Goal: Task Accomplishment & Management: Manage account settings

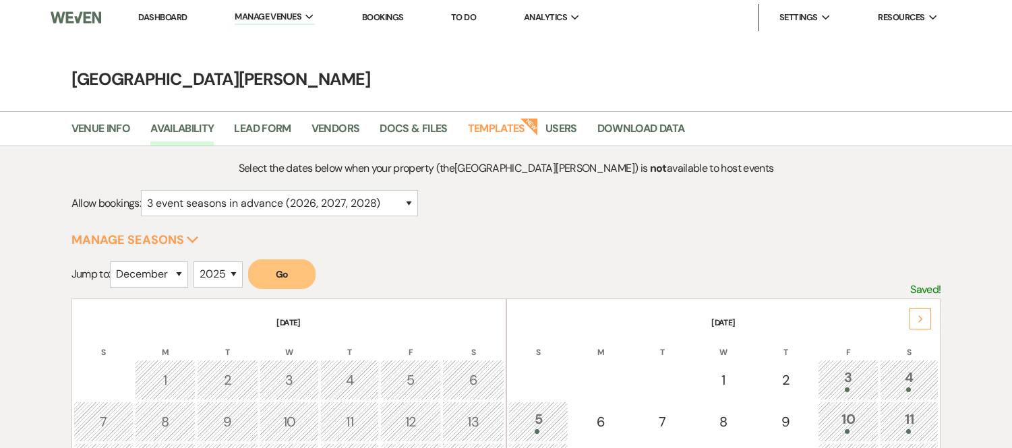
select select "12"
select select "2025"
click at [165, 15] on link "Dashboard" at bounding box center [162, 16] width 49 height 11
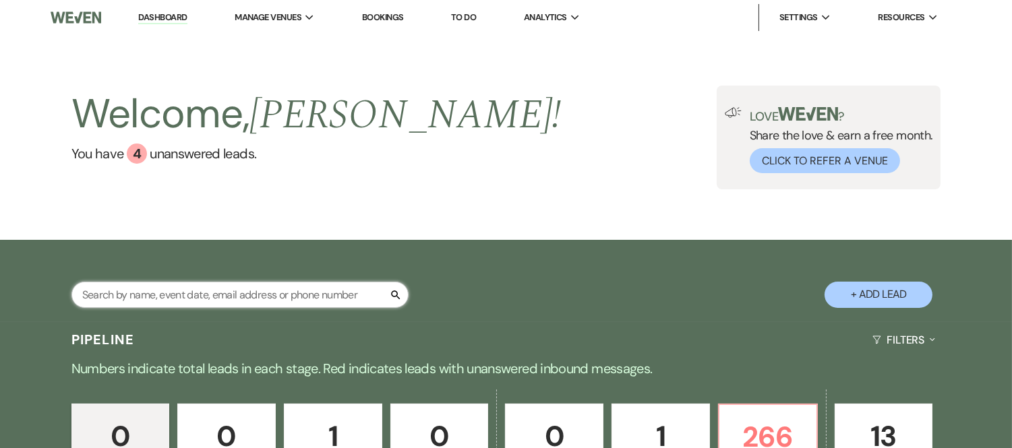
click at [263, 303] on input "text" at bounding box center [239, 295] width 337 height 26
type input "omolo"
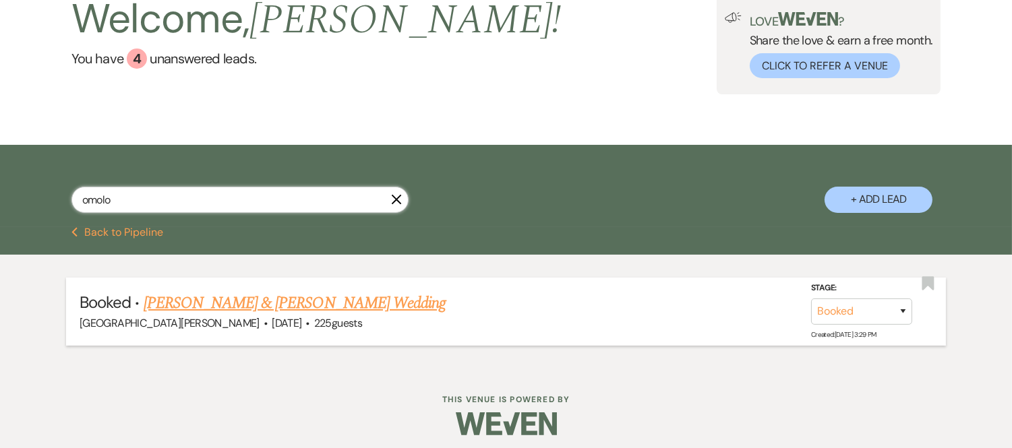
scroll to position [102, 0]
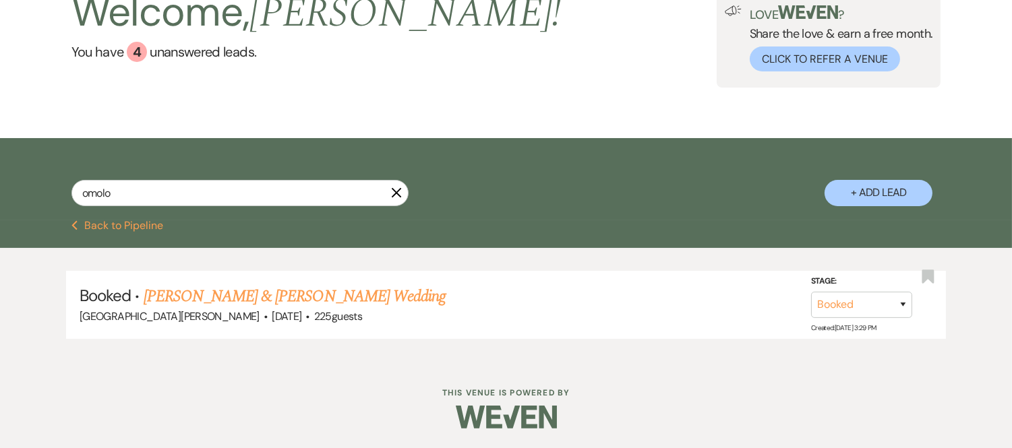
click at [363, 290] on link "[PERSON_NAME] & [PERSON_NAME] Wedding" at bounding box center [295, 297] width 302 height 24
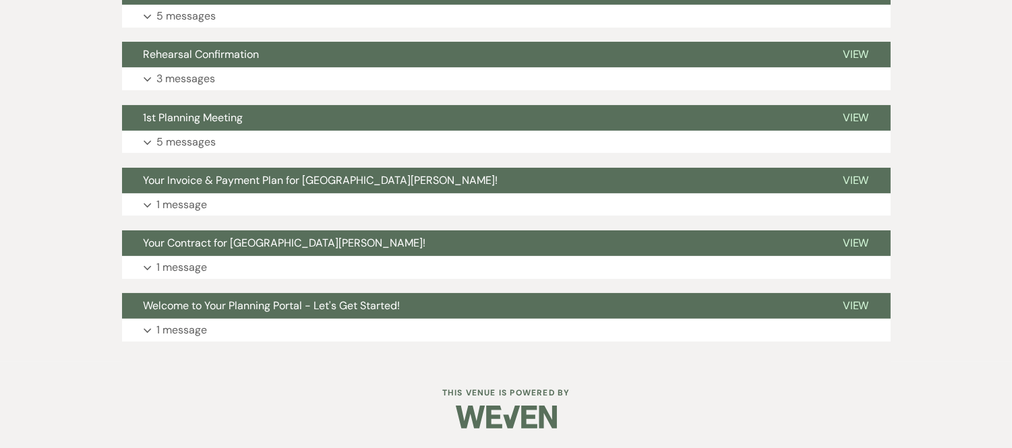
scroll to position [105, 0]
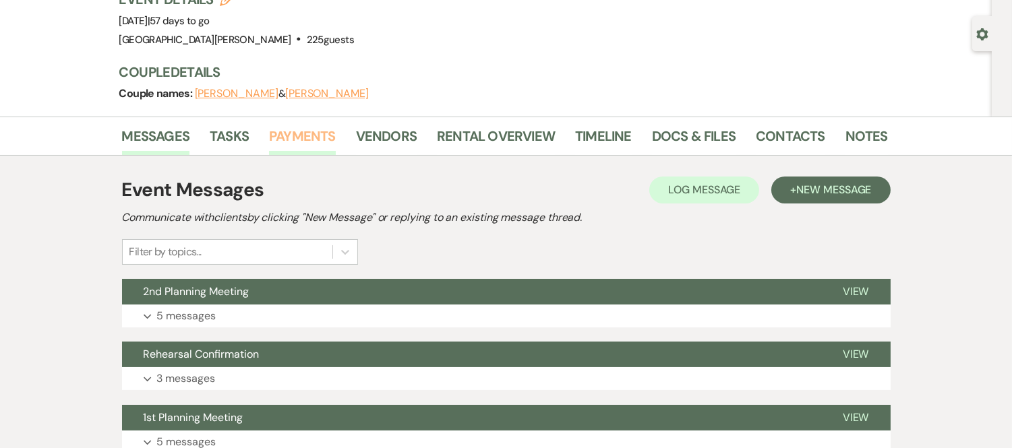
click at [280, 138] on link "Payments" at bounding box center [302, 140] width 67 height 30
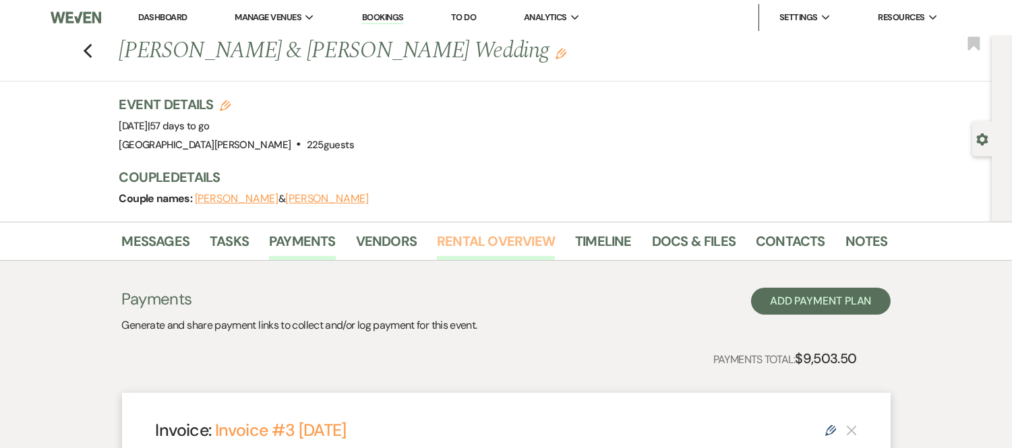
click at [450, 246] on link "Rental Overview" at bounding box center [496, 246] width 118 height 30
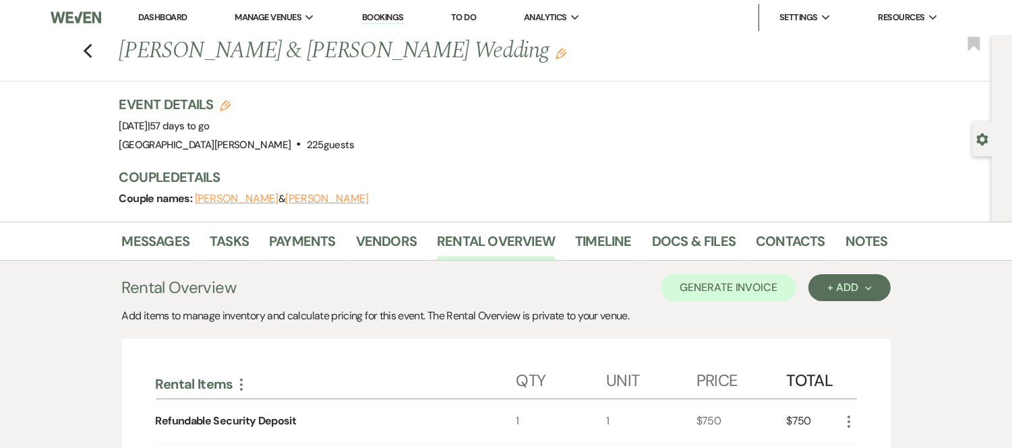
click at [171, 16] on link "Dashboard" at bounding box center [162, 16] width 49 height 11
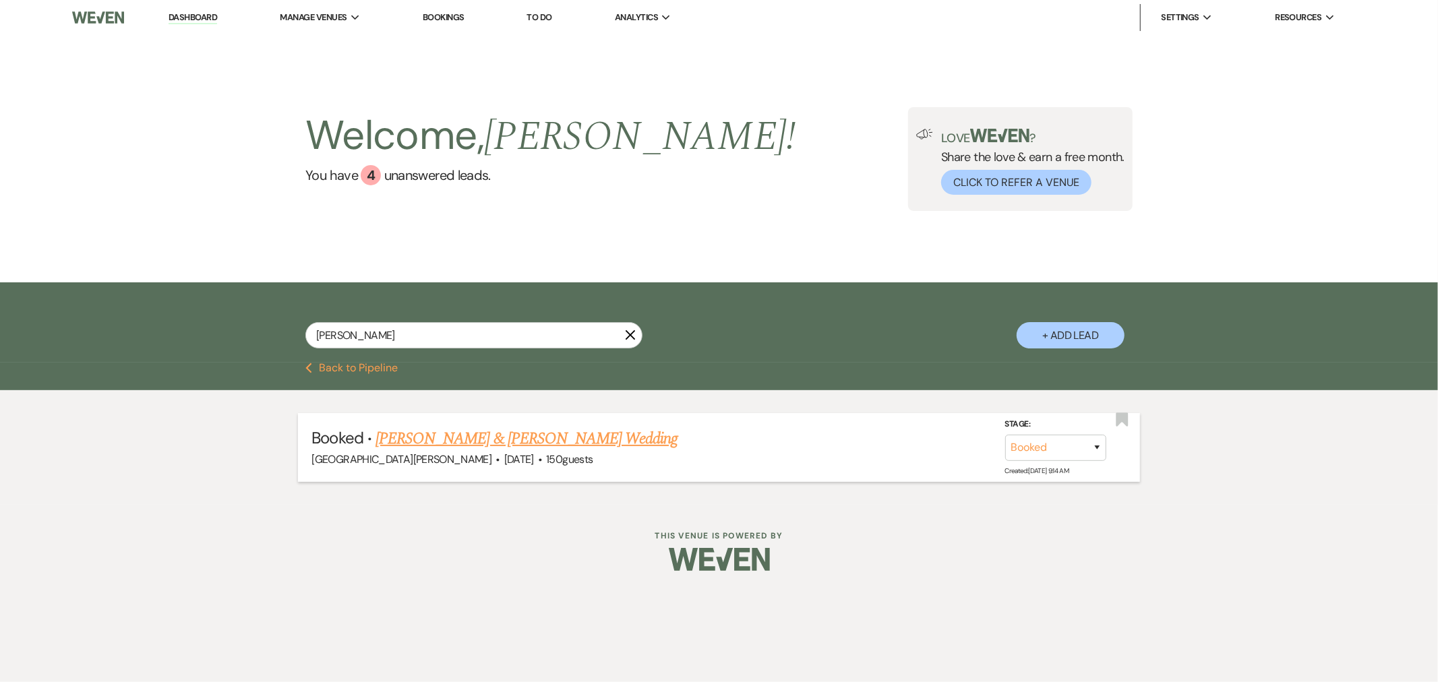
type input "[PERSON_NAME]"
click at [492, 442] on link "[PERSON_NAME] & [PERSON_NAME] Wedding" at bounding box center [527, 439] width 302 height 24
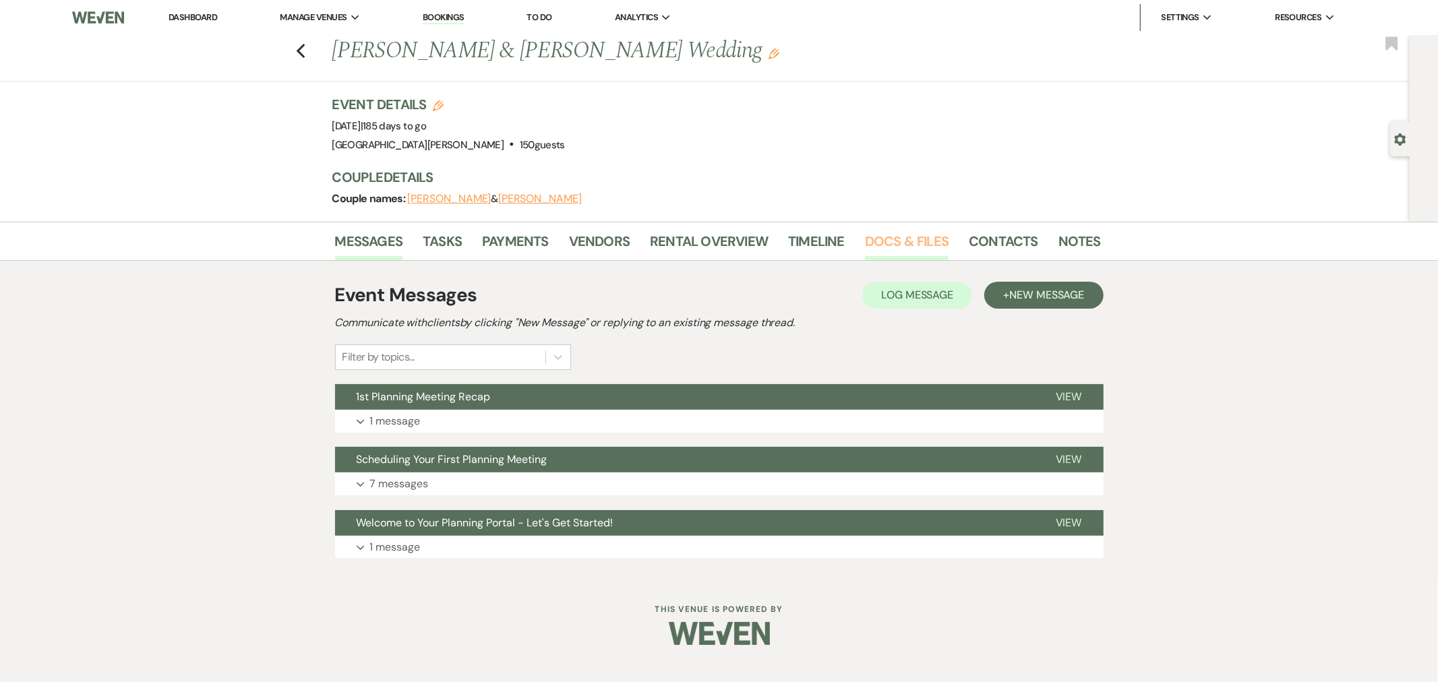
click at [926, 245] on link "Docs & Files" at bounding box center [907, 246] width 84 height 30
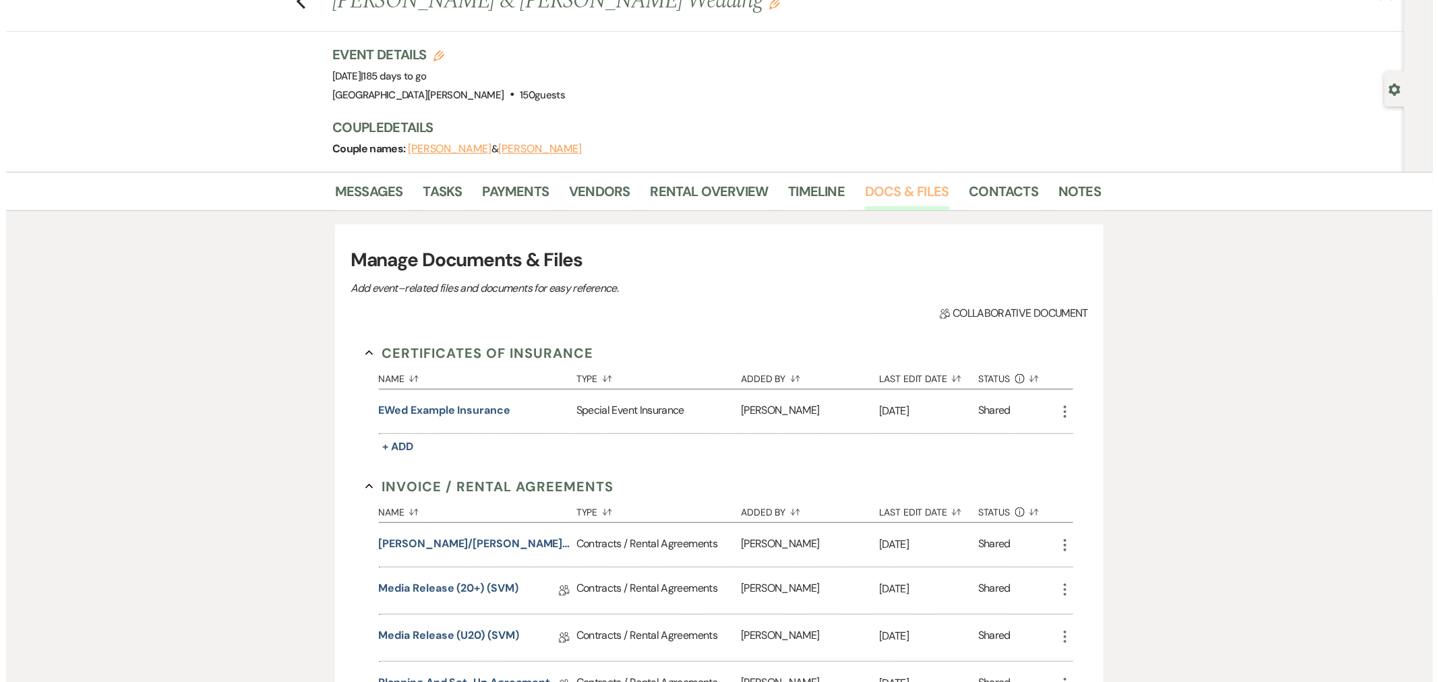
scroll to position [75, 0]
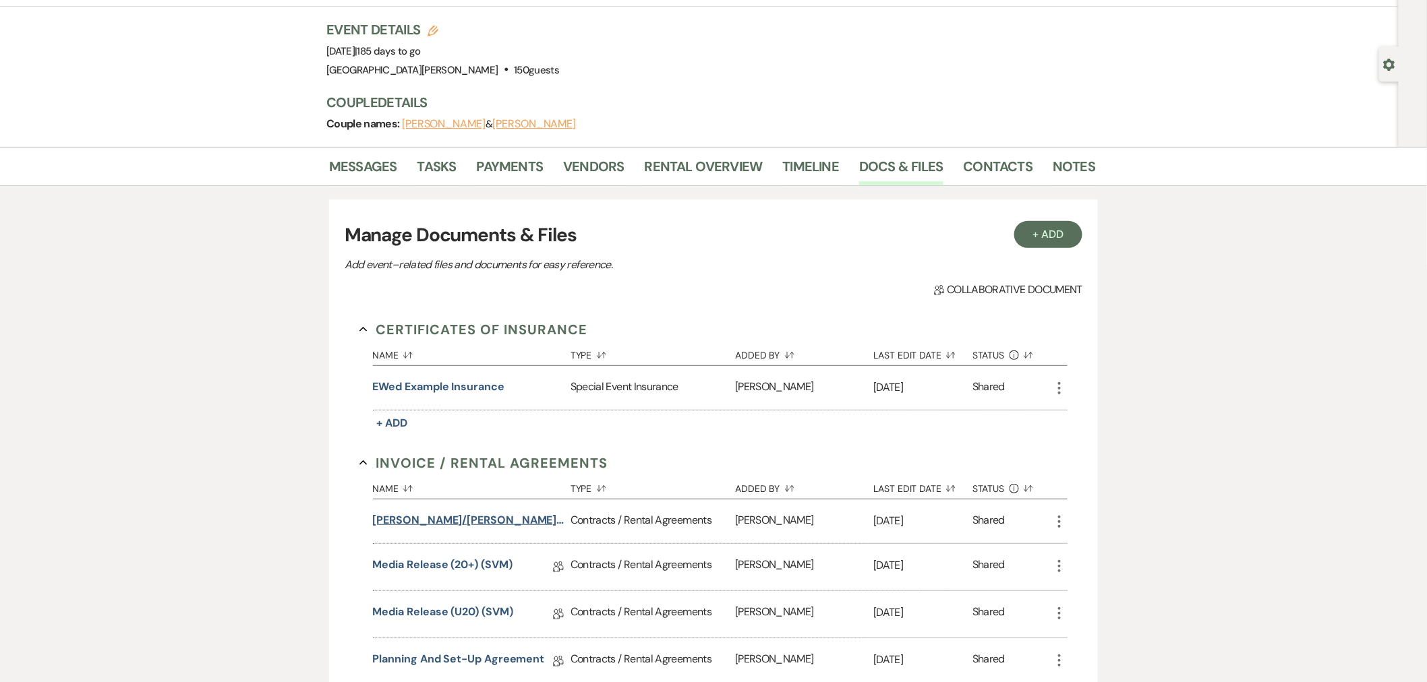
click at [487, 518] on button "[PERSON_NAME]/[PERSON_NAME] Wedding (1am end)" at bounding box center [469, 520] width 192 height 16
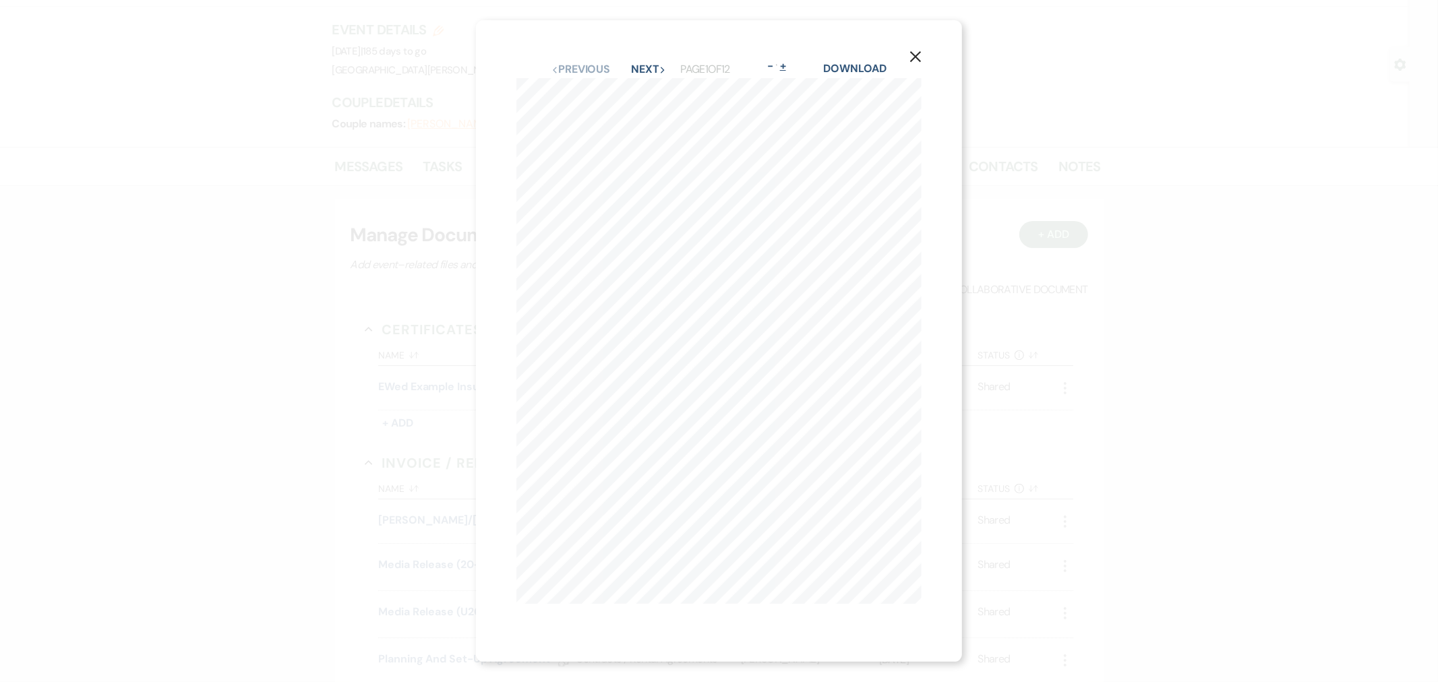
click at [788, 63] on button "+" at bounding box center [782, 66] width 11 height 11
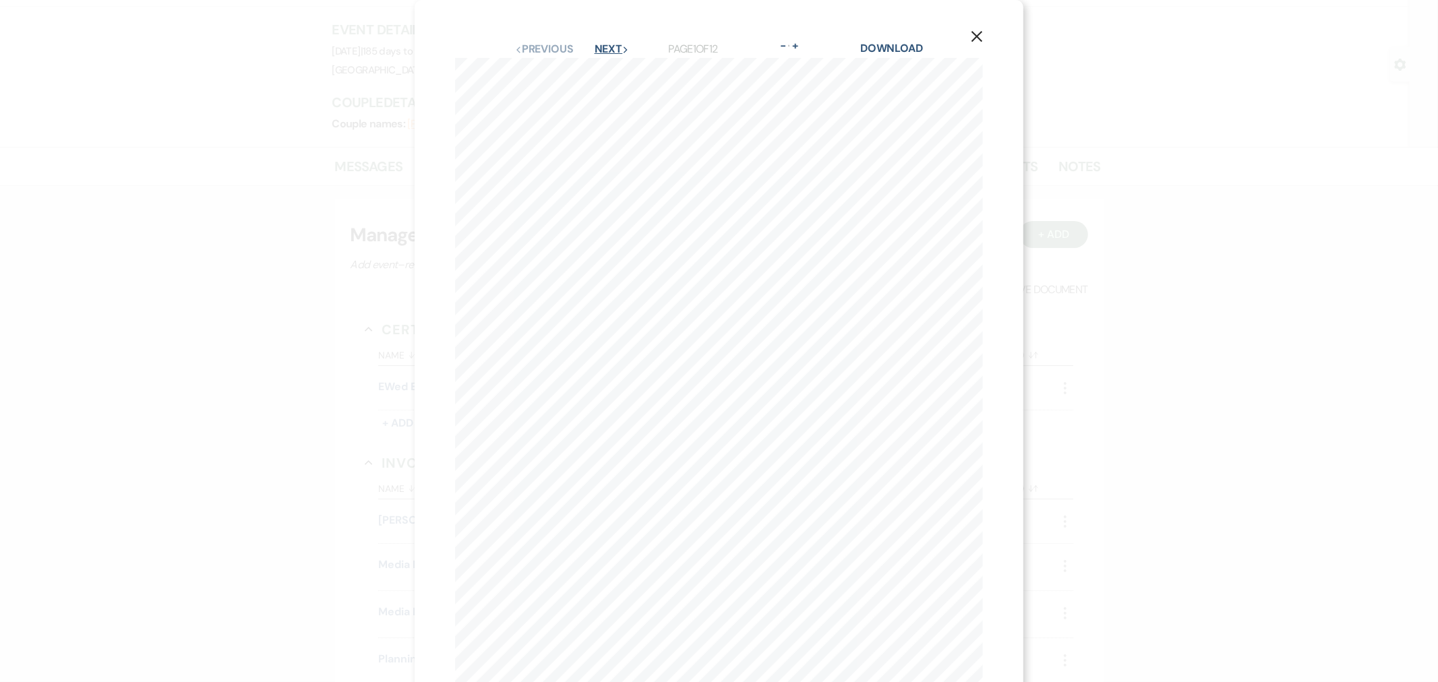
click at [610, 50] on button "Next Next" at bounding box center [612, 49] width 35 height 11
click at [610, 50] on button "Next Next" at bounding box center [611, 49] width 35 height 11
click at [607, 51] on button "Next Next" at bounding box center [611, 49] width 35 height 11
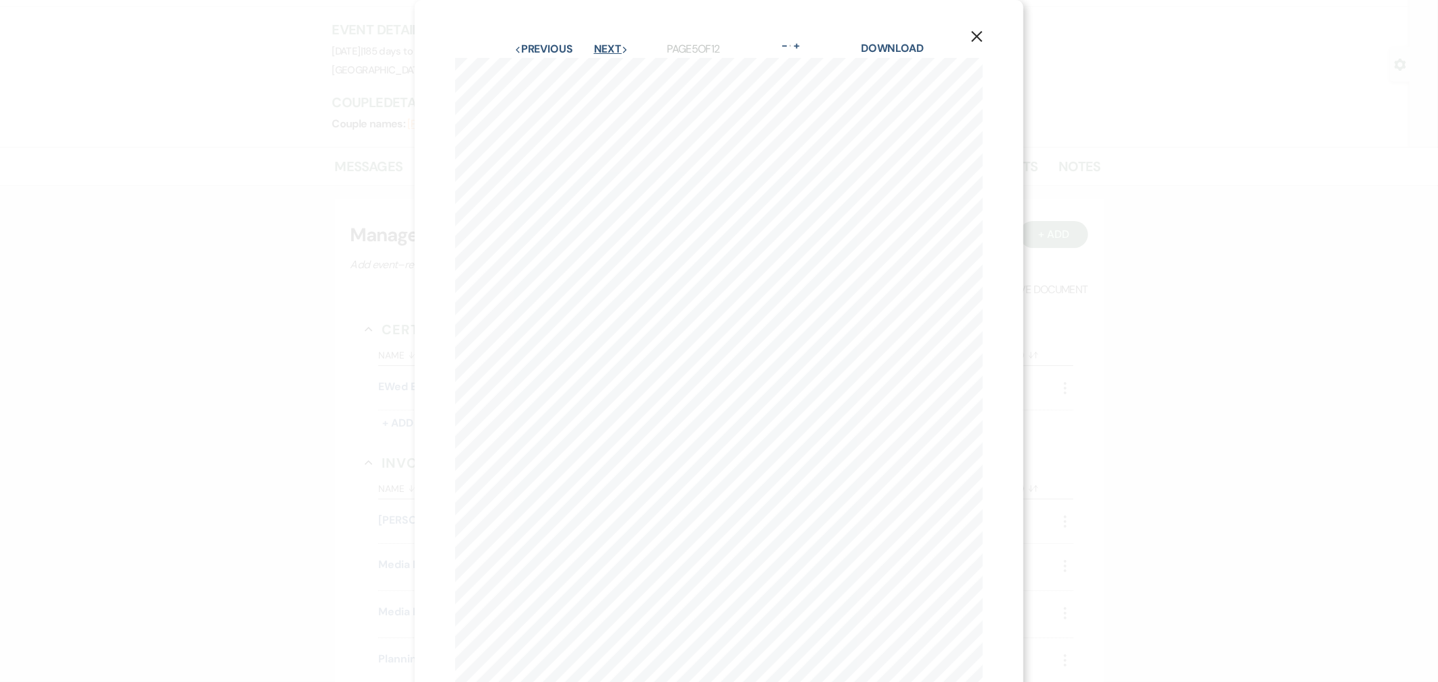
click at [597, 49] on button "Next Next" at bounding box center [611, 49] width 35 height 11
click at [554, 55] on button "Previous Previous" at bounding box center [543, 49] width 59 height 11
click at [979, 37] on icon "X" at bounding box center [977, 36] width 12 height 12
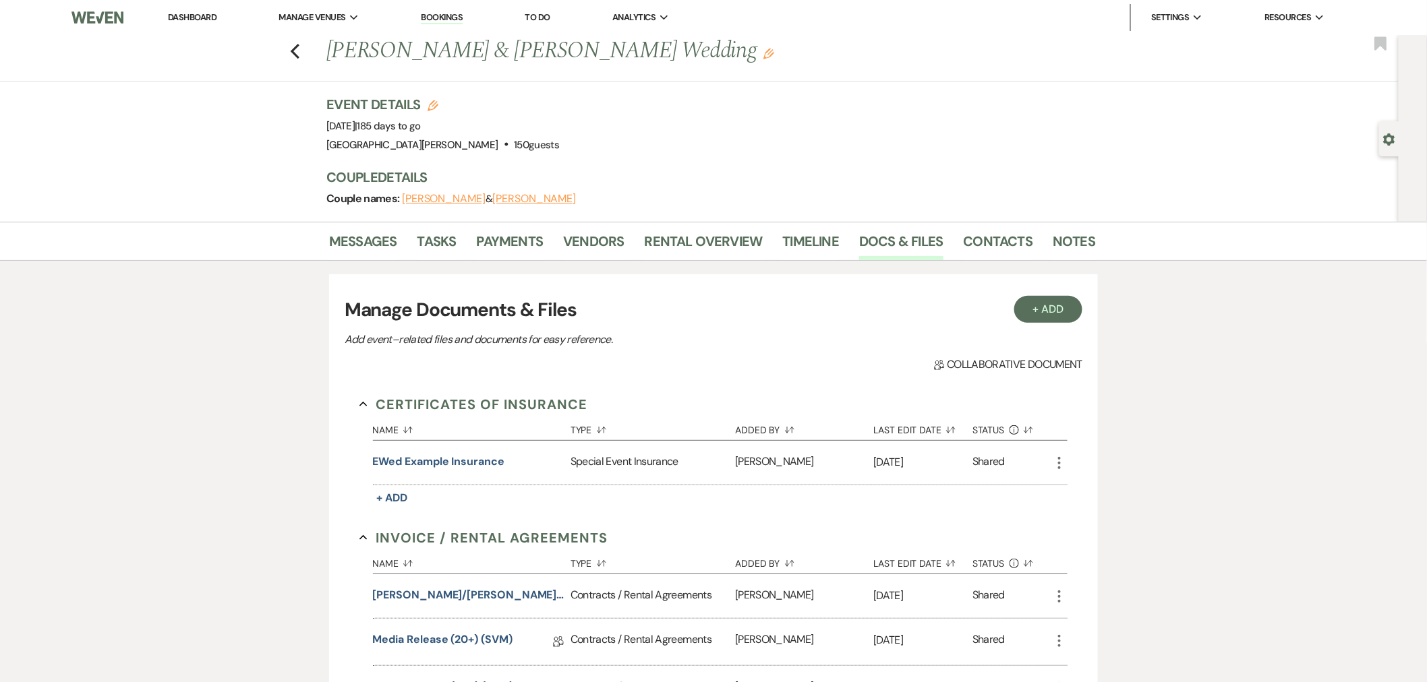
click at [198, 19] on link "Dashboard" at bounding box center [192, 16] width 49 height 11
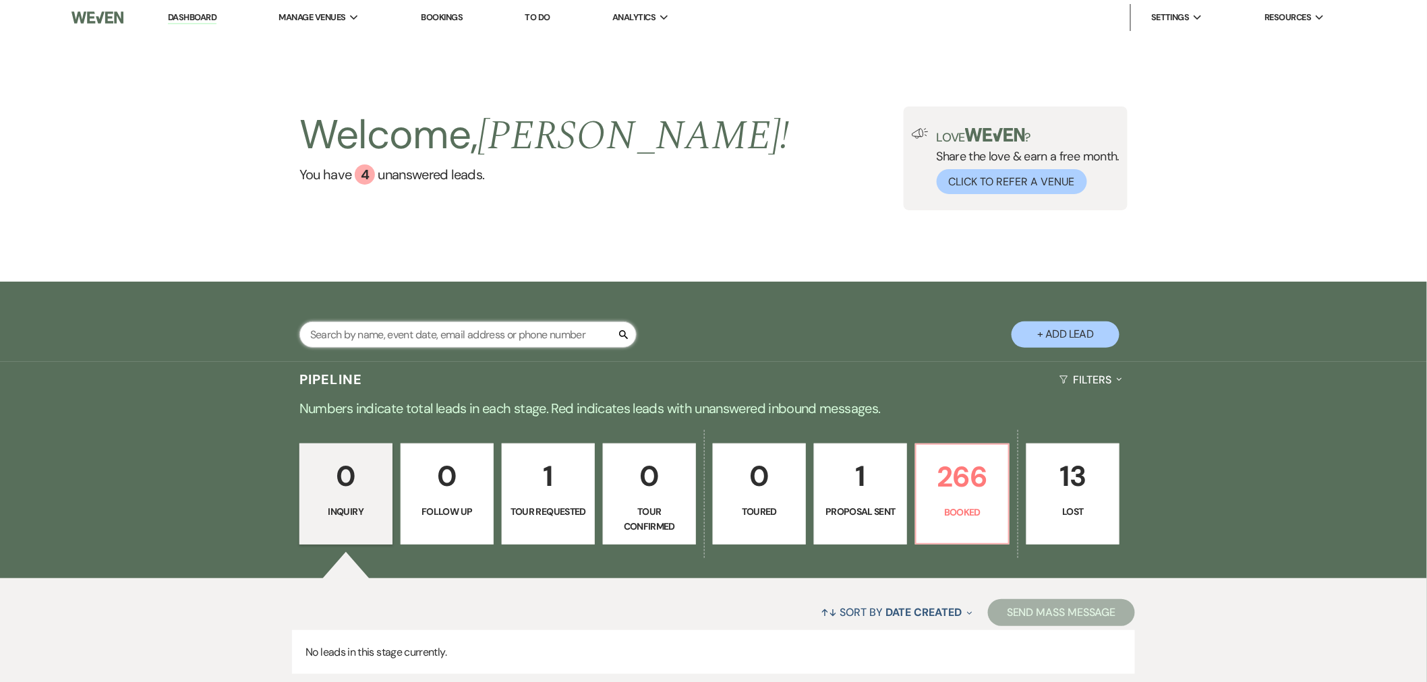
click at [421, 336] on input "text" at bounding box center [467, 335] width 337 height 26
type input "omolo"
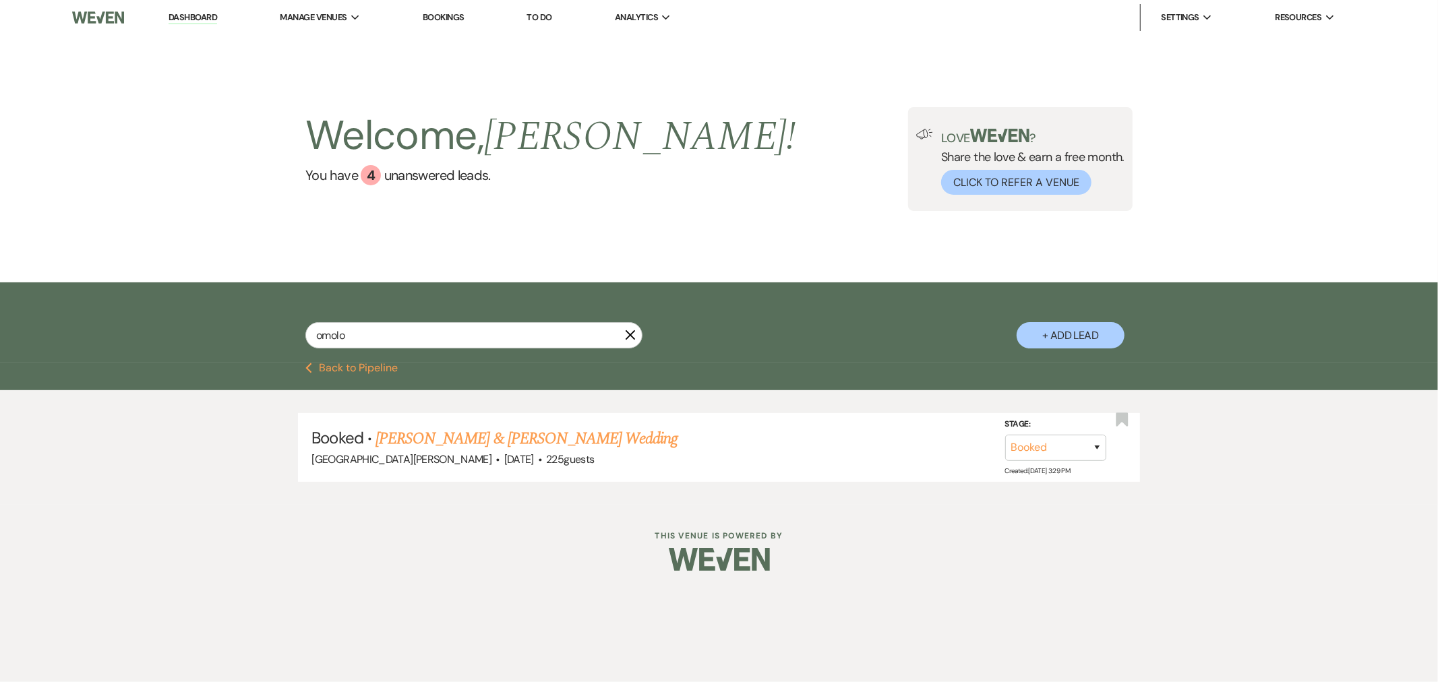
drag, startPoint x: 490, startPoint y: 431, endPoint x: 498, endPoint y: 431, distance: 7.4
click at [491, 431] on link "[PERSON_NAME] & [PERSON_NAME] Wedding" at bounding box center [527, 439] width 302 height 24
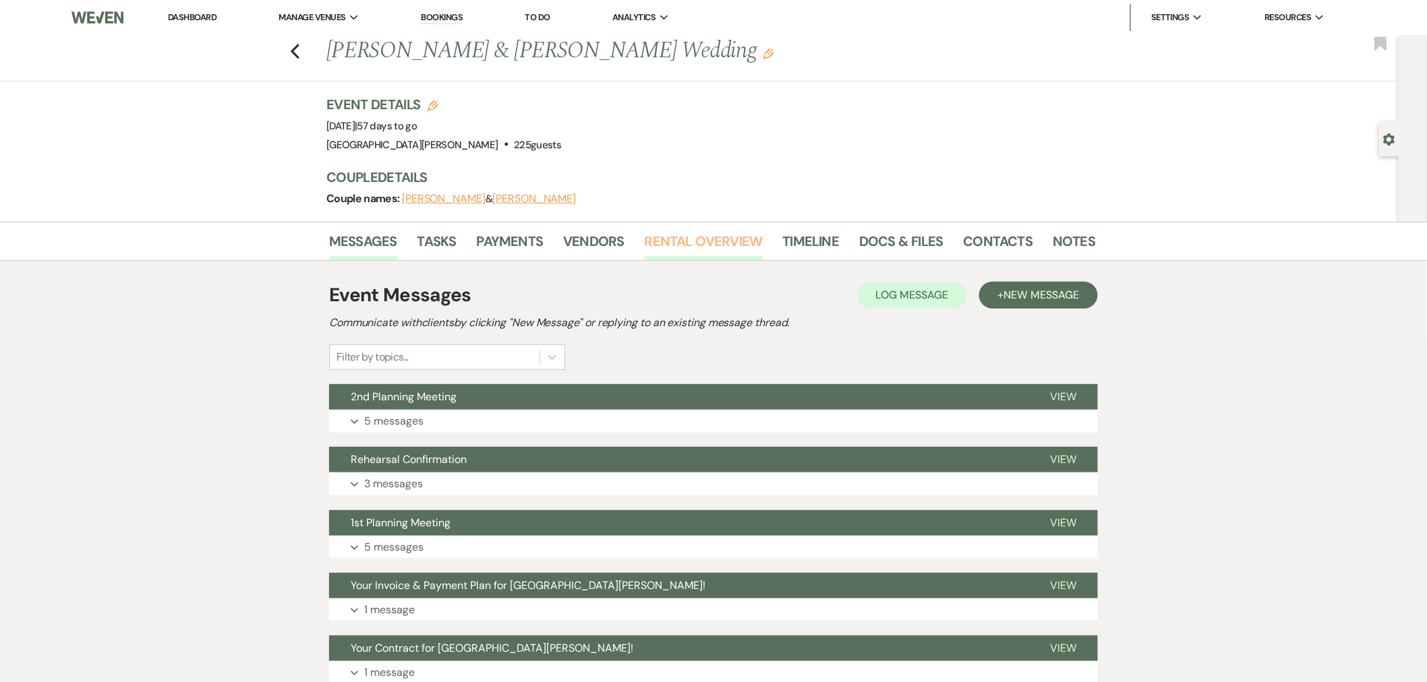
click at [652, 251] on link "Rental Overview" at bounding box center [704, 246] width 118 height 30
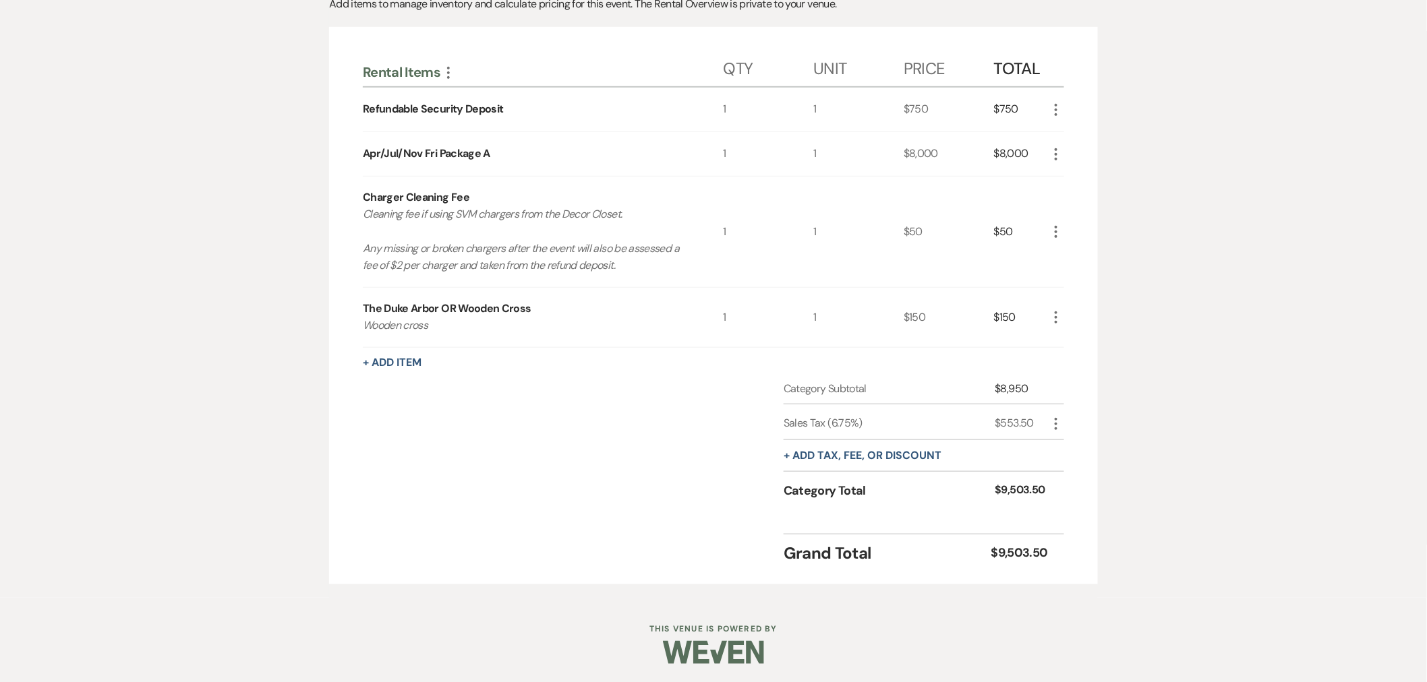
scroll to position [237, 0]
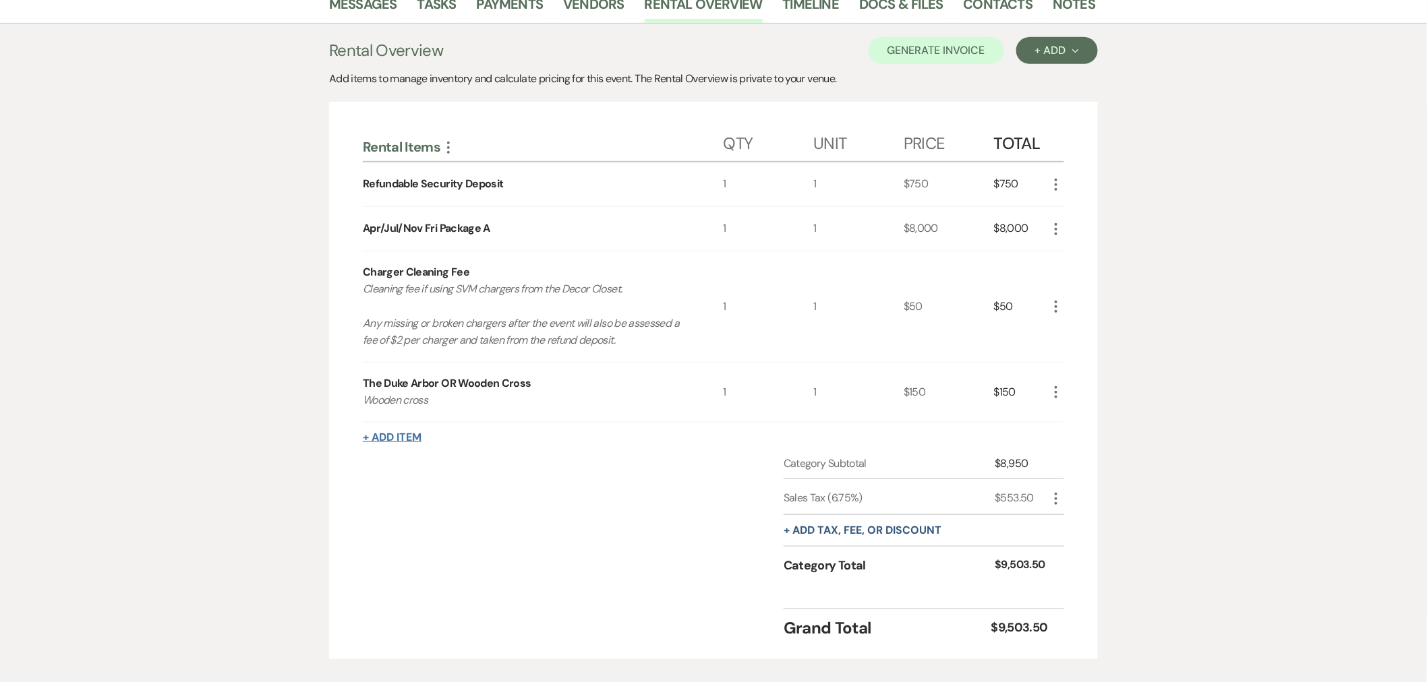
click at [400, 432] on button "+ Add Item" at bounding box center [392, 437] width 59 height 11
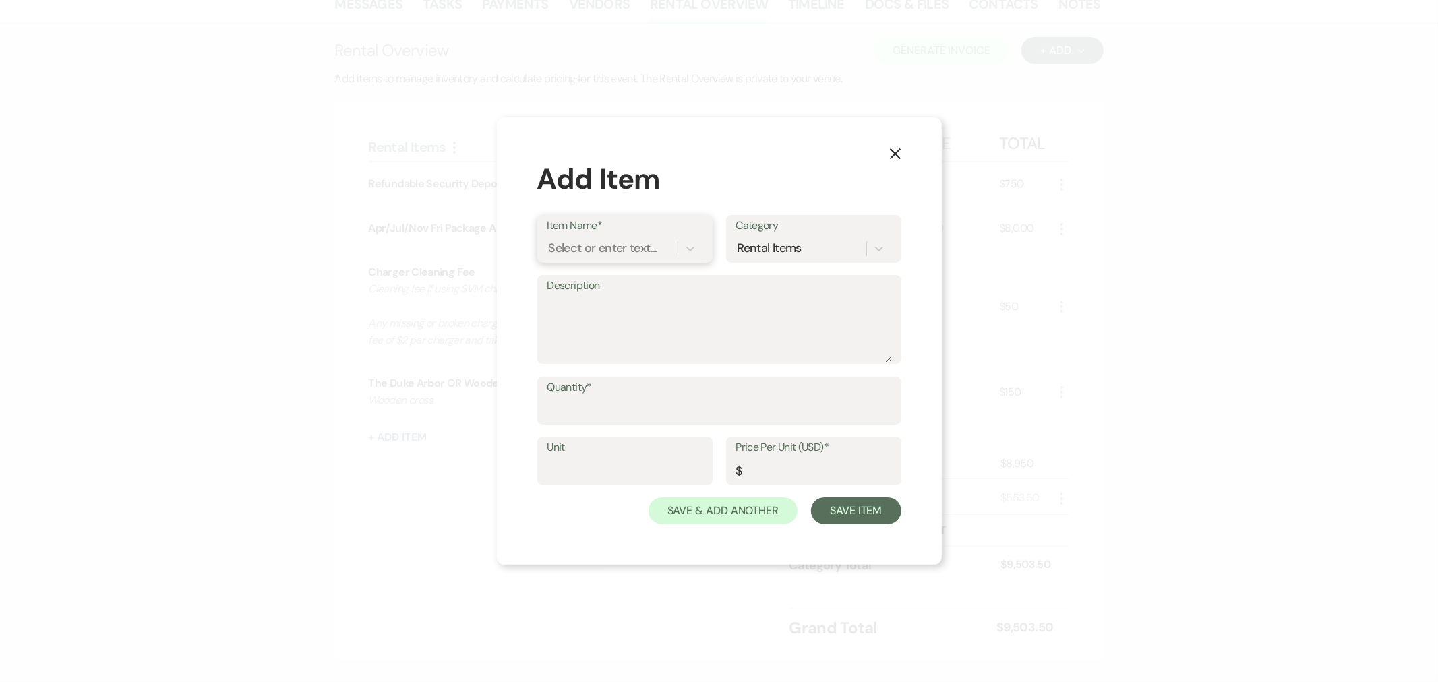
click at [637, 243] on div "Select or enter text..." at bounding box center [603, 248] width 109 height 18
type input "CC Fee for Chargers"
click at [725, 307] on textarea "Description" at bounding box center [719, 328] width 344 height 67
click at [665, 419] on input "Quantity*" at bounding box center [719, 411] width 344 height 26
type input "1"
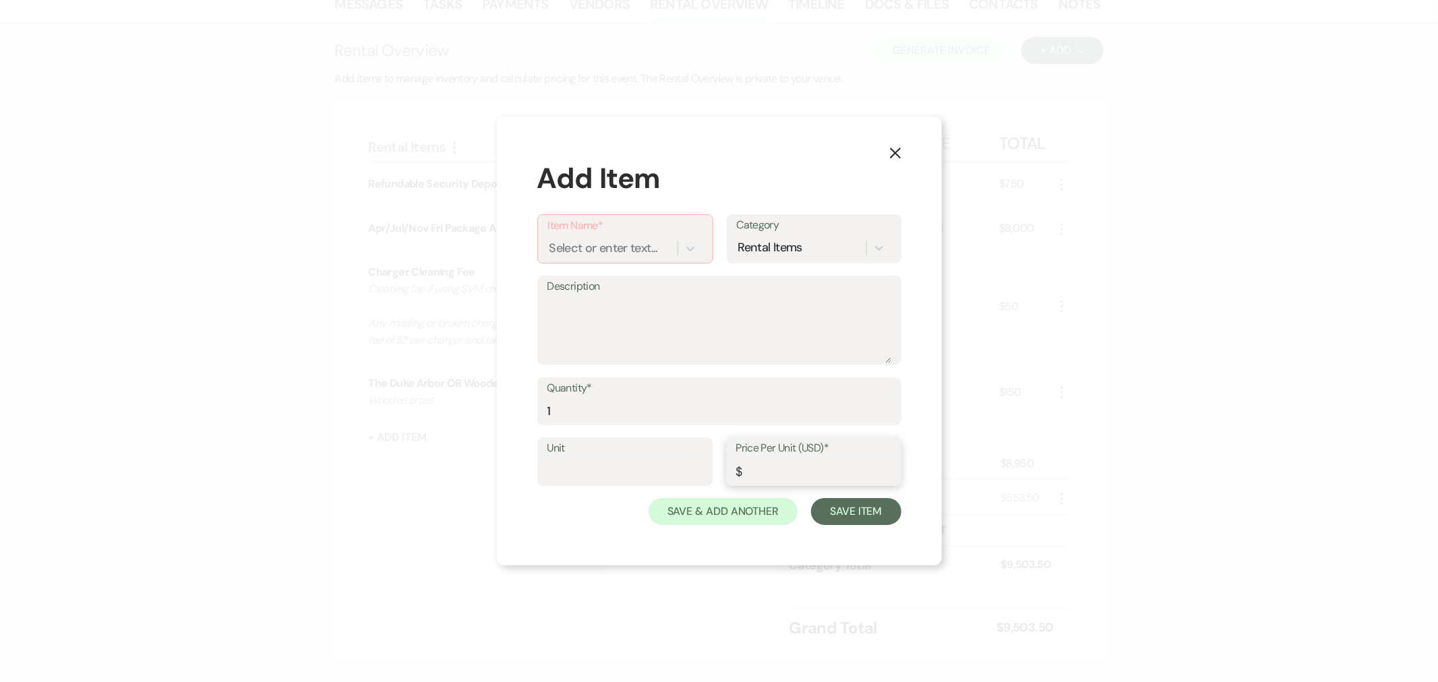
click at [814, 480] on input "Price Per Unit (USD)*" at bounding box center [813, 471] width 155 height 26
type input "2.14"
click at [636, 252] on div "Select or enter text..." at bounding box center [603, 248] width 109 height 18
type input "CC fee for chargers"
click at [624, 285] on div "+ Add "CC fee for chargers"" at bounding box center [625, 283] width 154 height 27
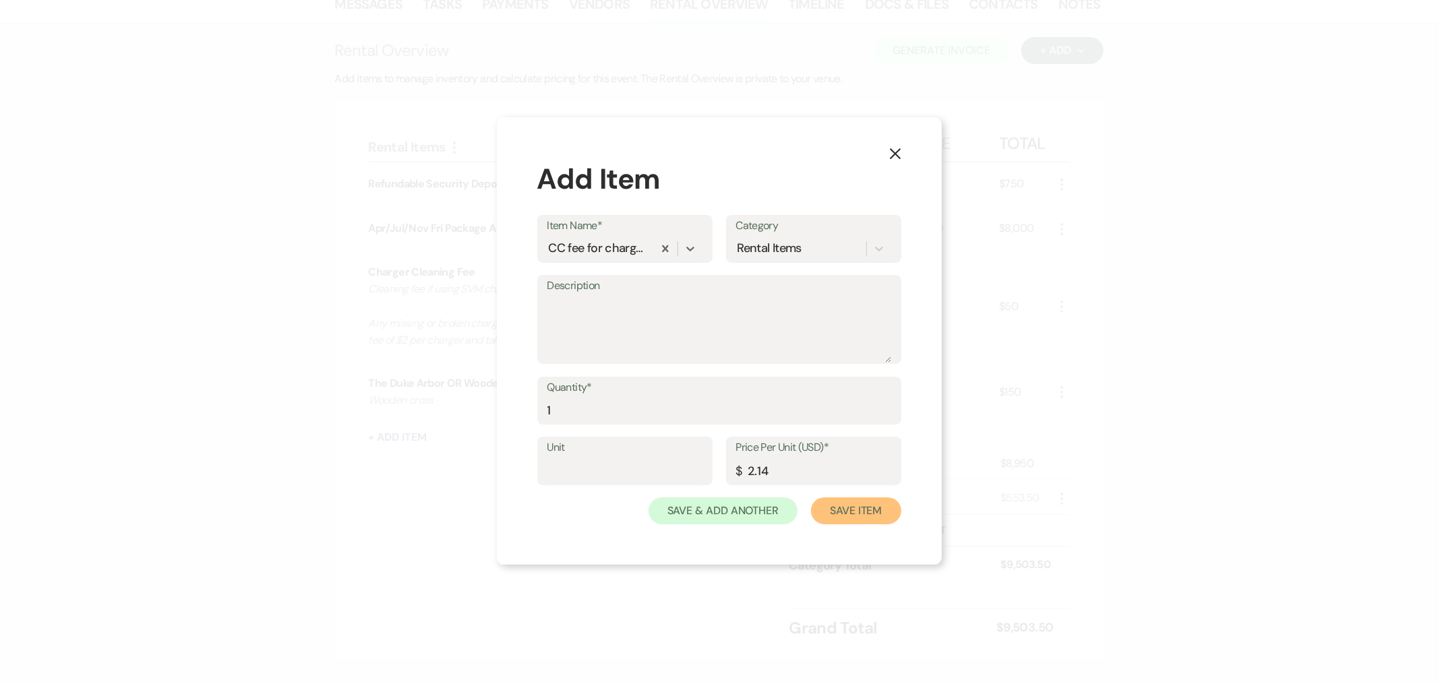
click at [844, 504] on button "Save Item" at bounding box center [856, 511] width 90 height 27
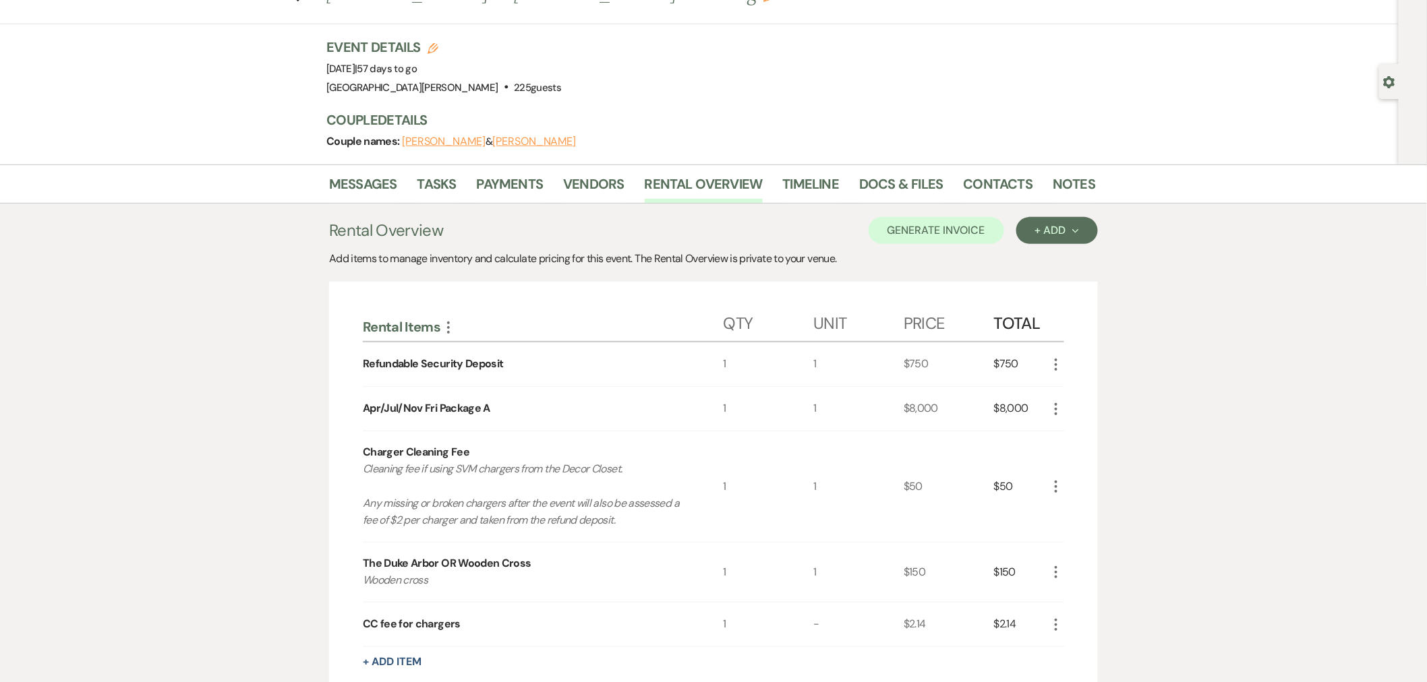
scroll to position [150, 0]
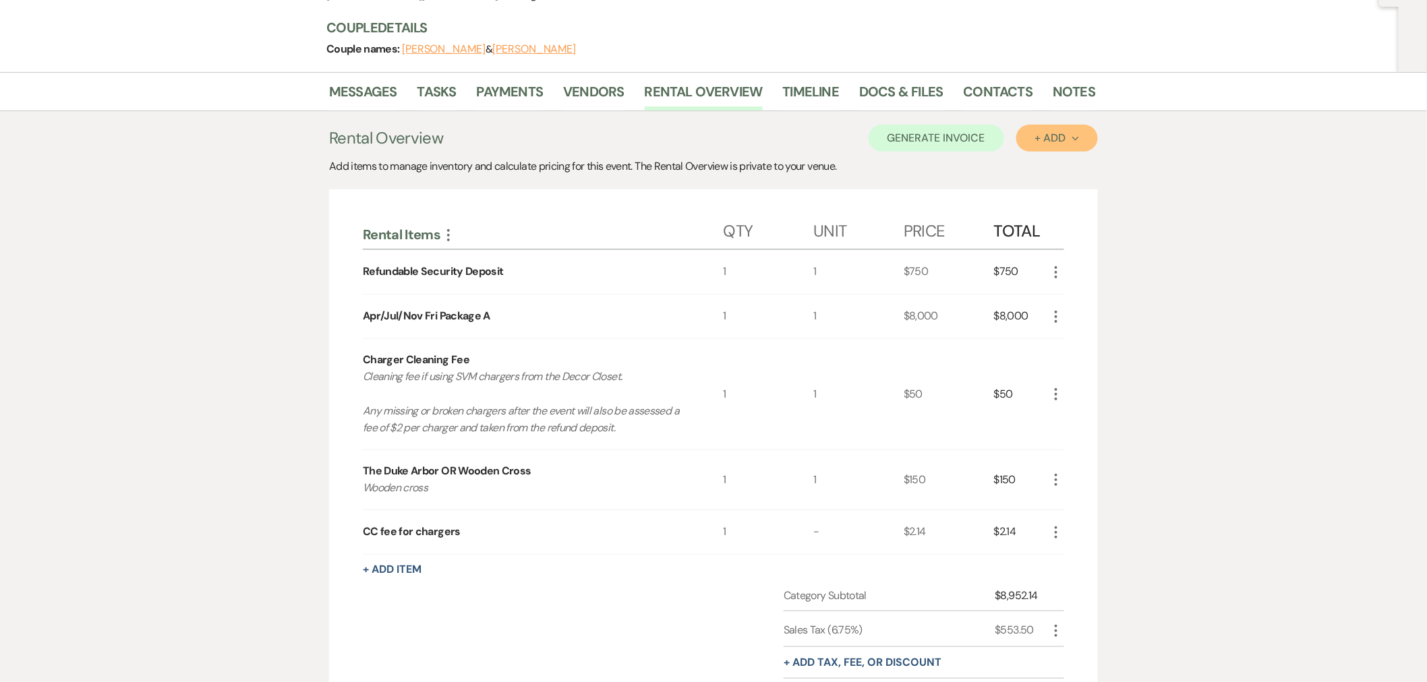
click at [1033, 125] on button "+ Add Next" at bounding box center [1057, 138] width 82 height 27
click at [1036, 163] on button "Item" at bounding box center [1050, 168] width 68 height 21
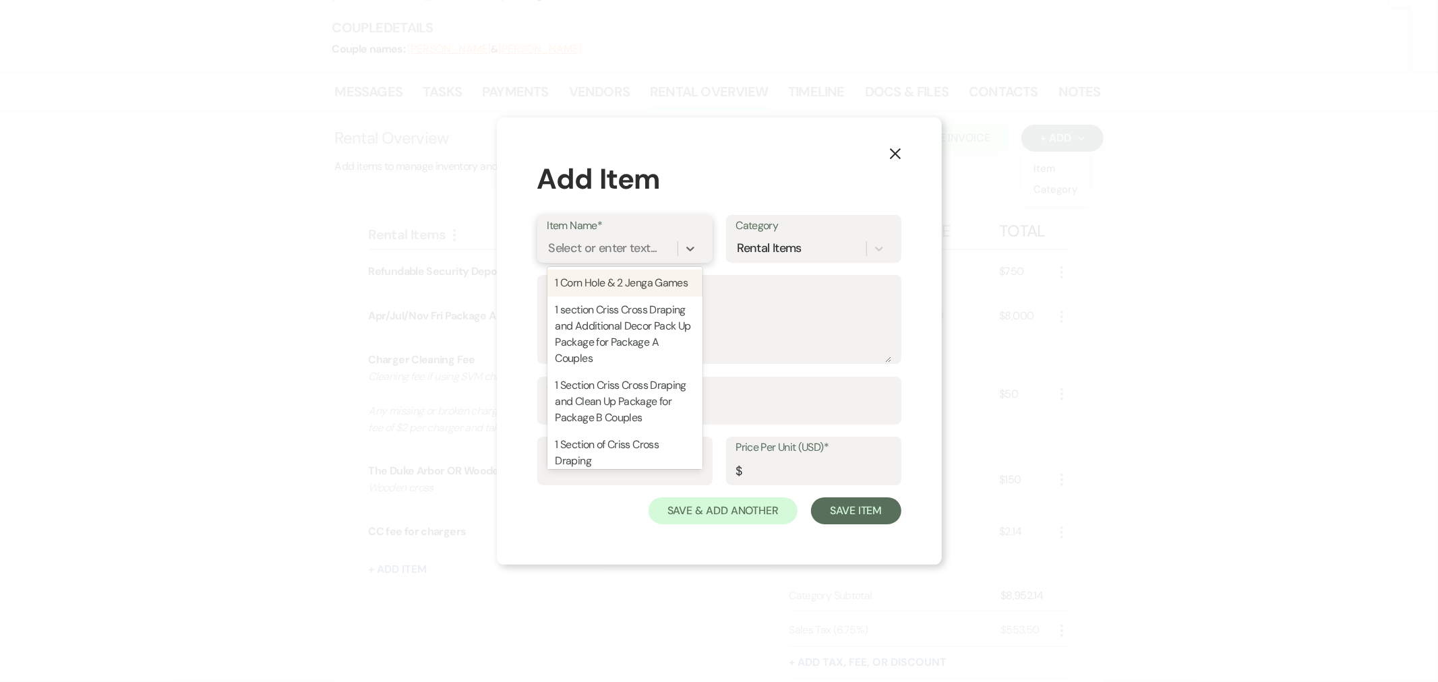
click at [587, 248] on div "Select or enter text..." at bounding box center [603, 248] width 109 height 18
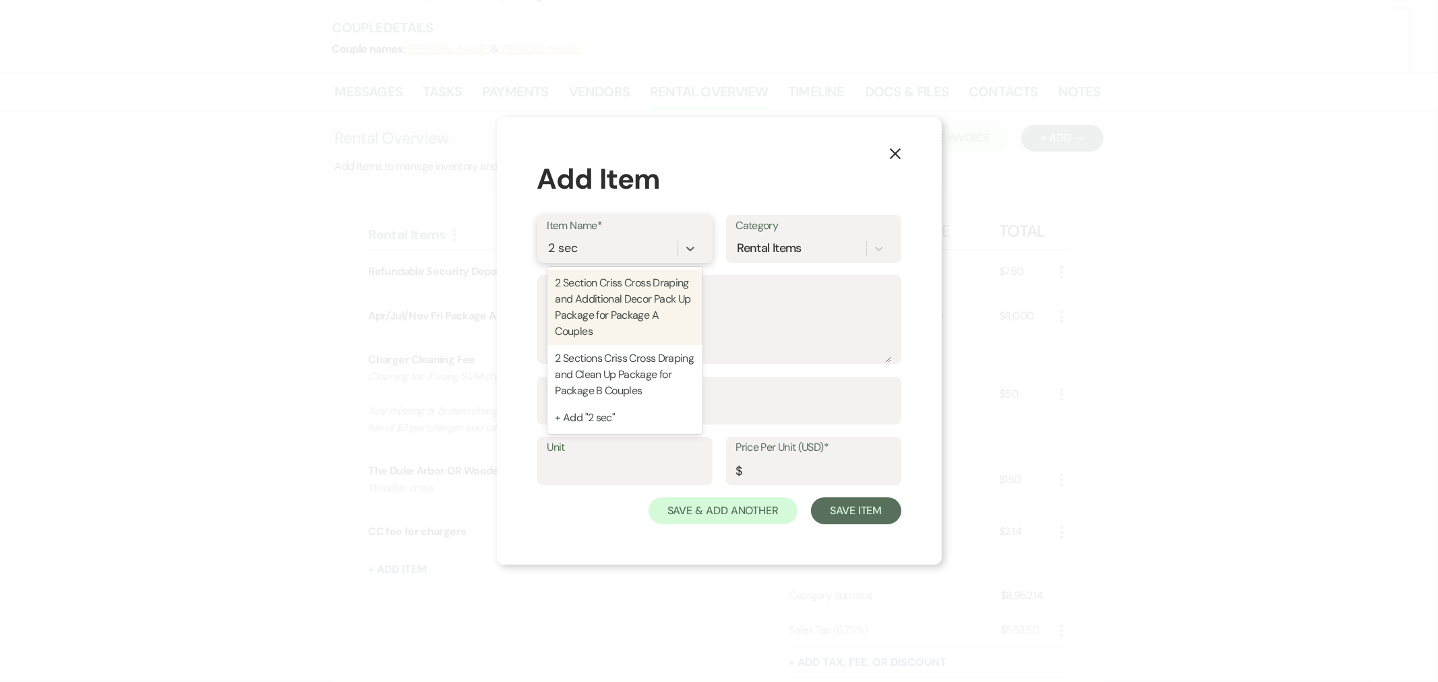
type input "2 sect"
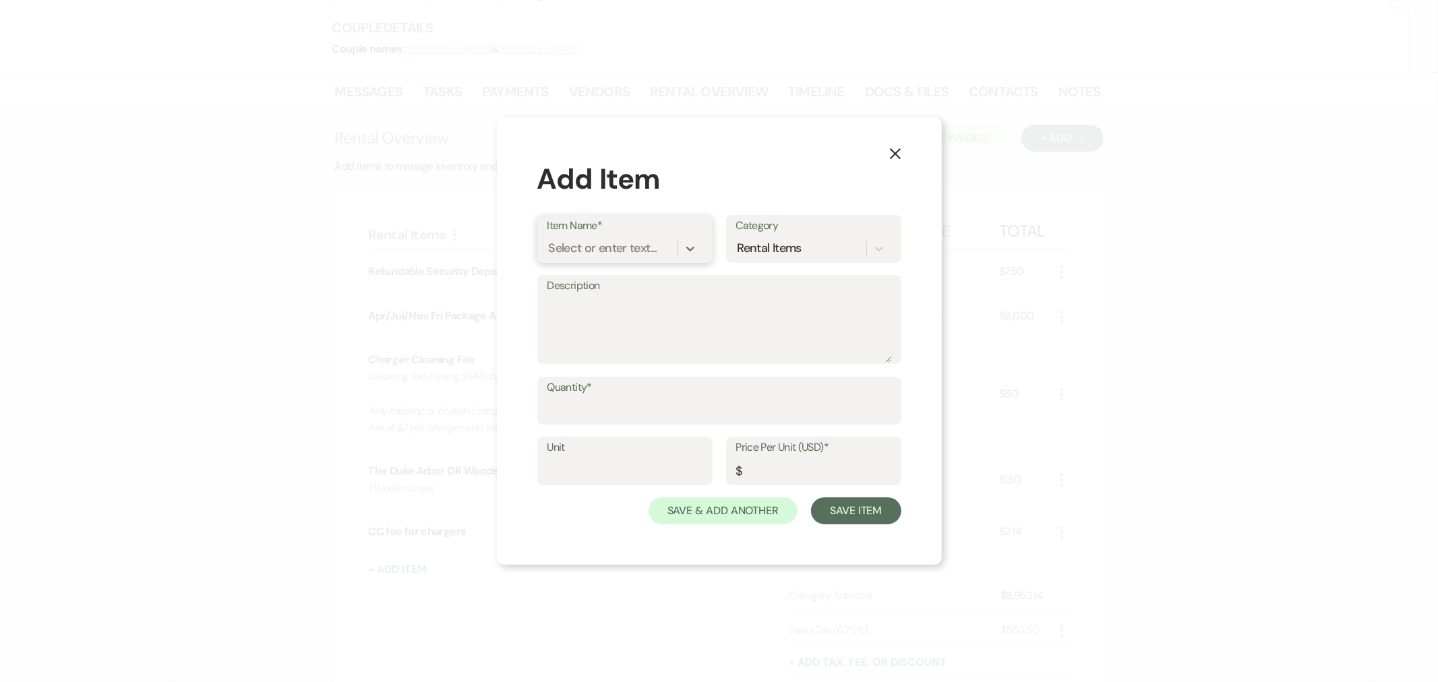
drag, startPoint x: 601, startPoint y: 248, endPoint x: 531, endPoint y: 245, distance: 70.2
click at [531, 245] on div "X Add Item Item Name* 0 results available. Select is focused ,type to refine li…" at bounding box center [719, 341] width 445 height 448
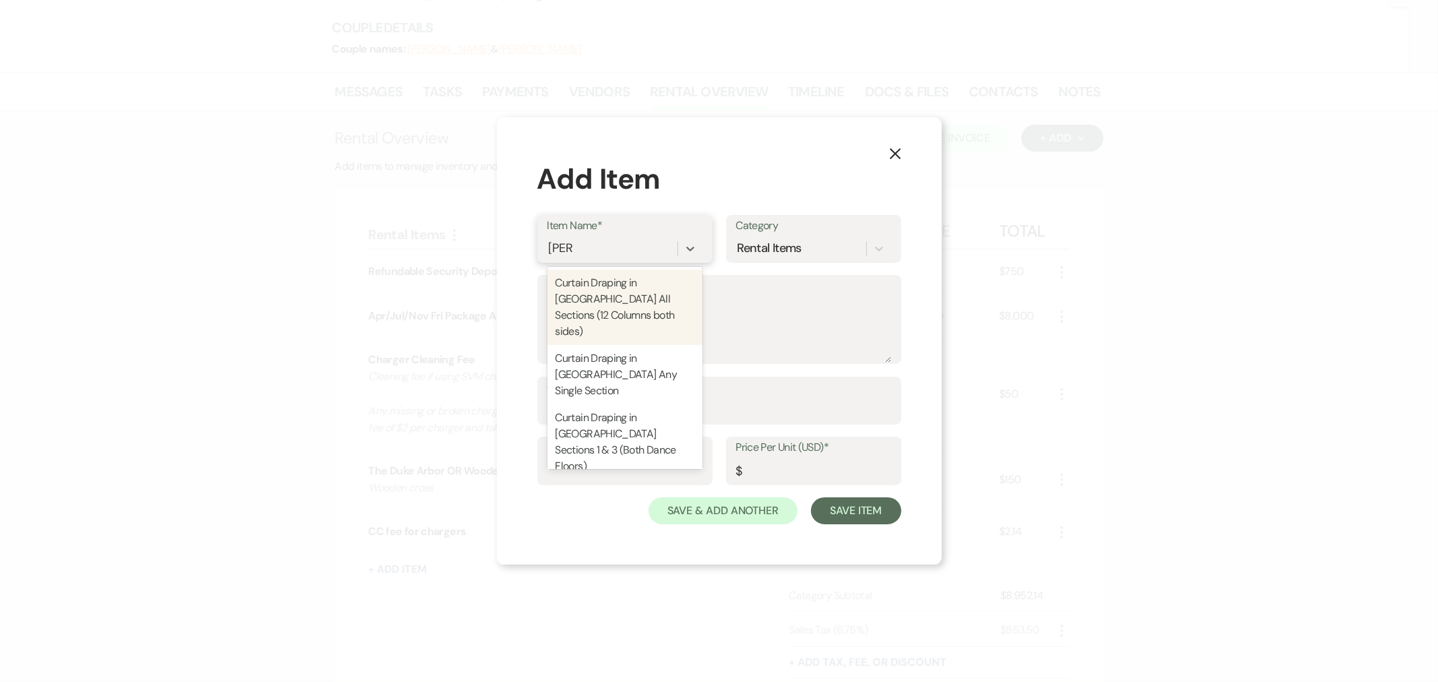
type input "curta"
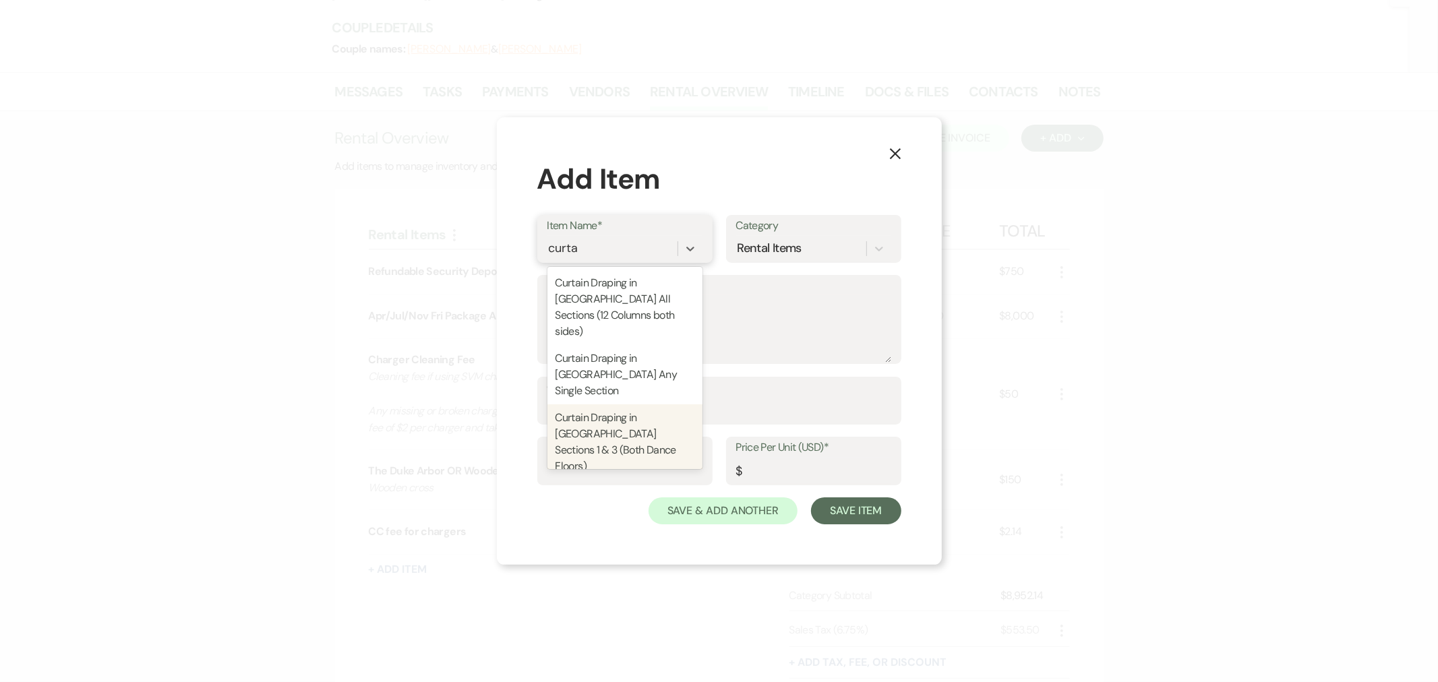
click at [645, 405] on div "Curtain Draping in [GEOGRAPHIC_DATA] Sections 1 & 3 (Both Dance Floors)" at bounding box center [624, 443] width 155 height 76
type input "1"
type input "2400"
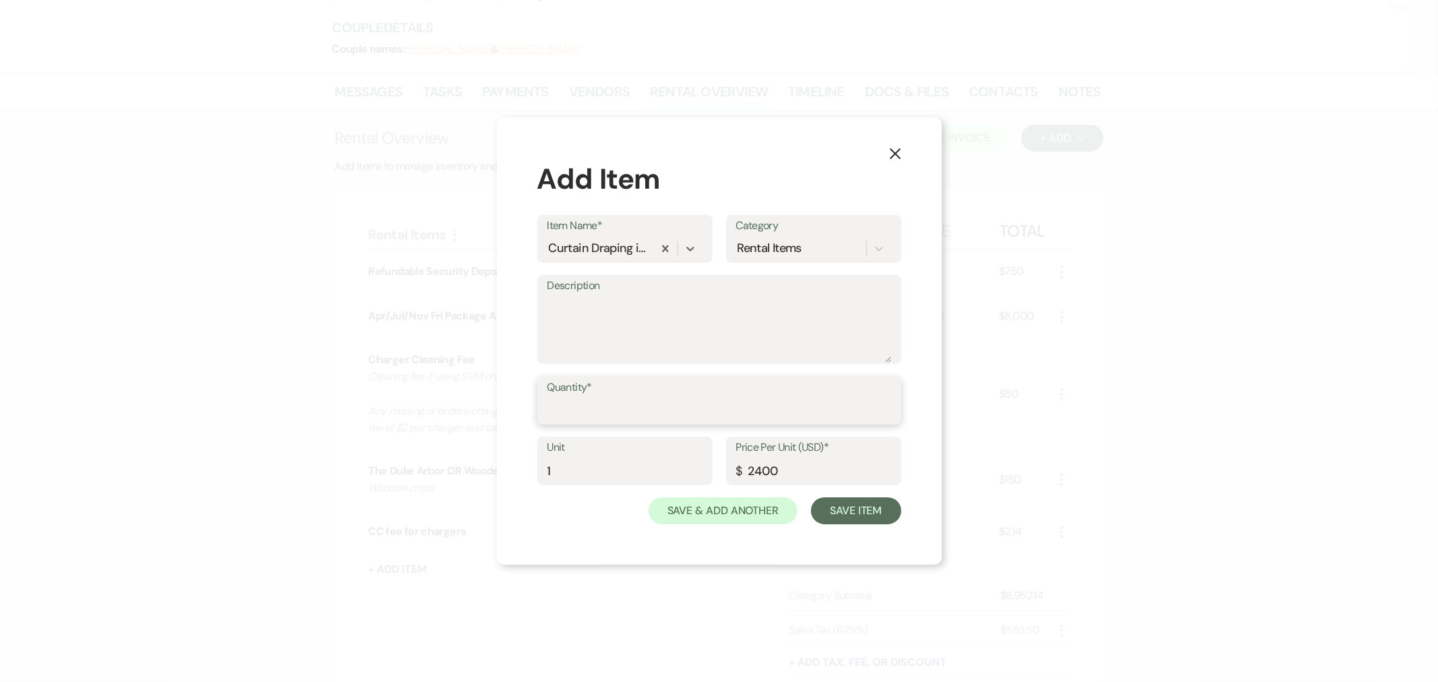
click at [638, 411] on input "Quantity*" at bounding box center [719, 410] width 344 height 26
type input "0"
click at [595, 312] on textarea "Description" at bounding box center [719, 328] width 344 height 67
type textarea "Split with 11/22"
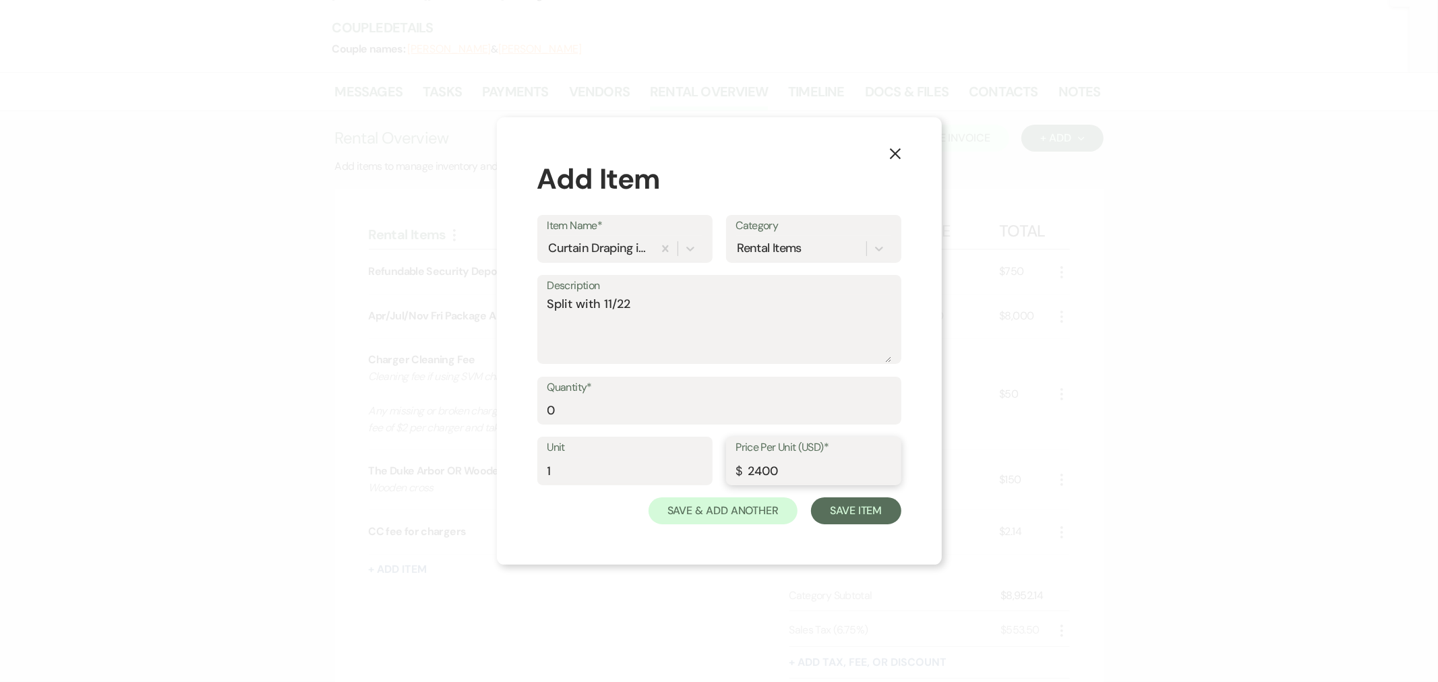
drag, startPoint x: 800, startPoint y: 469, endPoint x: 715, endPoint y: 471, distance: 85.0
click at [715, 471] on div "Unit 1 Price Per Unit (USD)* $ 2400" at bounding box center [719, 467] width 364 height 61
type input "1200"
click at [858, 511] on button "Save Item" at bounding box center [856, 511] width 90 height 27
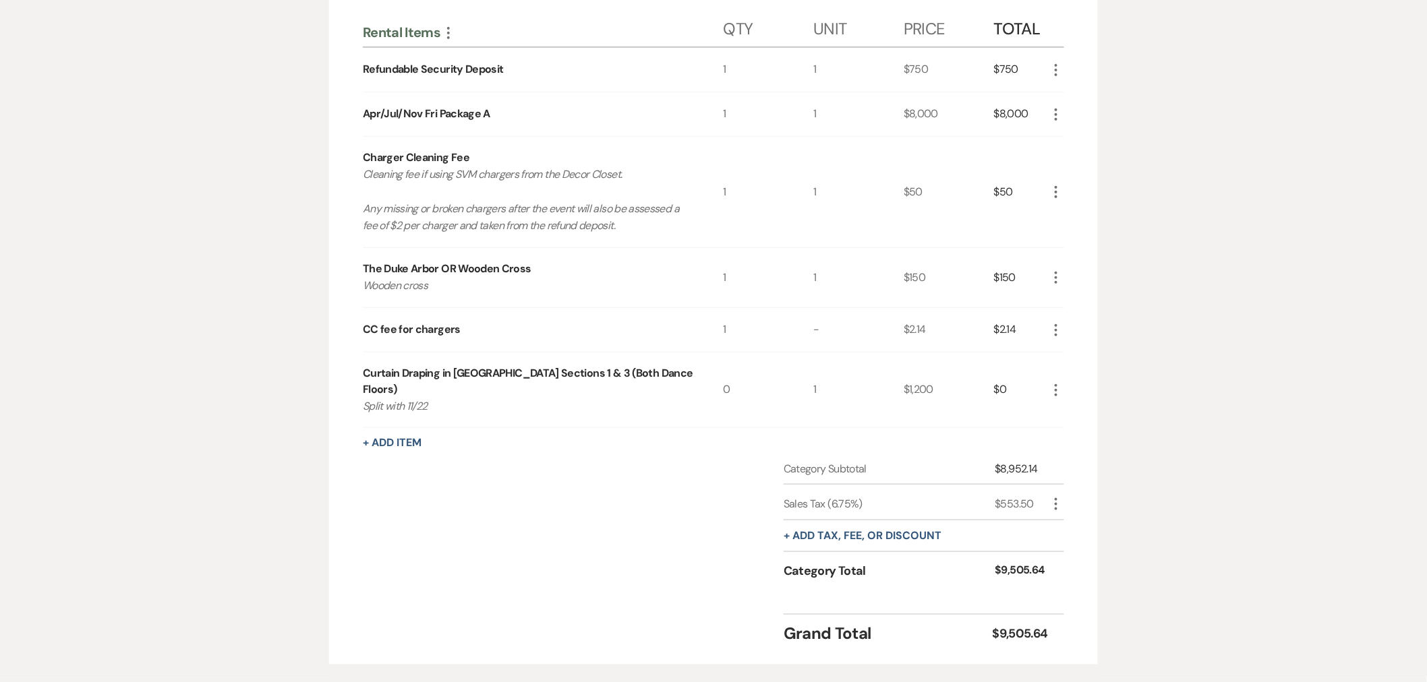
scroll to position [374, 0]
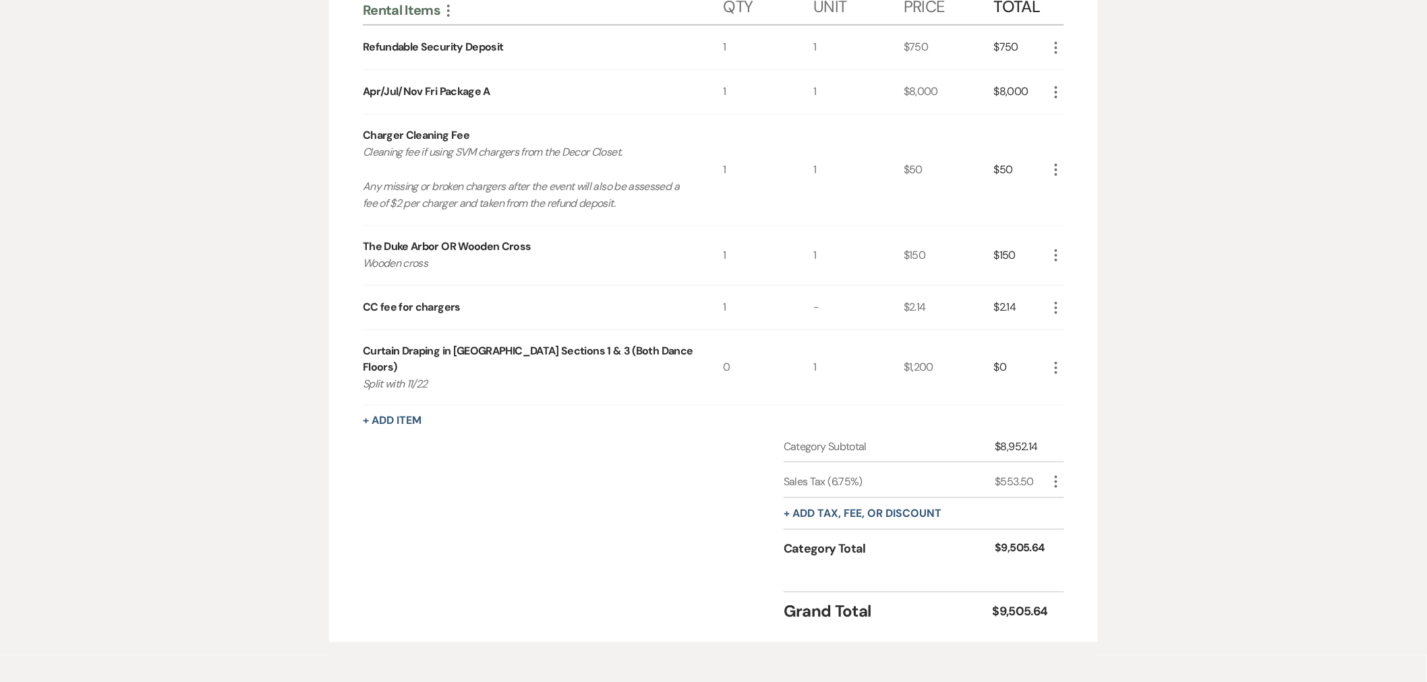
click at [1055, 362] on use "button" at bounding box center [1055, 368] width 3 height 12
click at [1061, 384] on button "Pencil Edit" at bounding box center [1083, 395] width 70 height 22
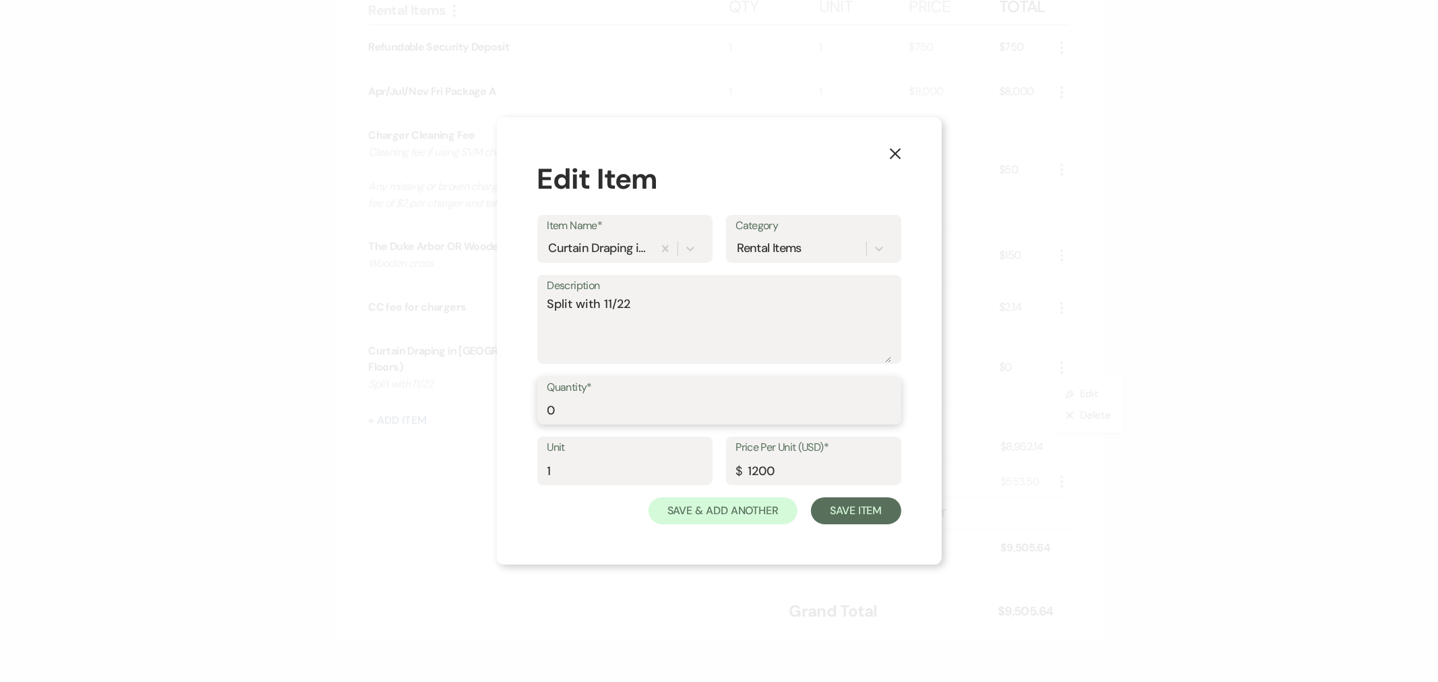
click at [564, 407] on input "0" at bounding box center [719, 410] width 344 height 26
drag, startPoint x: 594, startPoint y: 412, endPoint x: 456, endPoint y: 412, distance: 137.5
click at [456, 412] on div "X Edit Item Item Name* Curtain Draping in [GEOGRAPHIC_DATA] Sections 1 & 3 (Bot…" at bounding box center [719, 341] width 1438 height 682
type input "1"
click at [840, 508] on button "Save Item" at bounding box center [856, 511] width 90 height 27
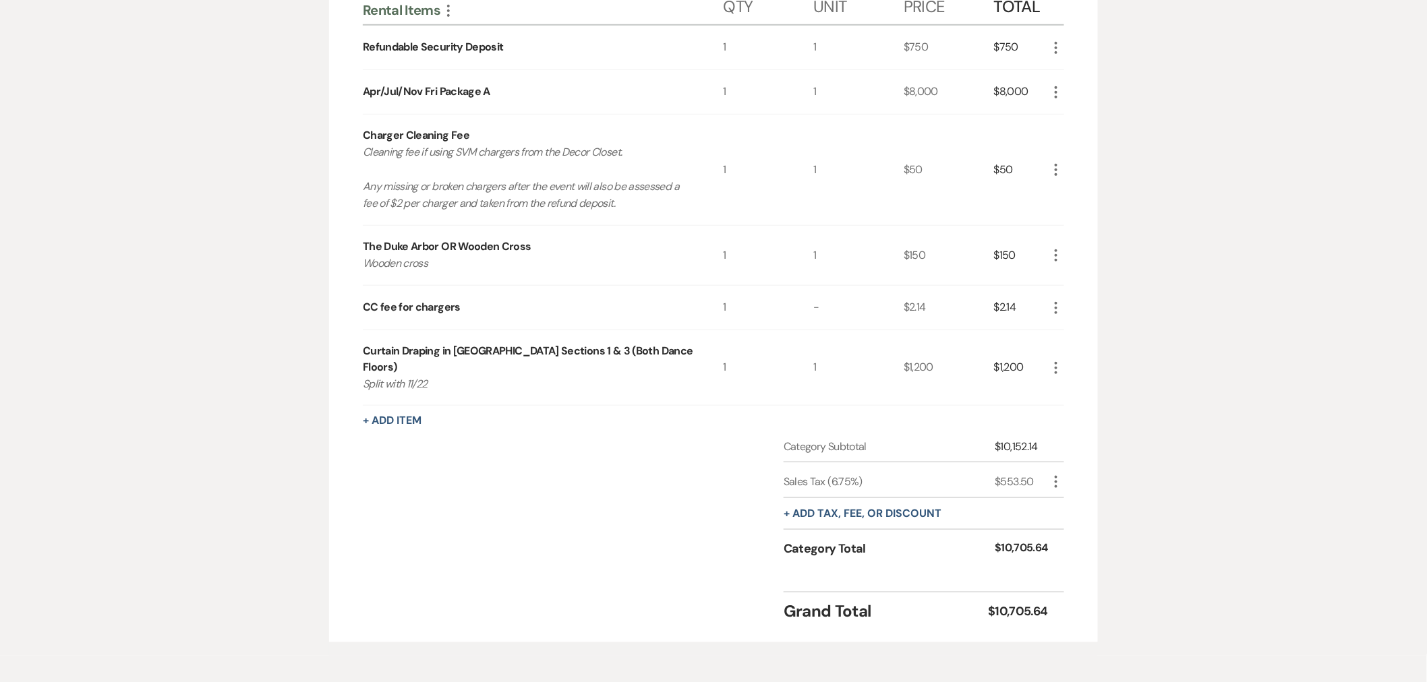
click at [1053, 474] on icon "More" at bounding box center [1056, 482] width 16 height 16
click at [1061, 498] on button "Pencil Edit" at bounding box center [1083, 509] width 70 height 22
select select "3"
select select "false"
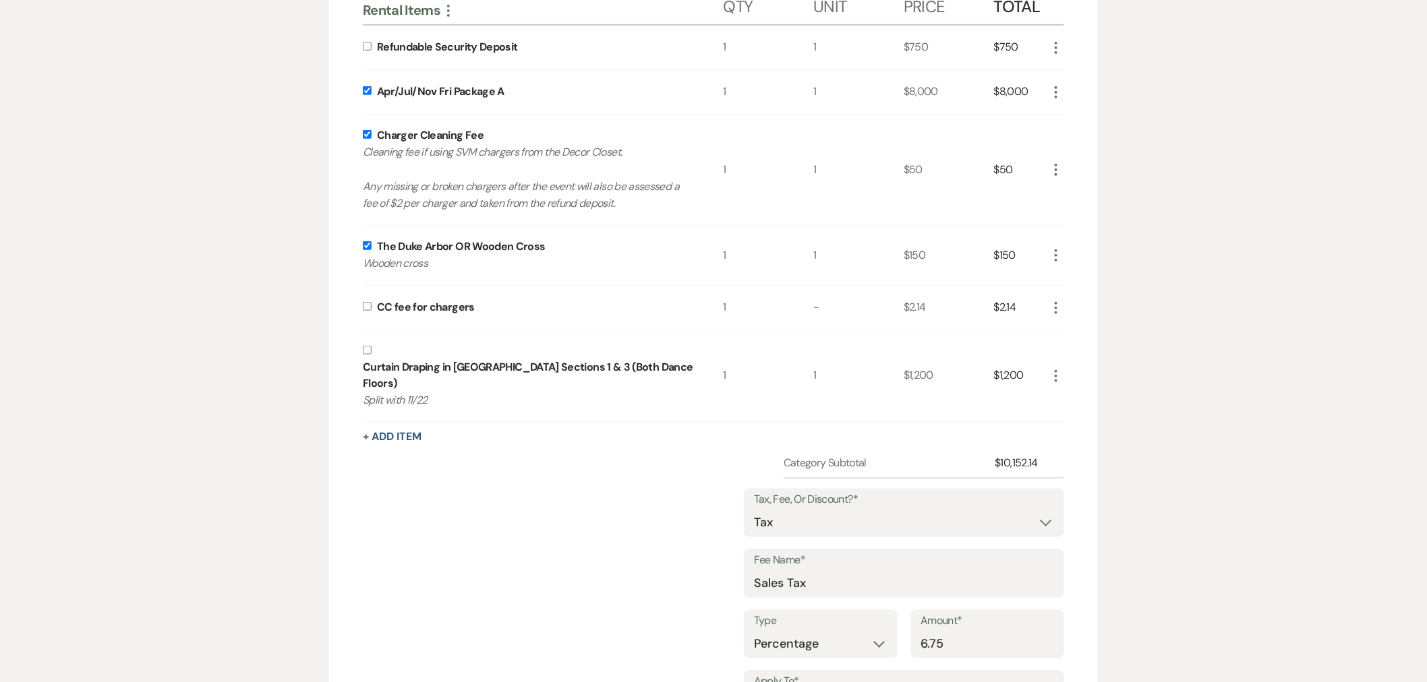
click at [364, 351] on input "checkbox" at bounding box center [367, 350] width 9 height 9
checkbox input "true"
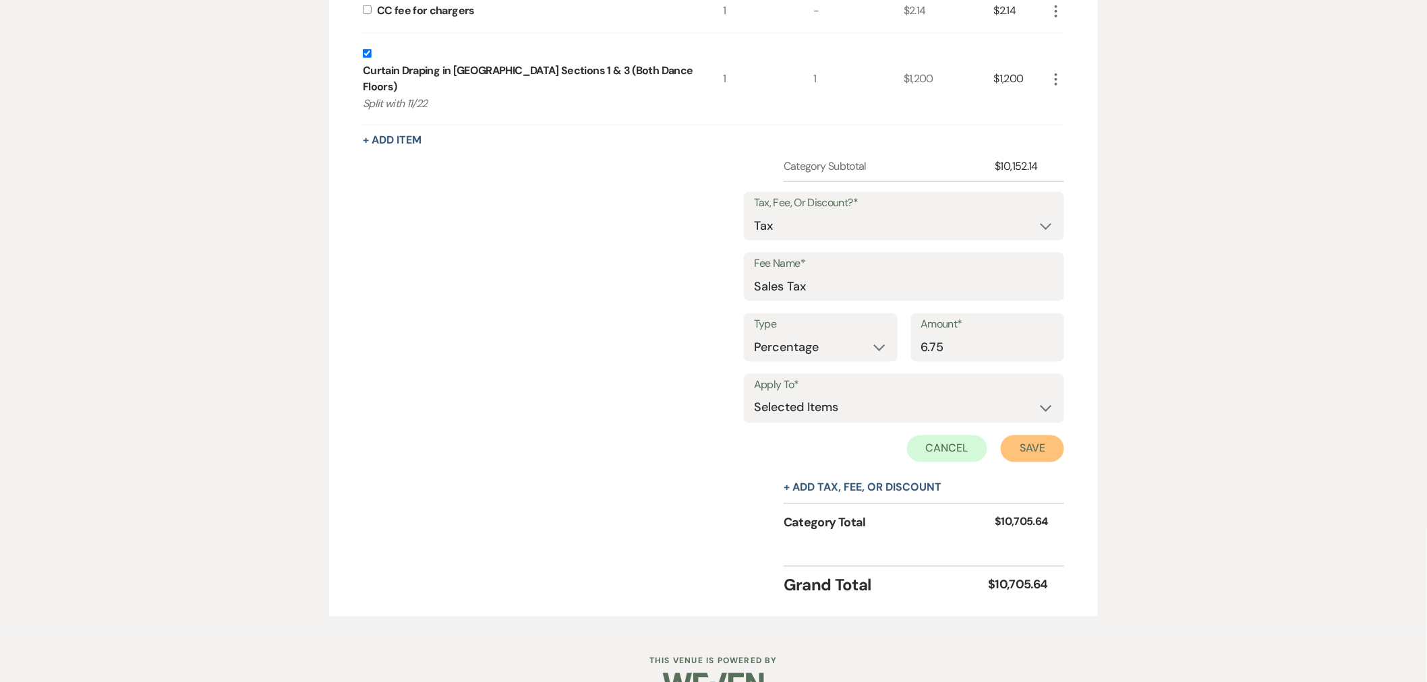
click at [1032, 436] on button "Save" at bounding box center [1032, 449] width 63 height 27
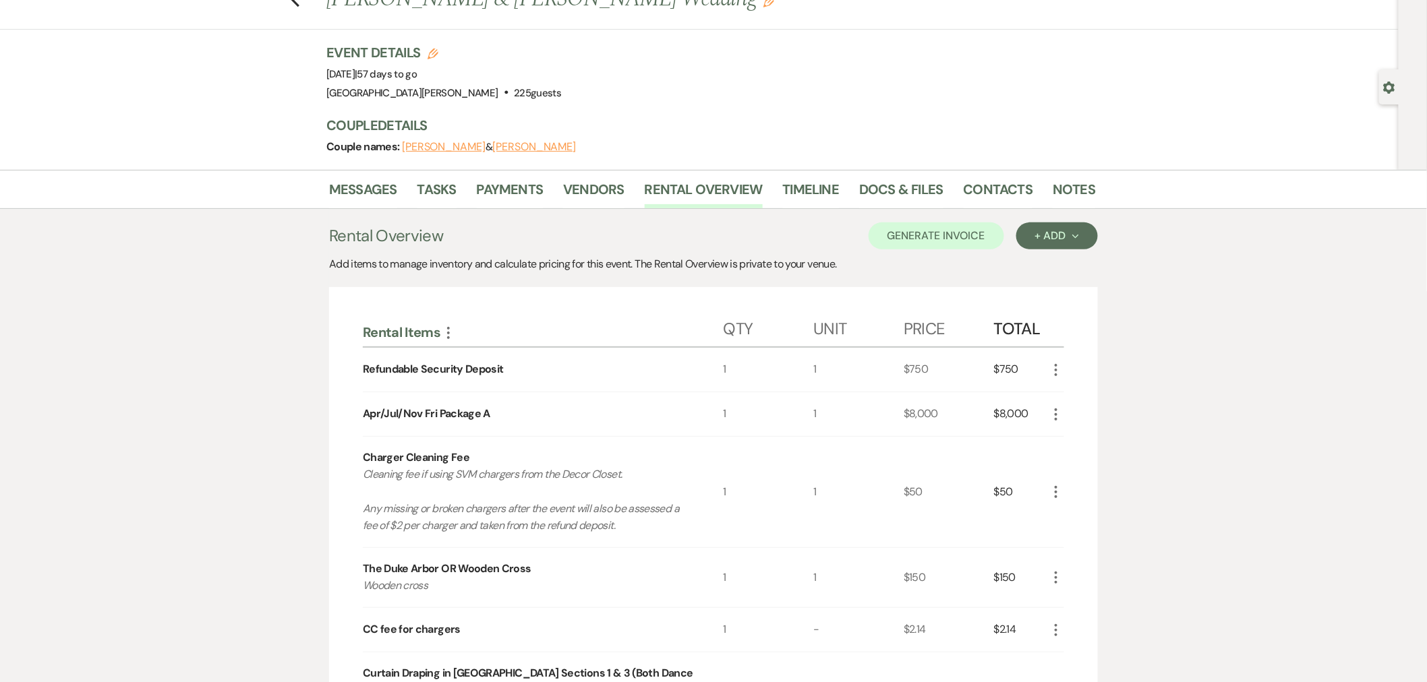
scroll to position [42, 0]
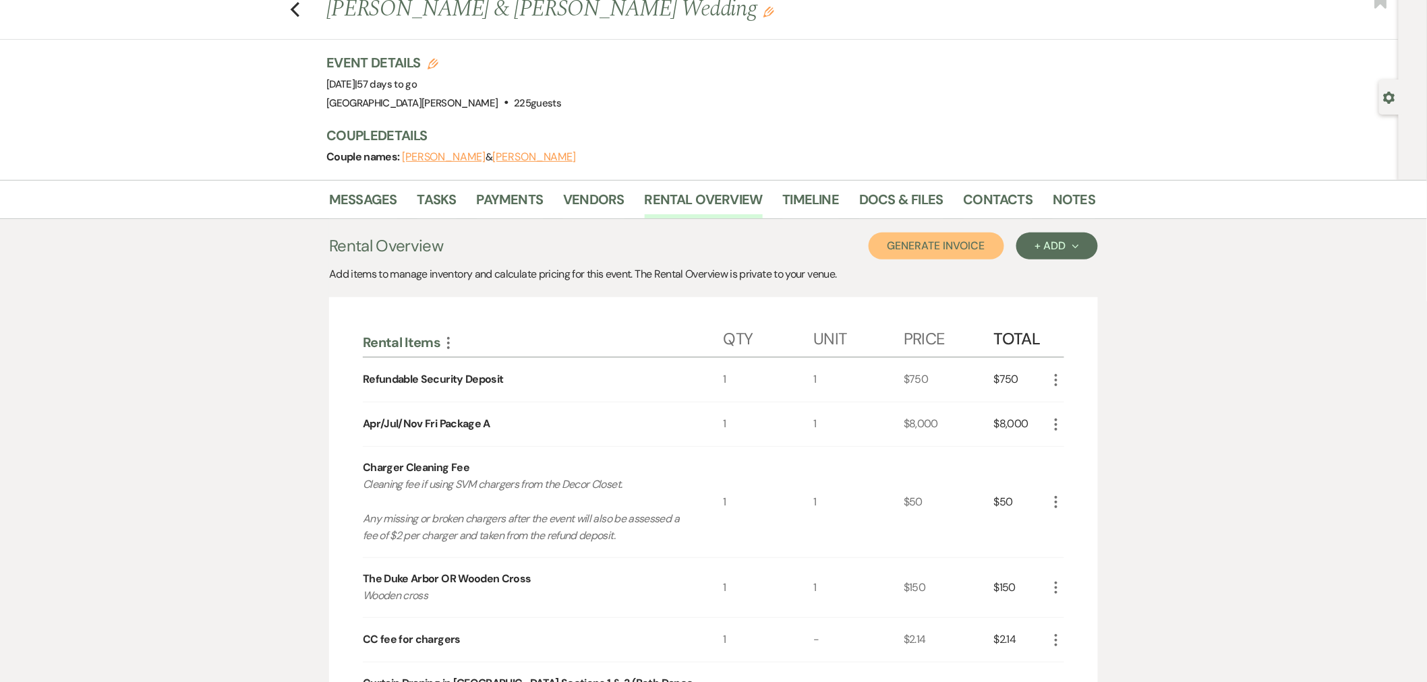
click at [971, 244] on button "Generate Invoice" at bounding box center [936, 246] width 136 height 27
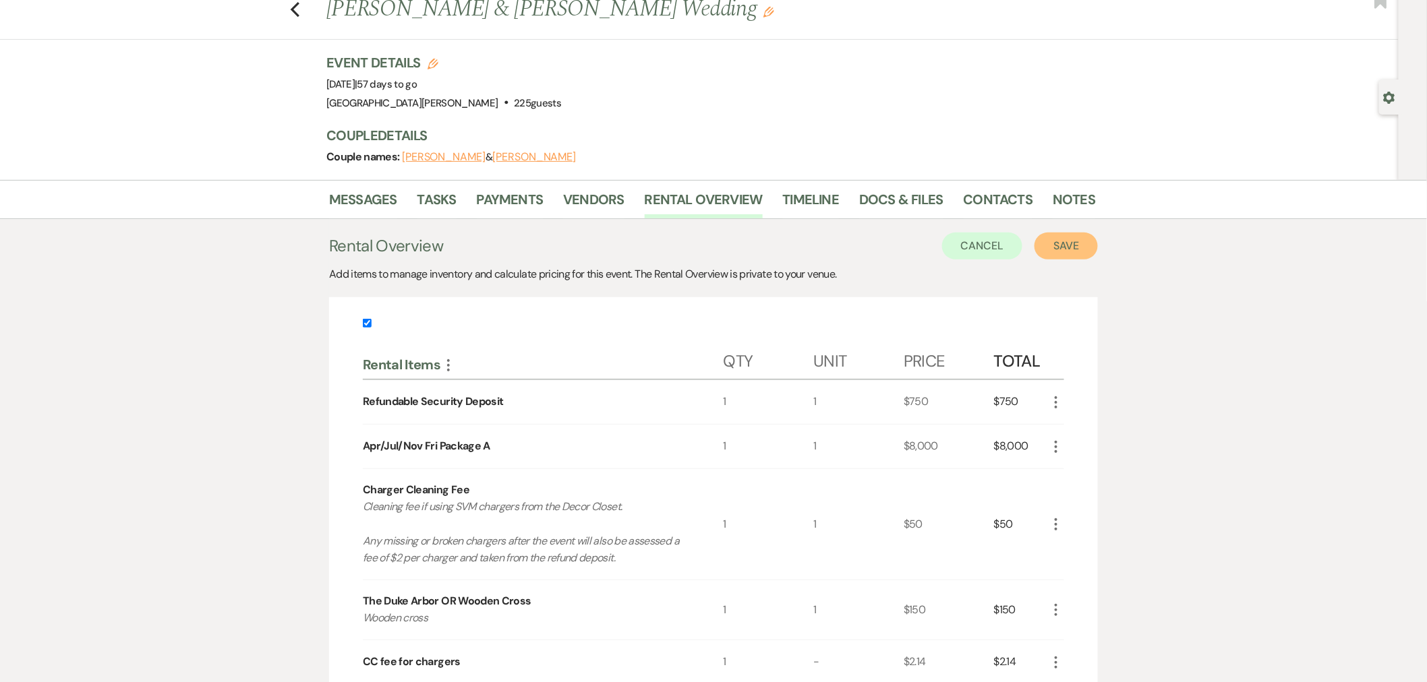
click at [1083, 249] on button "Save" at bounding box center [1065, 246] width 63 height 27
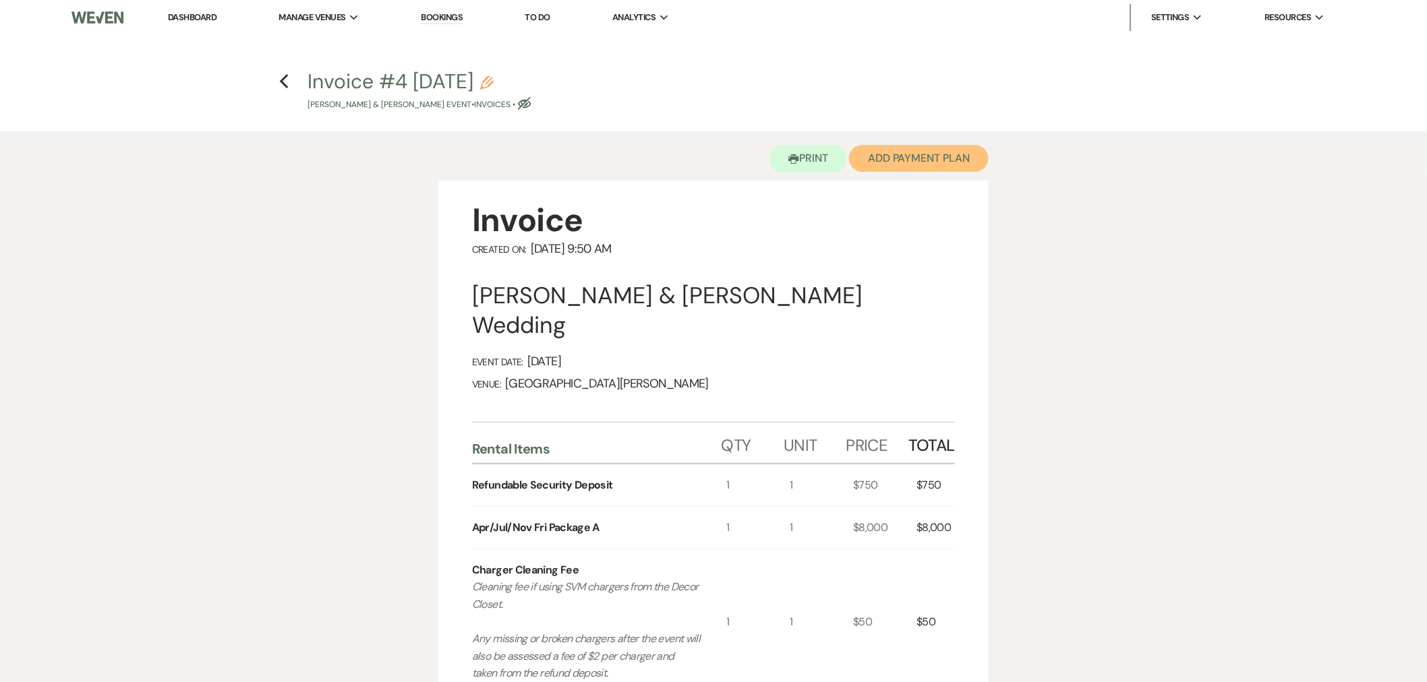
click at [922, 160] on button "Add Payment Plan" at bounding box center [919, 158] width 140 height 27
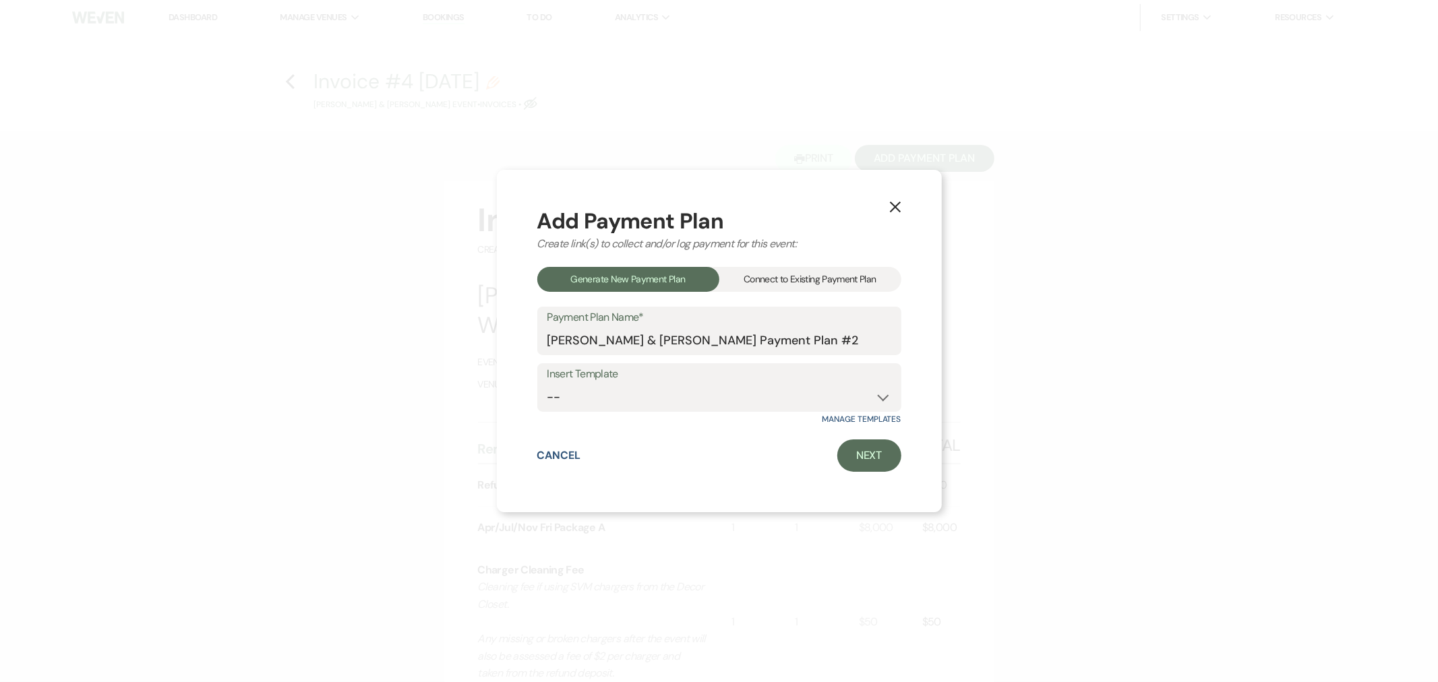
click at [765, 274] on div "Connect to Existing Payment Plan" at bounding box center [810, 279] width 182 height 25
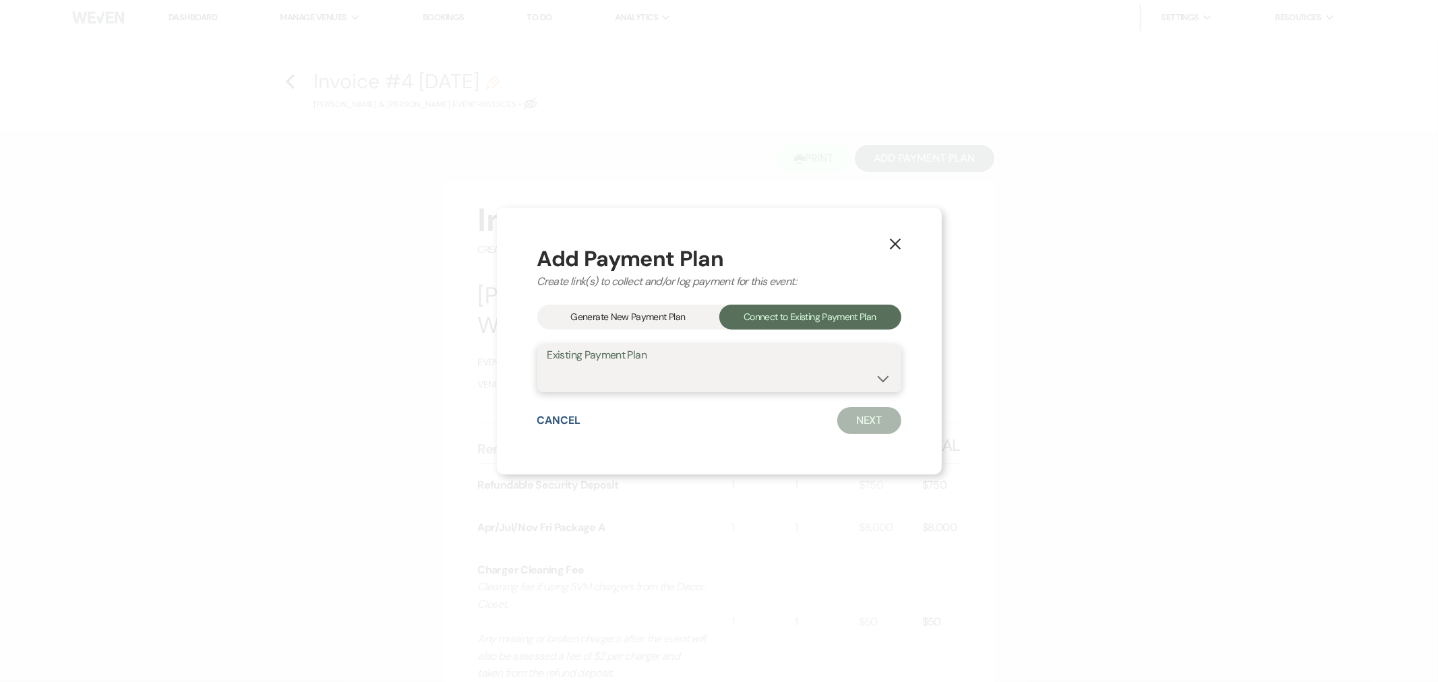
click at [789, 382] on select "[PERSON_NAME] & [PERSON_NAME] Payment Plan #1" at bounding box center [719, 378] width 344 height 26
select select "18492"
click at [547, 365] on select "[PERSON_NAME] & [PERSON_NAME] Payment Plan #1" at bounding box center [719, 378] width 344 height 26
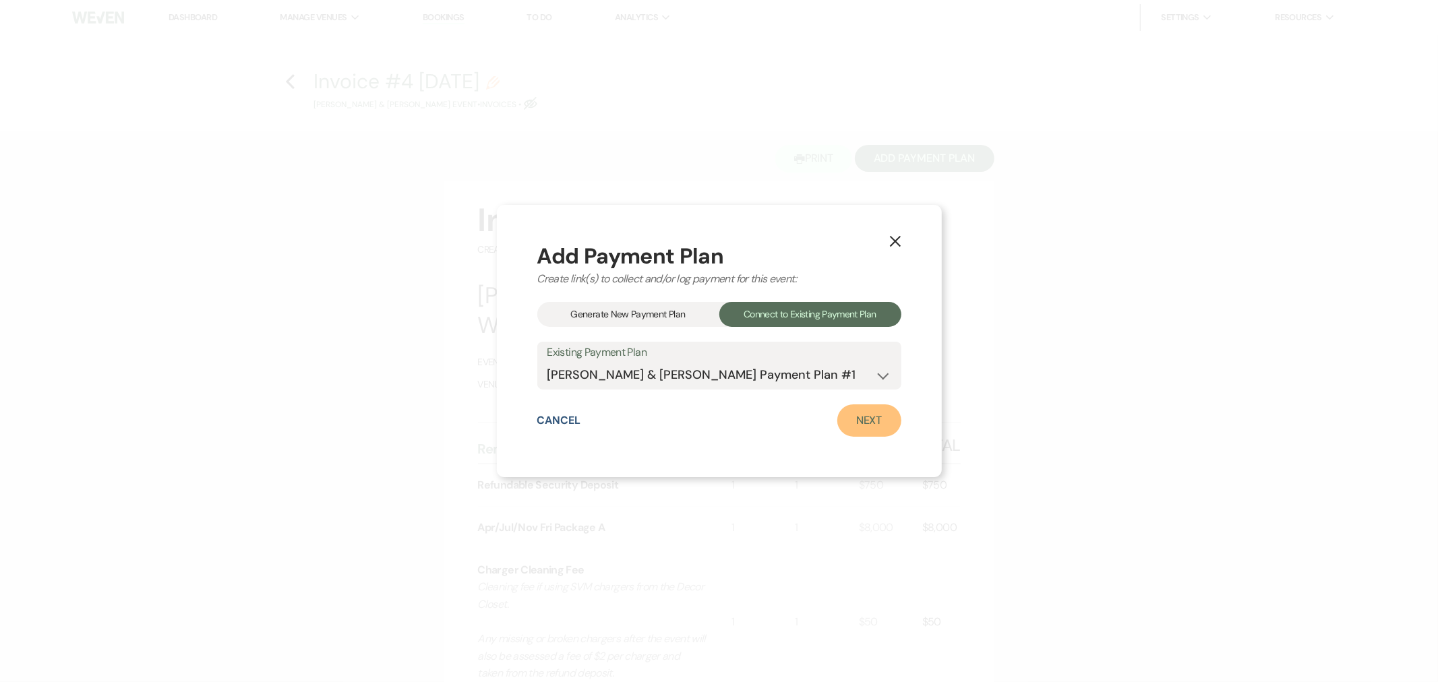
click at [841, 422] on link "Next" at bounding box center [869, 421] width 64 height 32
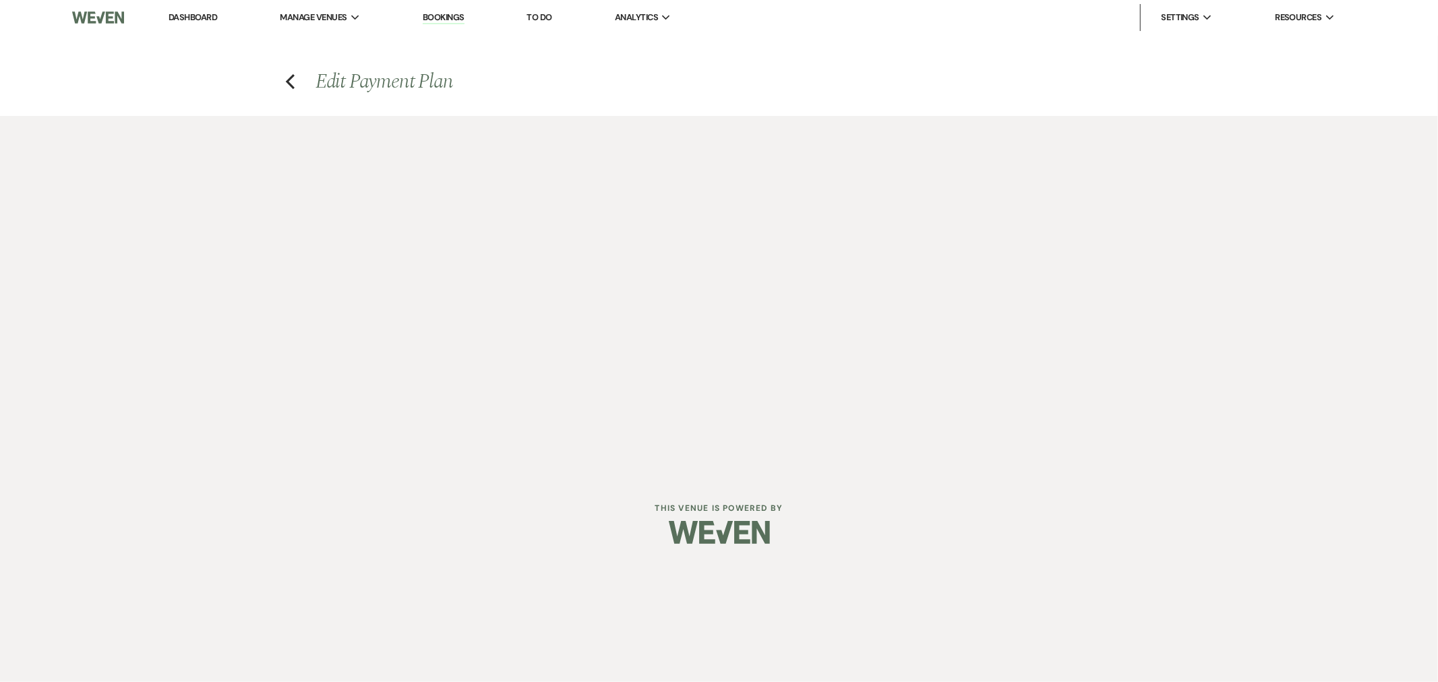
select select "29044"
select select "1"
select select "true"
select select "1"
select select "true"
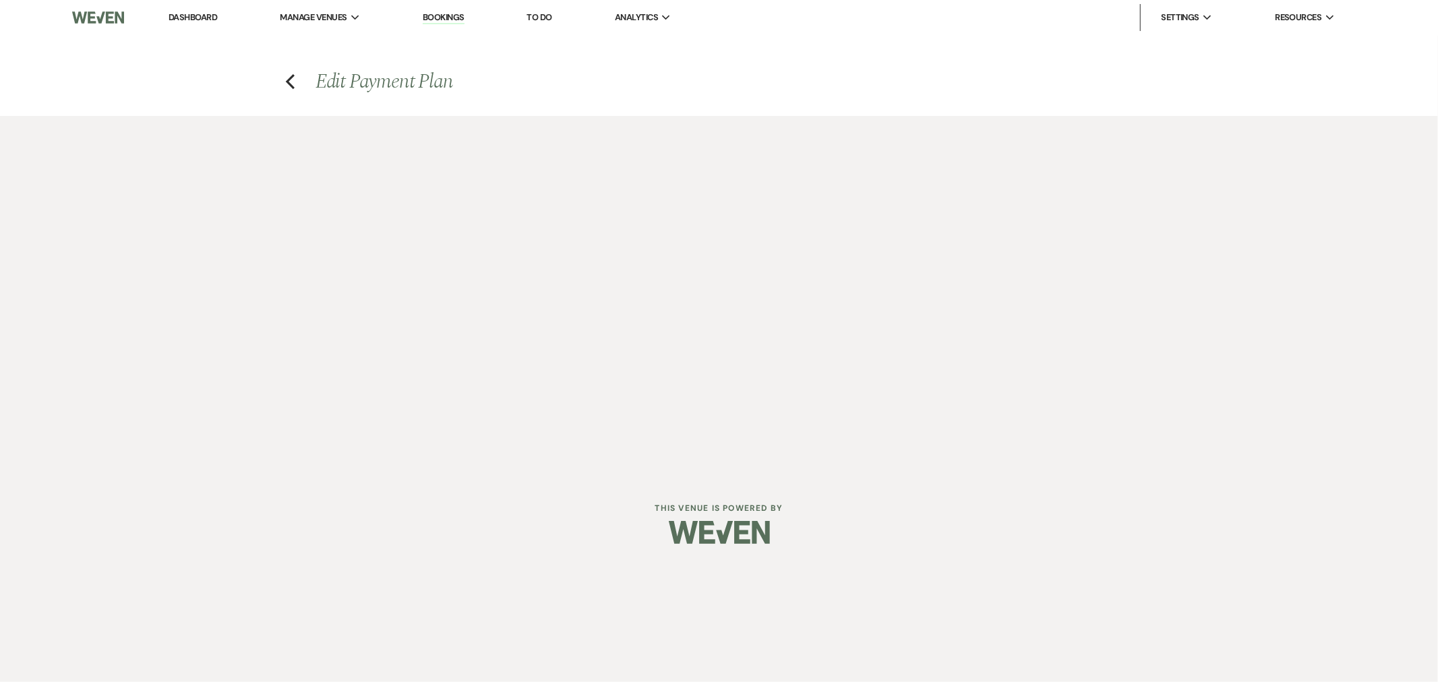
select select "1"
select select "true"
select select "1"
select select "true"
select select "1"
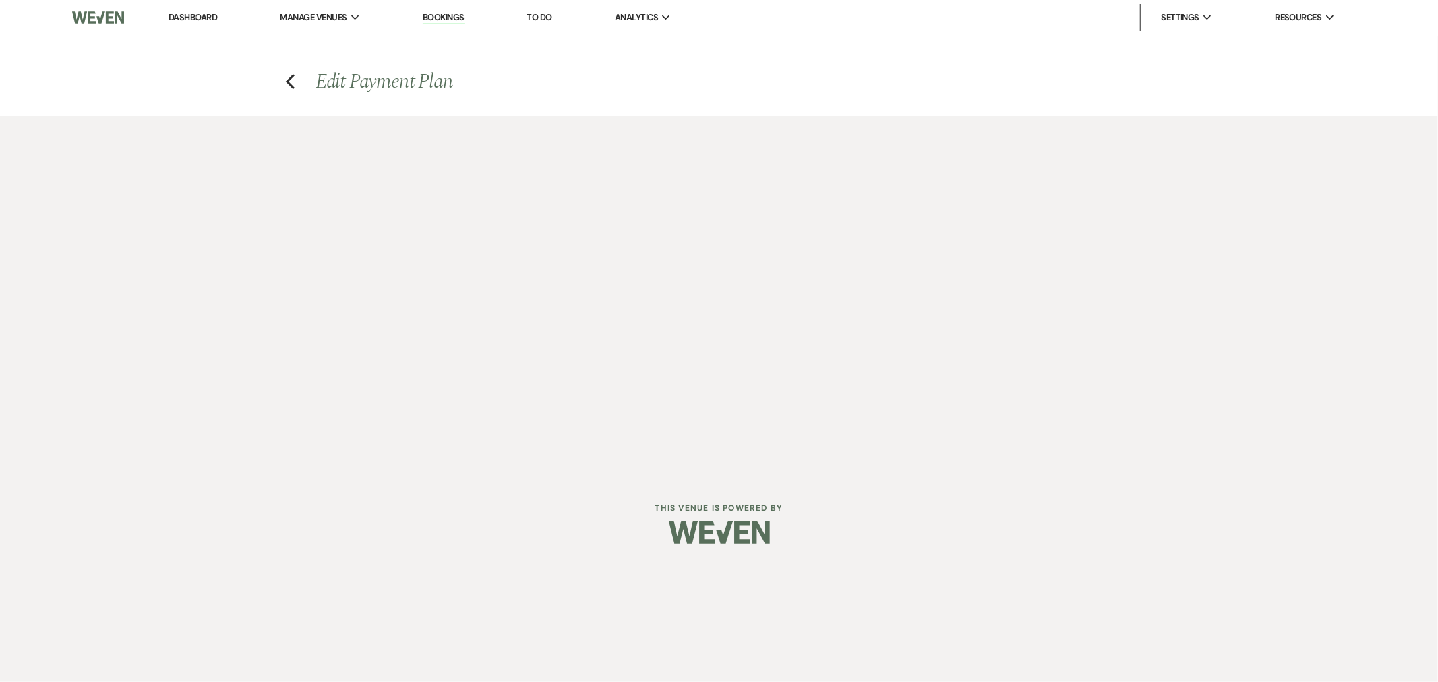
select select "true"
select select "1"
select select "true"
select select "1"
select select "true"
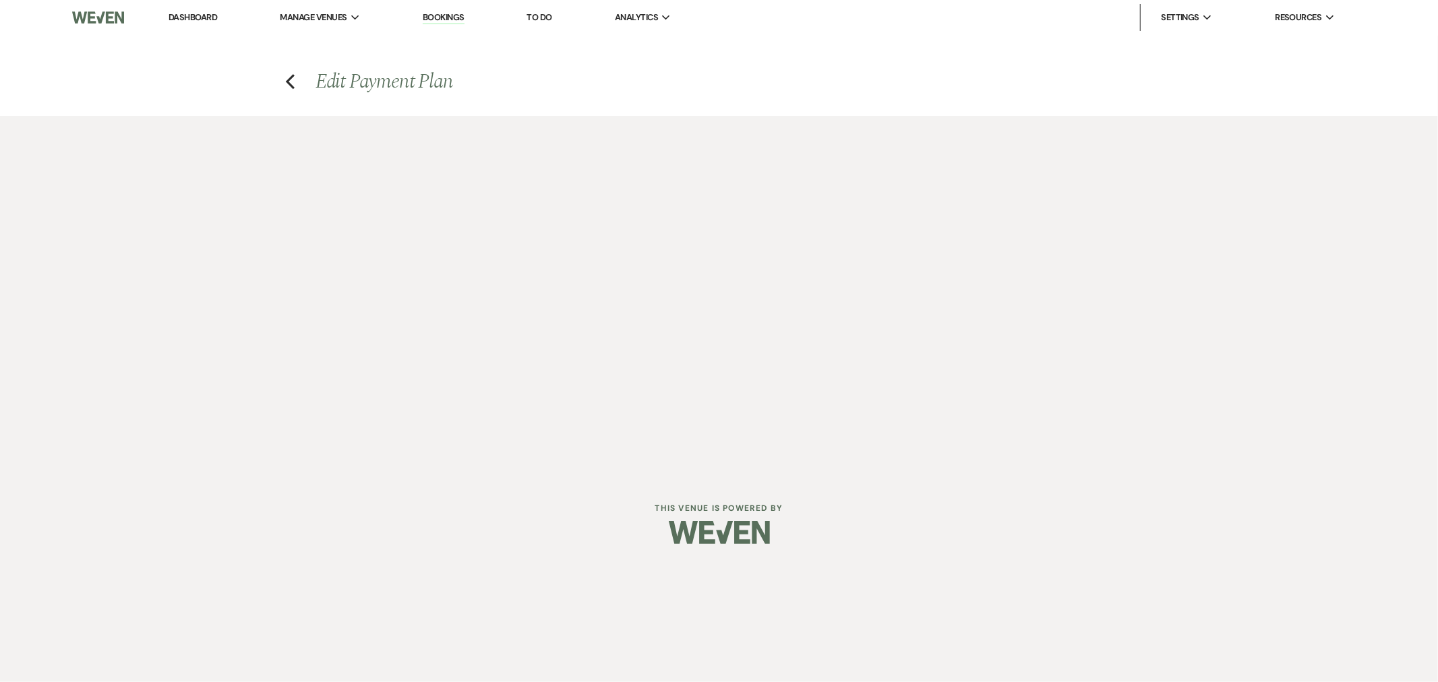
select select "1"
select select "true"
select select "1"
select select "true"
select select "1"
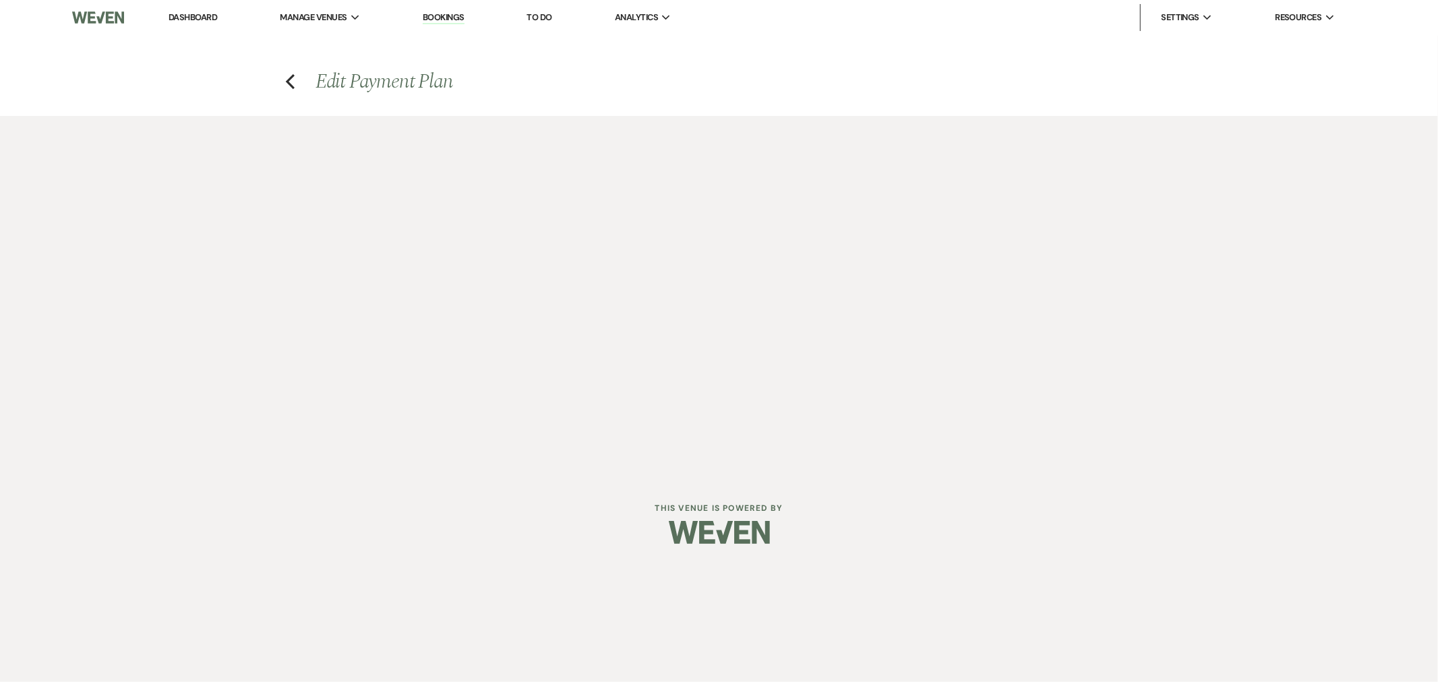
select select "true"
select select "1"
select select "true"
select select "2"
select select "flat"
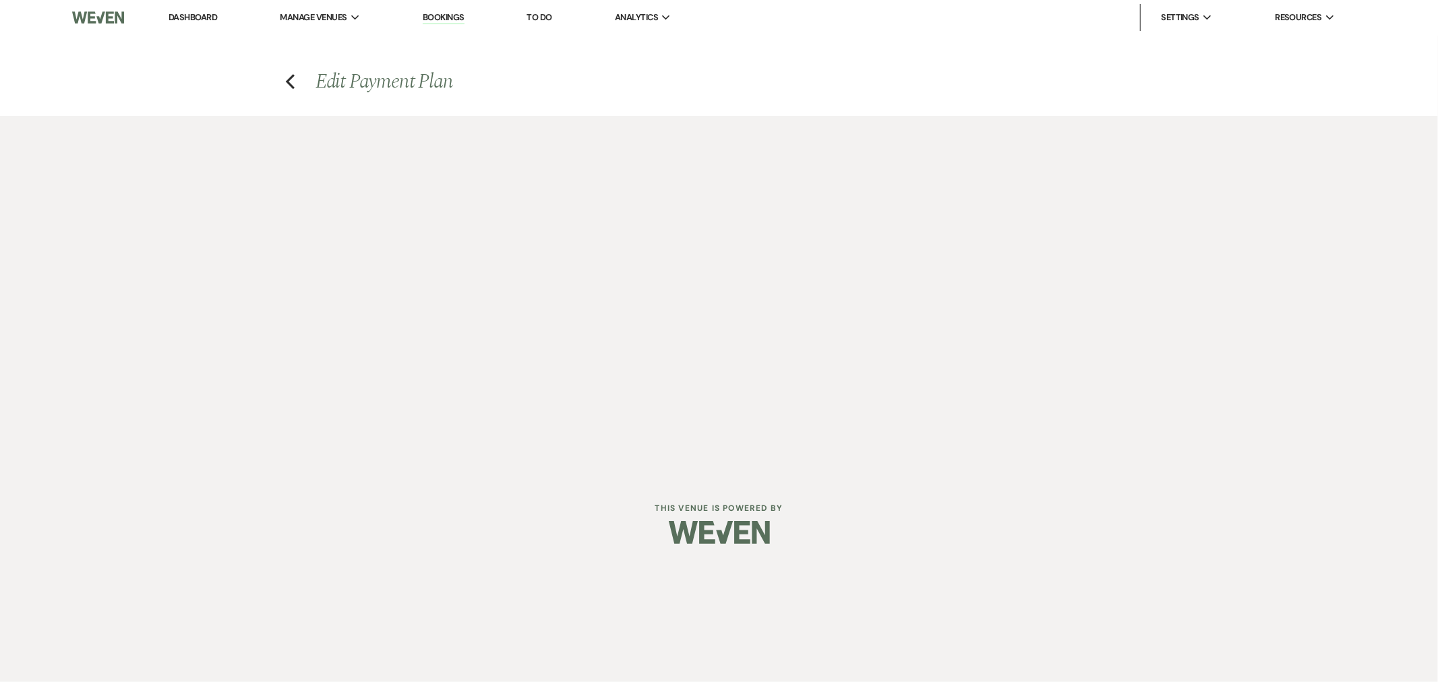
select select "true"
select select "client"
select select "weeks"
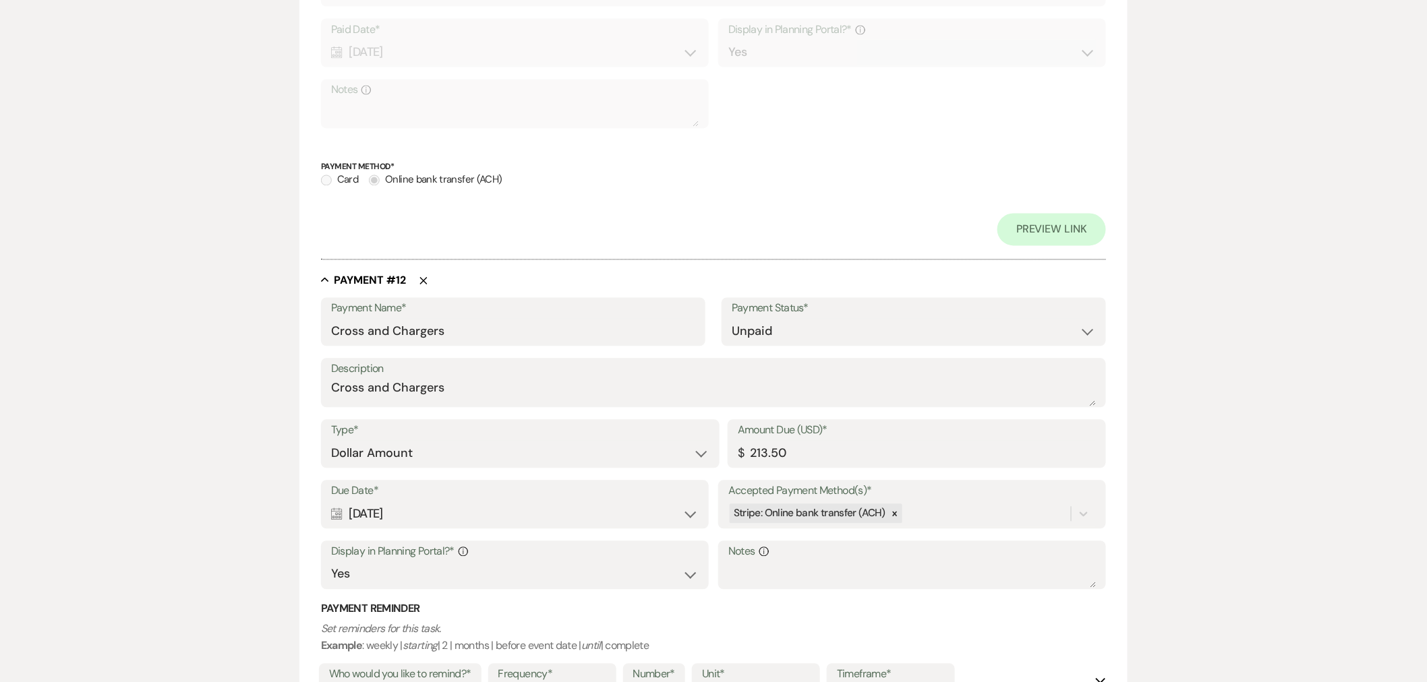
scroll to position [5354, 0]
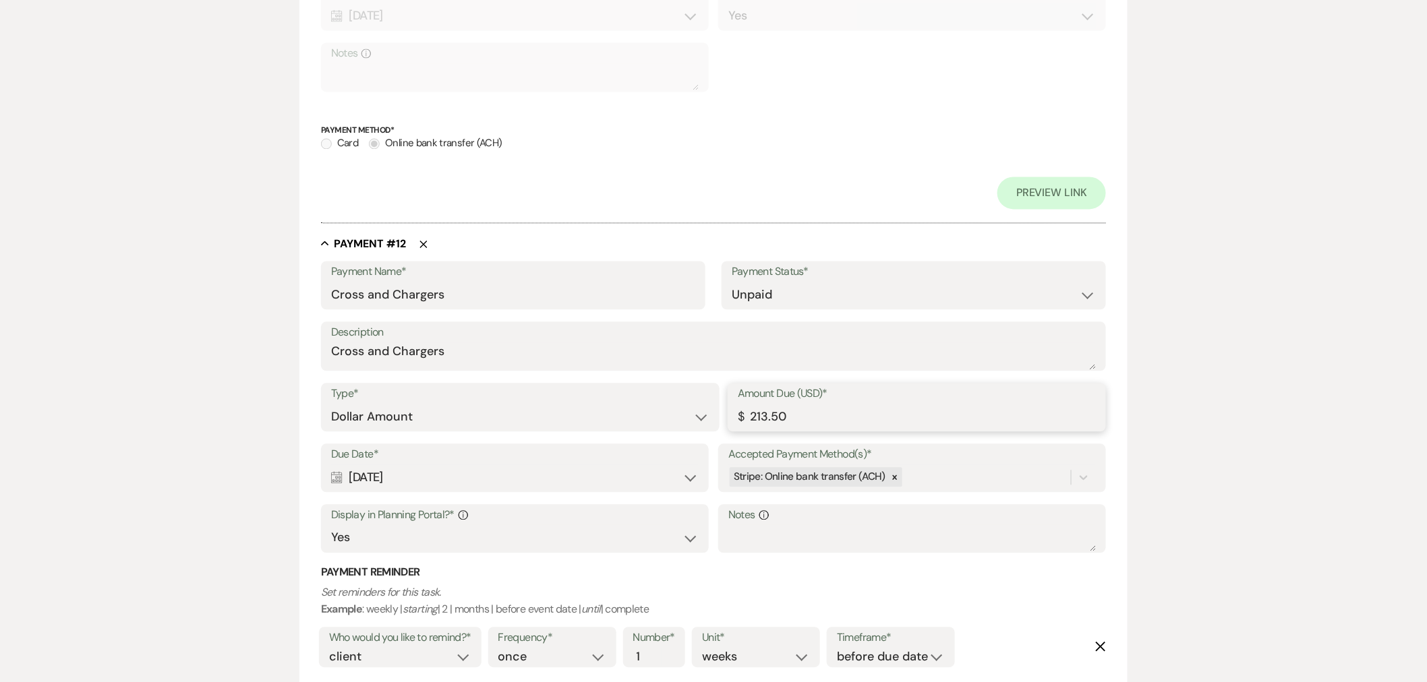
drag, startPoint x: 807, startPoint y: 417, endPoint x: 644, endPoint y: 421, distance: 163.2
click at [644, 421] on div "Type* Dollar Amount Percentage of Grand Total Amount Due (USD)* $ 213.50" at bounding box center [713, 413] width 785 height 61
click at [891, 473] on icon at bounding box center [894, 477] width 9 height 9
type input "55.51"
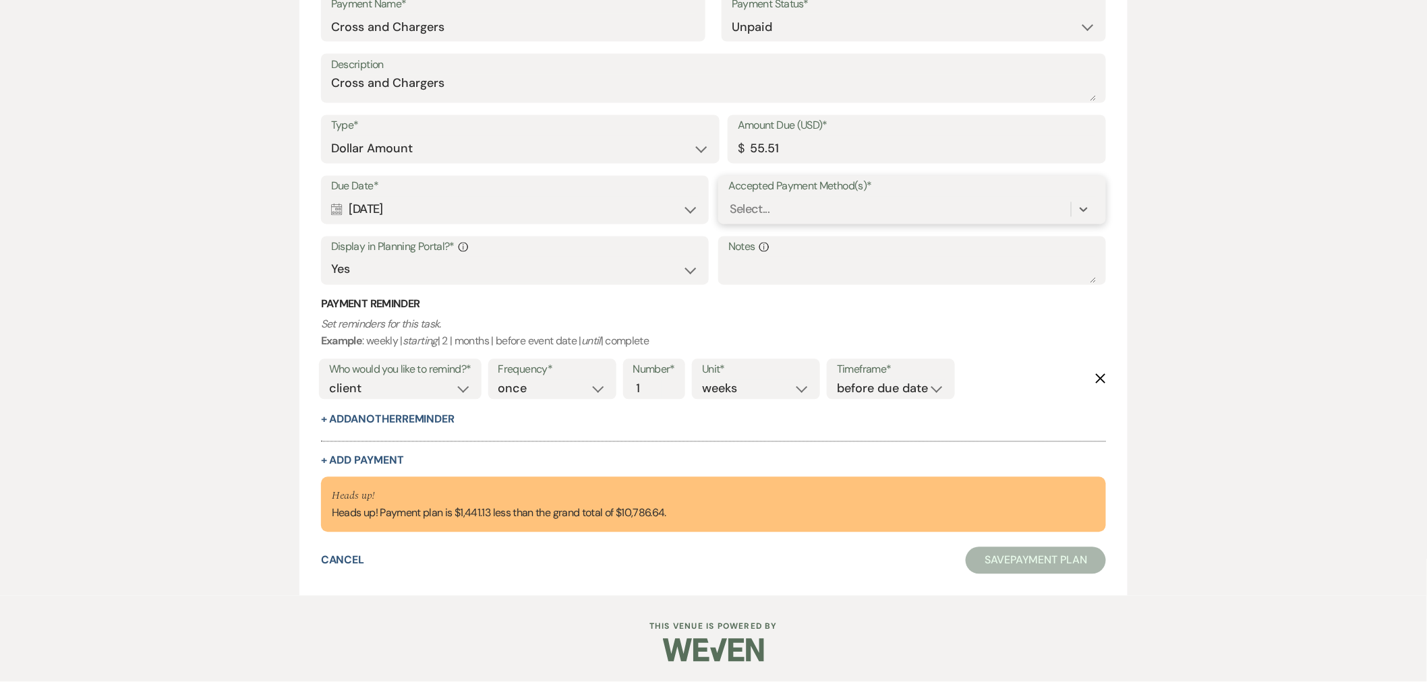
scroll to position [5030, 0]
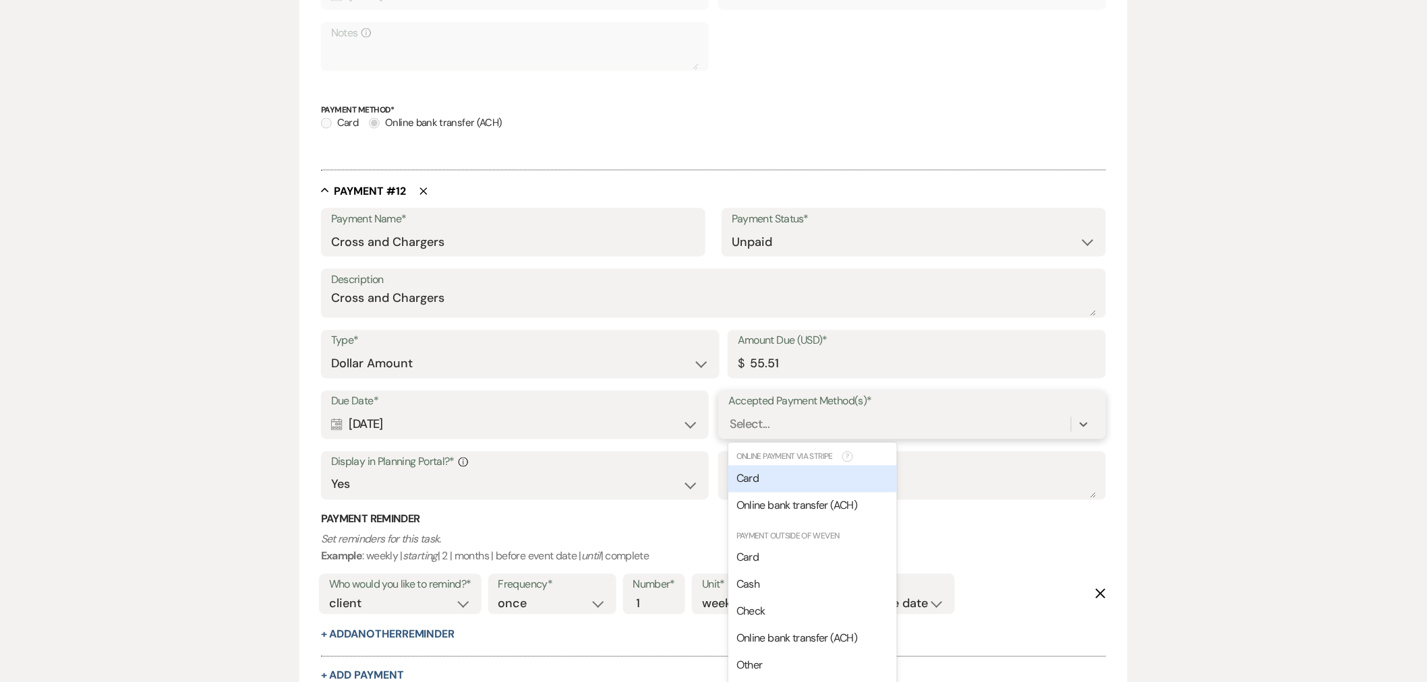
click at [898, 453] on div "Due Date* Calendar [DATE] Expand Accepted Payment Method(s)* option [object Obj…" at bounding box center [713, 452] width 785 height 122
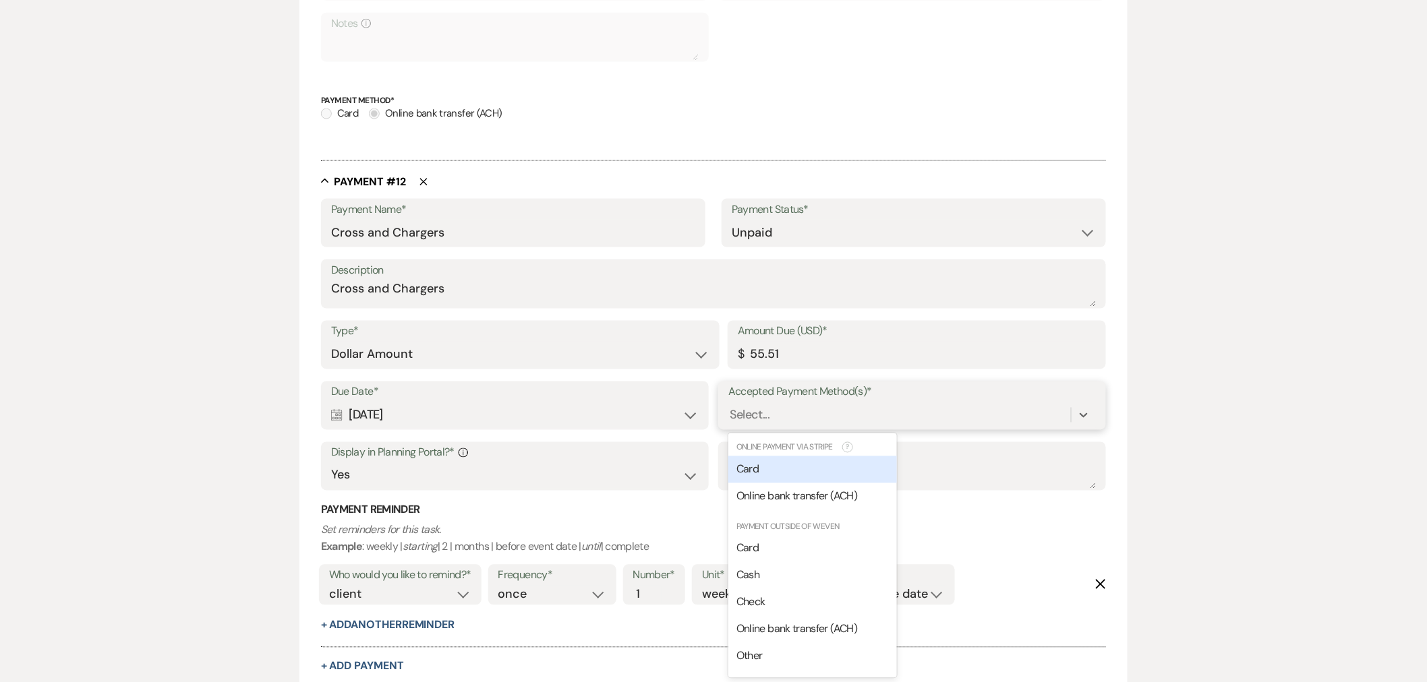
click at [862, 467] on div "Card" at bounding box center [812, 469] width 169 height 27
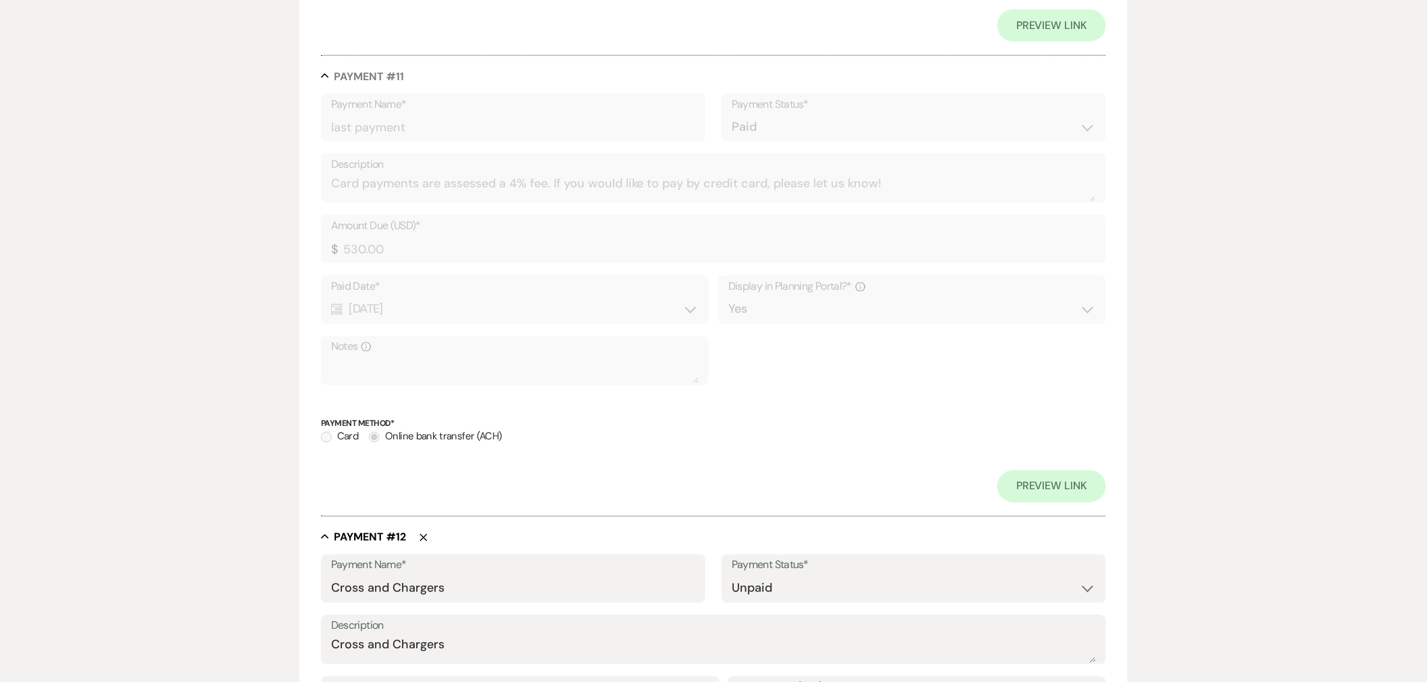
scroll to position [5383, 0]
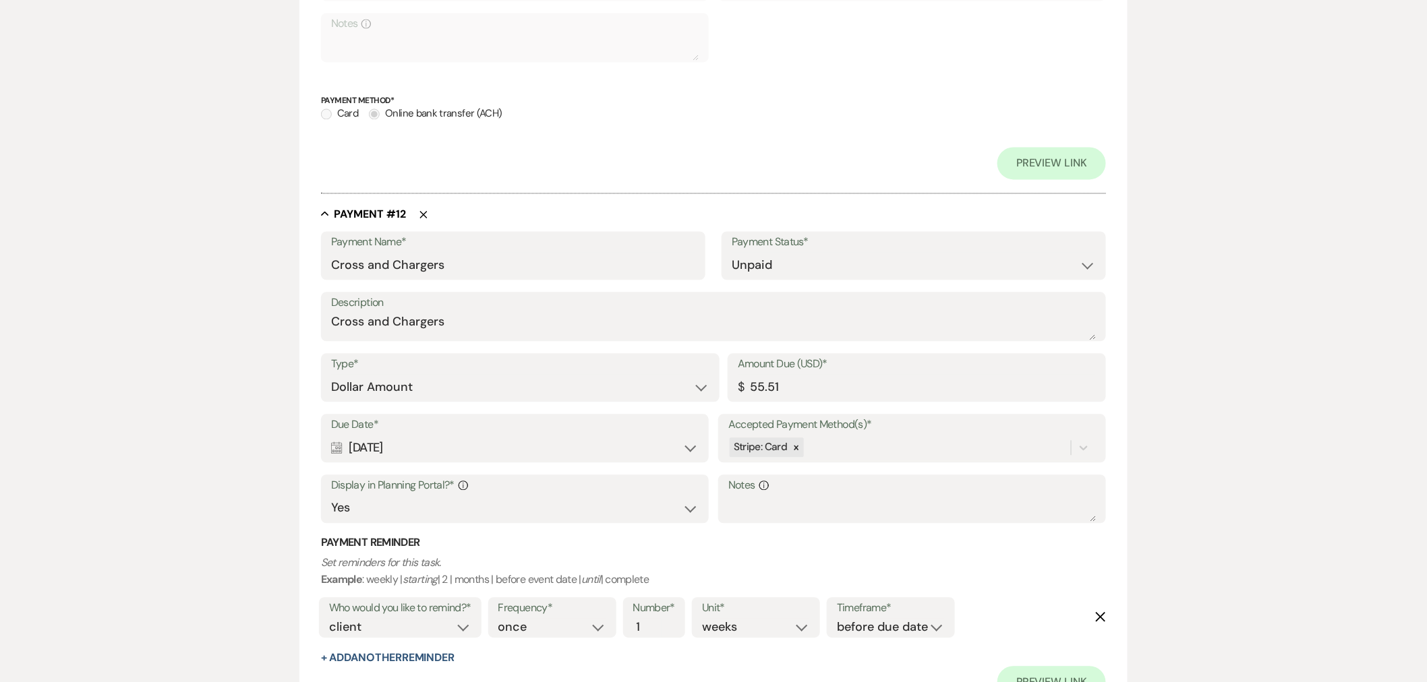
click at [472, 450] on div "Calendar [DATE] Expand" at bounding box center [514, 448] width 367 height 26
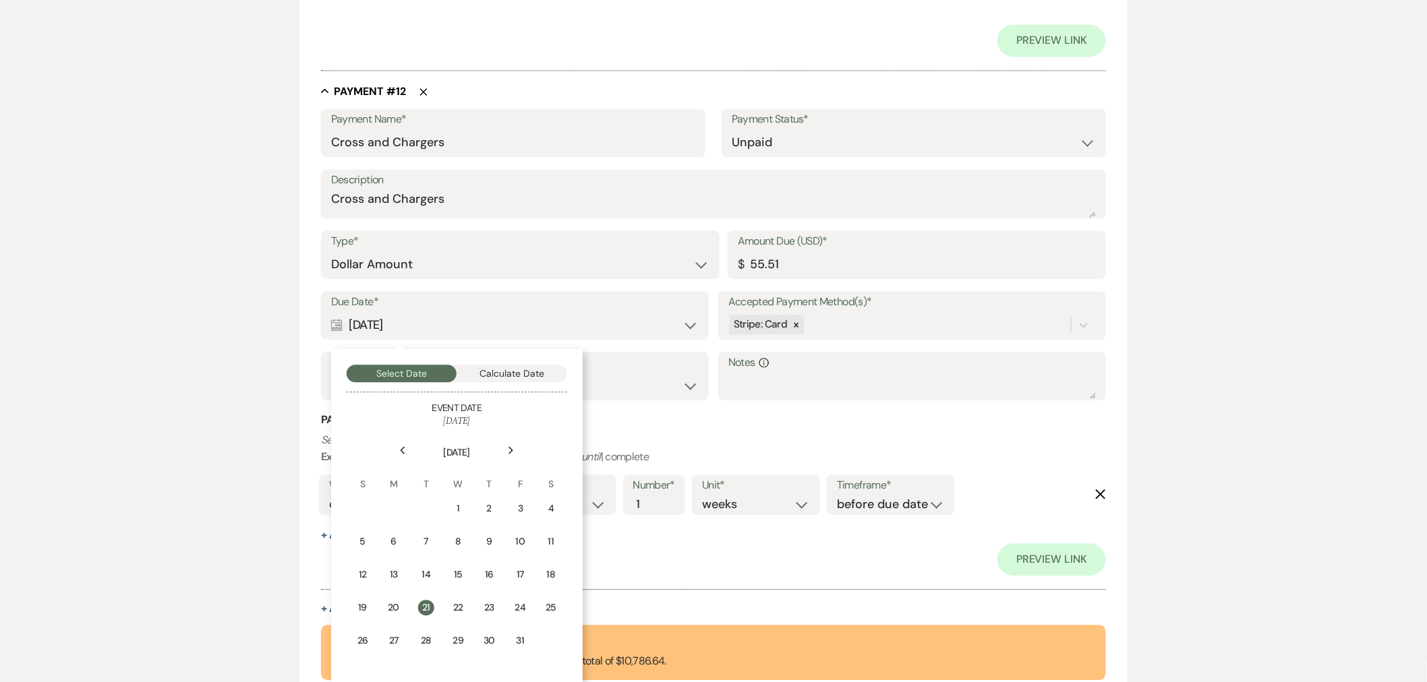
scroll to position [5533, 0]
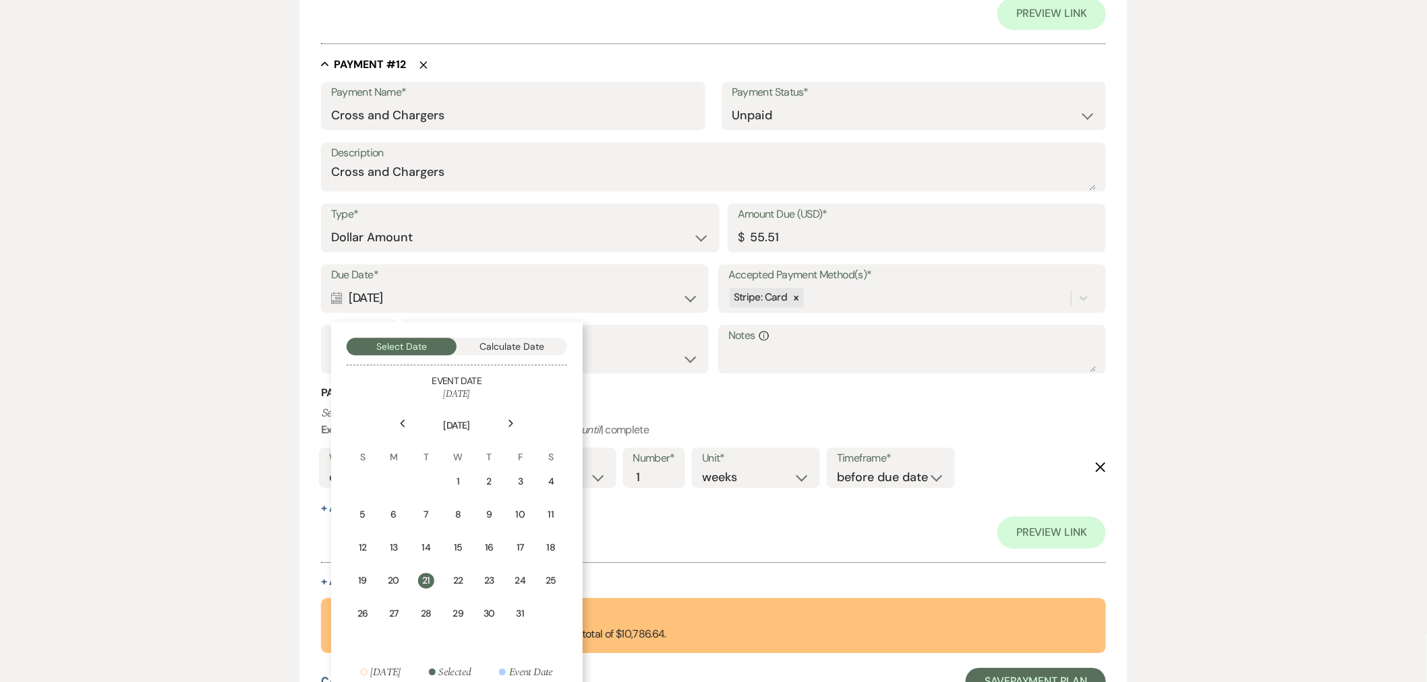
click at [406, 423] on div "Previous" at bounding box center [403, 424] width 22 height 22
click at [500, 582] on td "25" at bounding box center [491, 582] width 28 height 34
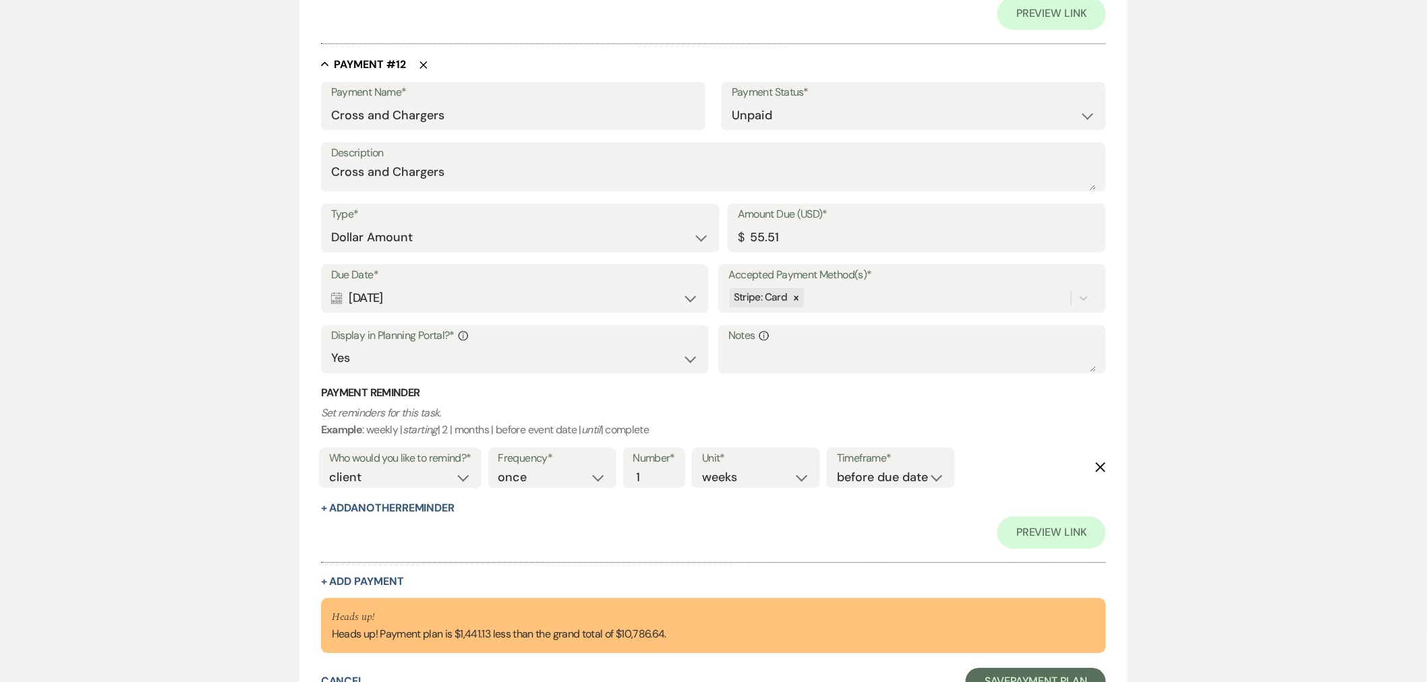
click at [1102, 465] on use "button" at bounding box center [1101, 467] width 10 height 10
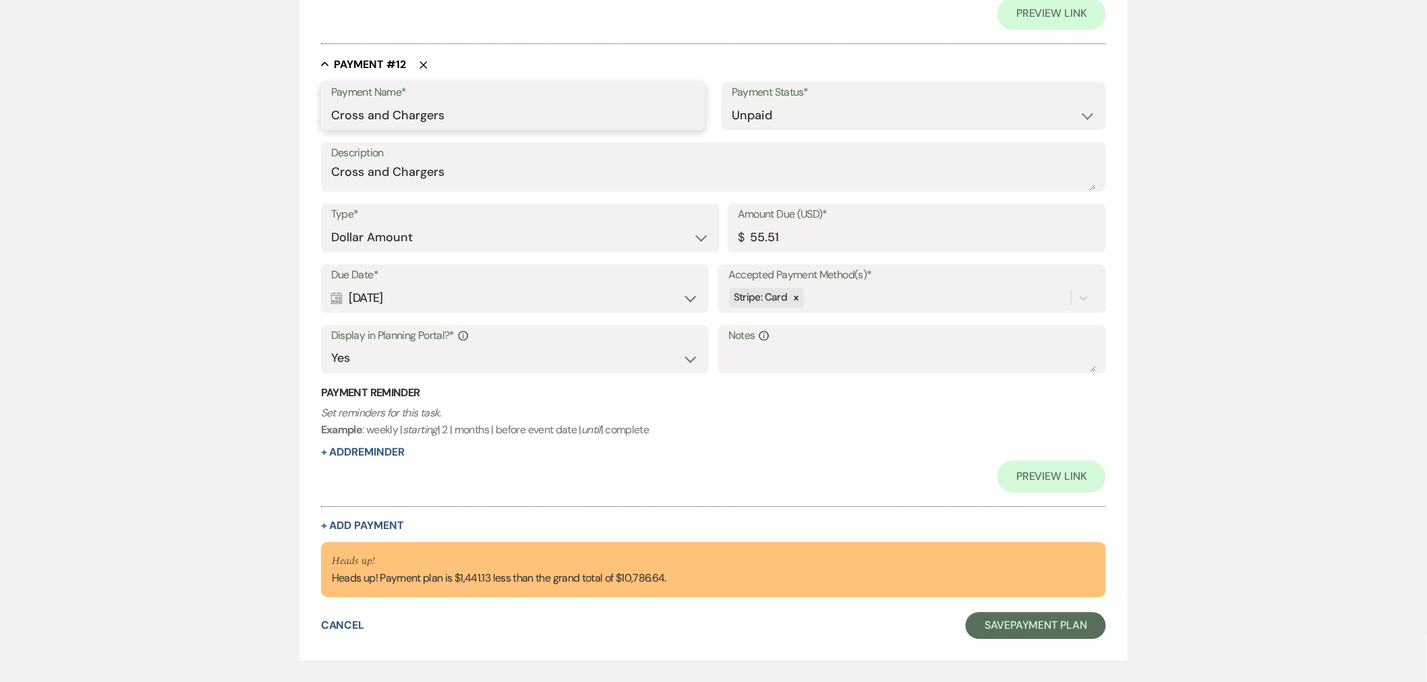
drag, startPoint x: 458, startPoint y: 119, endPoint x: 278, endPoint y: 119, distance: 180.7
type input "chargers and CC fee"
drag, startPoint x: 477, startPoint y: 160, endPoint x: 271, endPoint y: 149, distance: 206.6
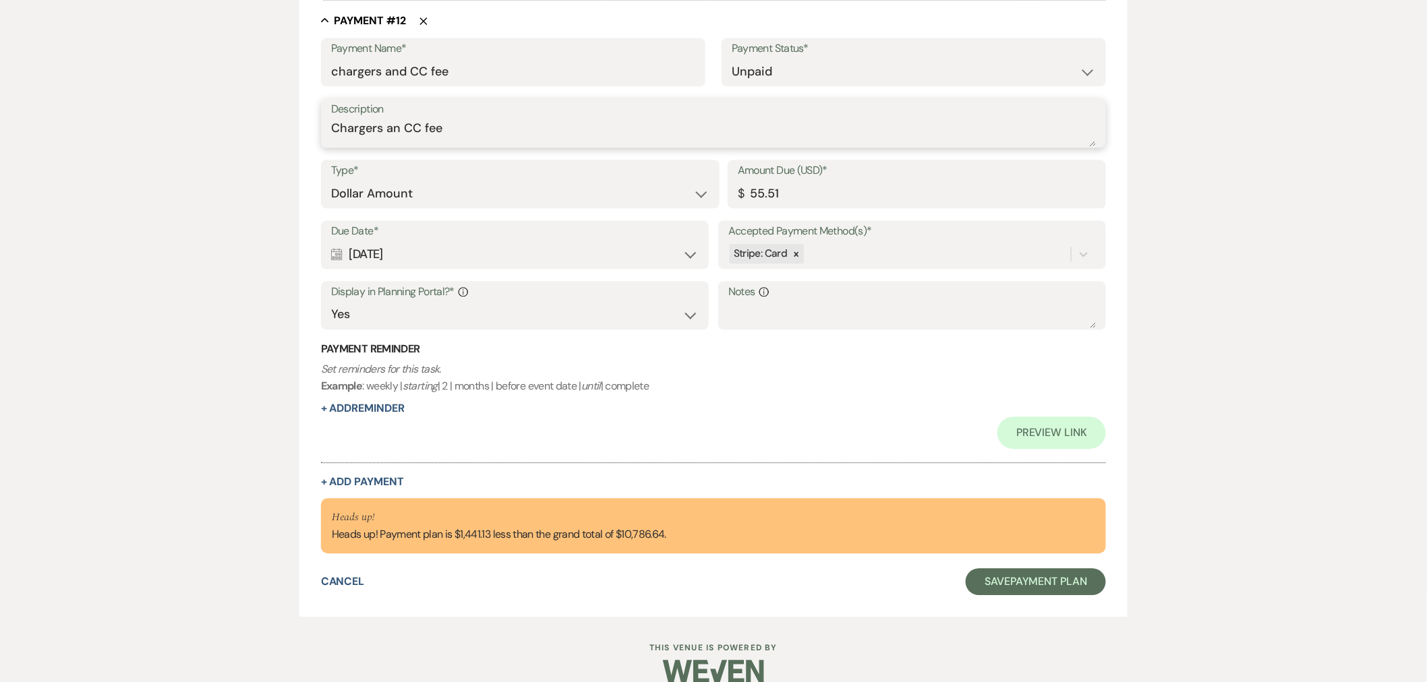
scroll to position [5597, 0]
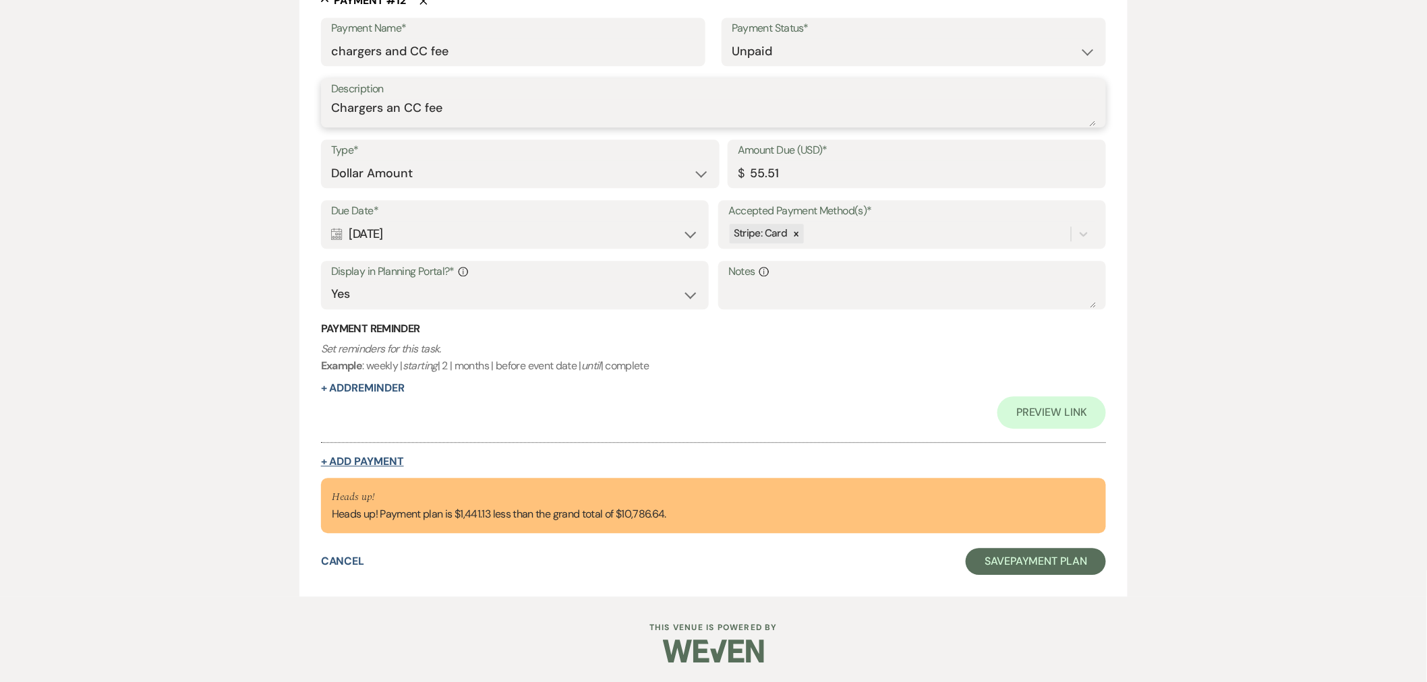
type textarea "Chargers an CC fee"
click at [361, 462] on button "+ Add Payment" at bounding box center [362, 461] width 83 height 11
select select "2"
select select "flat"
select select "true"
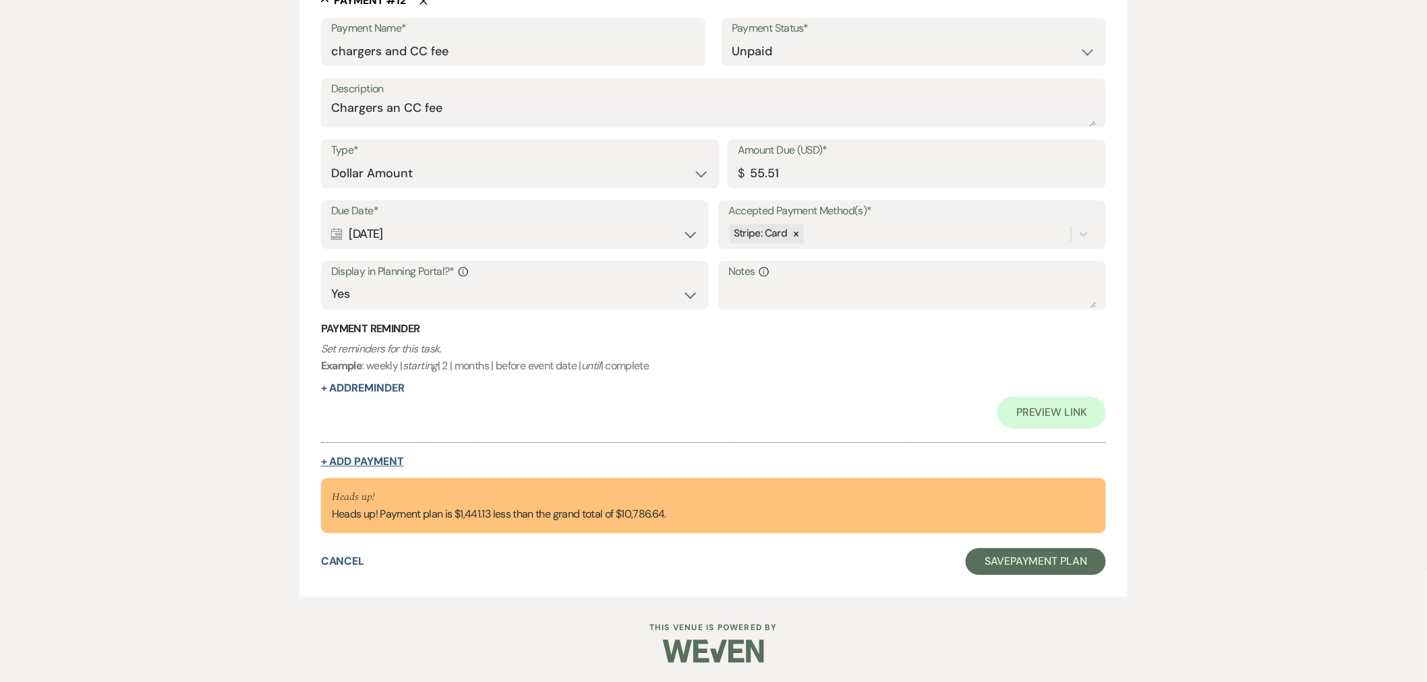
select select "client"
select select "weeks"
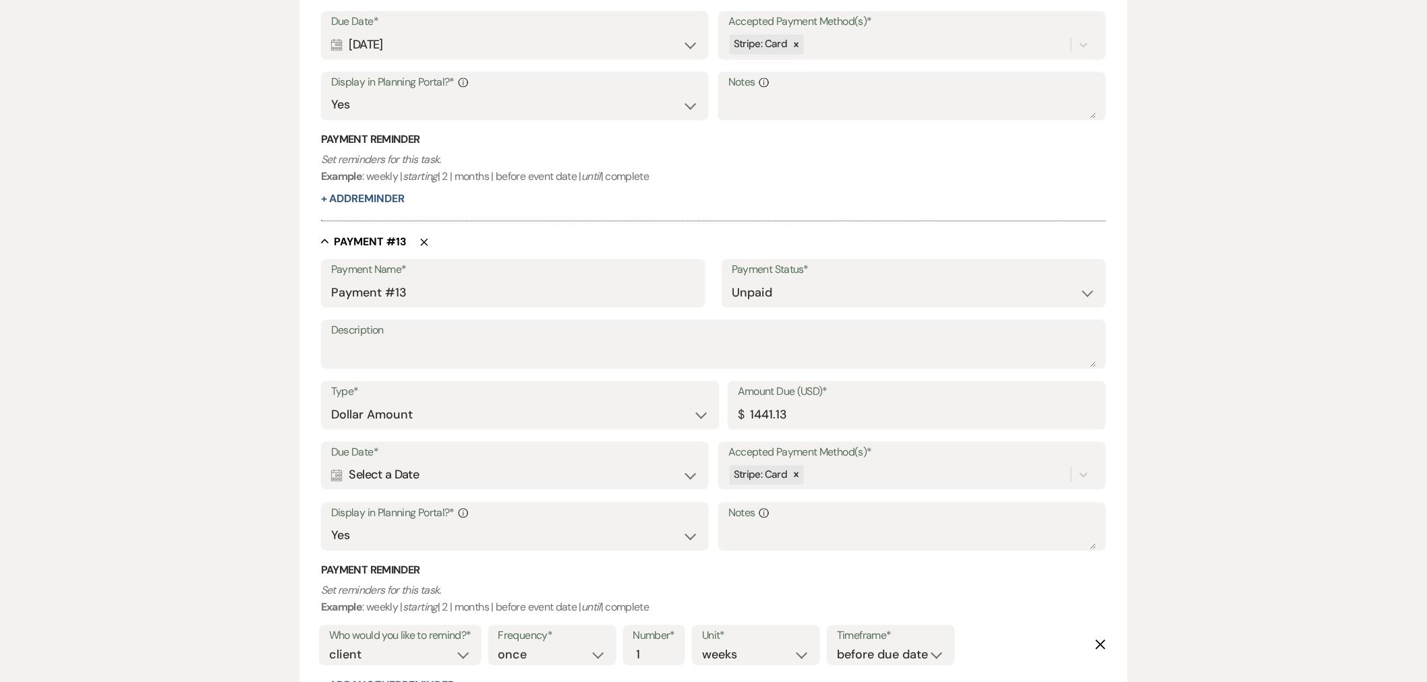
scroll to position [5466, 0]
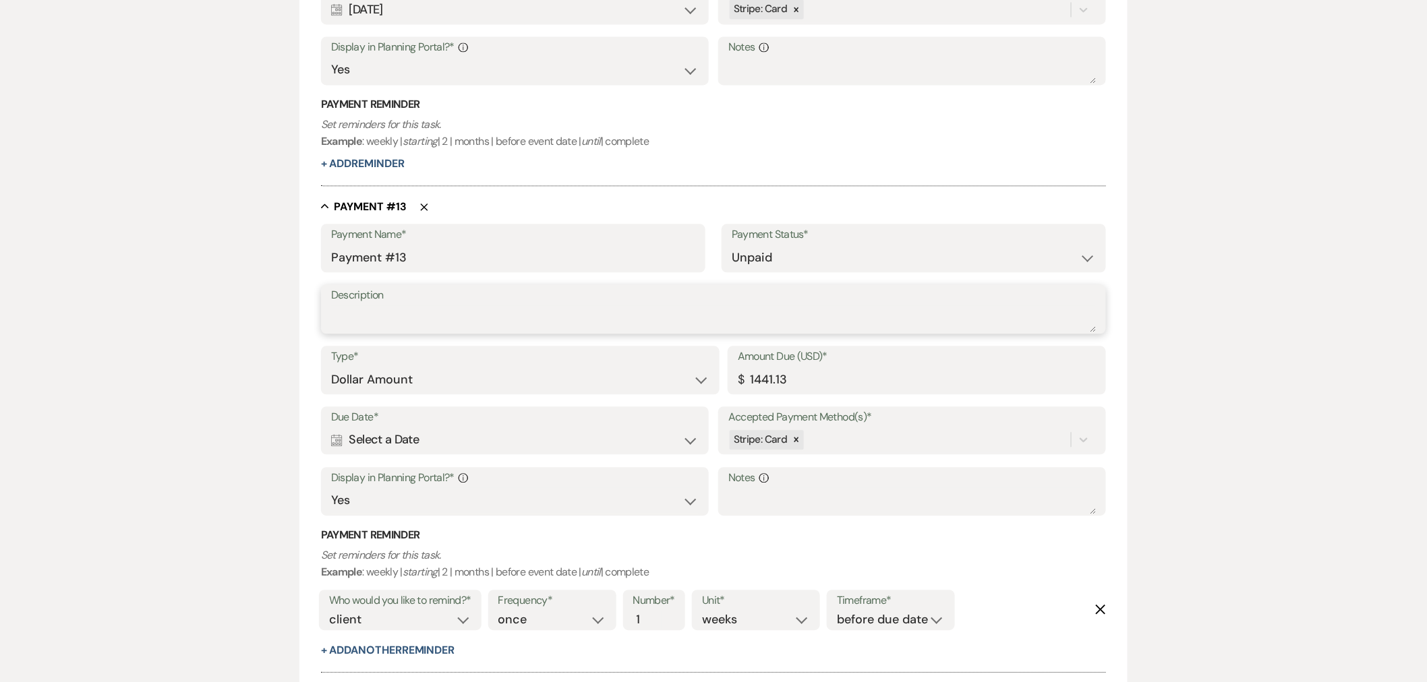
click at [389, 318] on textarea "Description" at bounding box center [713, 318] width 765 height 27
click at [789, 439] on div at bounding box center [796, 440] width 15 height 20
type textarea "Cross and Curtain Drapes"
click at [789, 439] on div "Select..." at bounding box center [899, 440] width 342 height 24
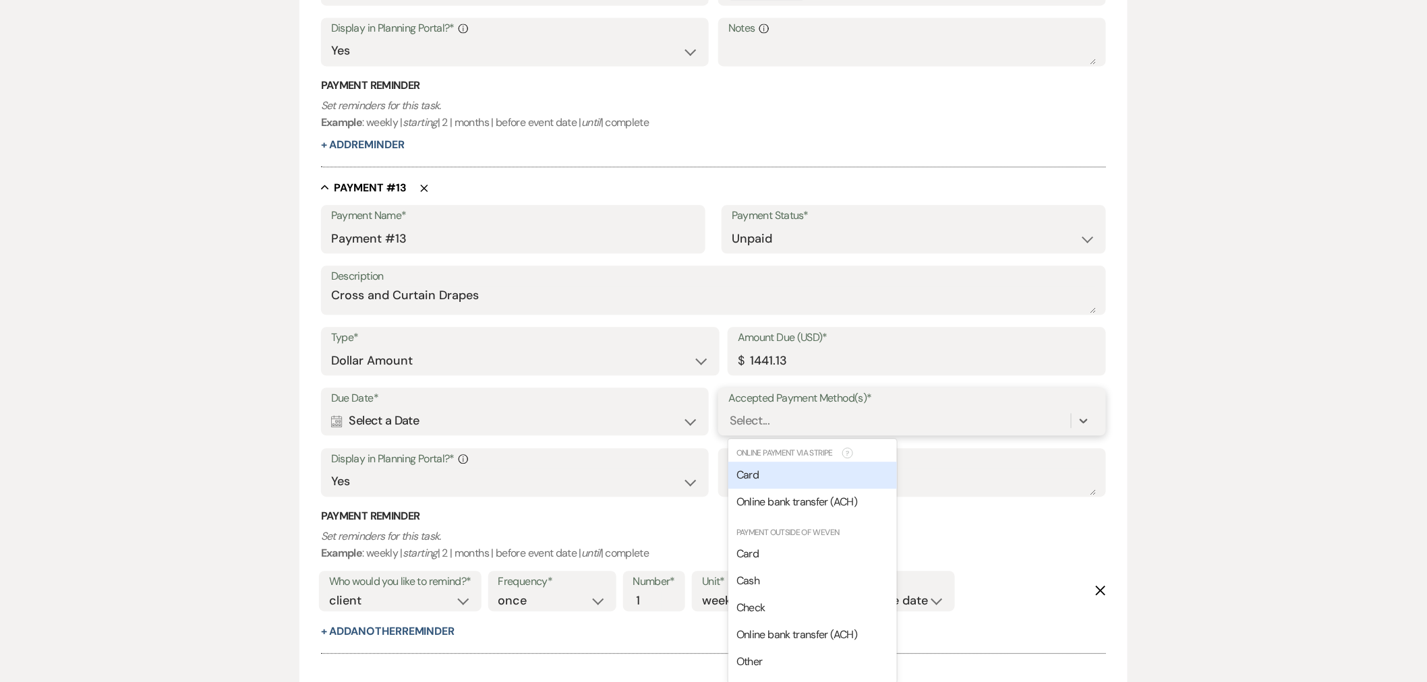
scroll to position [5491, 0]
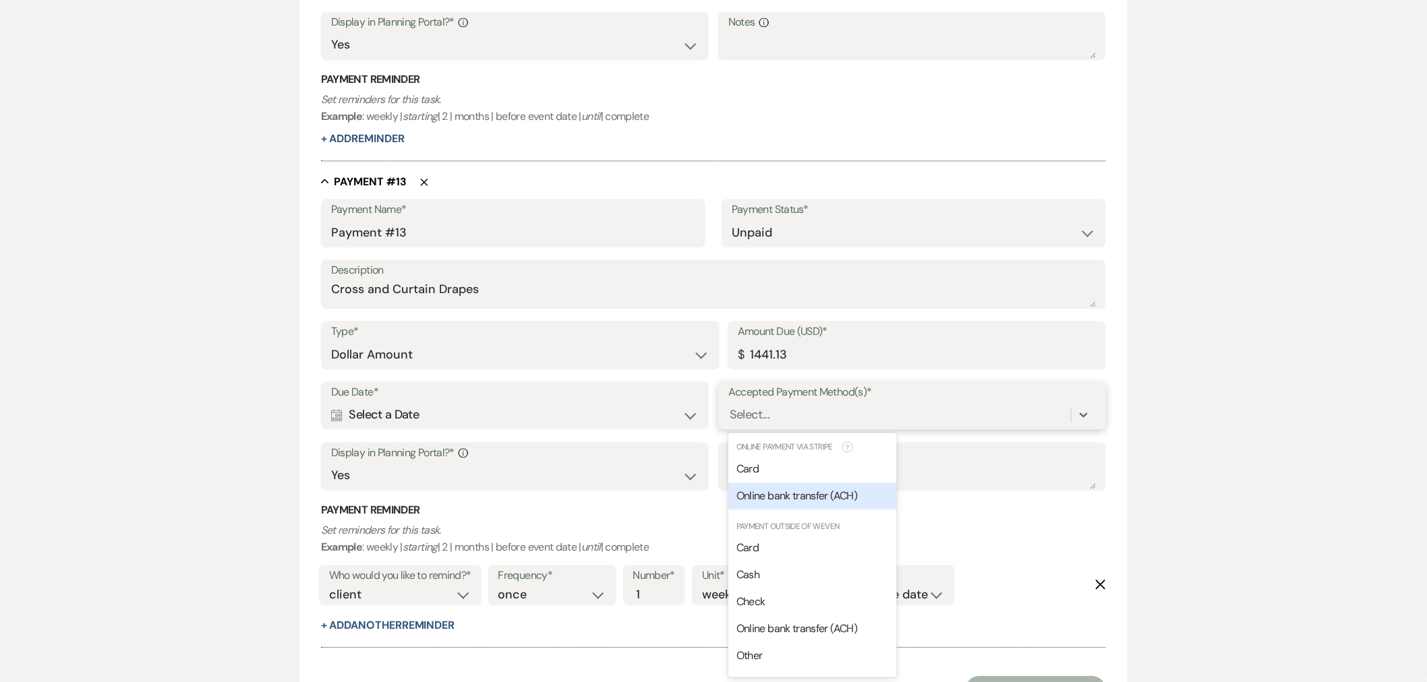
click at [794, 497] on span "Online bank transfer (ACH)" at bounding box center [796, 496] width 121 height 14
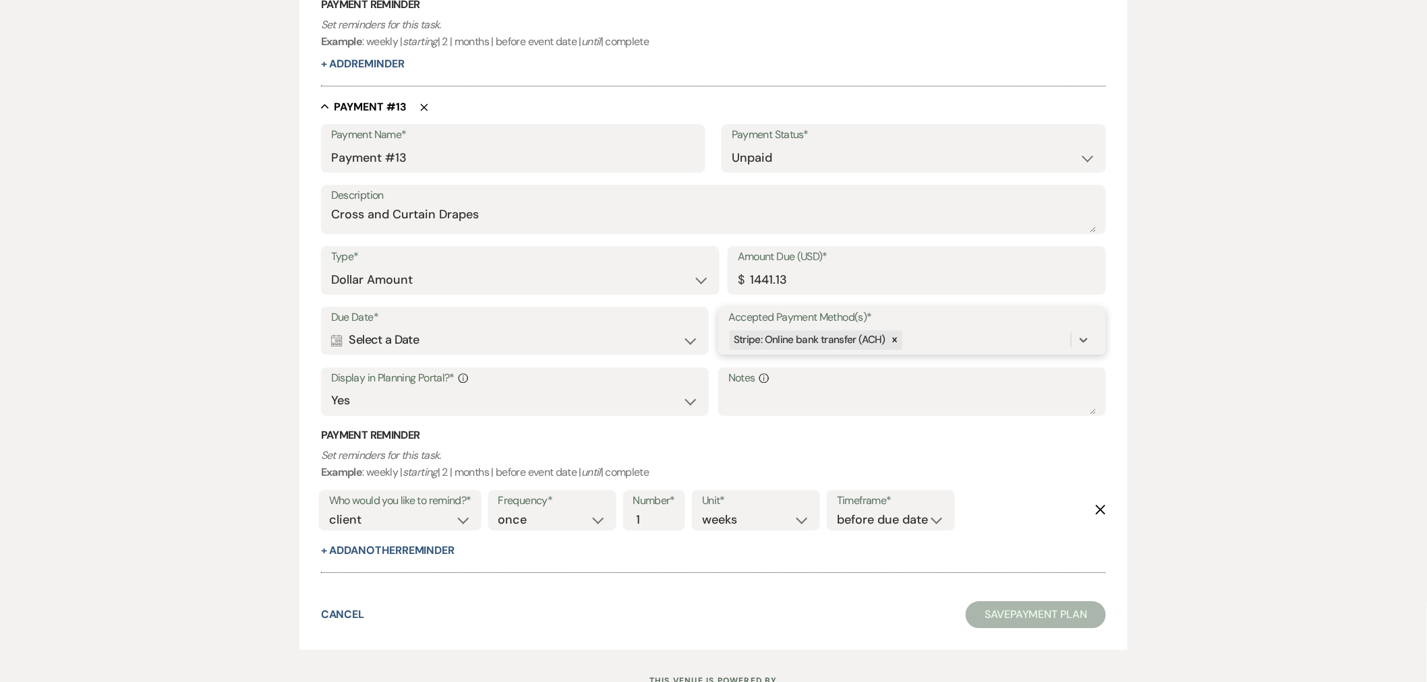
scroll to position [5619, 0]
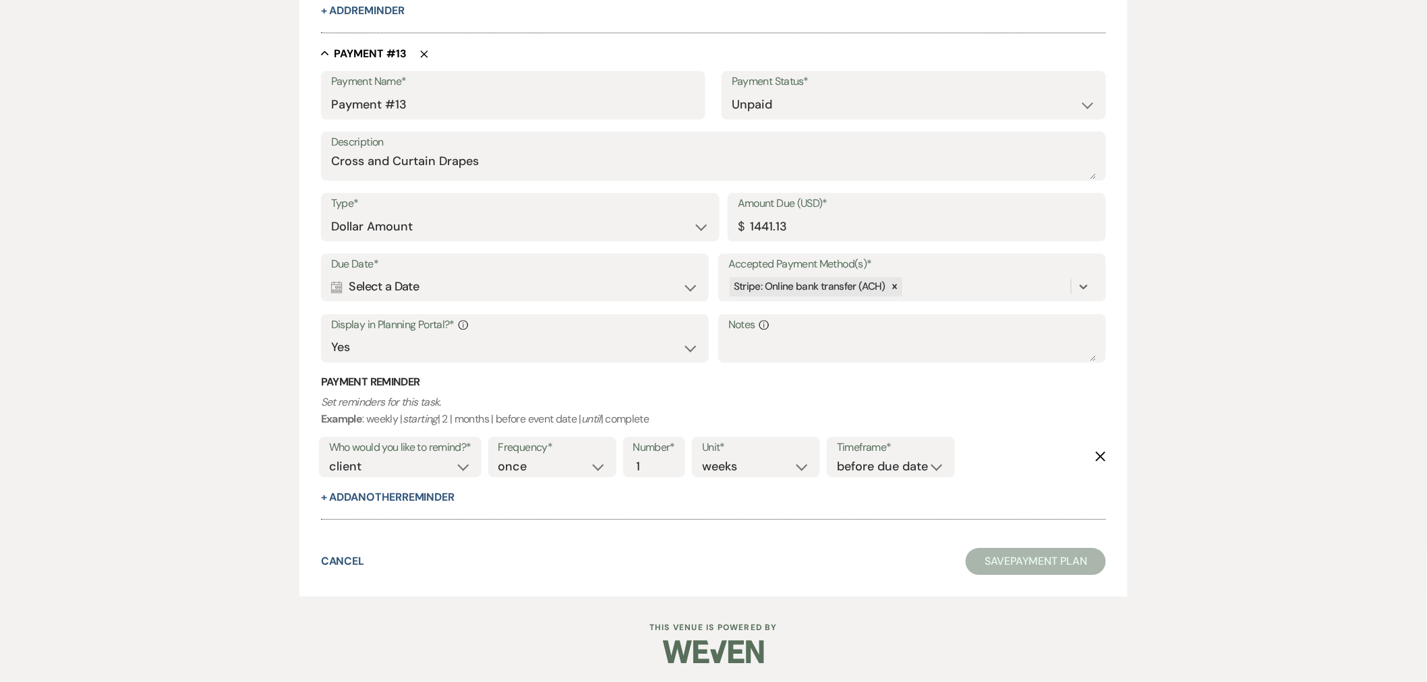
click at [396, 283] on div "Calendar Select a Date Expand" at bounding box center [514, 287] width 367 height 26
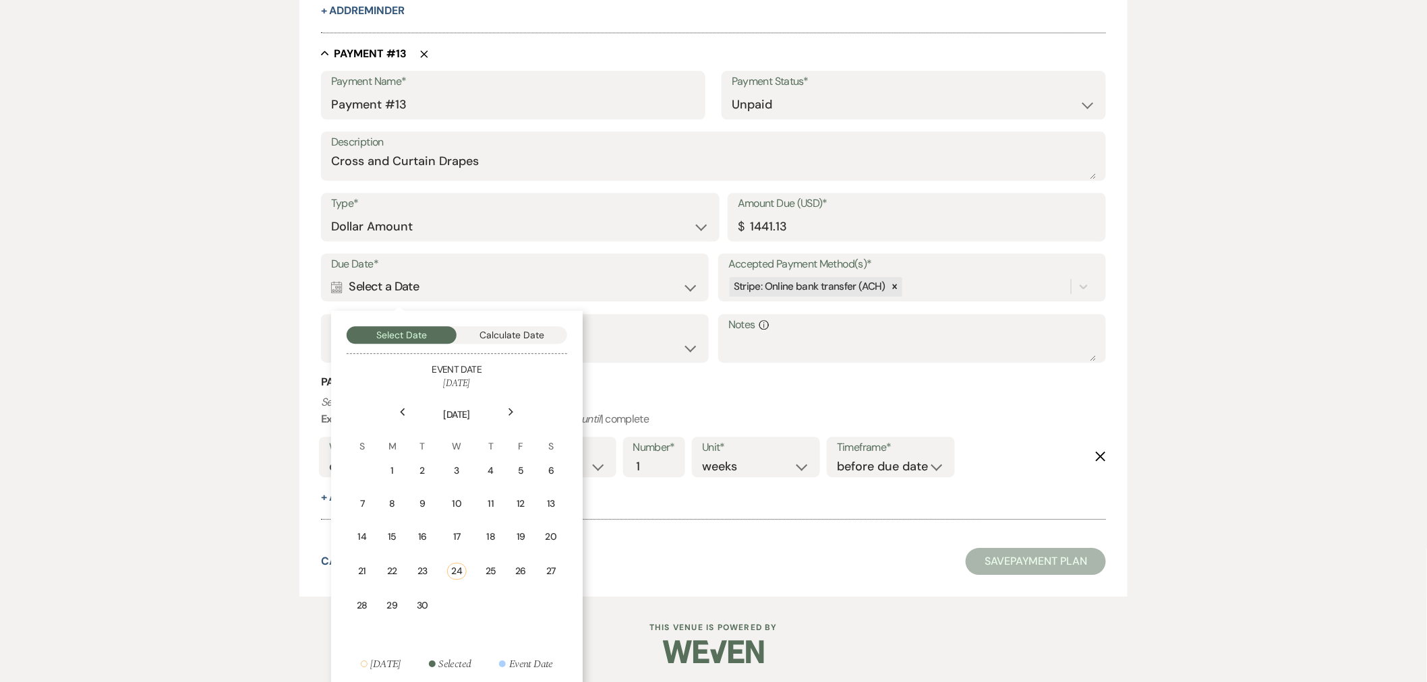
click at [514, 413] on icon "Next" at bounding box center [511, 412] width 7 height 8
click at [523, 474] on div "3" at bounding box center [520, 471] width 12 height 14
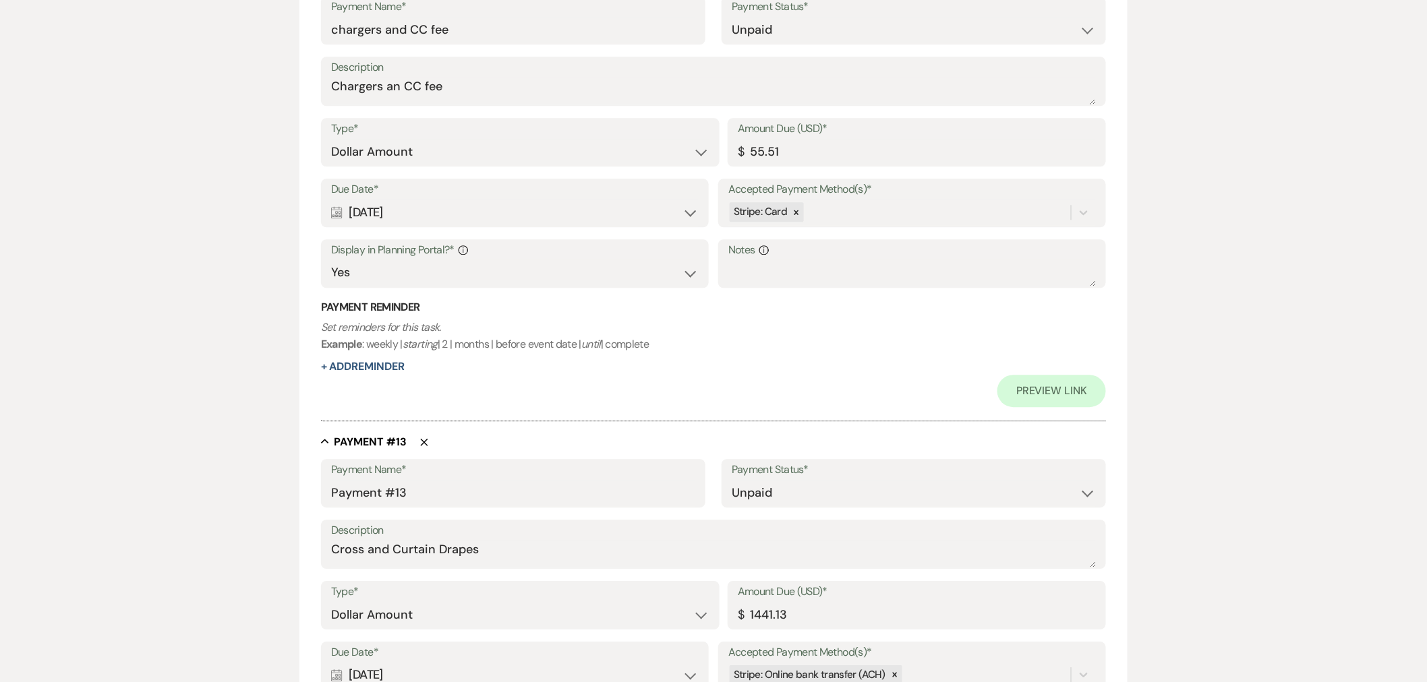
scroll to position [5975, 0]
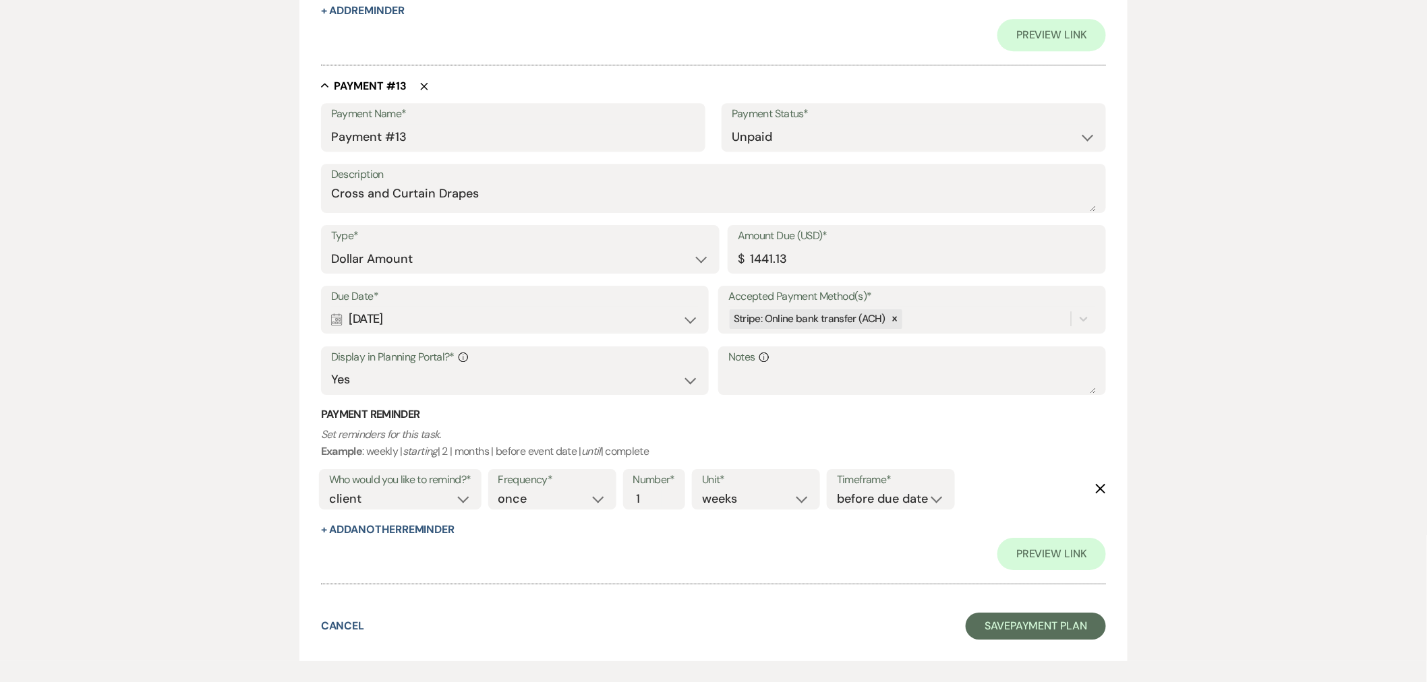
click at [1091, 485] on div "Who would you like to remind?* client venue both Frequency* once daily weekly m…" at bounding box center [711, 494] width 790 height 56
click at [1106, 485] on icon "Delete" at bounding box center [1100, 488] width 11 height 11
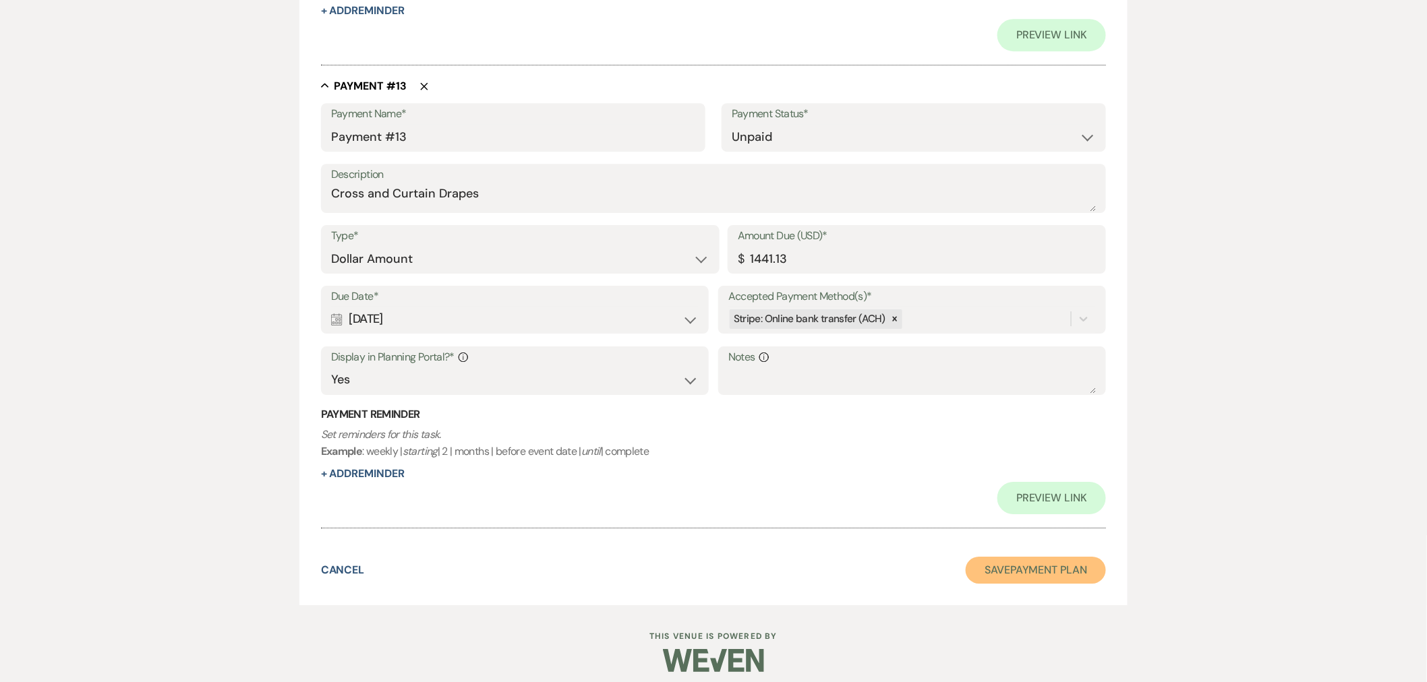
click at [1022, 578] on button "Save Payment Plan" at bounding box center [1035, 570] width 140 height 27
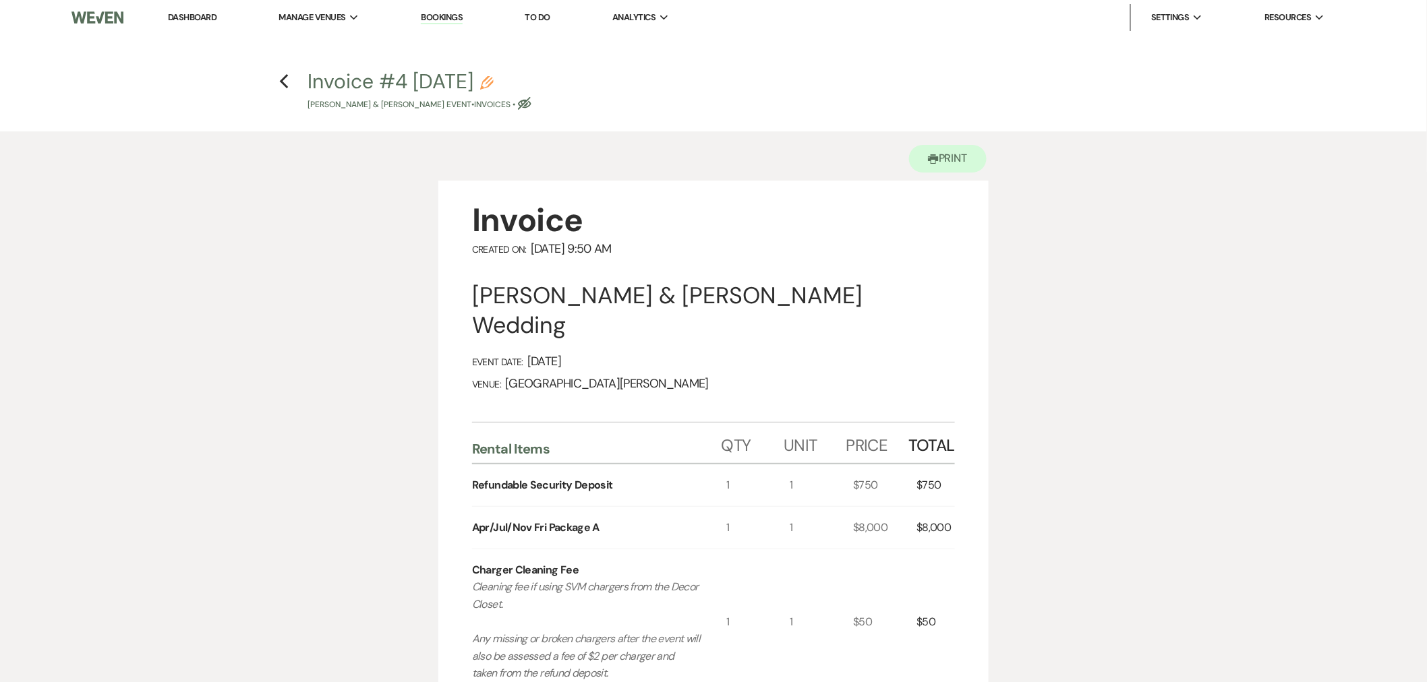
click at [531, 105] on use "button" at bounding box center [524, 103] width 13 height 13
select select "22"
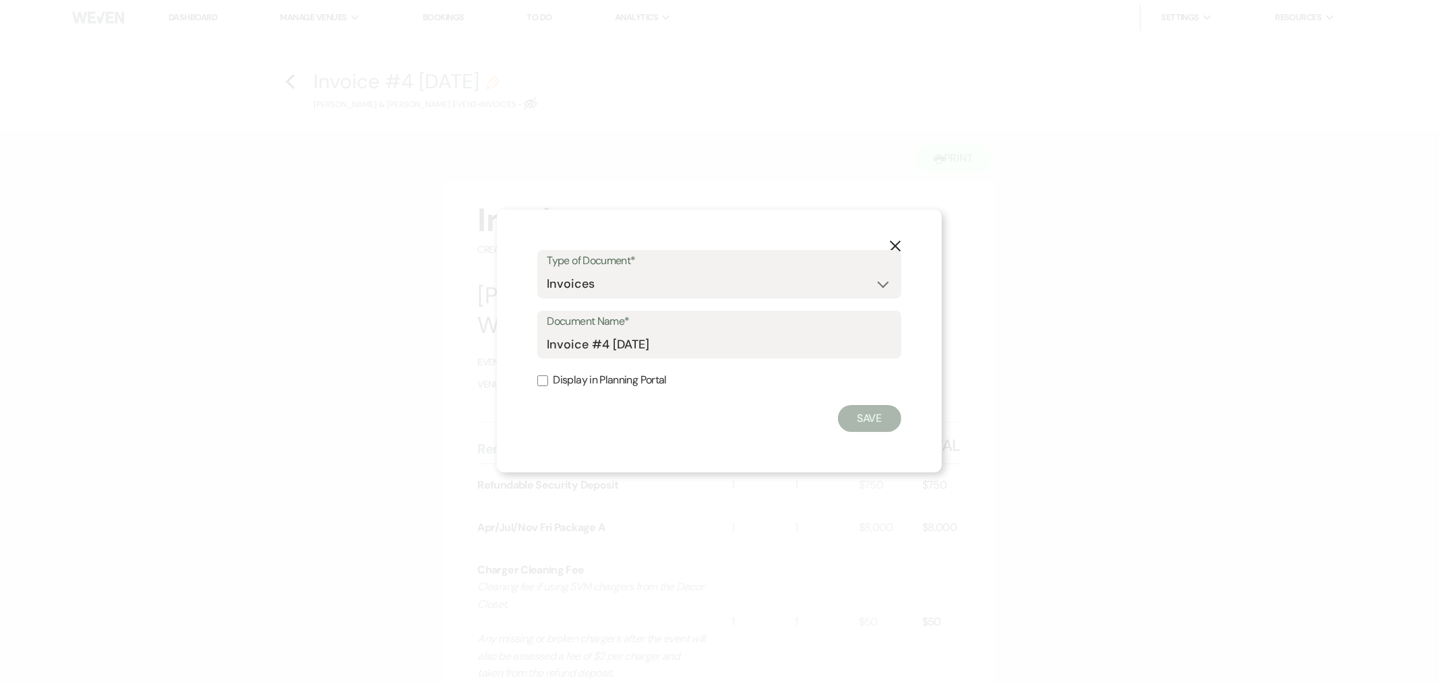
click at [599, 380] on label "Display in Planning Portal" at bounding box center [719, 381] width 364 height 20
click at [548, 380] on input "Display in Planning Portal" at bounding box center [542, 381] width 11 height 11
checkbox input "true"
click at [870, 430] on button "Save" at bounding box center [869, 418] width 63 height 27
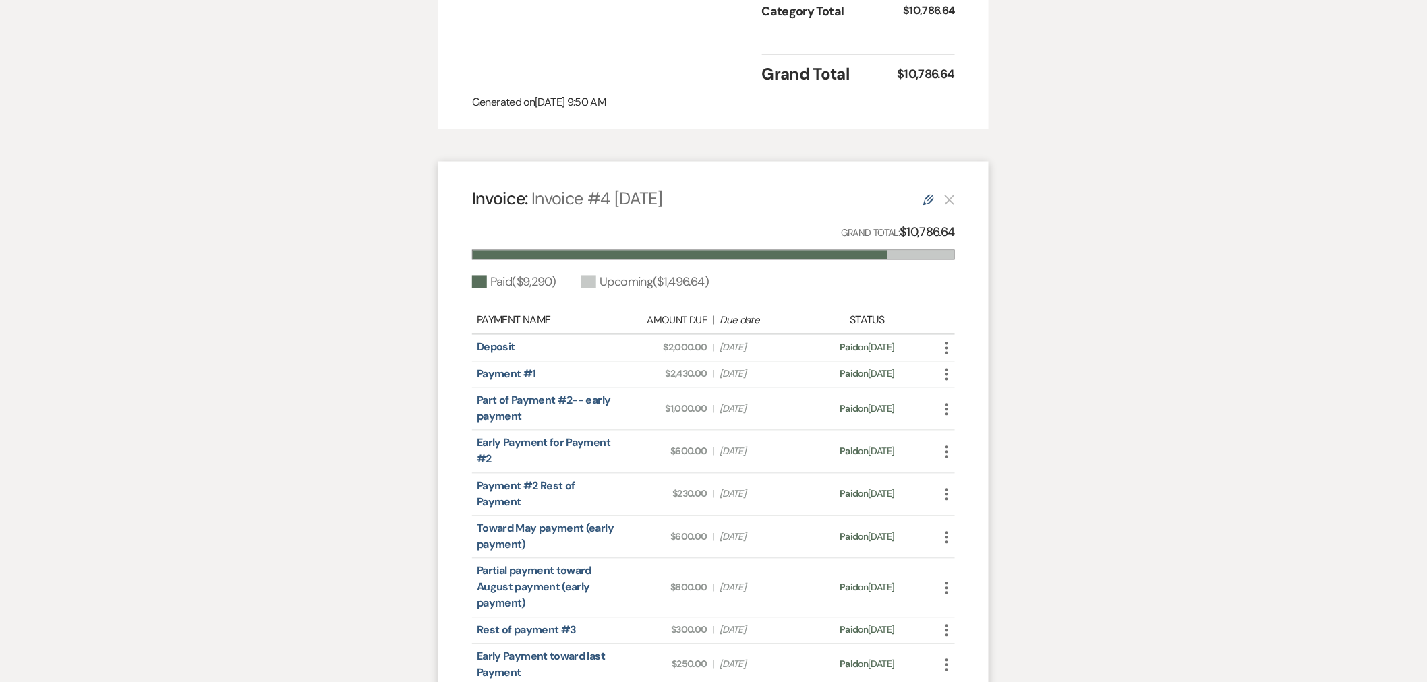
scroll to position [834, 0]
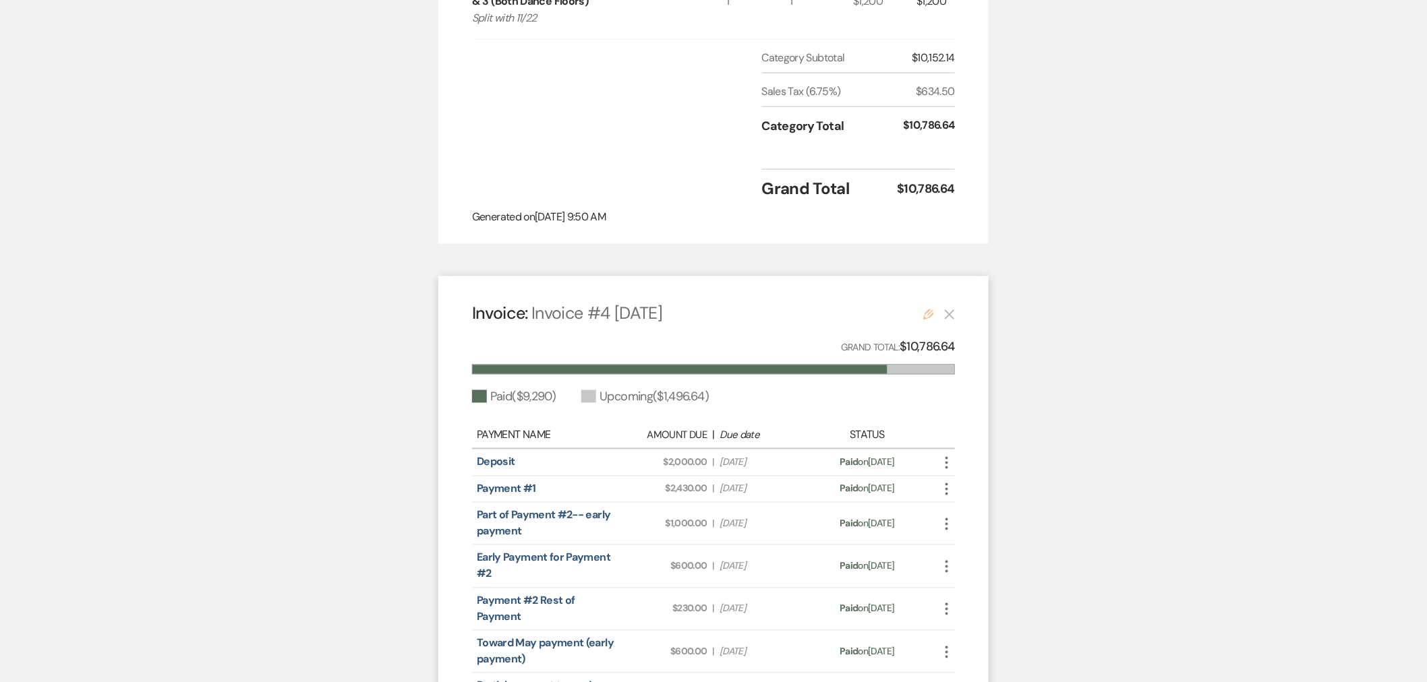
drag, startPoint x: 929, startPoint y: 287, endPoint x: 456, endPoint y: 501, distance: 519.6
click at [929, 309] on use at bounding box center [928, 314] width 11 height 11
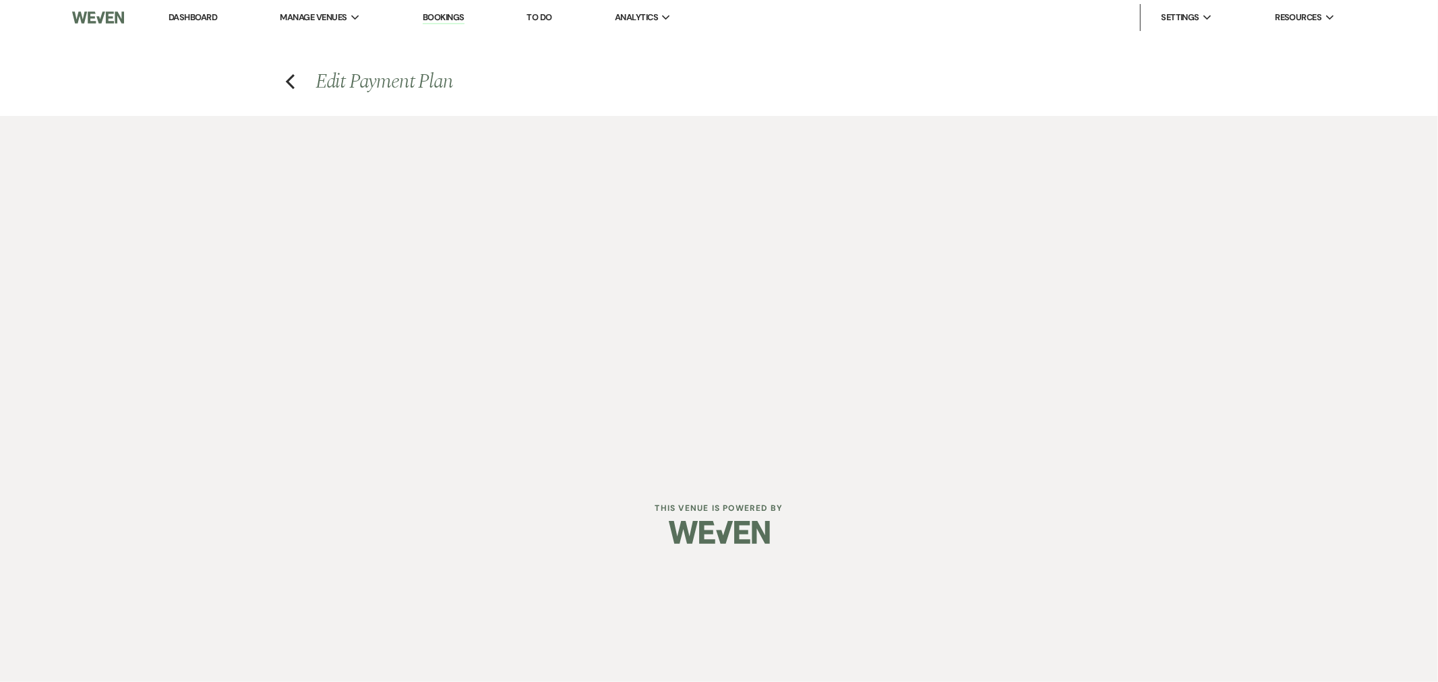
select select "29044"
select select "1"
select select "true"
select select "1"
select select "true"
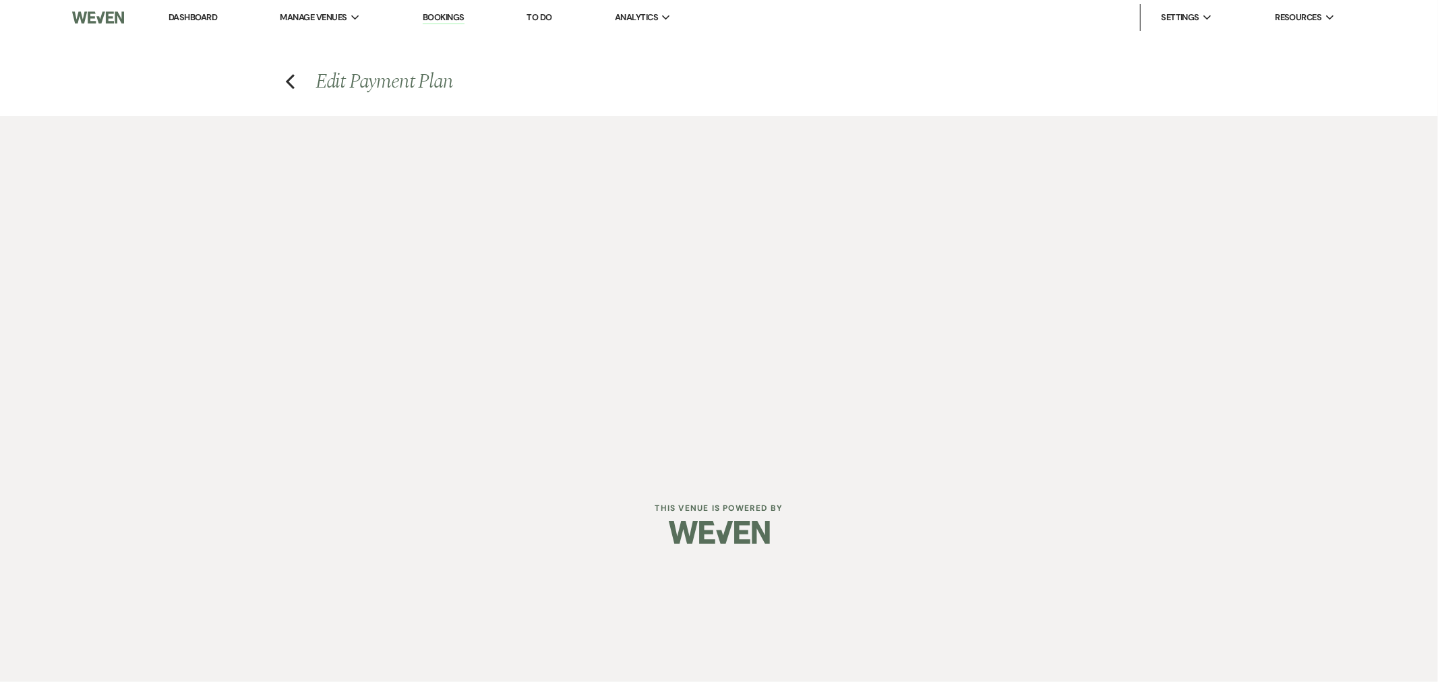
select select "1"
select select "true"
select select "1"
select select "true"
select select "1"
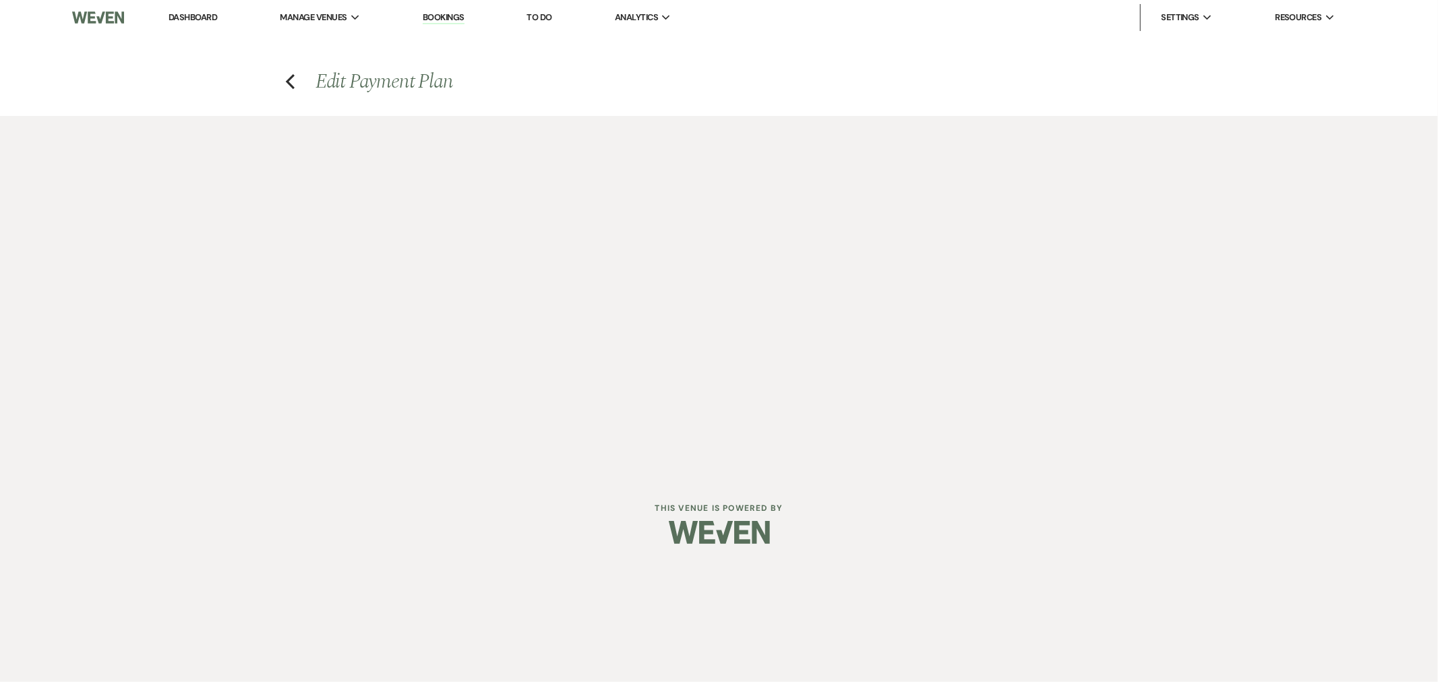
select select "true"
select select "1"
select select "true"
select select "1"
select select "true"
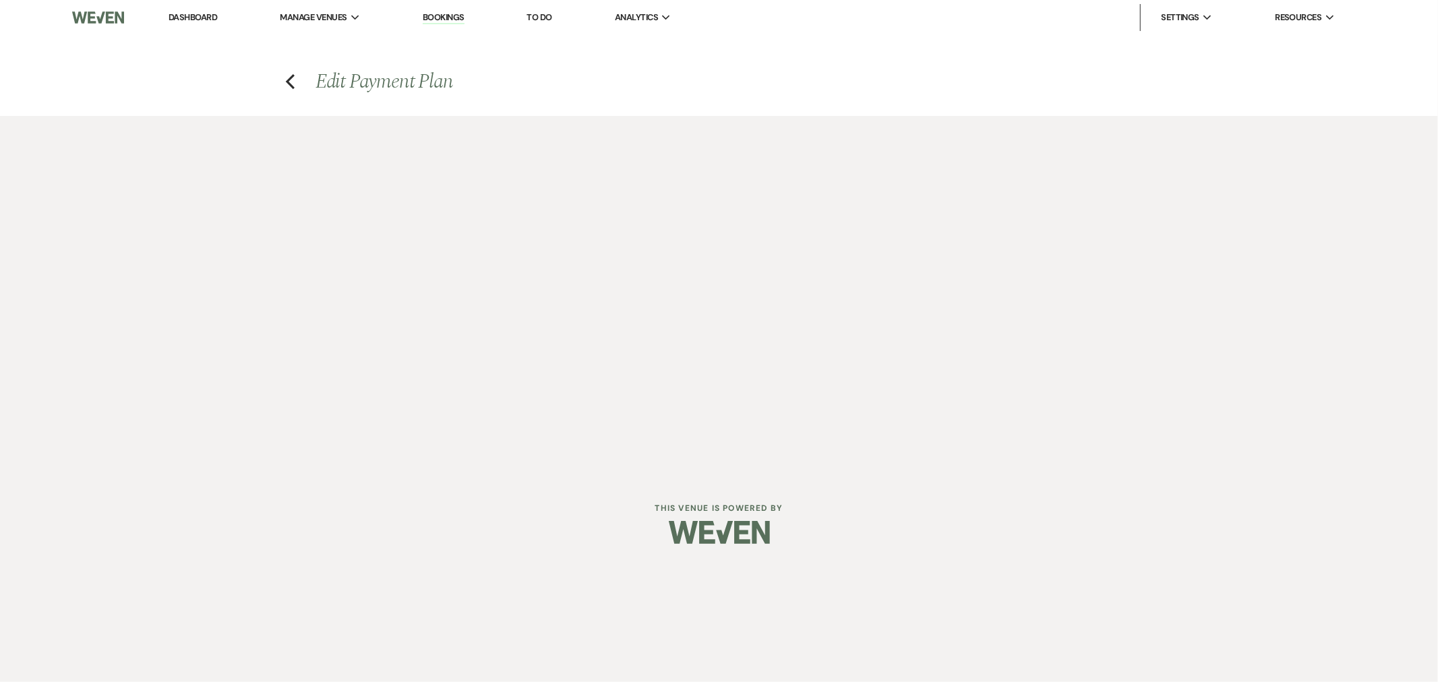
select select "1"
select select "true"
select select "1"
select select "true"
select select "1"
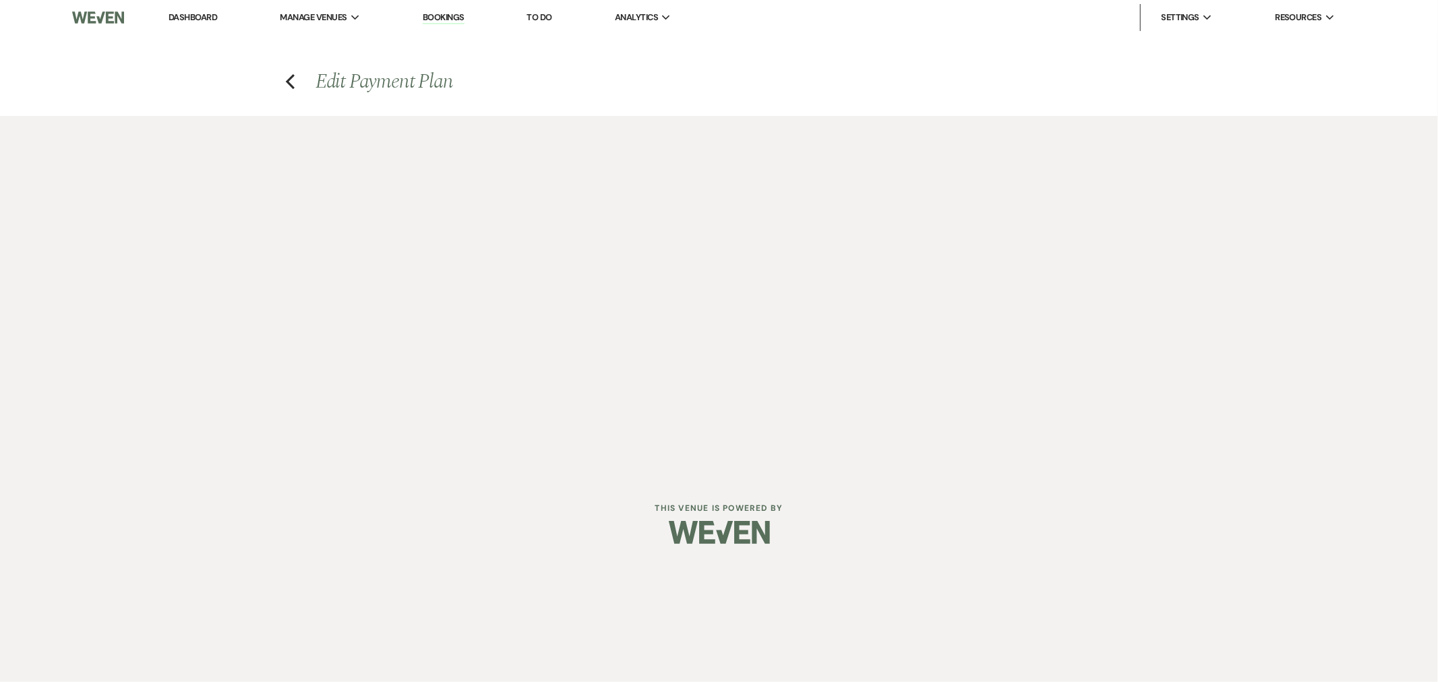
select select "true"
select select "1"
select select "true"
select select "2"
select select "flat"
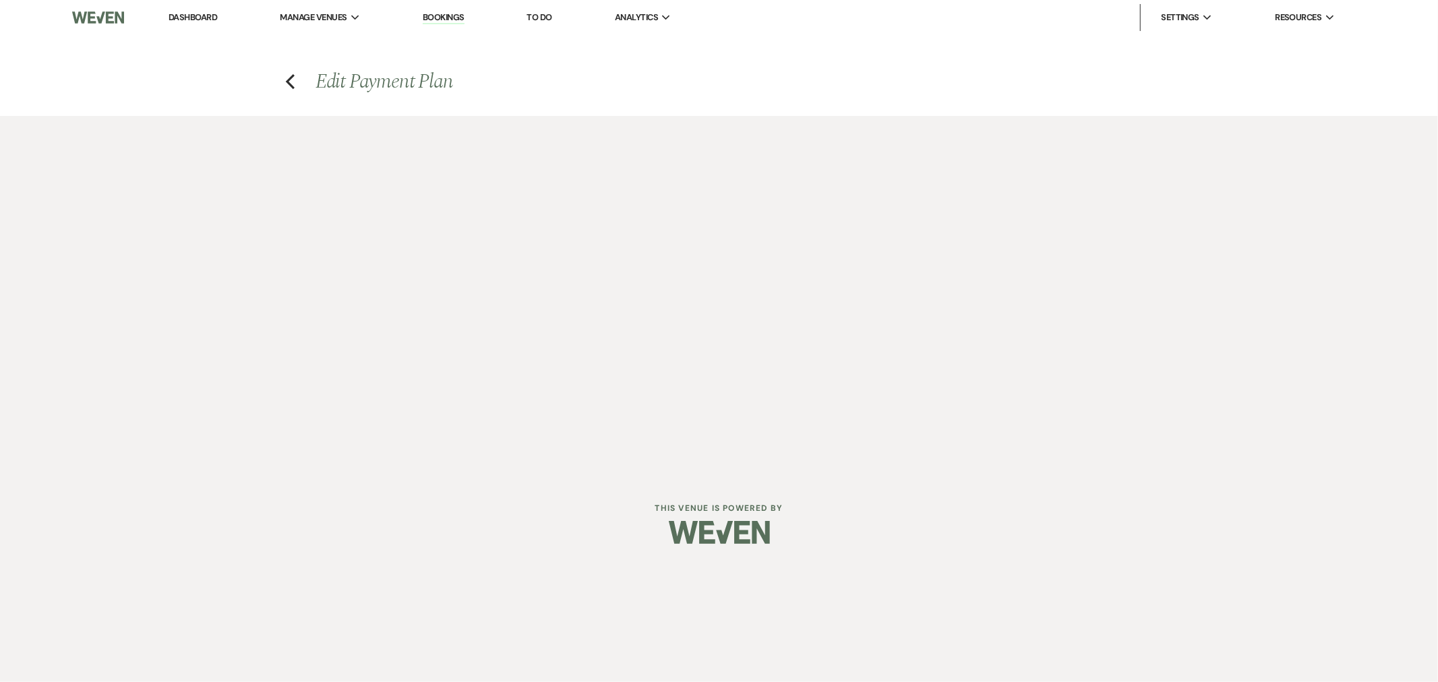
select select "true"
select select "2"
select select "flat"
select select "true"
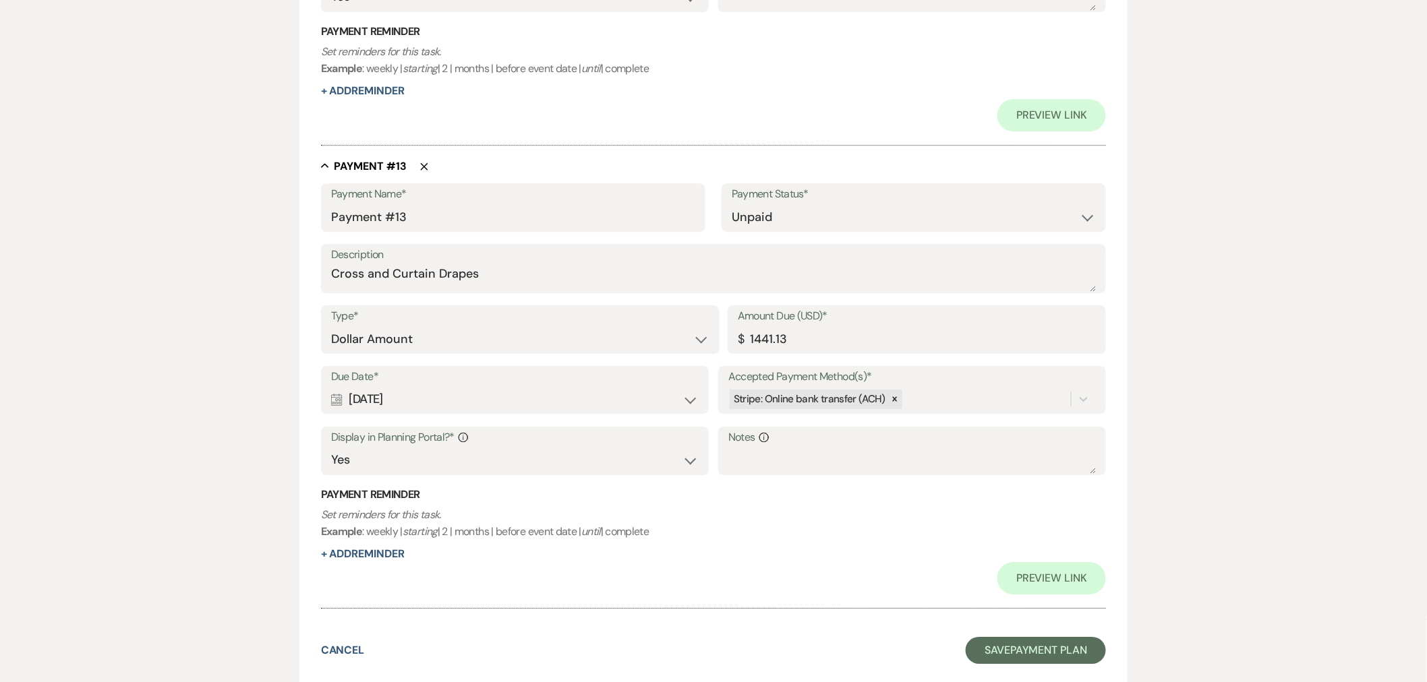
scroll to position [5983, 0]
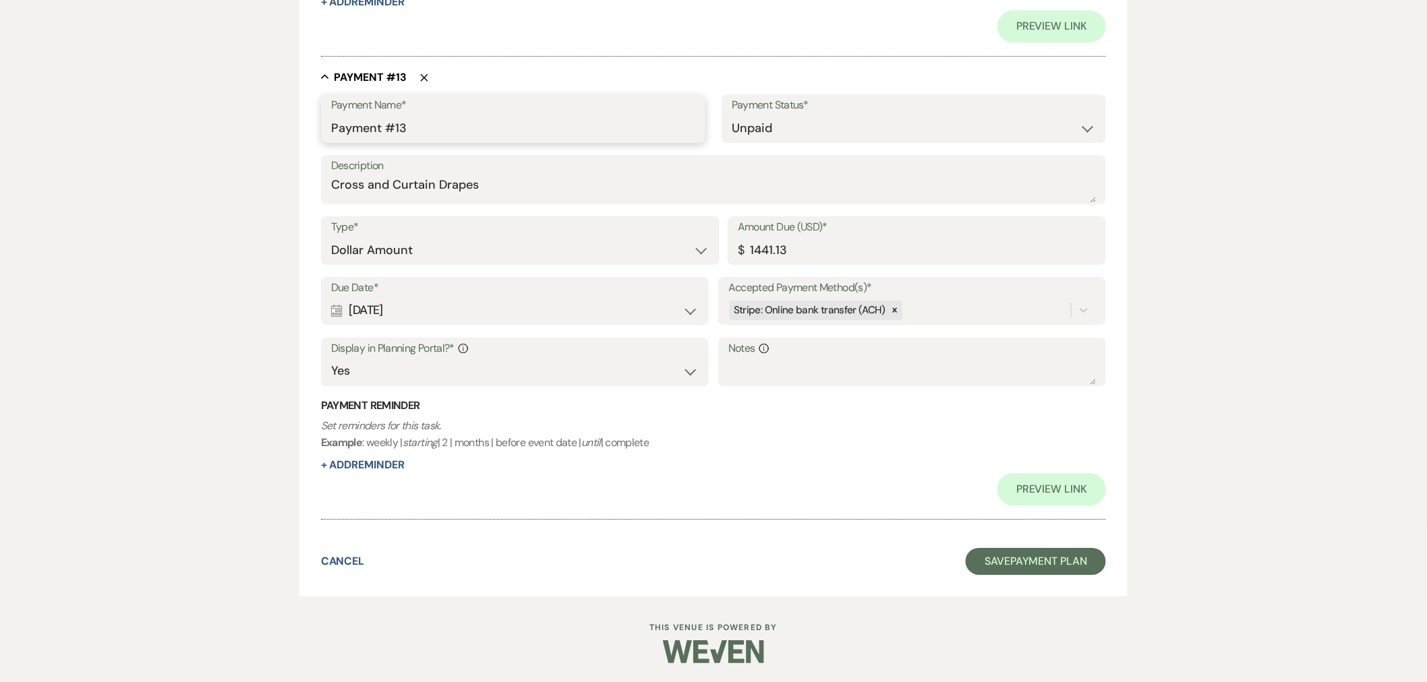
drag, startPoint x: 420, startPoint y: 131, endPoint x: 308, endPoint y: 128, distance: 112.0
type input "Cross and curtain drapes"
click at [987, 564] on button "Save Payment Plan" at bounding box center [1035, 561] width 140 height 27
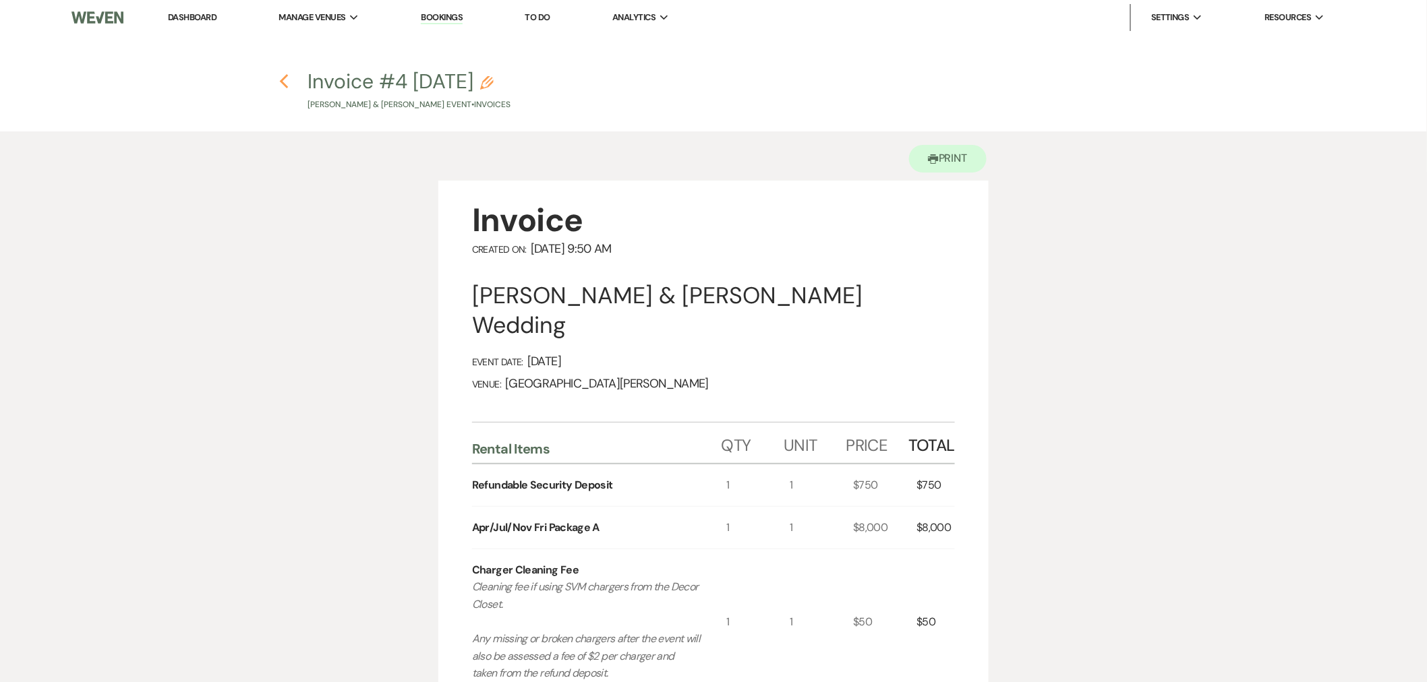
click at [285, 80] on icon "Previous" at bounding box center [284, 81] width 10 height 16
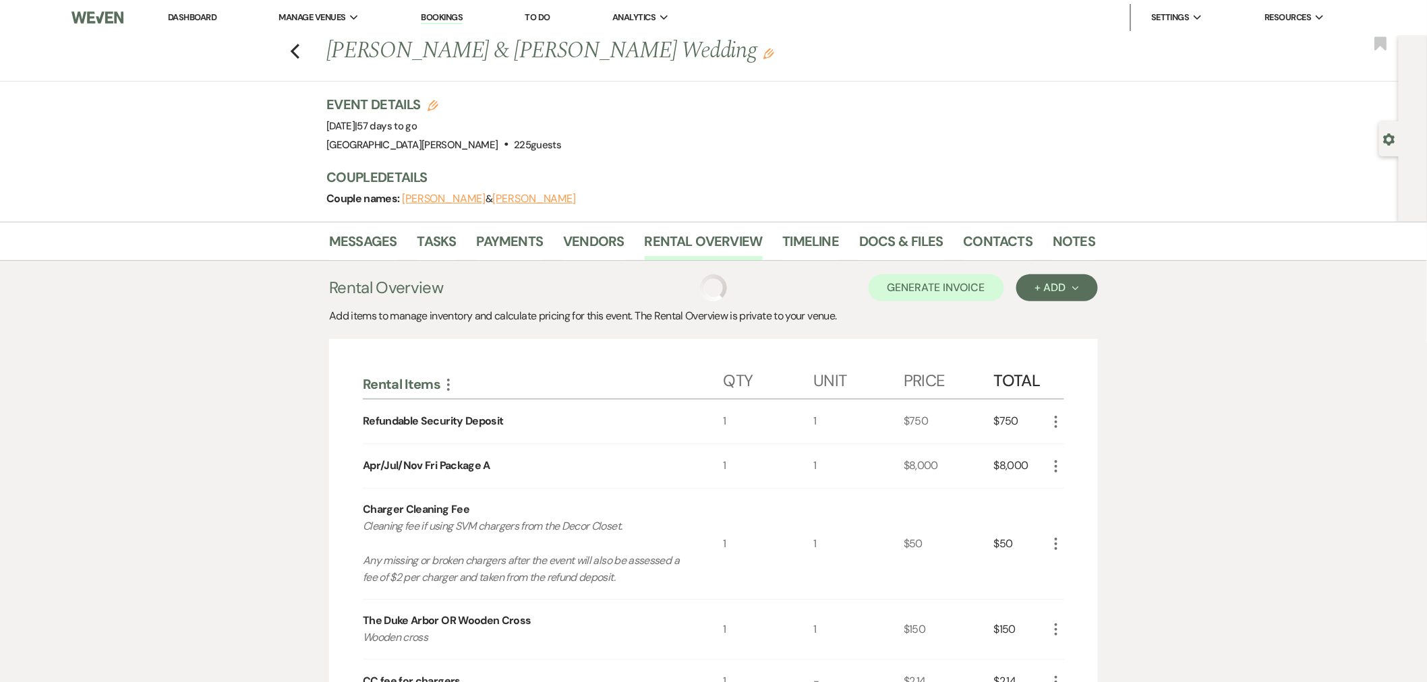
scroll to position [42, 0]
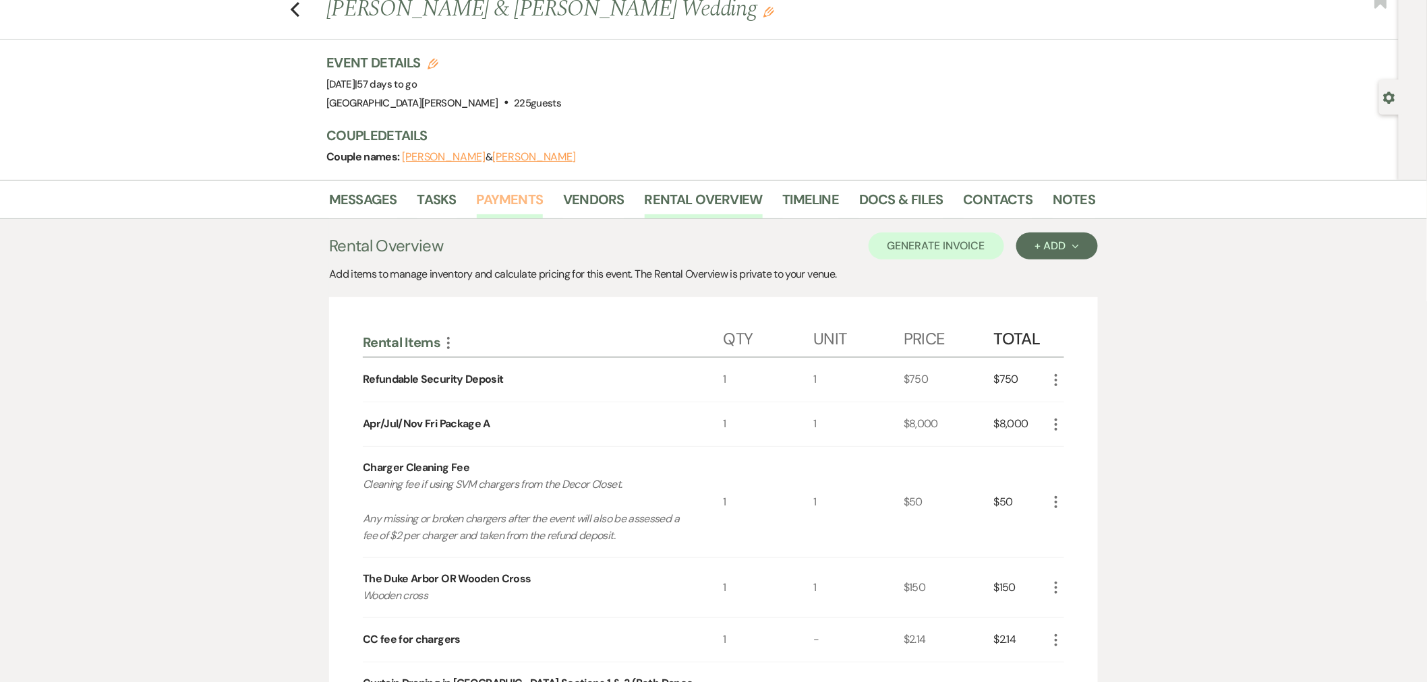
click at [490, 199] on link "Payments" at bounding box center [510, 204] width 67 height 30
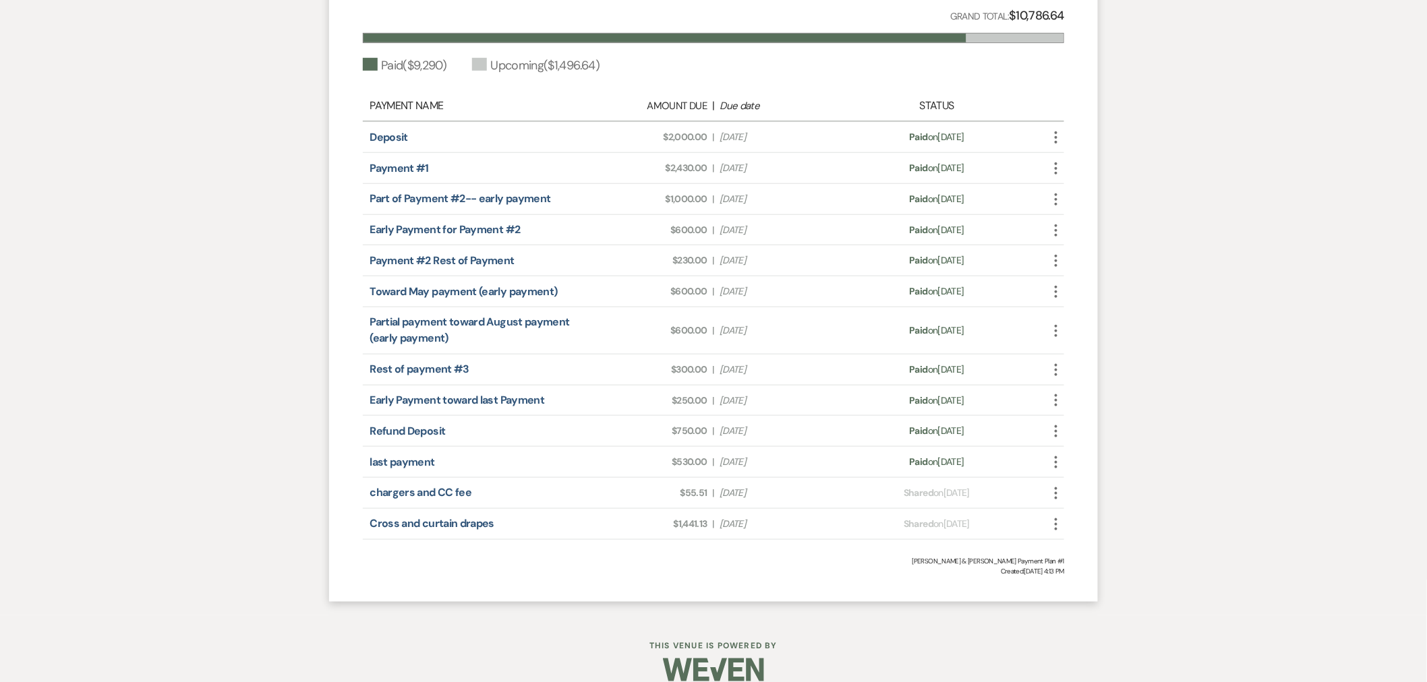
scroll to position [449, 0]
click at [1054, 485] on icon "More" at bounding box center [1056, 493] width 16 height 16
drag, startPoint x: 1073, startPoint y: 578, endPoint x: 1012, endPoint y: 553, distance: 66.2
click at [1073, 578] on link "Pencil Edit" at bounding box center [1116, 587] width 136 height 23
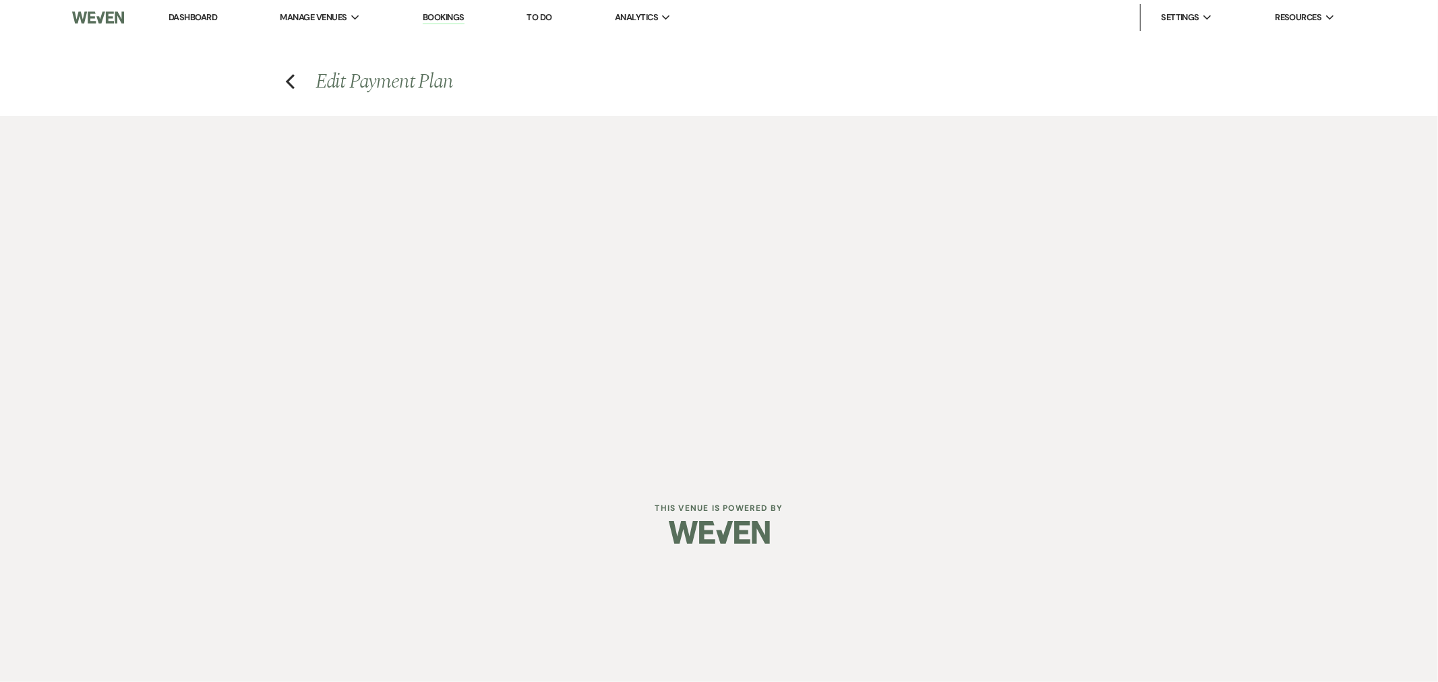
select select "29044"
select select "1"
select select "true"
select select "1"
select select "true"
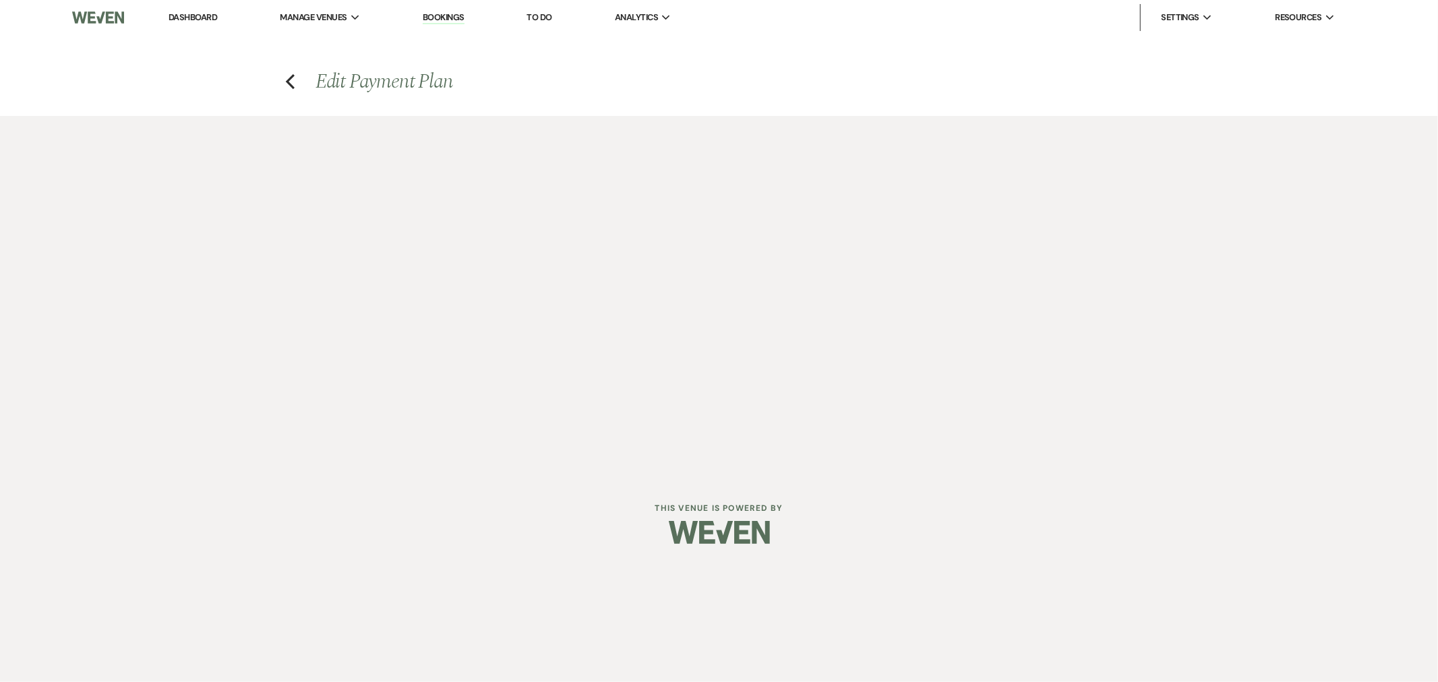
select select "1"
select select "true"
select select "1"
select select "true"
select select "1"
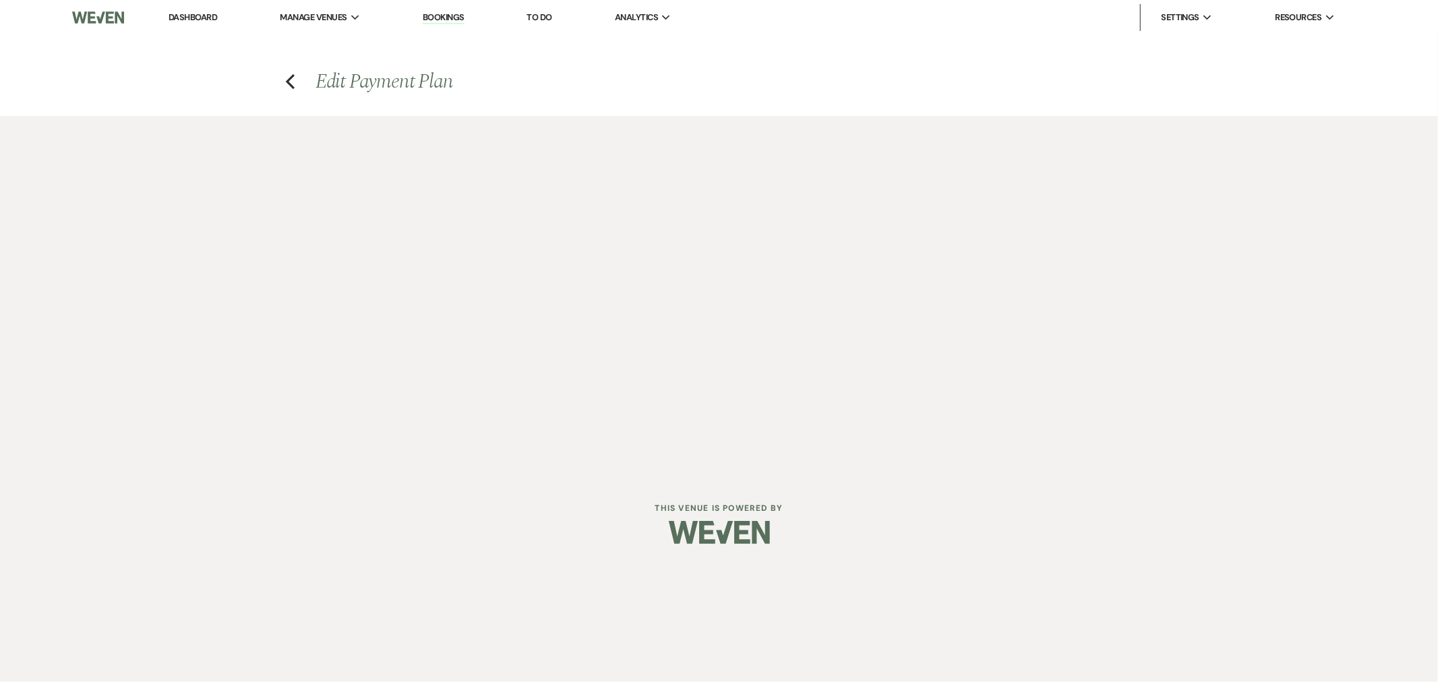
select select "true"
select select "1"
select select "true"
select select "1"
select select "true"
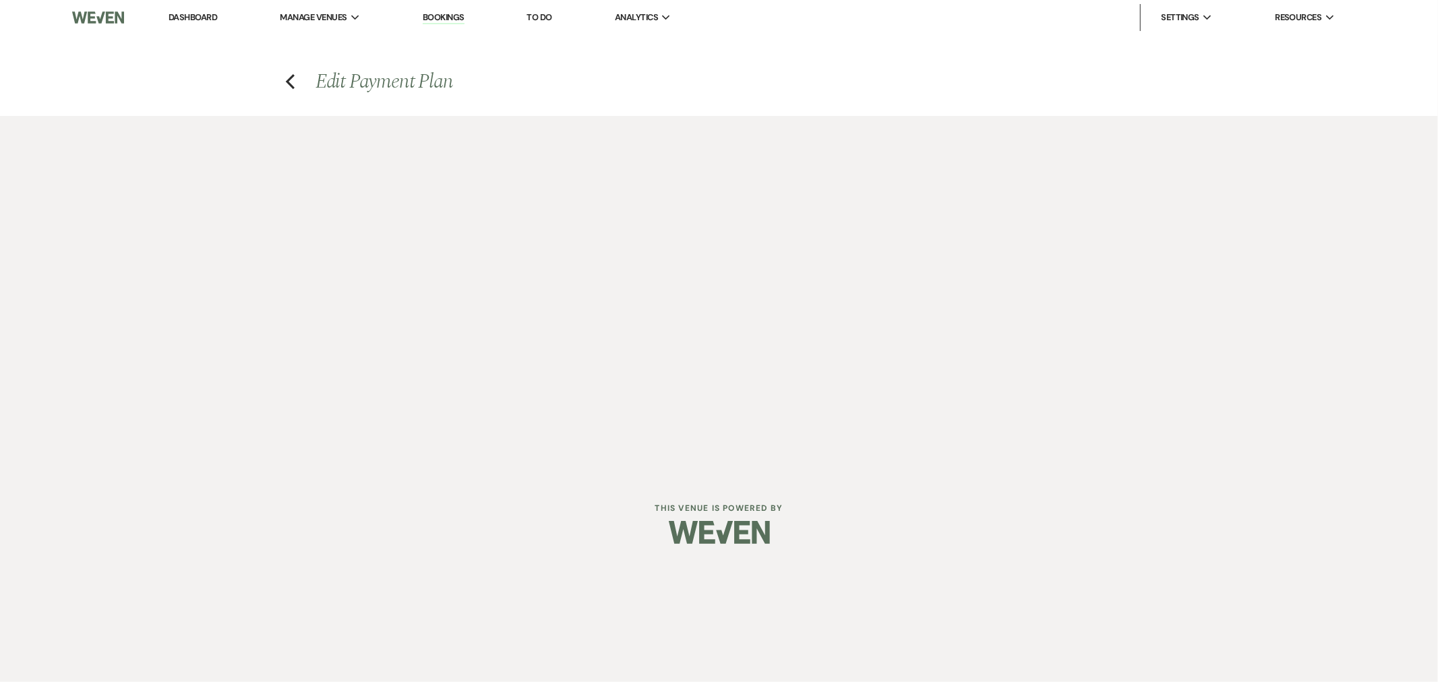
select select "1"
select select "true"
select select "1"
select select "true"
select select "1"
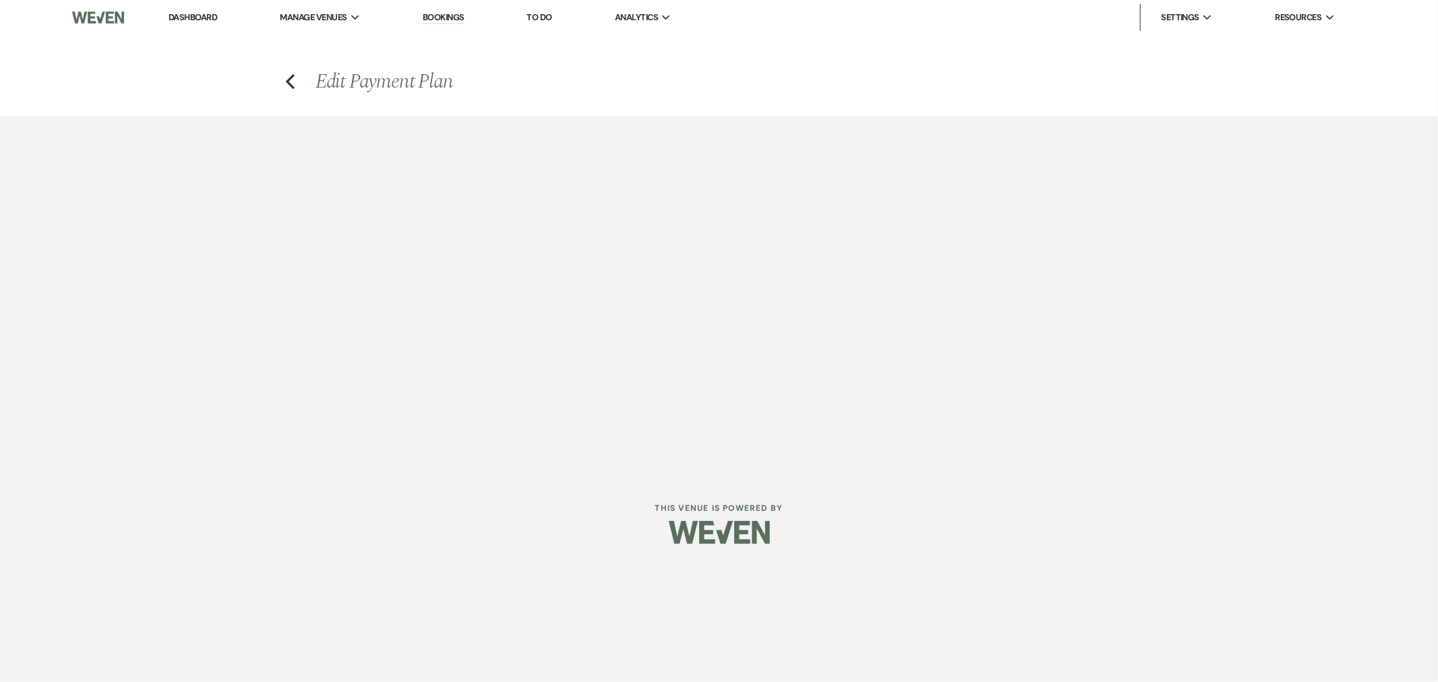
select select "true"
select select "1"
select select "true"
select select "2"
select select "flat"
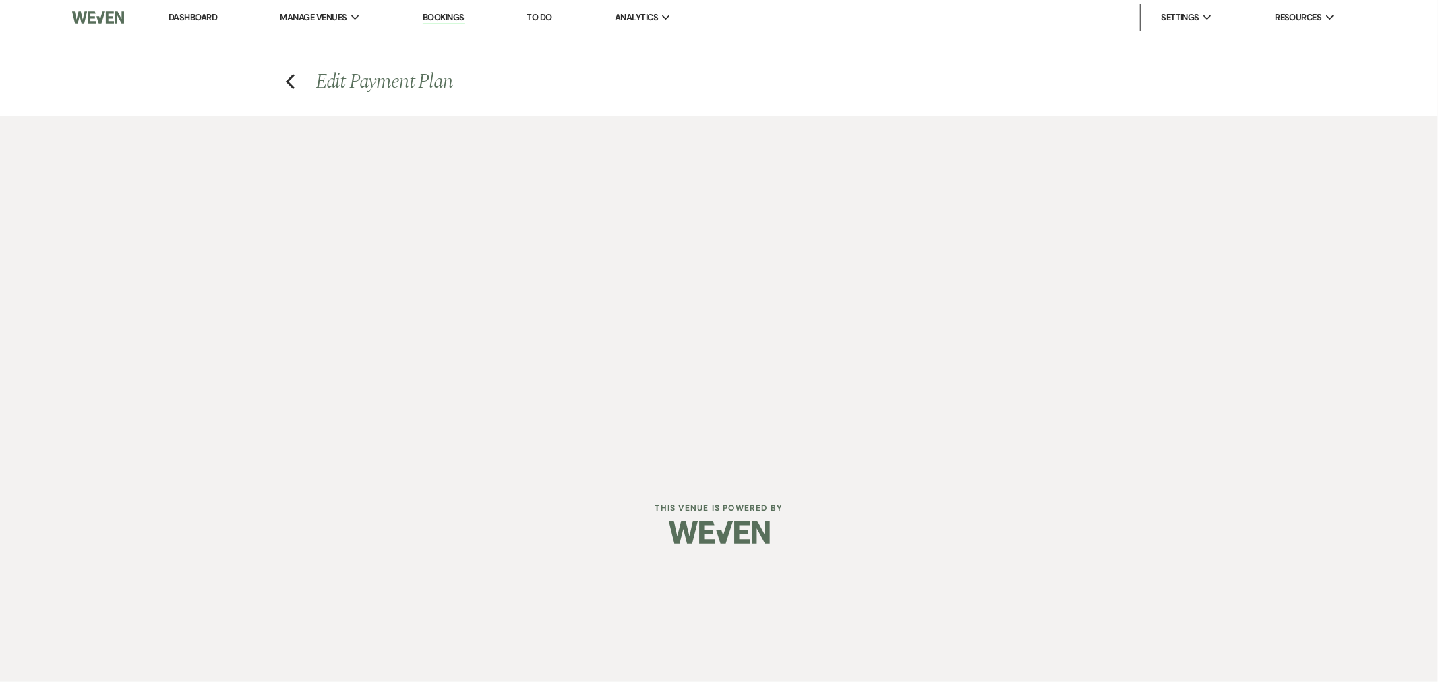
select select "true"
select select "2"
select select "flat"
select select "true"
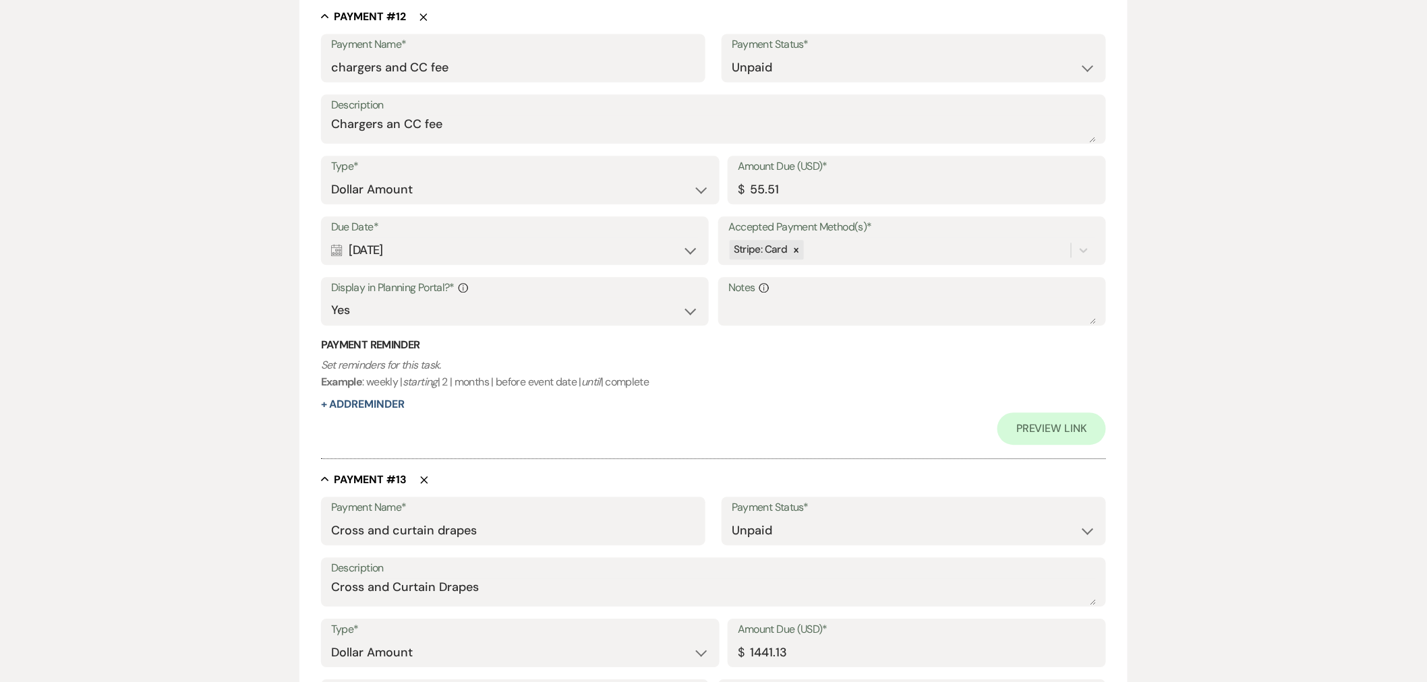
scroll to position [5983, 0]
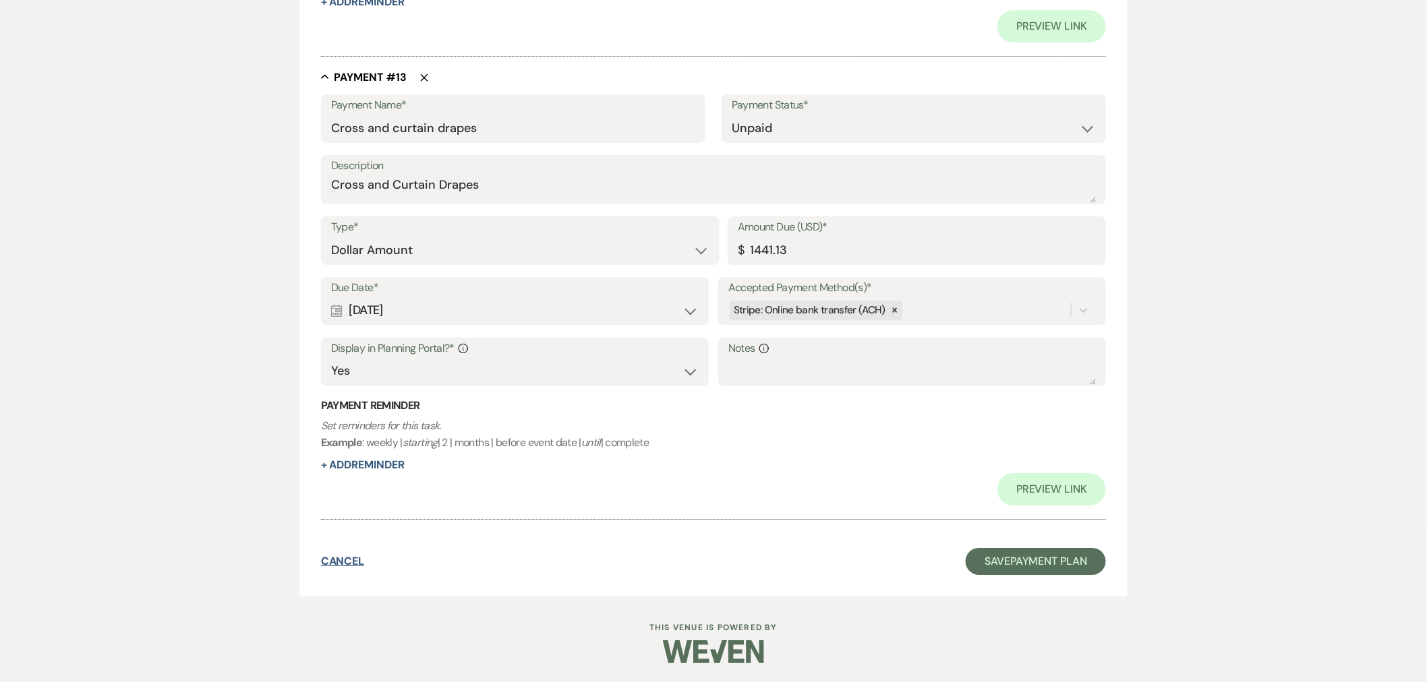
click at [347, 564] on button "Cancel" at bounding box center [343, 561] width 44 height 11
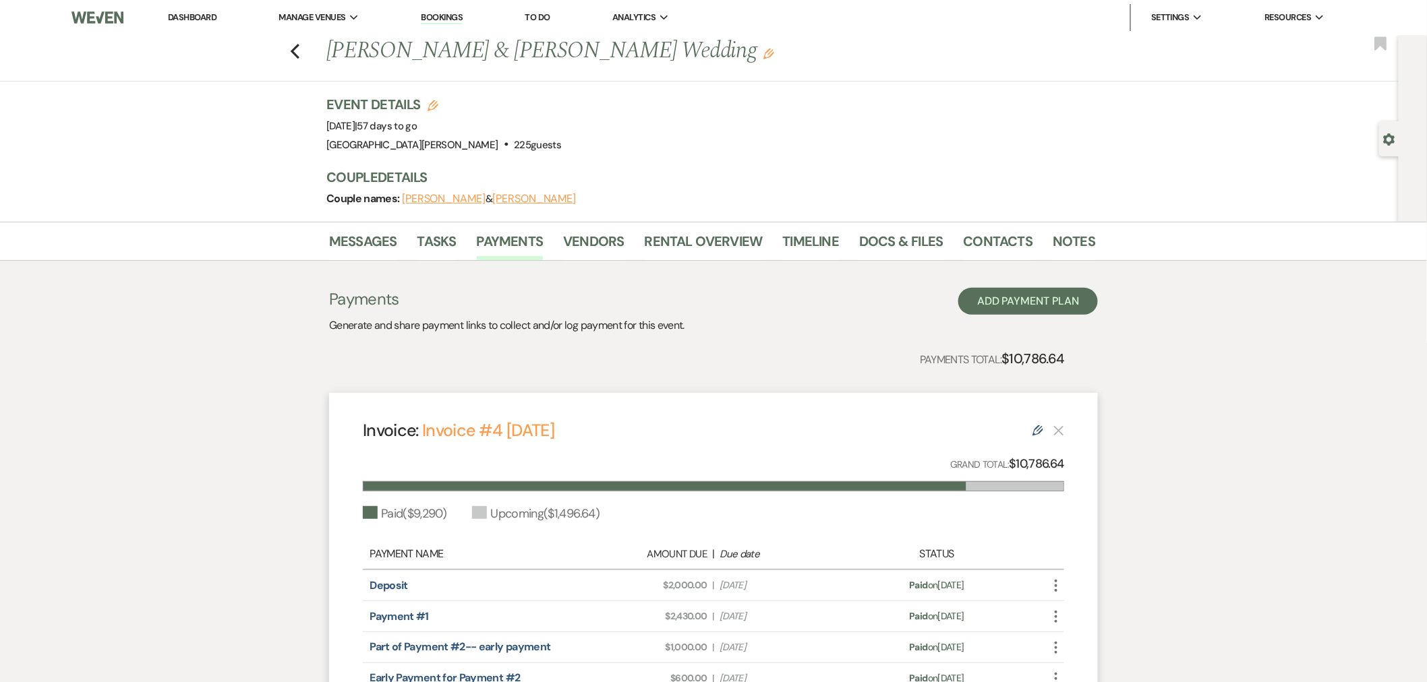
click at [179, 14] on link "Dashboard" at bounding box center [192, 16] width 49 height 11
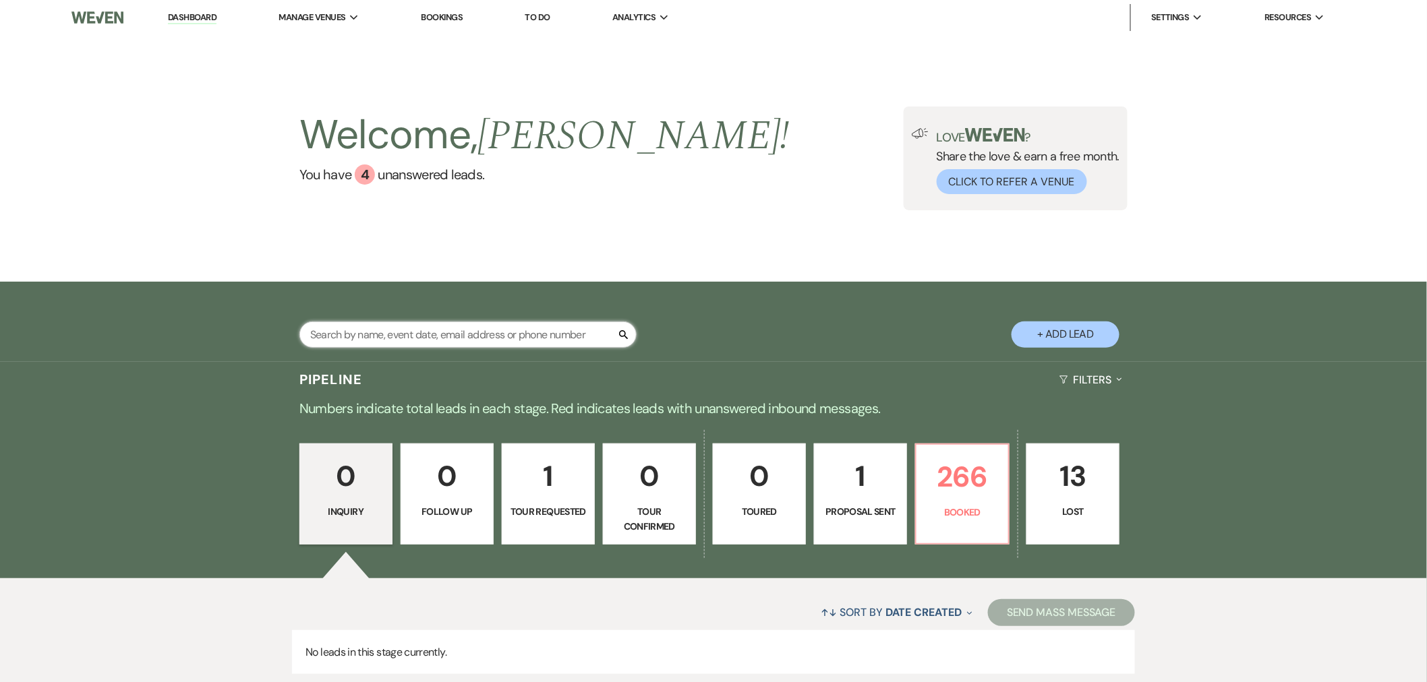
click at [457, 342] on input "text" at bounding box center [467, 335] width 337 height 26
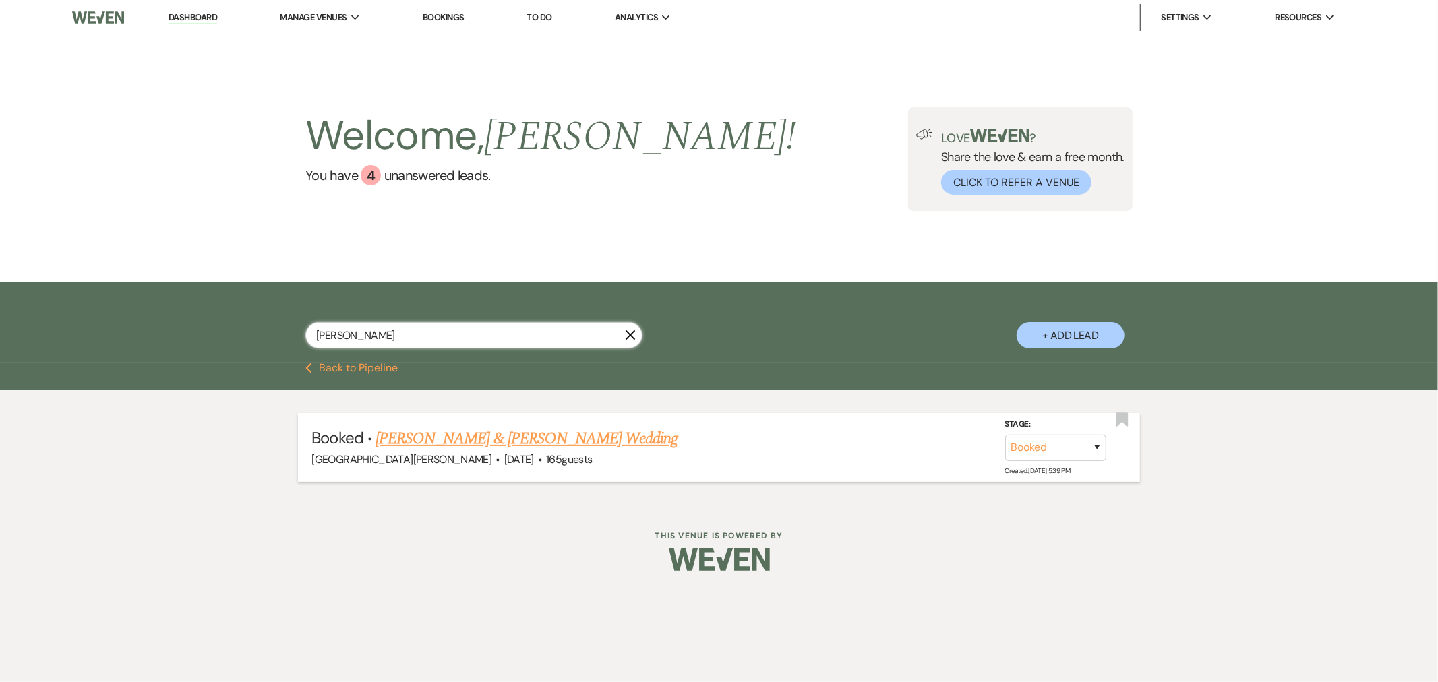
type input "[PERSON_NAME]"
click at [531, 434] on link "[PERSON_NAME] & [PERSON_NAME] Wedding" at bounding box center [527, 439] width 302 height 24
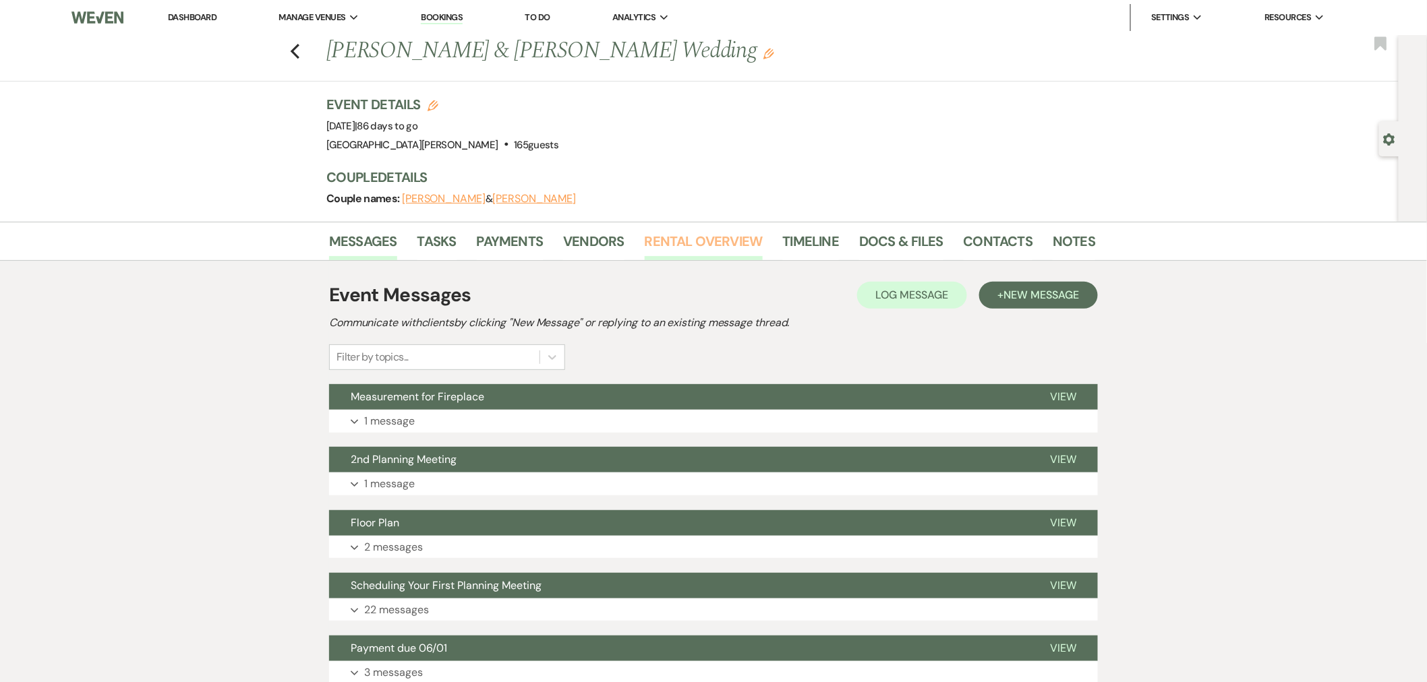
click at [655, 243] on link "Rental Overview" at bounding box center [704, 246] width 118 height 30
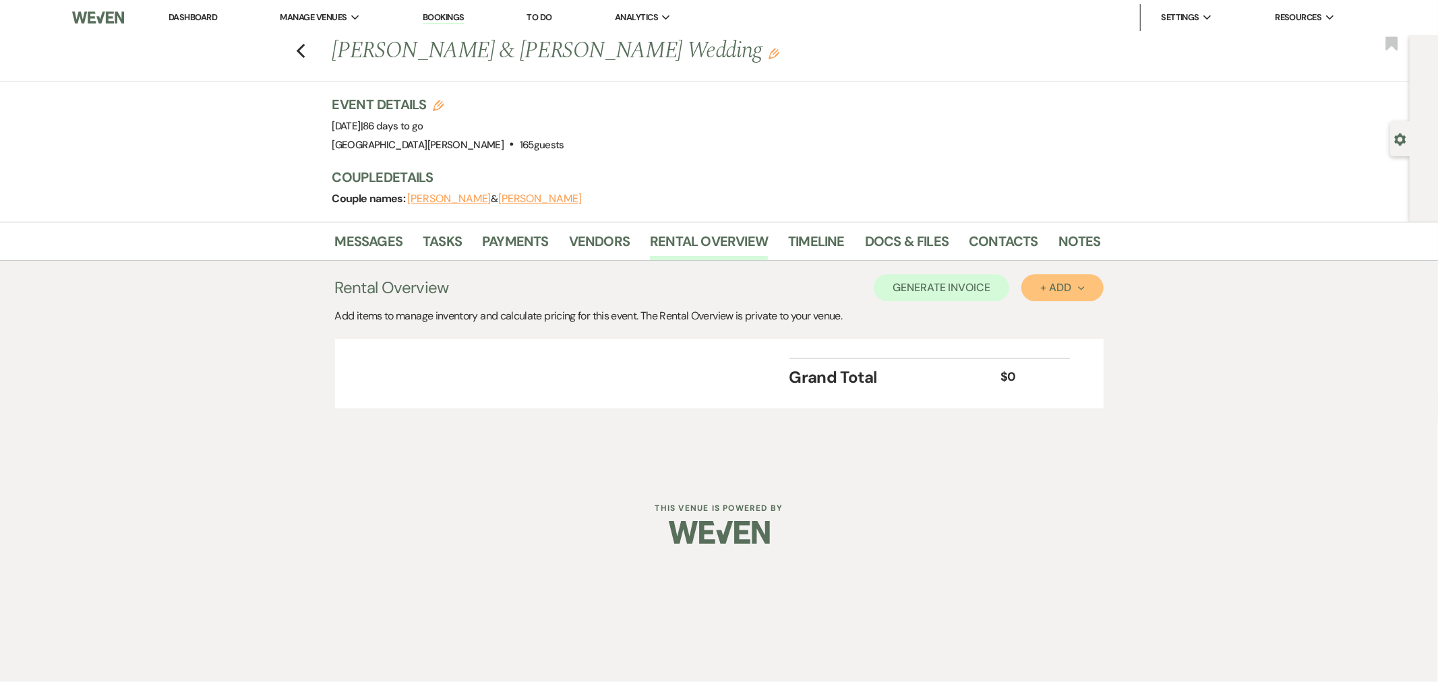
click at [1041, 287] on div "+ Add Next" at bounding box center [1062, 287] width 44 height 11
click at [1038, 313] on button "Item" at bounding box center [1055, 318] width 68 height 21
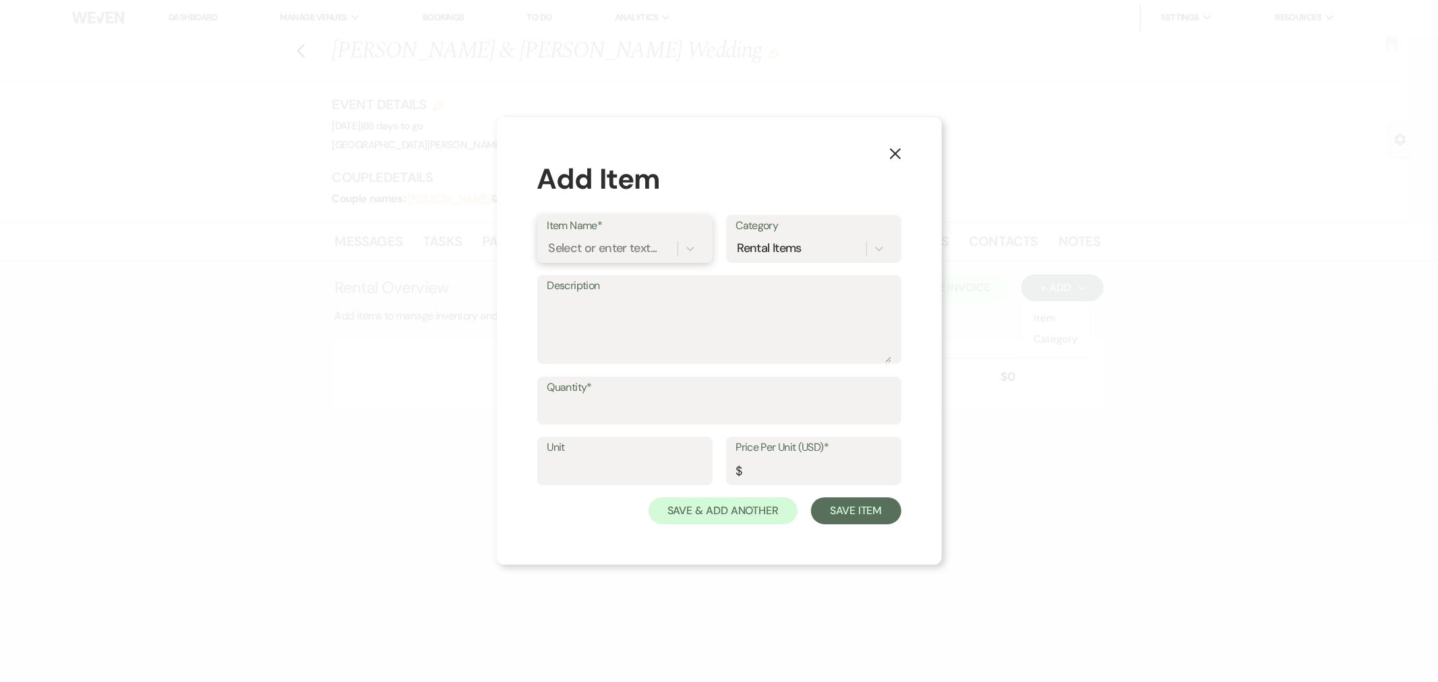
click at [618, 243] on div "Select or enter text..." at bounding box center [603, 248] width 109 height 18
type input "charg"
click at [616, 281] on div "Charger Cleaning Fee" at bounding box center [624, 283] width 155 height 27
type textarea "Cleaning fee if using SVM chargers from the Decor Closet. Any missing or broken…"
type input "1"
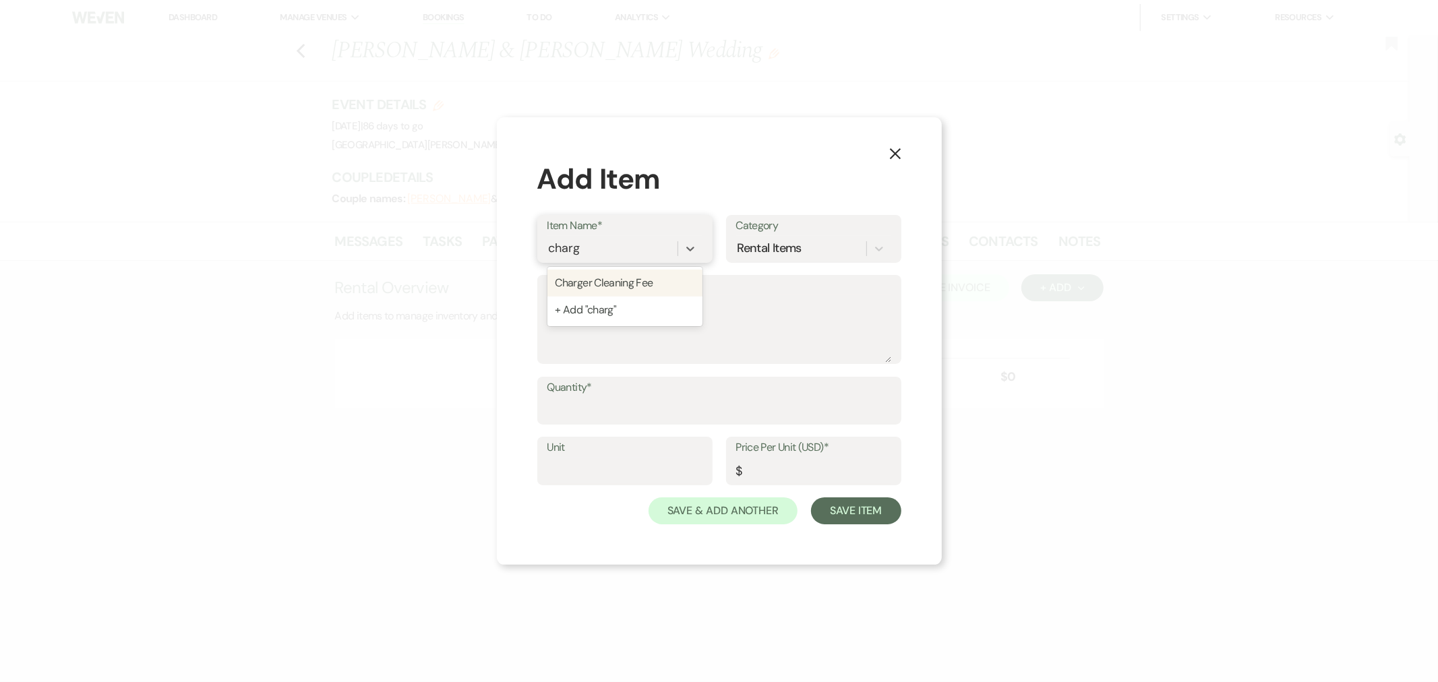
type input "50"
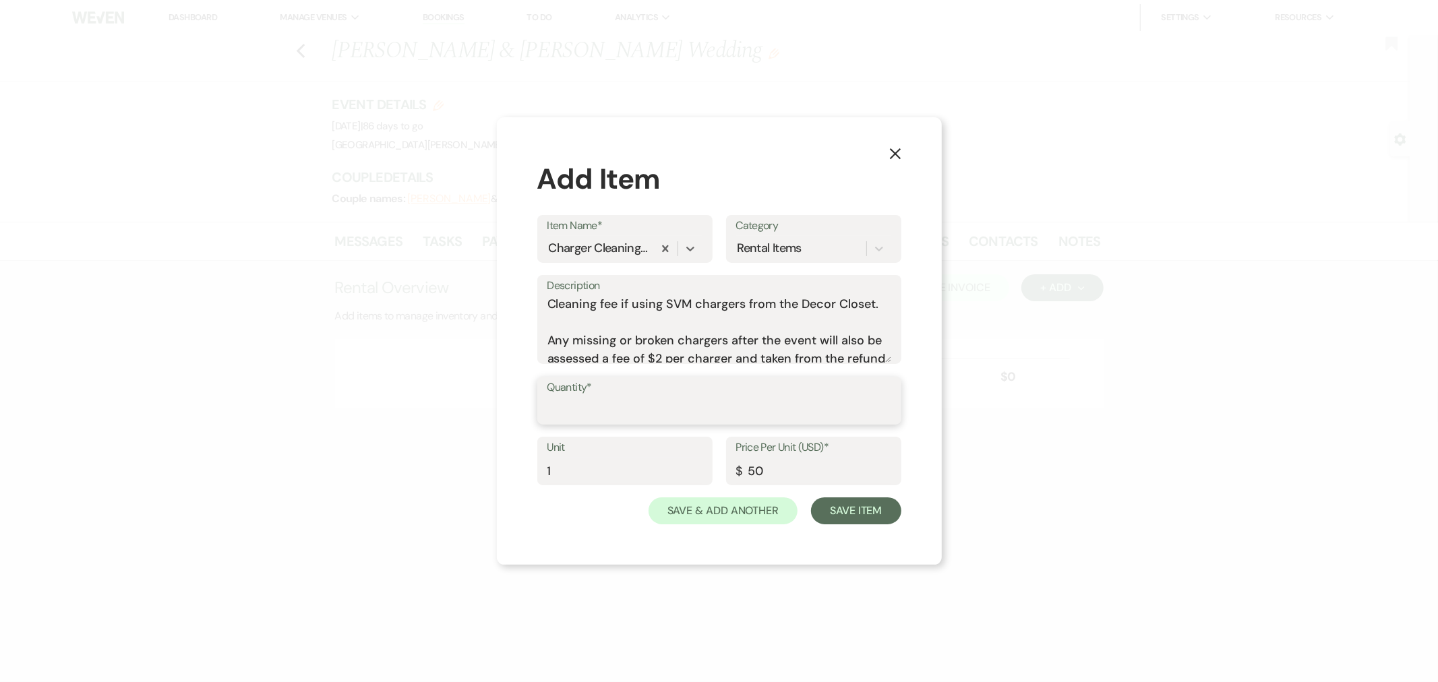
click at [689, 400] on input "Quantity*" at bounding box center [719, 410] width 344 height 26
type input "1"
click at [865, 514] on button "Save Item" at bounding box center [856, 511] width 90 height 27
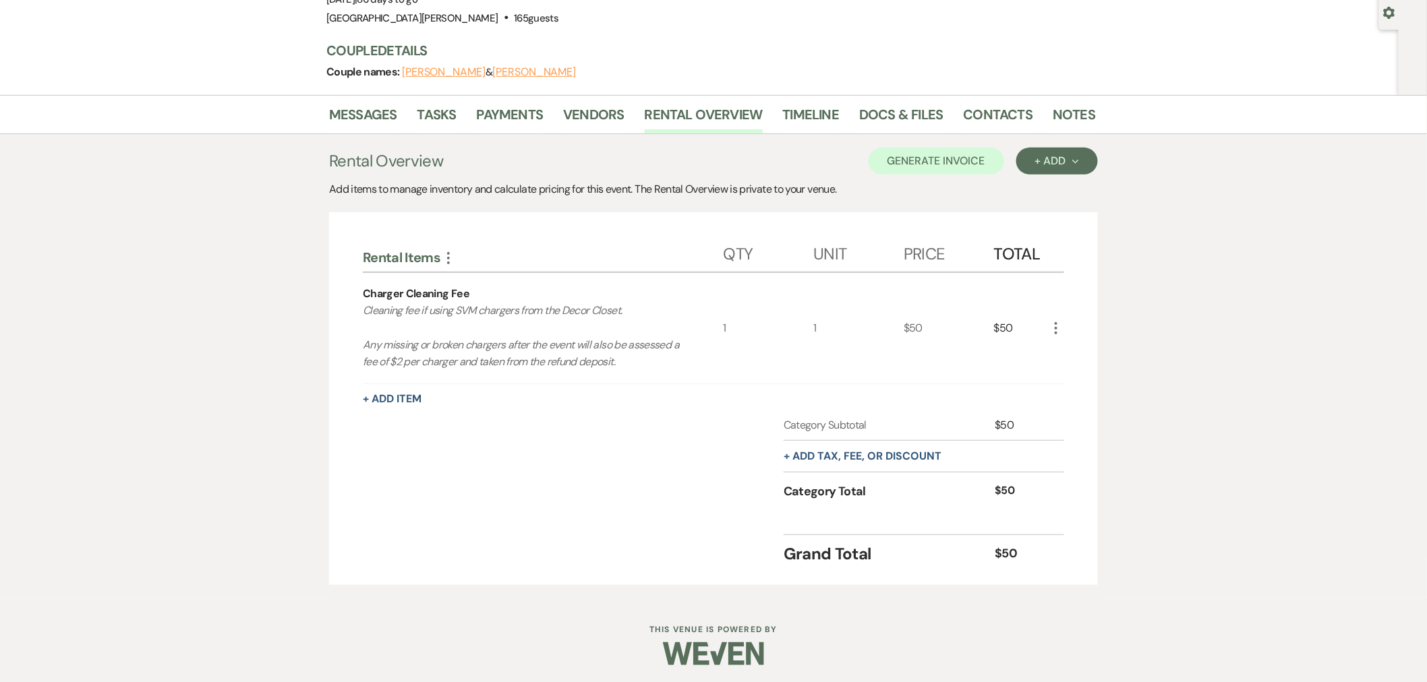
scroll to position [129, 0]
click at [878, 454] on button "+ Add tax, fee, or discount" at bounding box center [862, 453] width 158 height 11
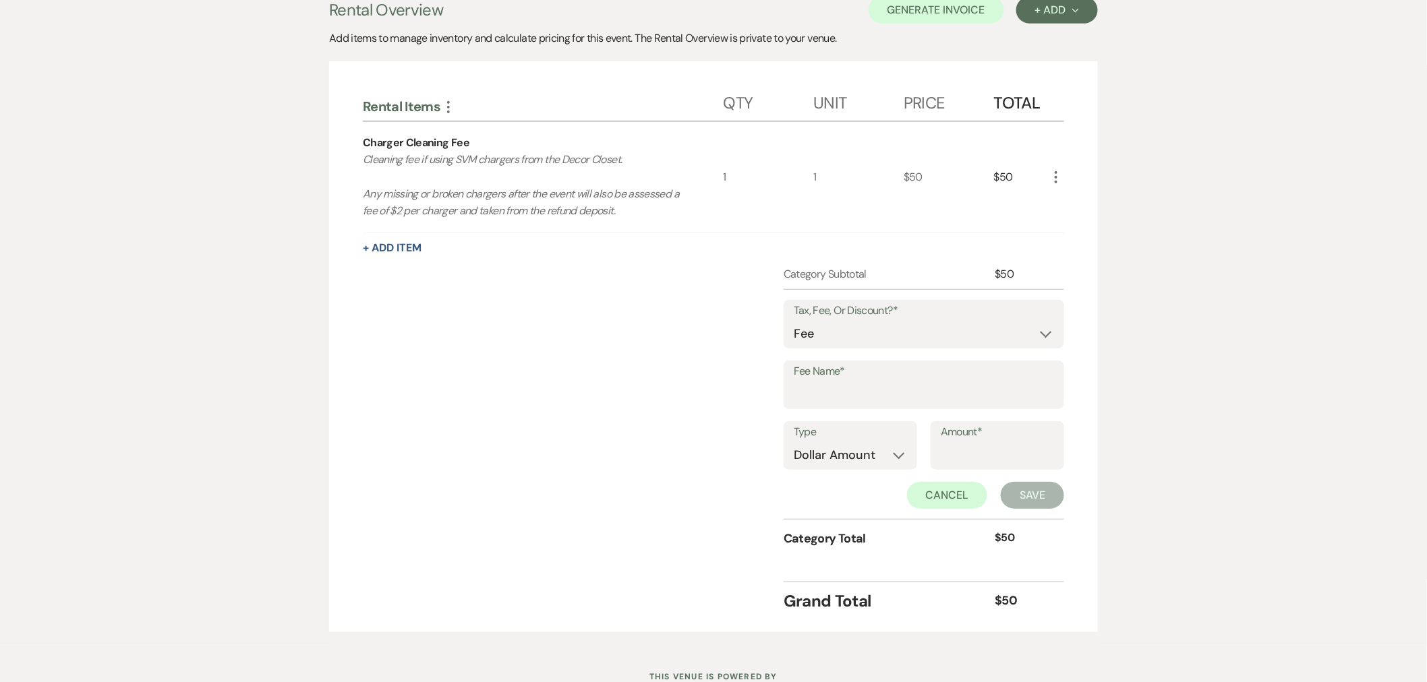
scroll to position [279, 0]
click at [817, 335] on select "Fee Discount Tax" at bounding box center [924, 333] width 260 height 26
select select "3"
click at [794, 320] on select "Fee Discount Tax" at bounding box center [924, 333] width 260 height 26
click at [834, 381] on input "Fee Name*" at bounding box center [924, 393] width 260 height 26
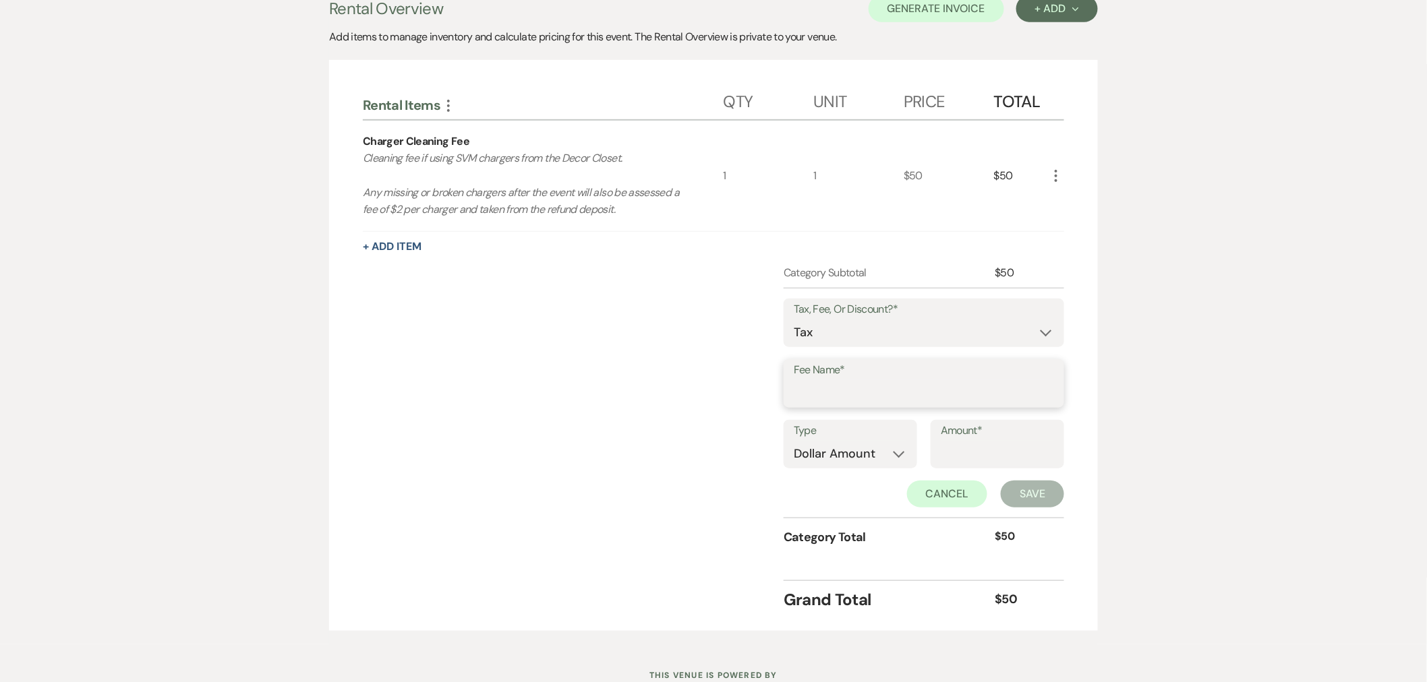
type input "Sales Tax"
click at [850, 450] on select "Dollar Amount Percentage" at bounding box center [850, 454] width 113 height 26
select select "false"
click at [794, 441] on select "Dollar Amount Percentage" at bounding box center [850, 454] width 113 height 26
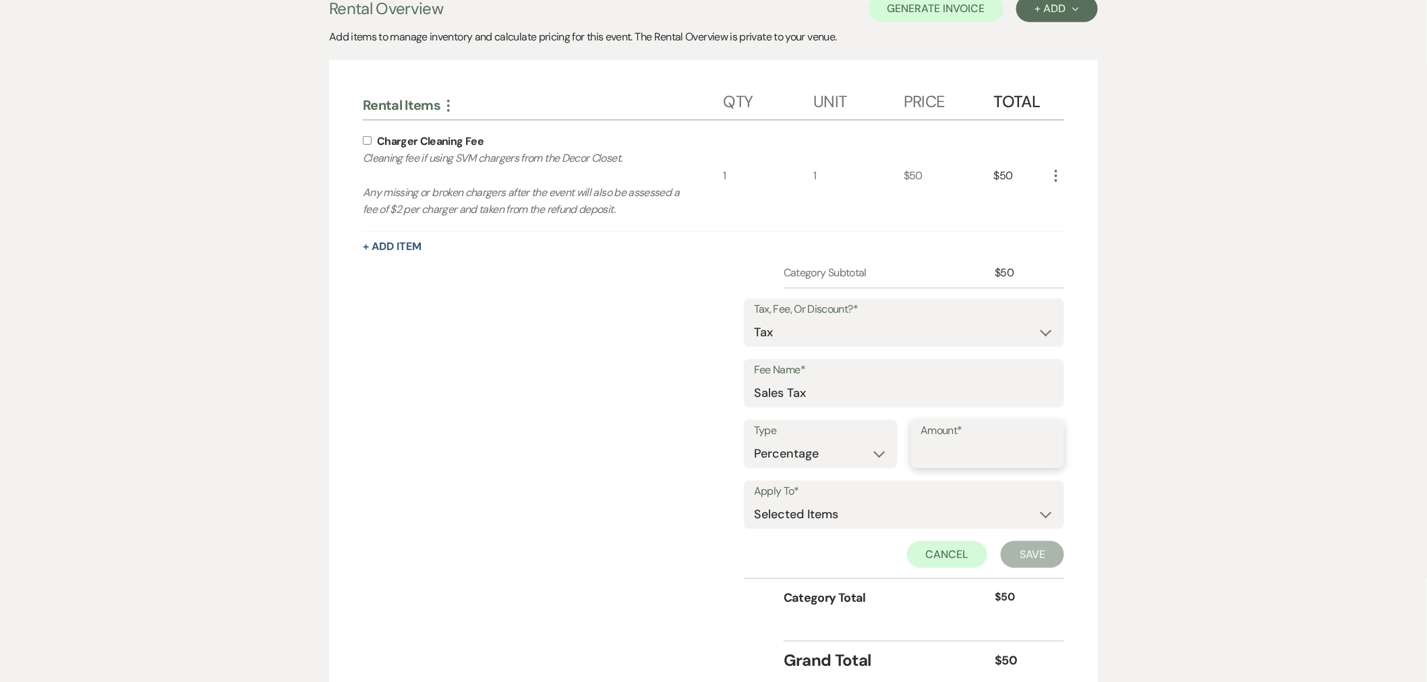
click at [953, 460] on input "Amount*" at bounding box center [987, 454] width 133 height 26
type input "6.77"
click at [367, 142] on input "checkbox" at bounding box center [367, 140] width 9 height 9
checkbox input "true"
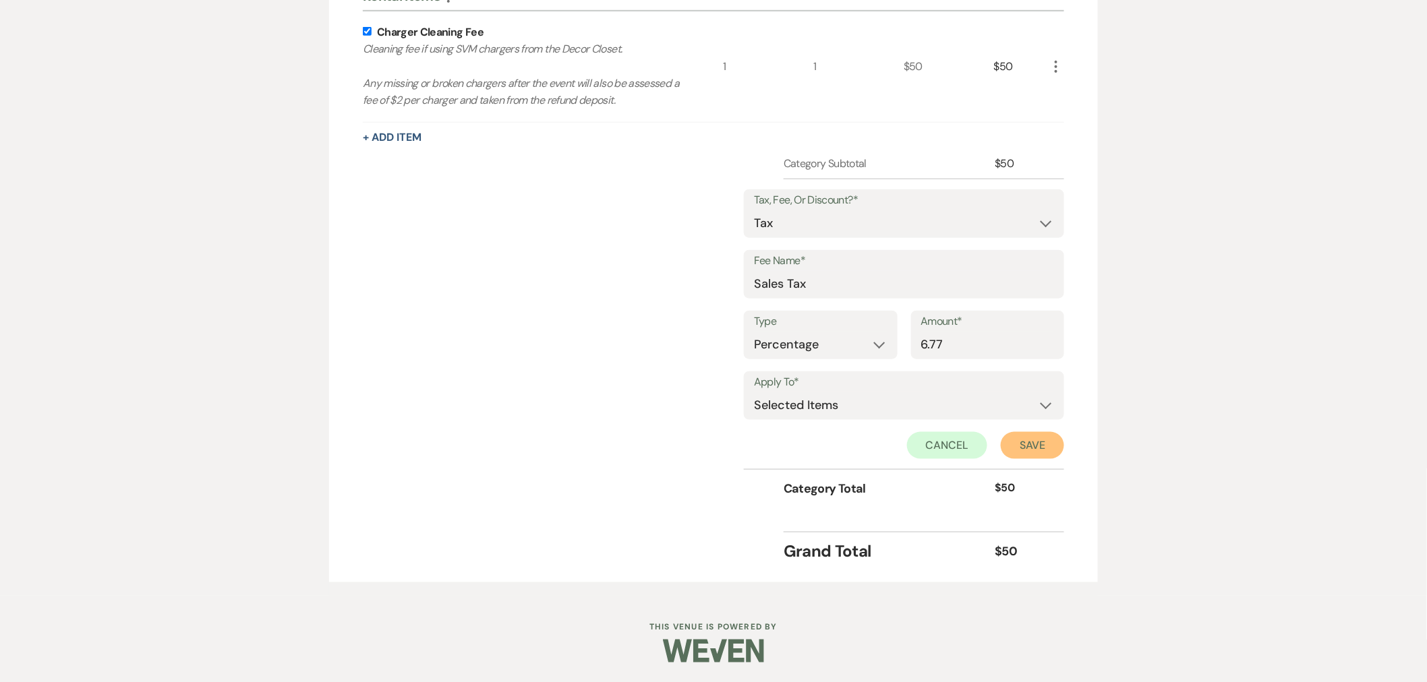
click at [1046, 447] on button "Save" at bounding box center [1032, 445] width 63 height 27
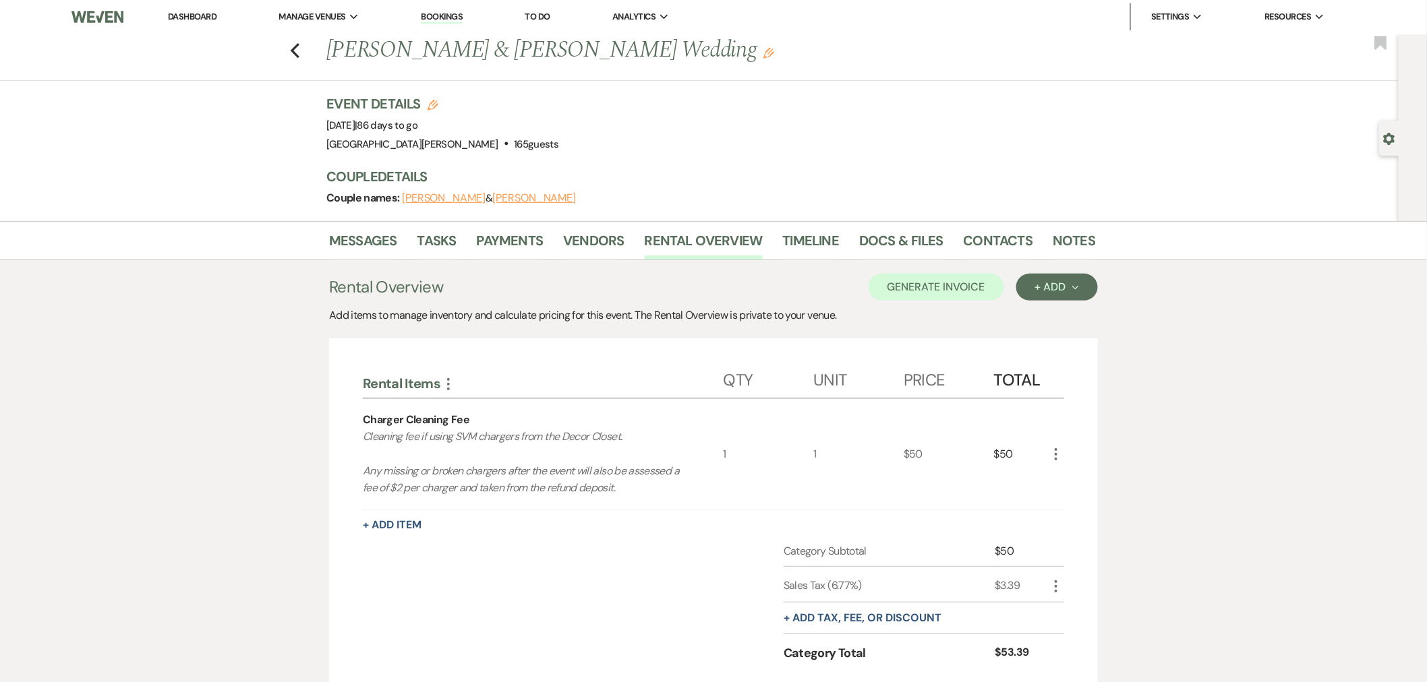
scroll to position [0, 0]
click at [945, 289] on button "Generate Invoice" at bounding box center [936, 287] width 136 height 27
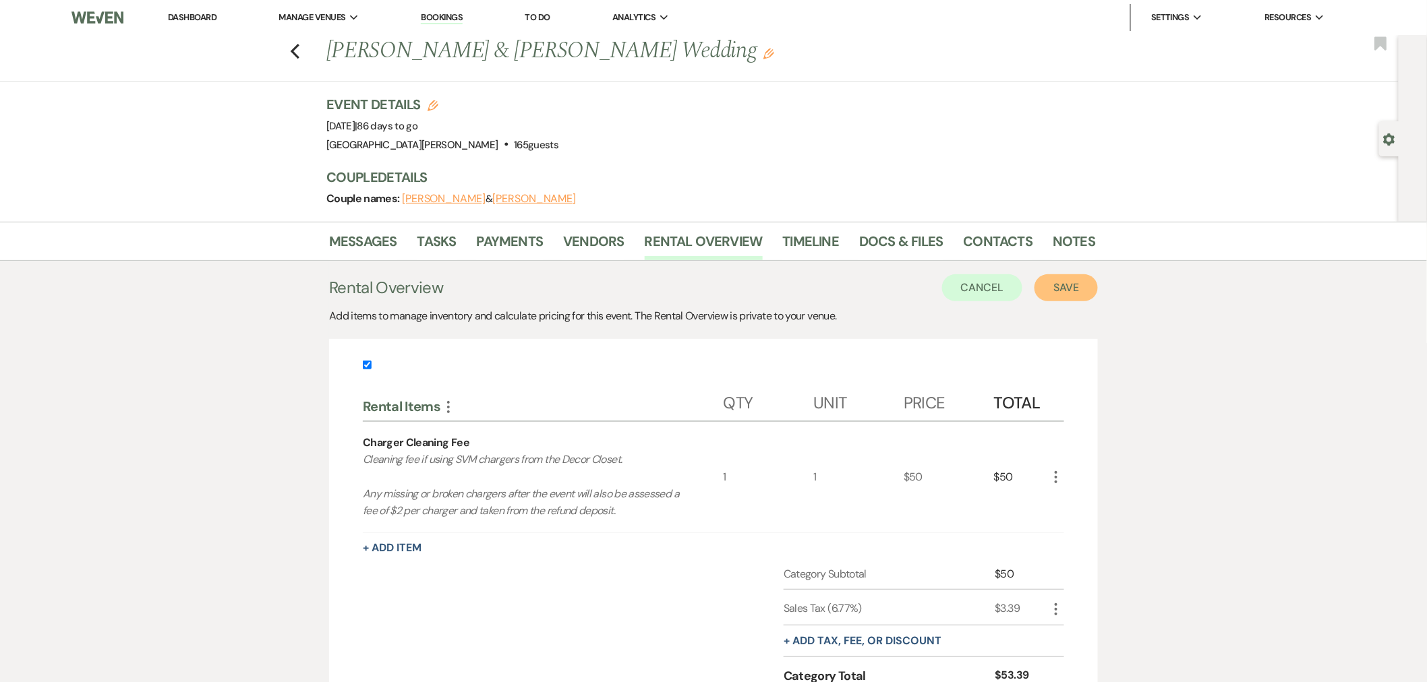
click at [1087, 287] on button "Save" at bounding box center [1065, 287] width 63 height 27
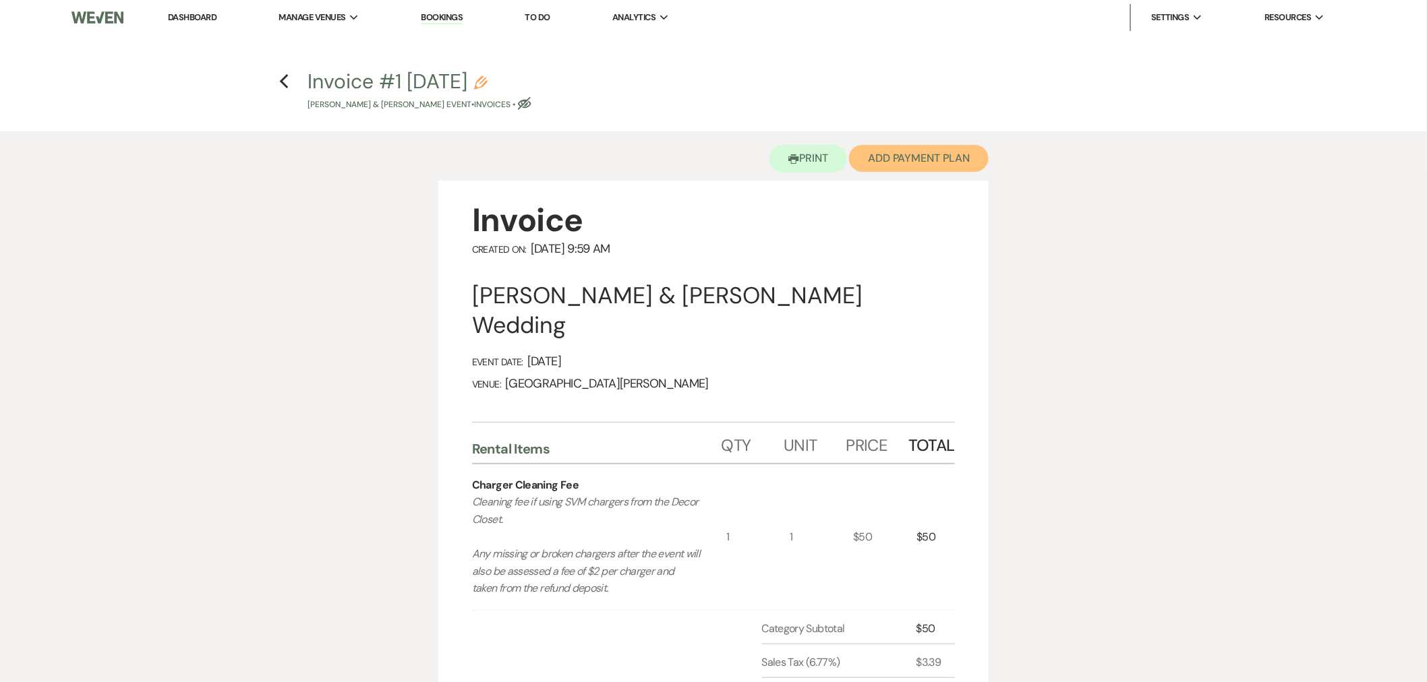
click at [881, 157] on button "Add Payment Plan" at bounding box center [919, 158] width 140 height 27
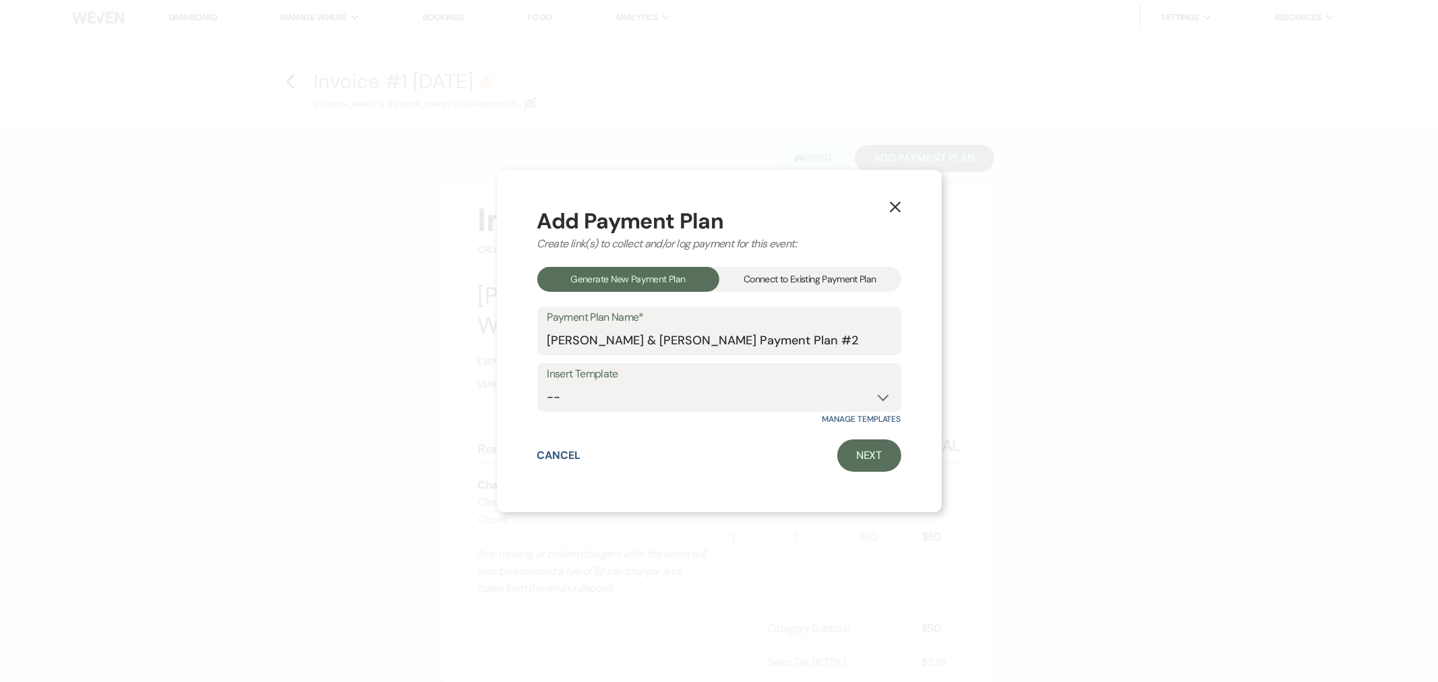
click at [820, 270] on div "Connect to Existing Payment Plan" at bounding box center [810, 279] width 182 height 25
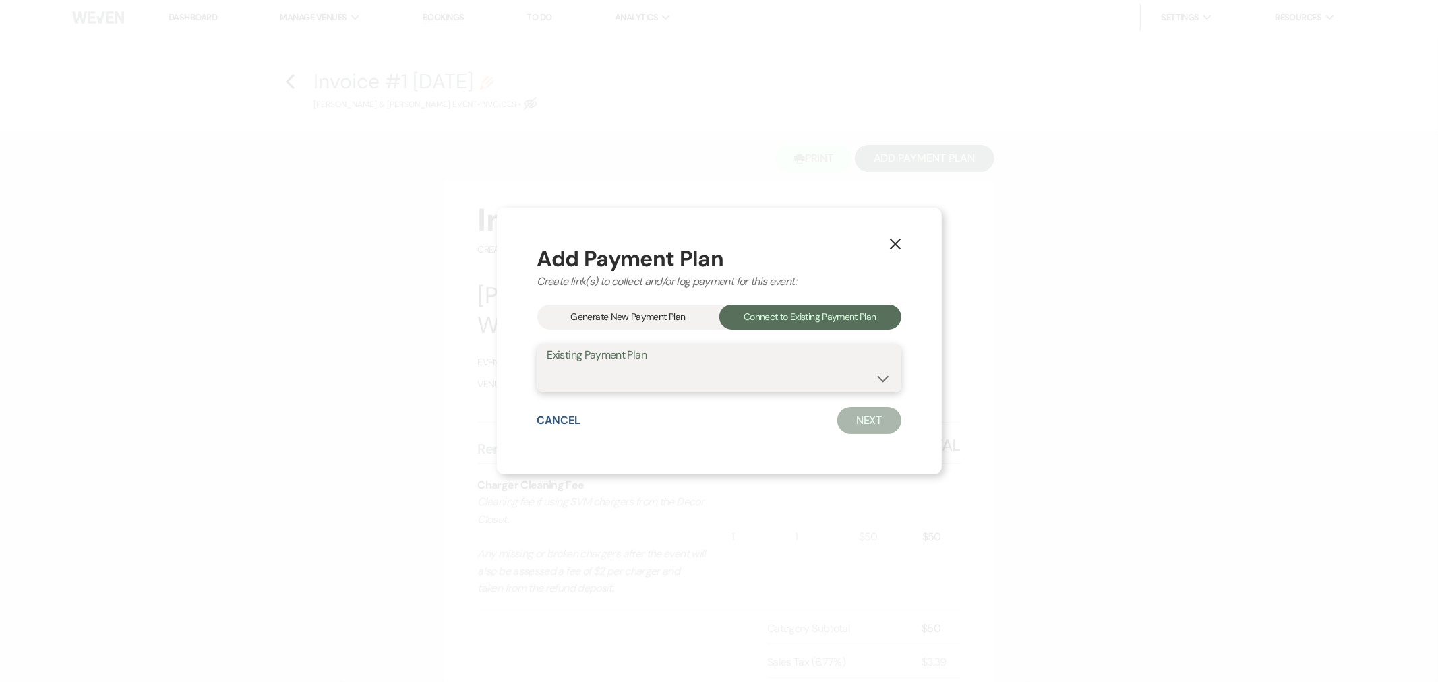
drag, startPoint x: 854, startPoint y: 379, endPoint x: 852, endPoint y: 390, distance: 11.1
click at [854, 379] on select "[PERSON_NAME] & [PERSON_NAME] Payment Plan" at bounding box center [719, 378] width 344 height 26
select select "18419"
click at [547, 365] on select "[PERSON_NAME] & [PERSON_NAME] Payment Plan" at bounding box center [719, 378] width 344 height 26
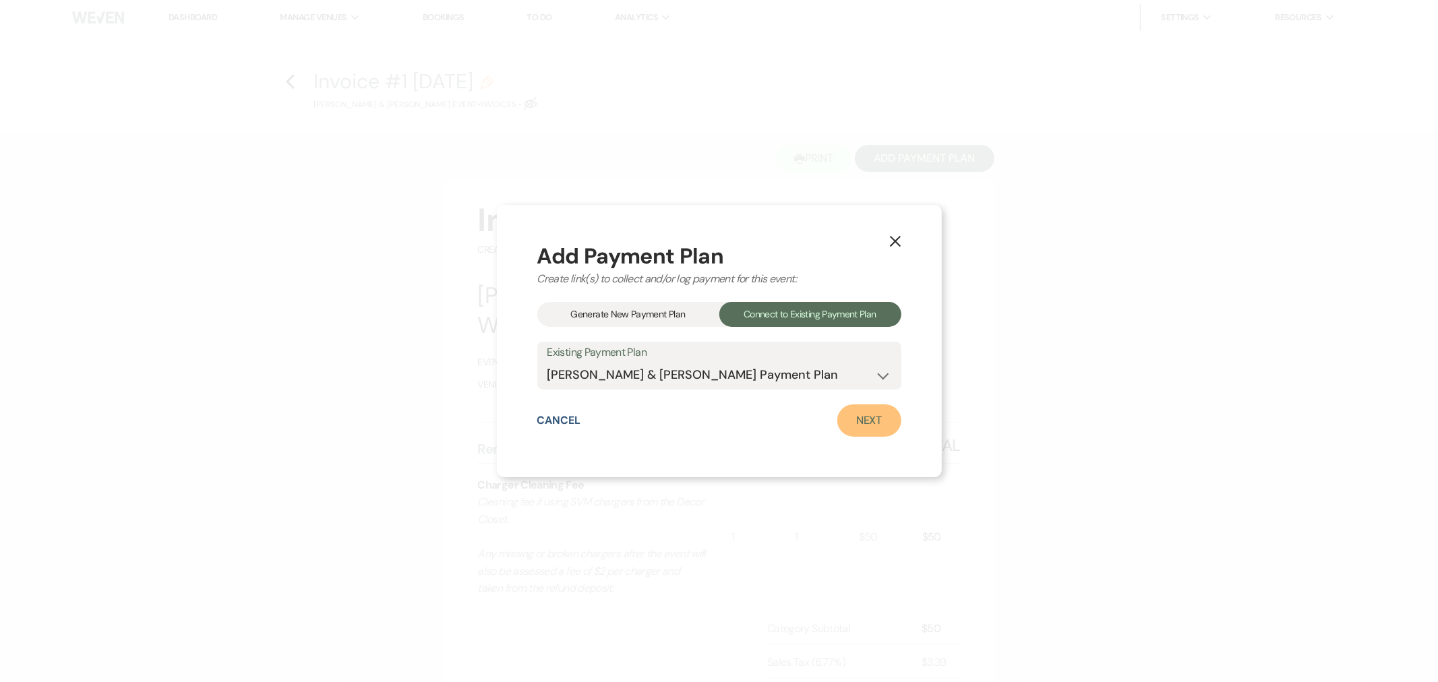
drag, startPoint x: 857, startPoint y: 422, endPoint x: 849, endPoint y: 429, distance: 10.5
click at [857, 422] on link "Next" at bounding box center [869, 421] width 64 height 32
select select "29046"
select select "1"
select select "true"
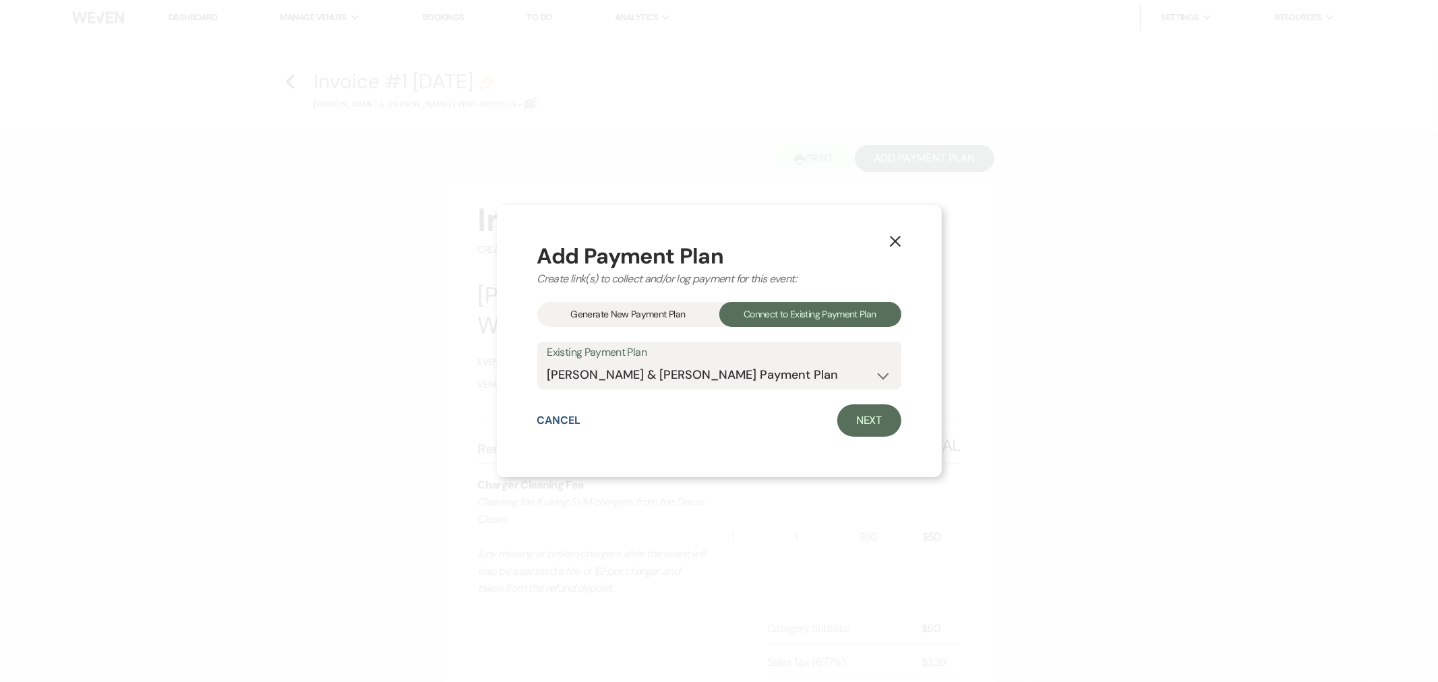
select select "1"
select select "true"
select select "1"
select select "true"
select select "1"
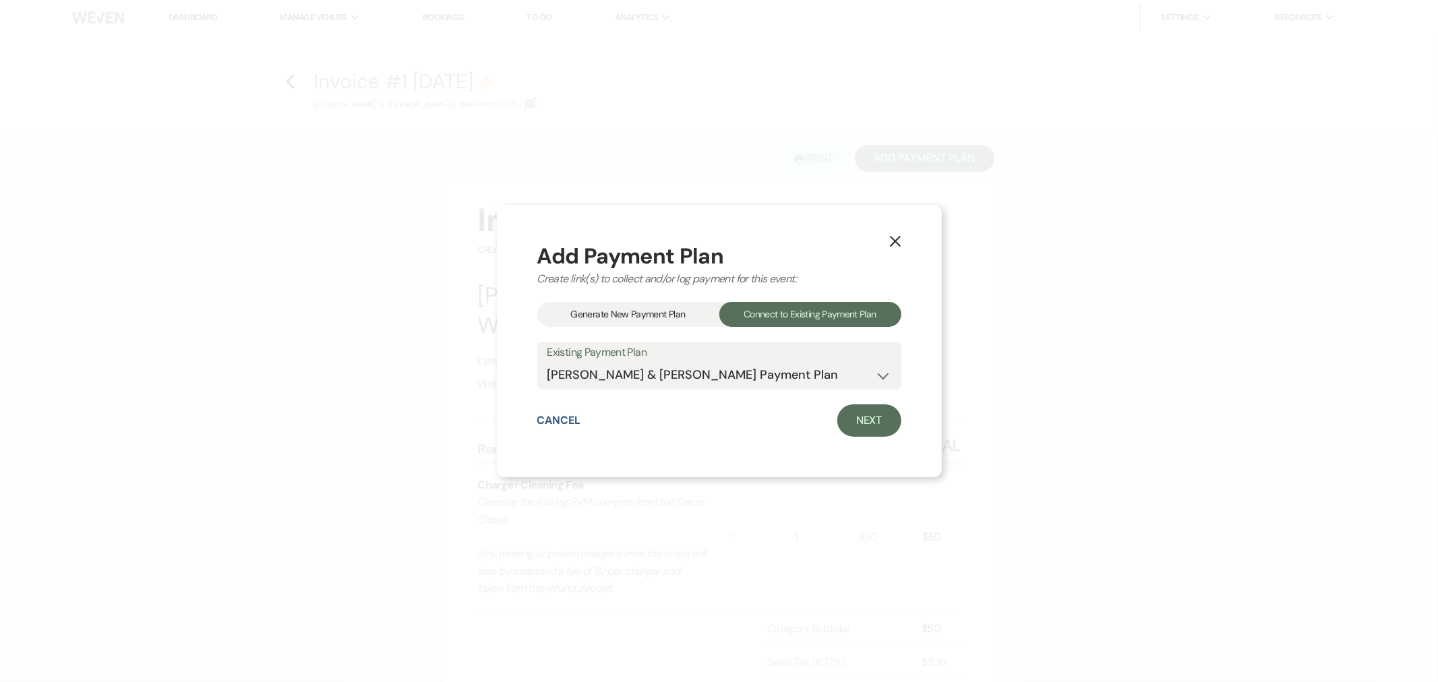
select select "true"
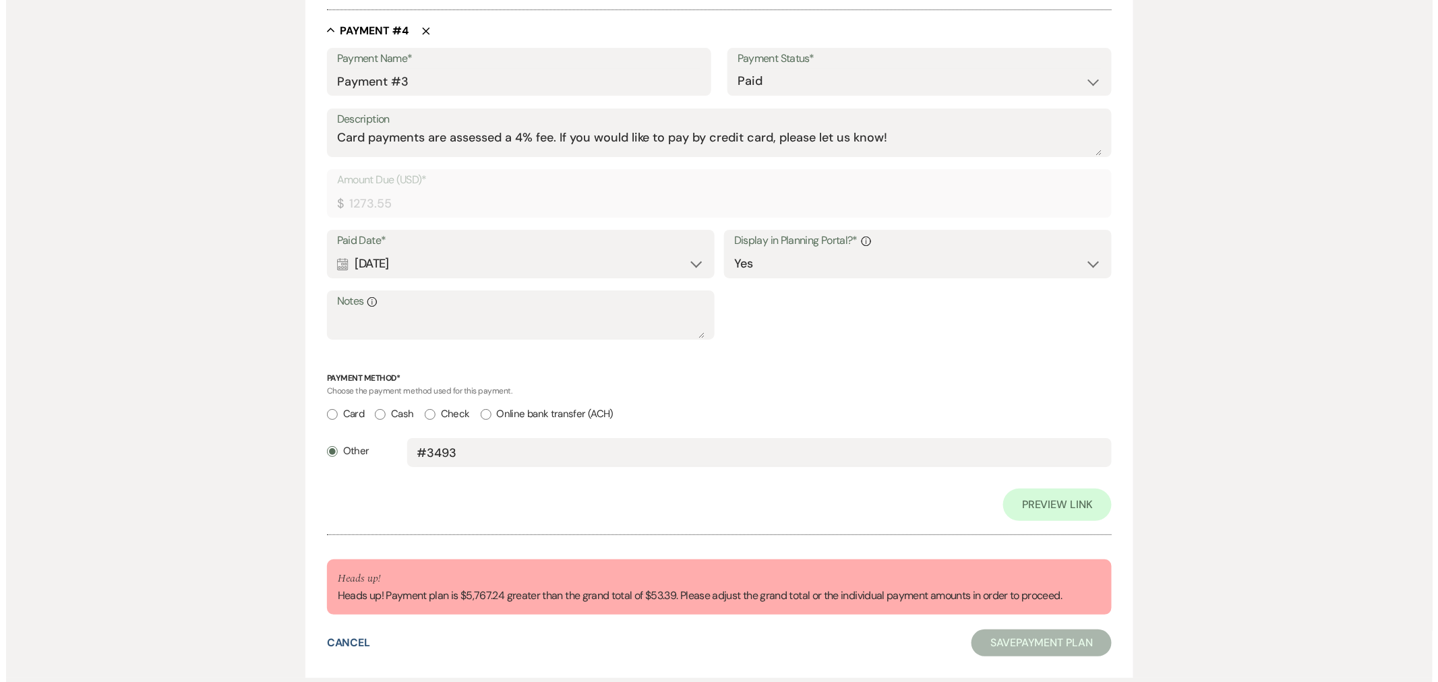
scroll to position [2021, 0]
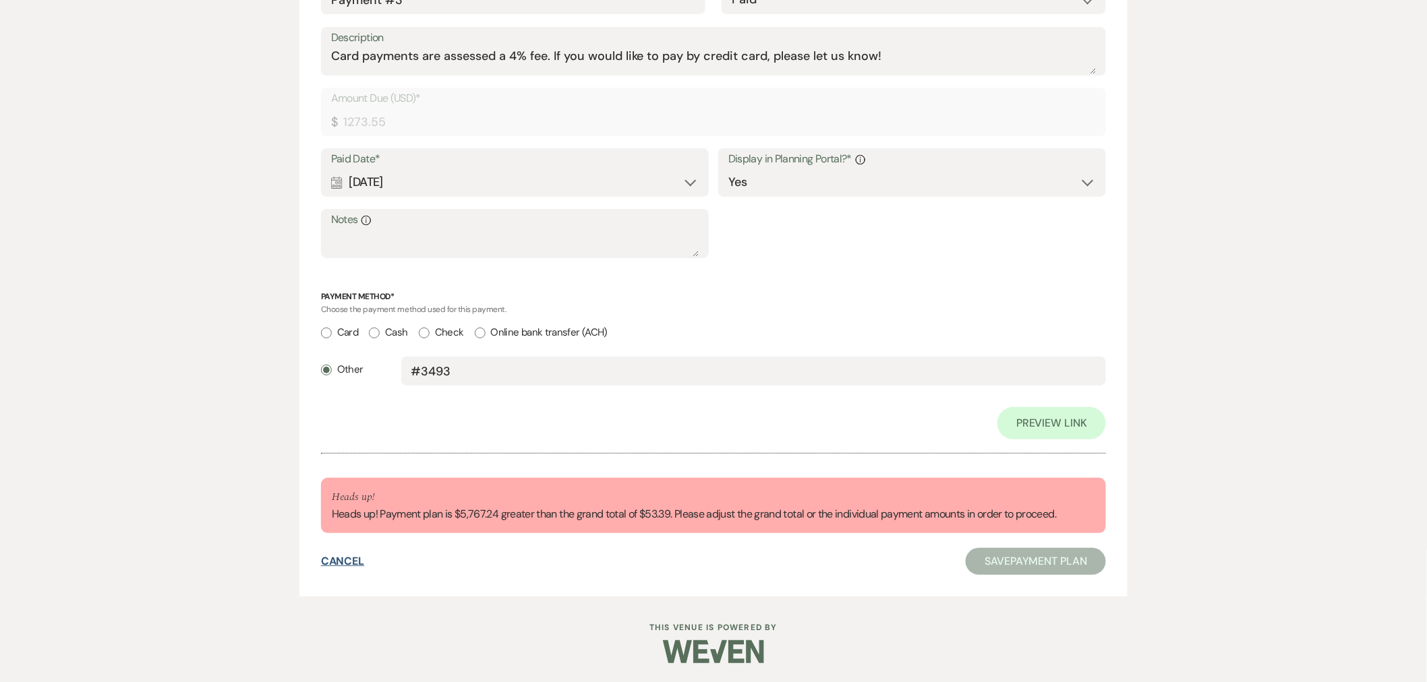
click at [329, 560] on button "Cancel" at bounding box center [343, 561] width 44 height 11
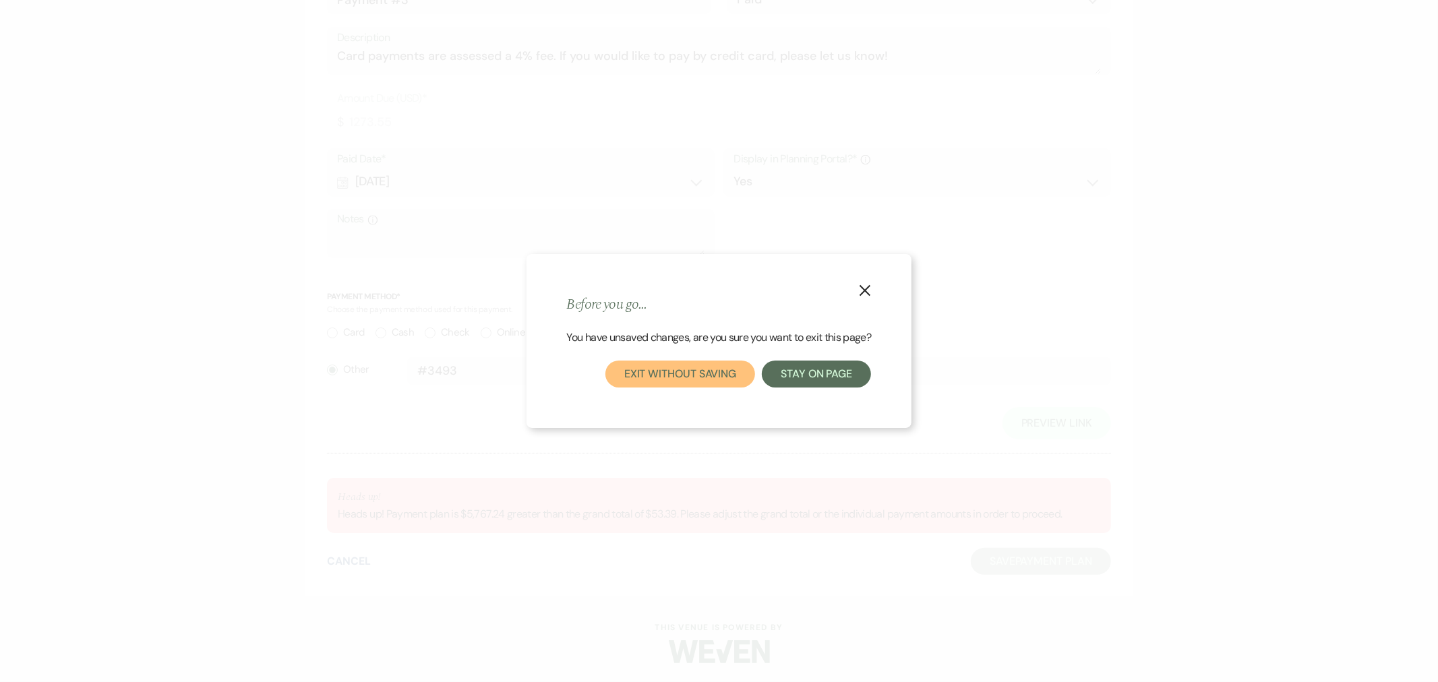
click at [725, 367] on button "Exit without saving" at bounding box center [680, 374] width 150 height 27
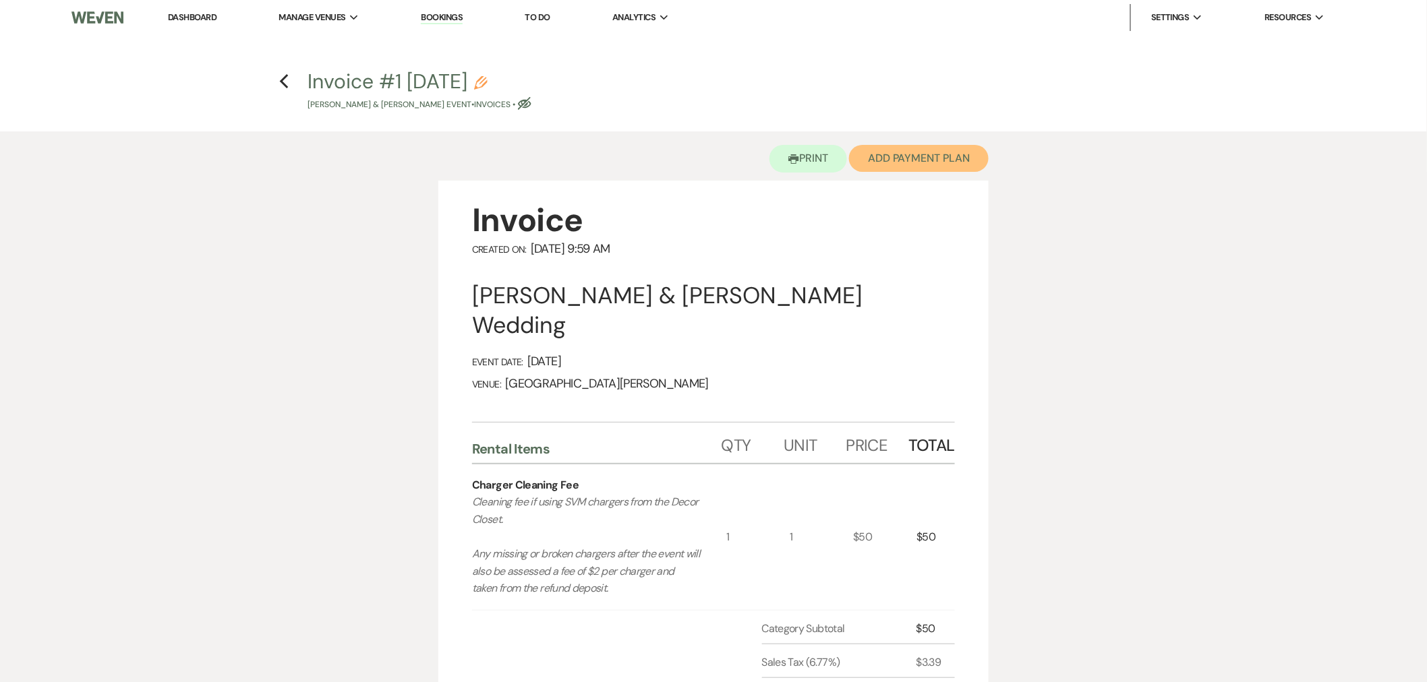
click at [887, 154] on button "Add Payment Plan" at bounding box center [919, 158] width 140 height 27
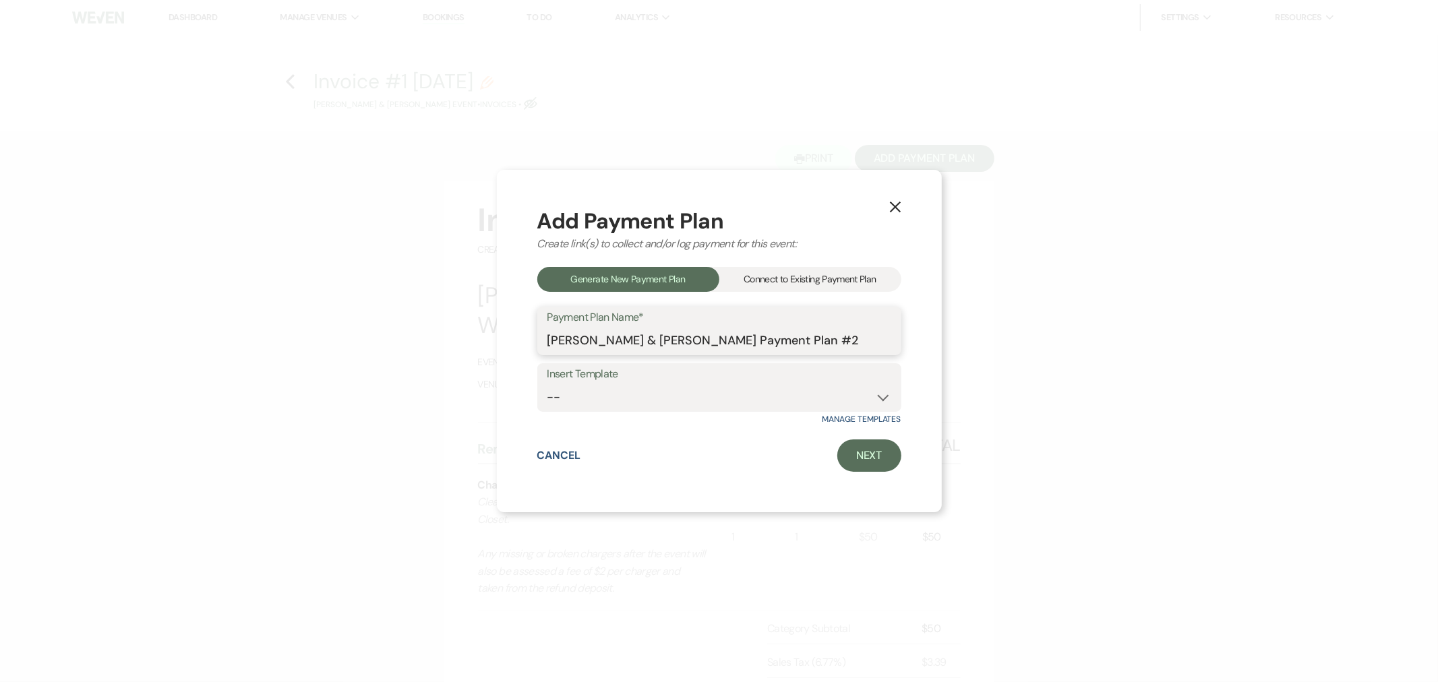
click at [676, 338] on input "[PERSON_NAME] & [PERSON_NAME] Payment Plan #2" at bounding box center [719, 341] width 344 height 26
type input "Additional Packages"
click at [853, 450] on link "Next" at bounding box center [869, 456] width 64 height 32
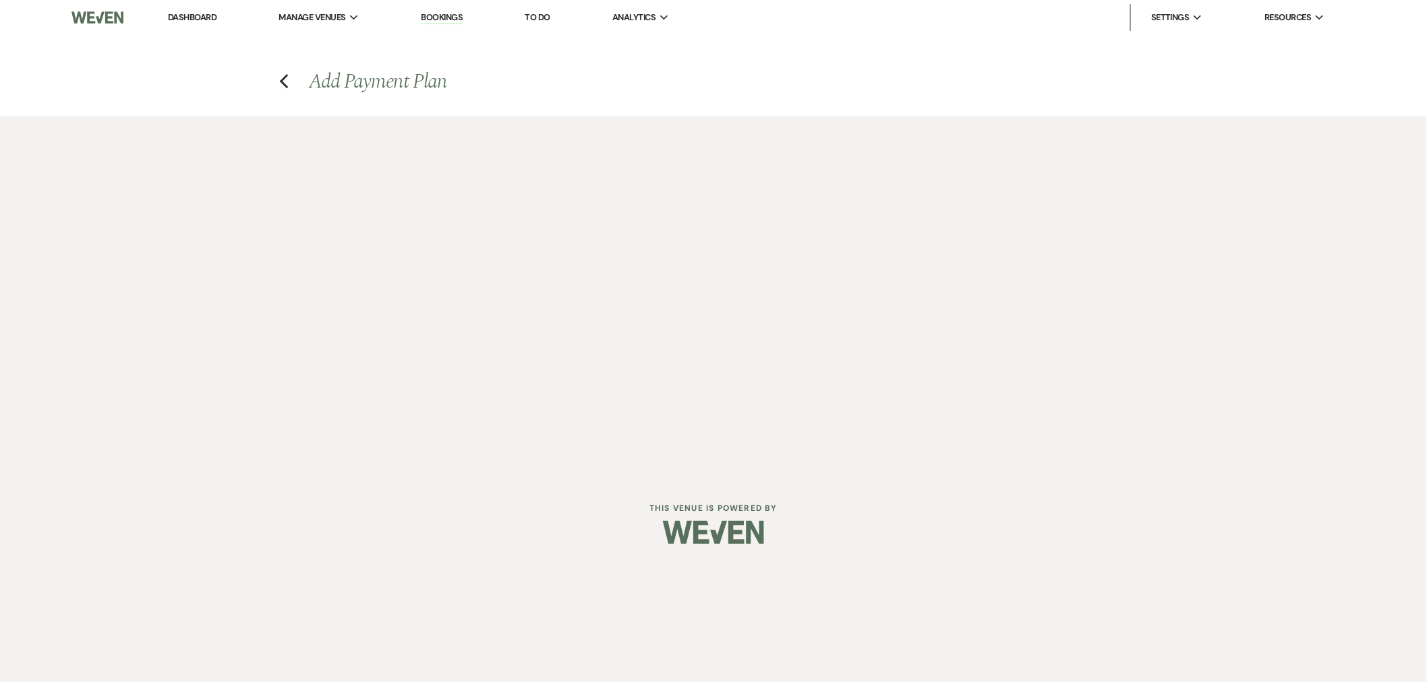
select select "29046"
select select "2"
select select "percentage"
select select "true"
select select "client"
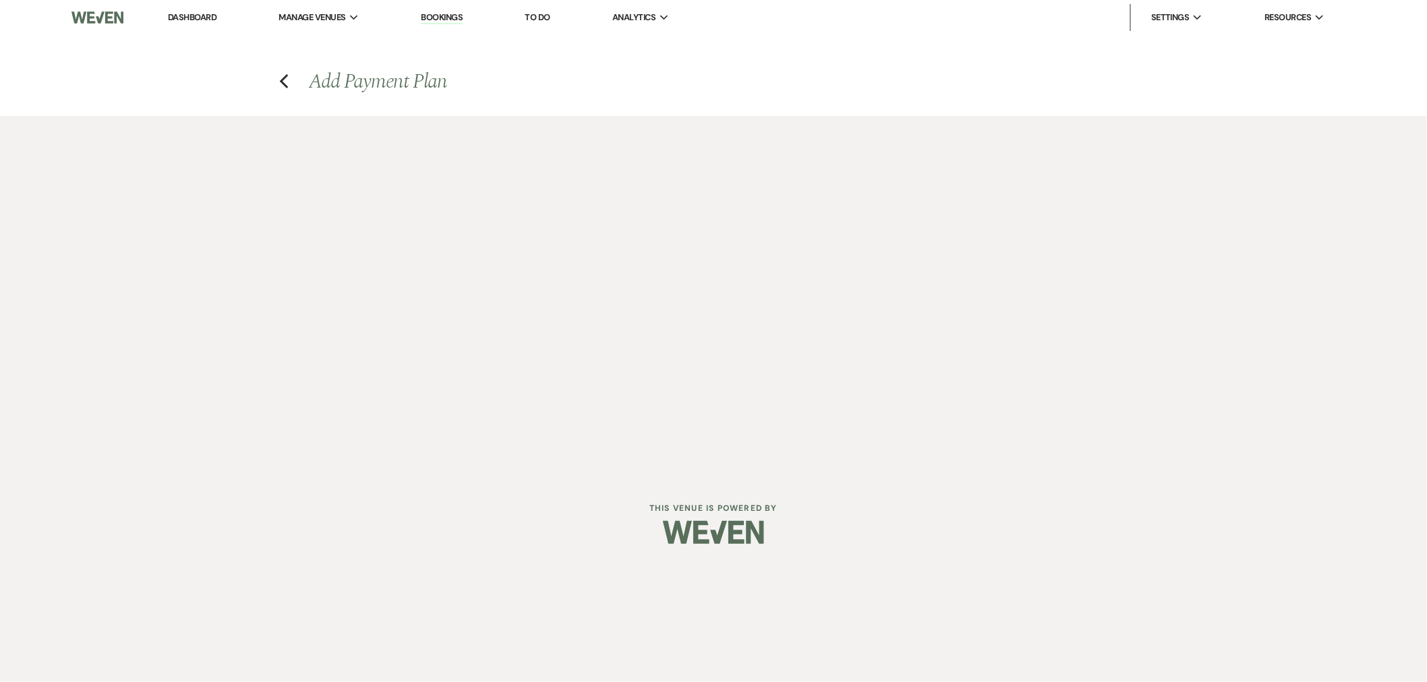
select select "weeks"
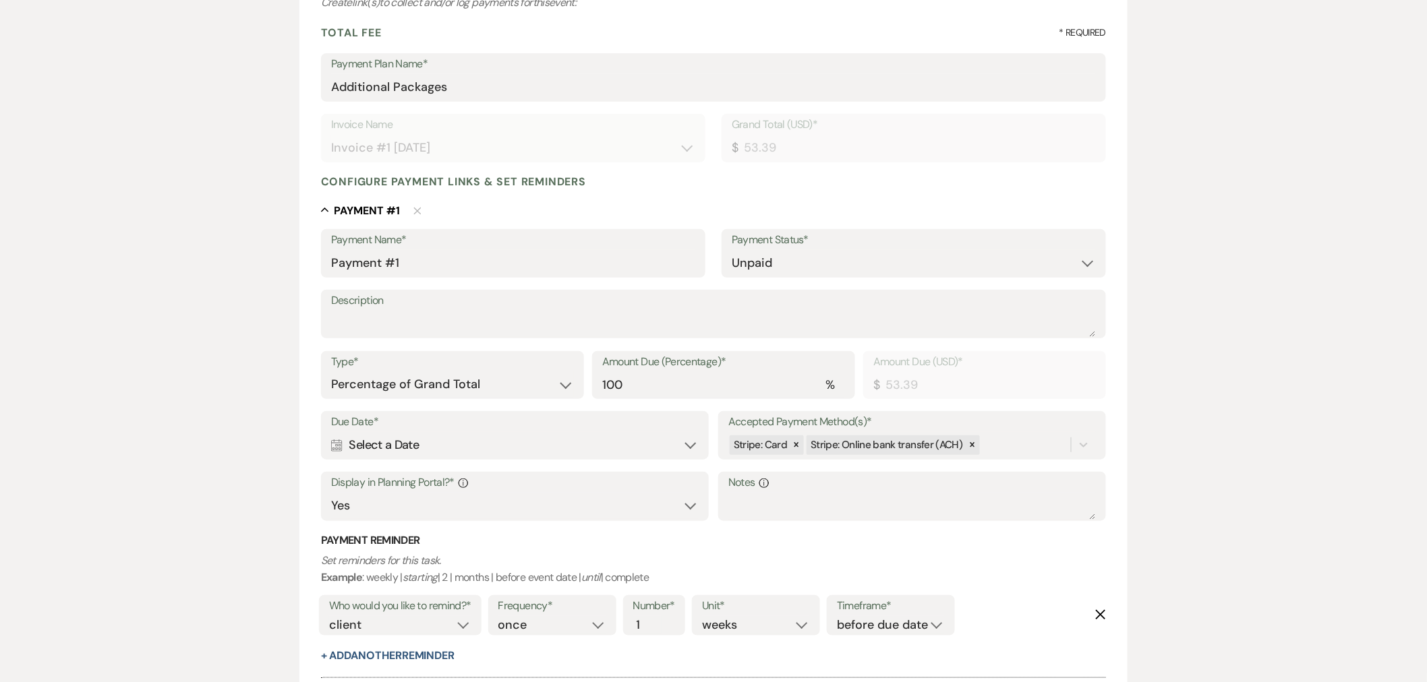
scroll to position [341, 0]
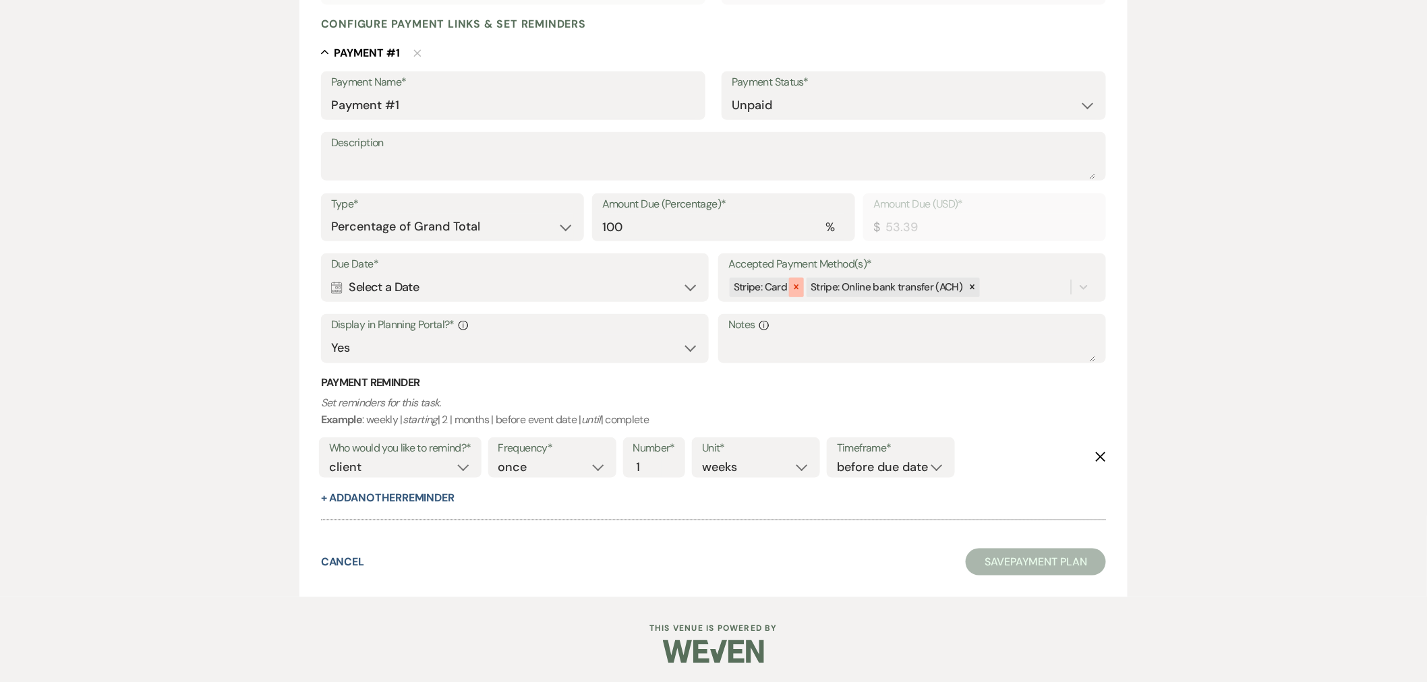
click at [792, 285] on icon at bounding box center [796, 286] width 9 height 9
click at [396, 297] on div "Calendar Select a Date Expand" at bounding box center [514, 287] width 367 height 26
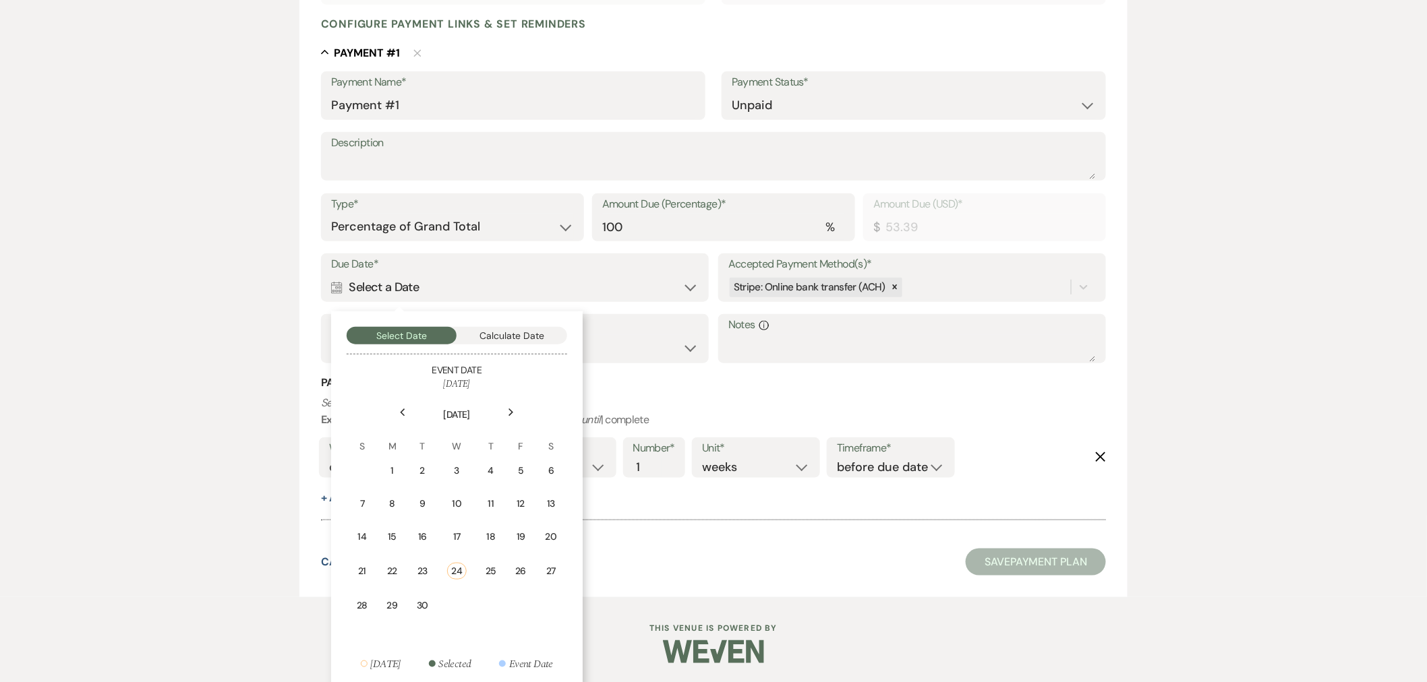
click at [512, 412] on use at bounding box center [510, 412] width 5 height 7
click at [425, 472] on div "2" at bounding box center [423, 471] width 12 height 14
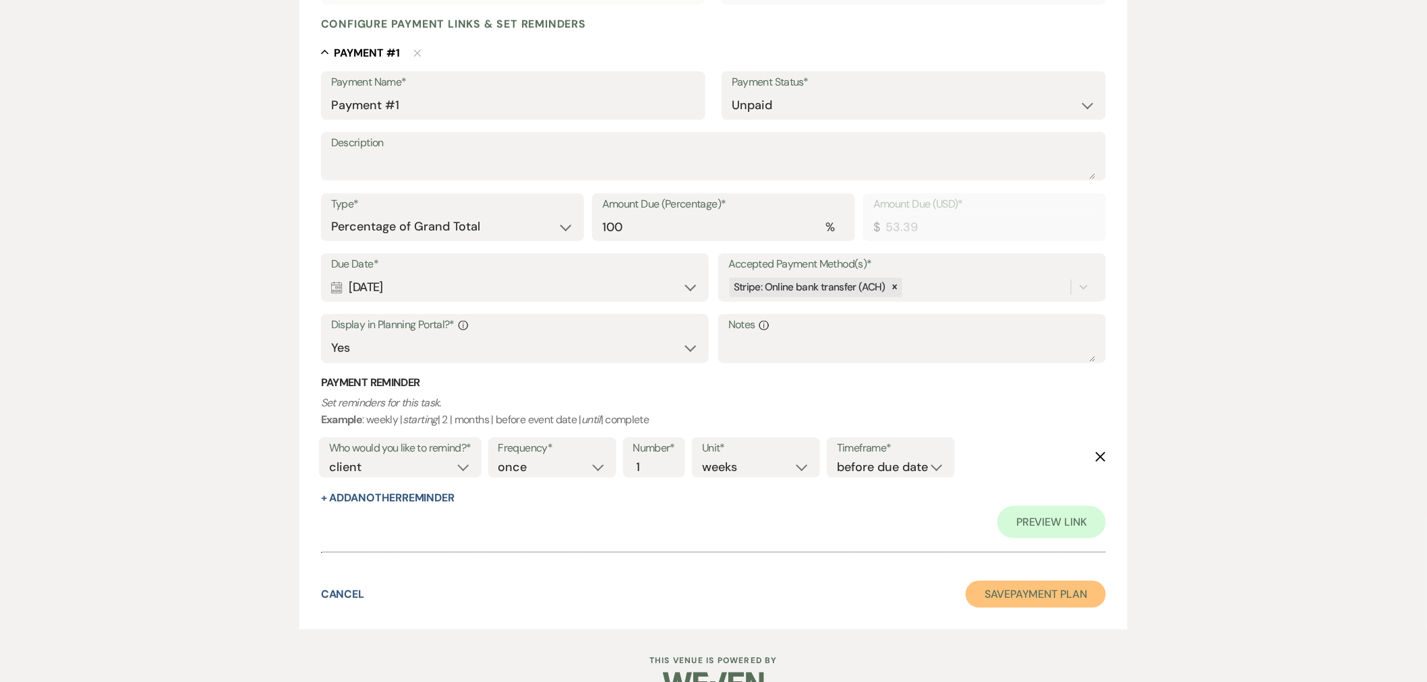
click at [1001, 601] on button "Save Payment Plan" at bounding box center [1035, 594] width 140 height 27
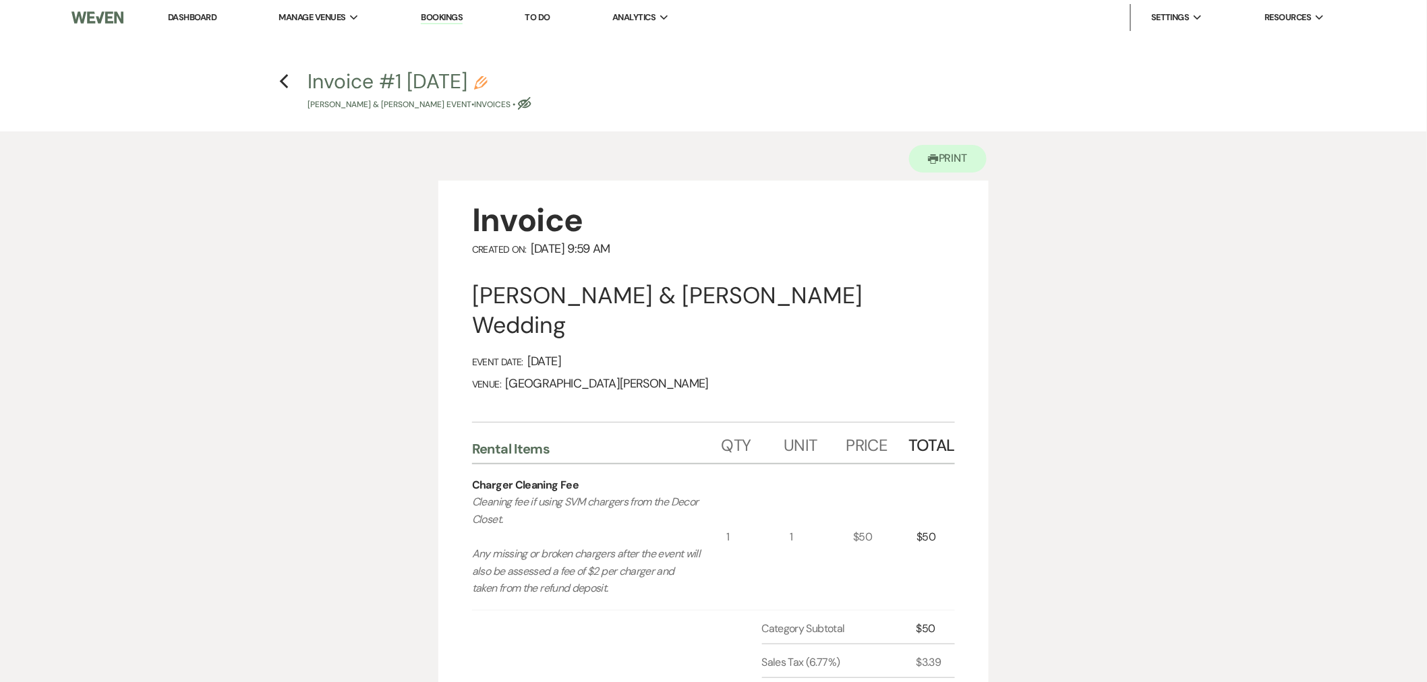
click at [527, 103] on use "button" at bounding box center [524, 103] width 13 height 13
select select "22"
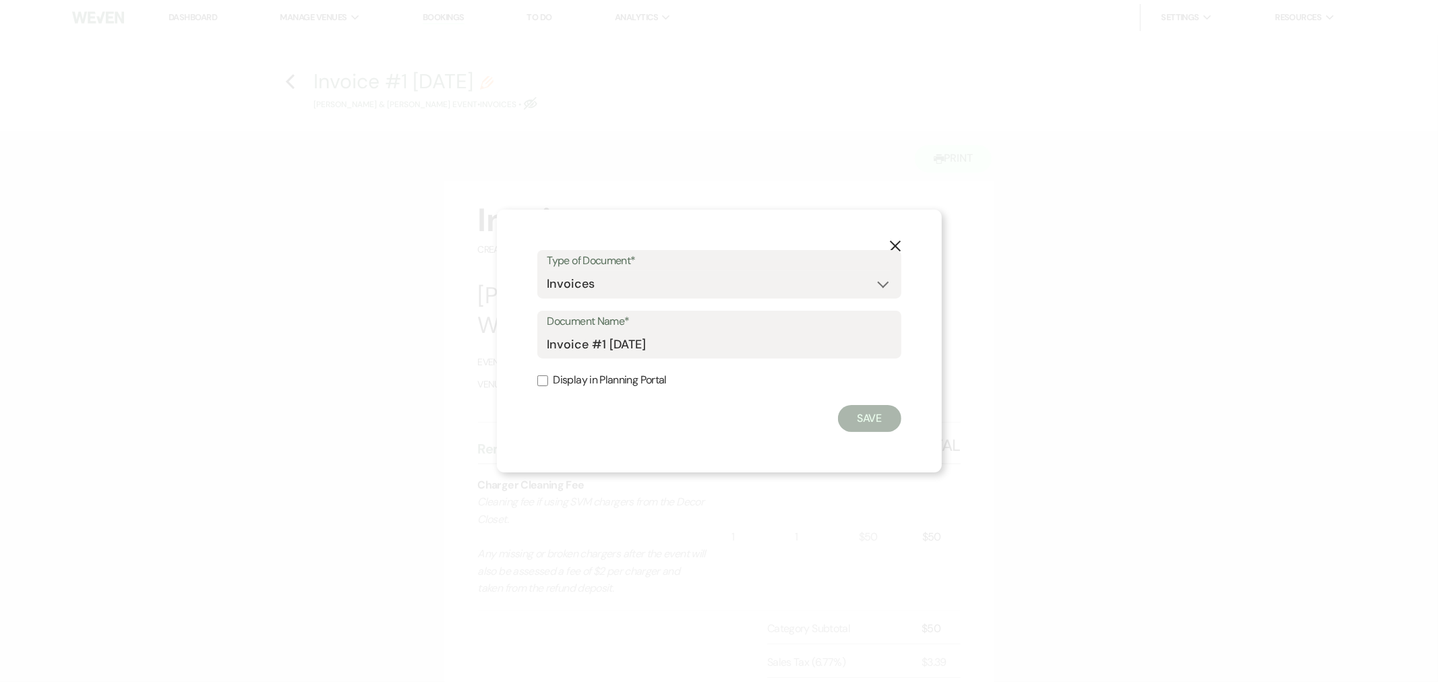
click at [554, 374] on label "Display in Planning Portal" at bounding box center [719, 381] width 364 height 20
click at [548, 376] on input "Display in Planning Portal" at bounding box center [542, 381] width 11 height 11
checkbox input "true"
click at [872, 423] on button "Save" at bounding box center [869, 418] width 63 height 27
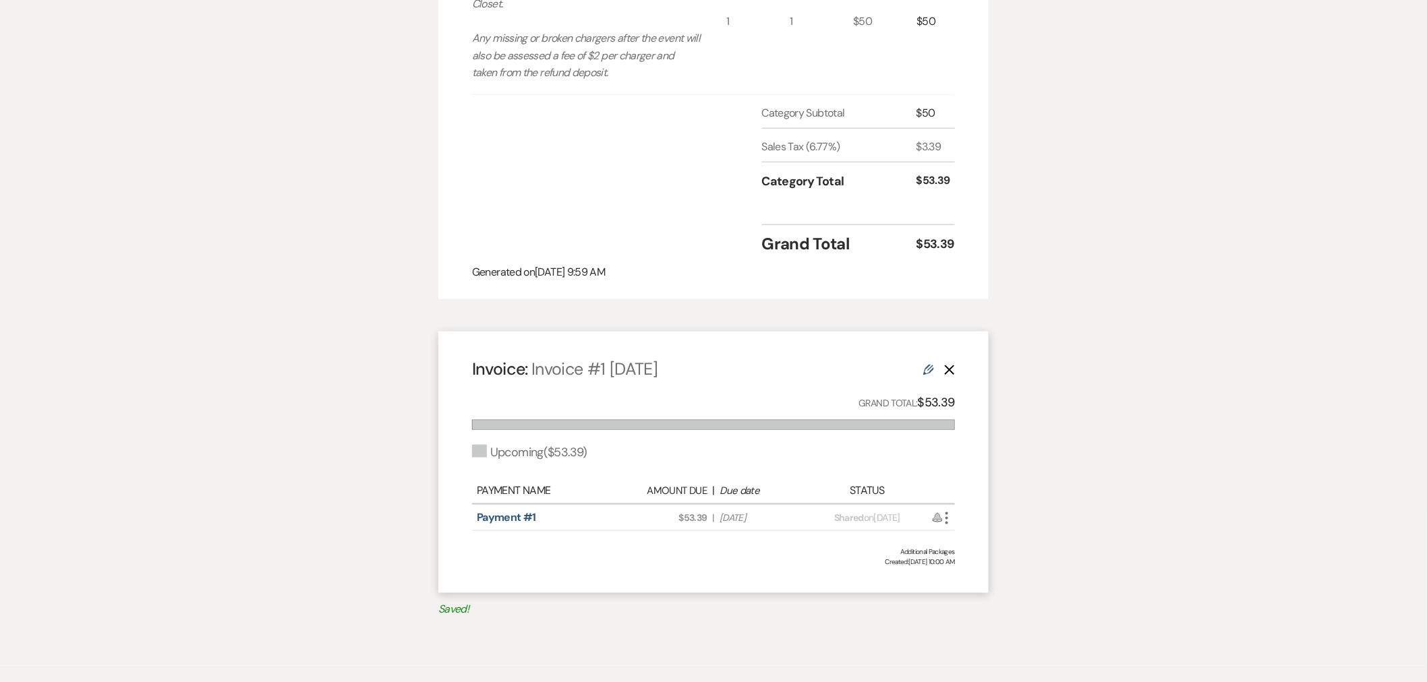
scroll to position [524, 0]
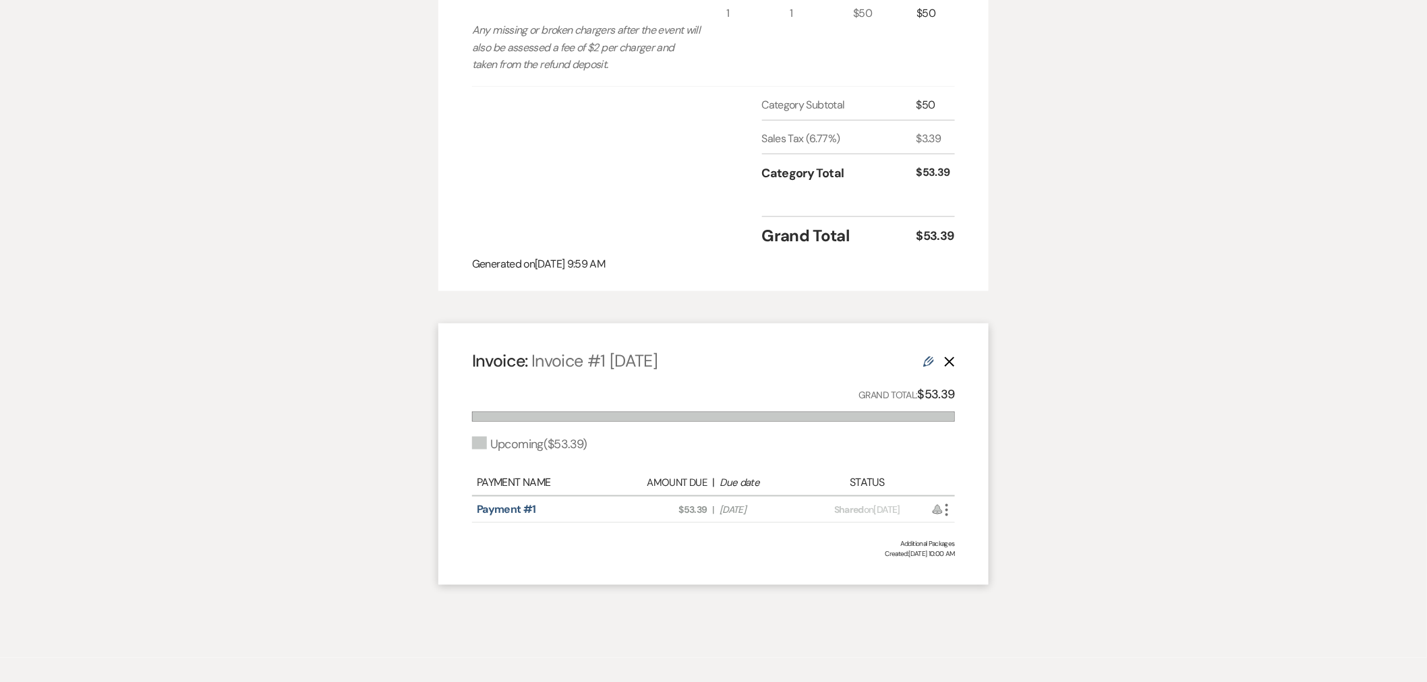
click at [930, 357] on use at bounding box center [928, 362] width 11 height 11
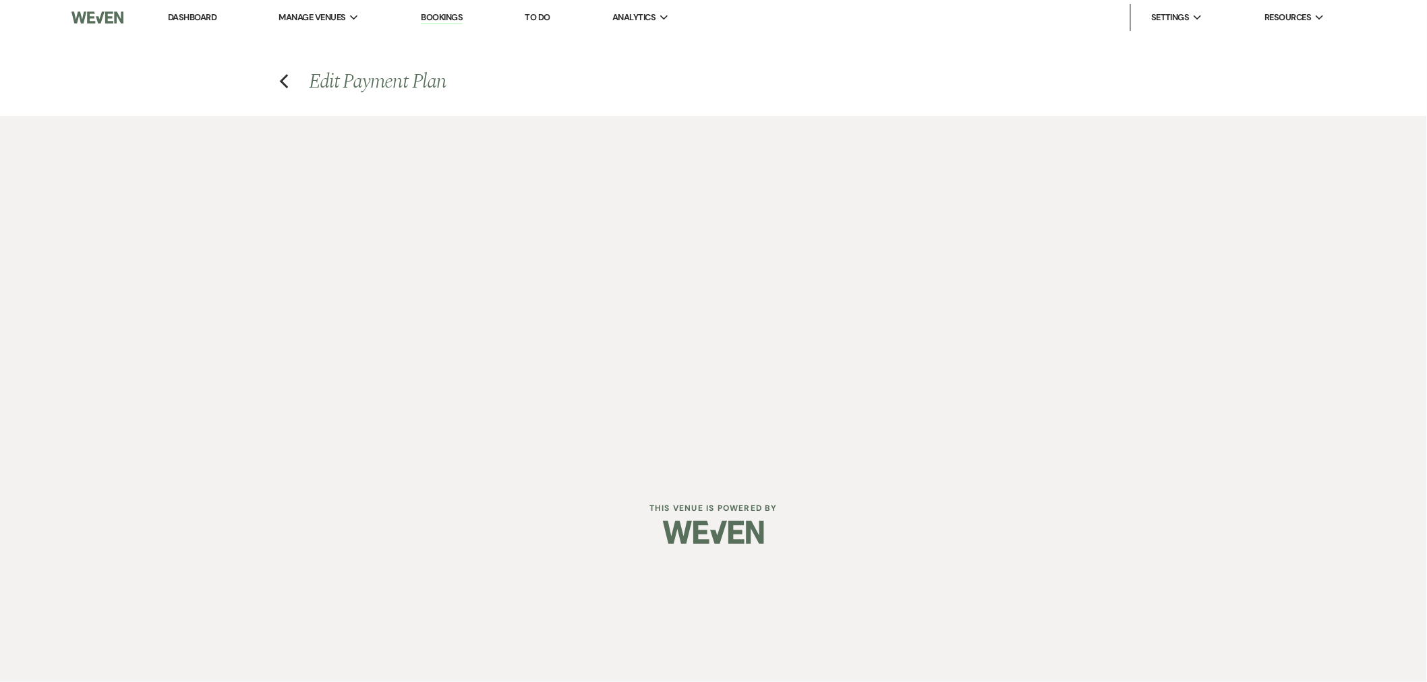
select select "29046"
select select "2"
select select "percentage"
select select "true"
select select "client"
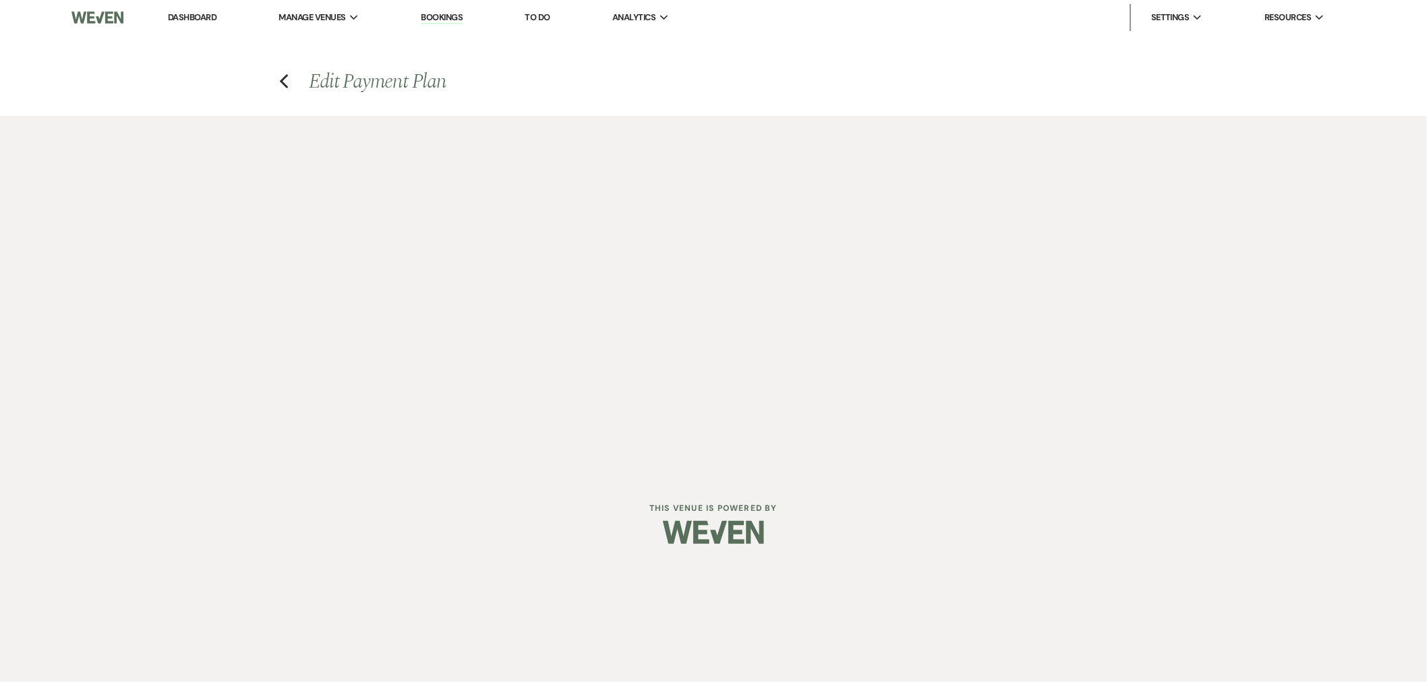
select select "weeks"
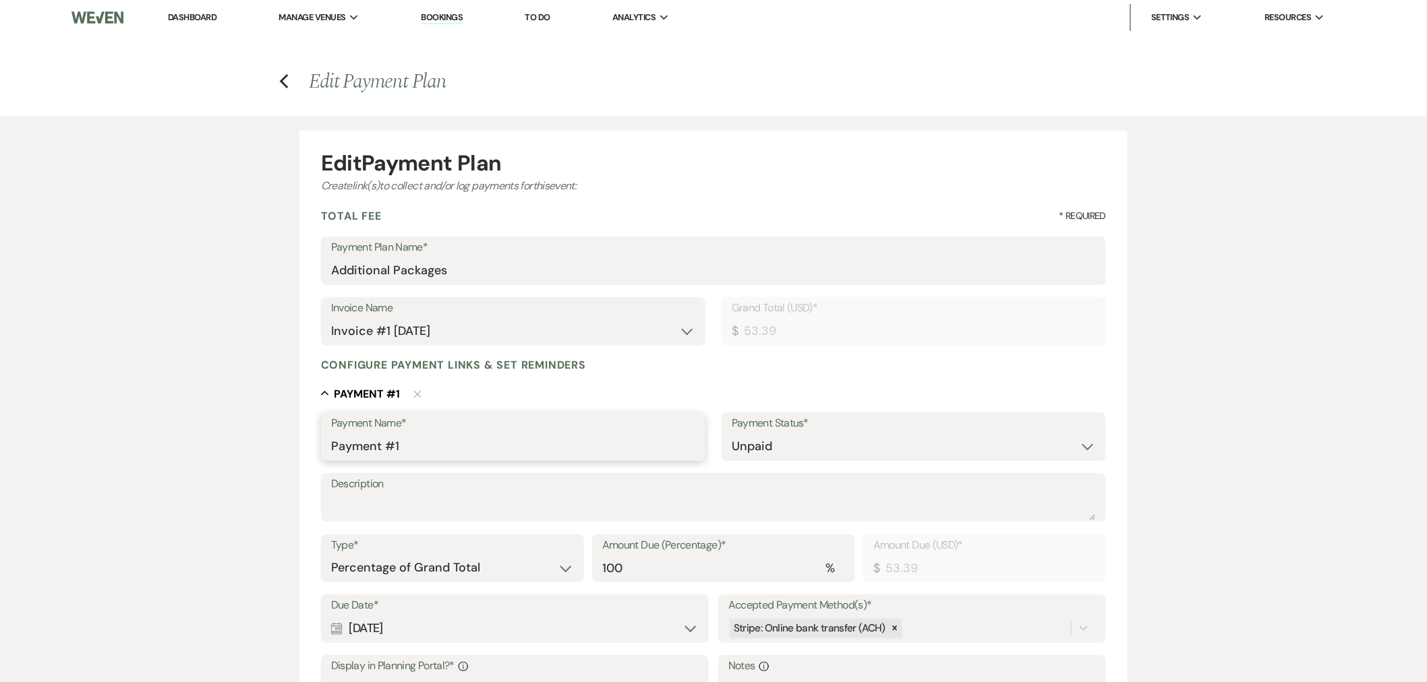
click at [399, 443] on input "Payment #1" at bounding box center [513, 447] width 364 height 26
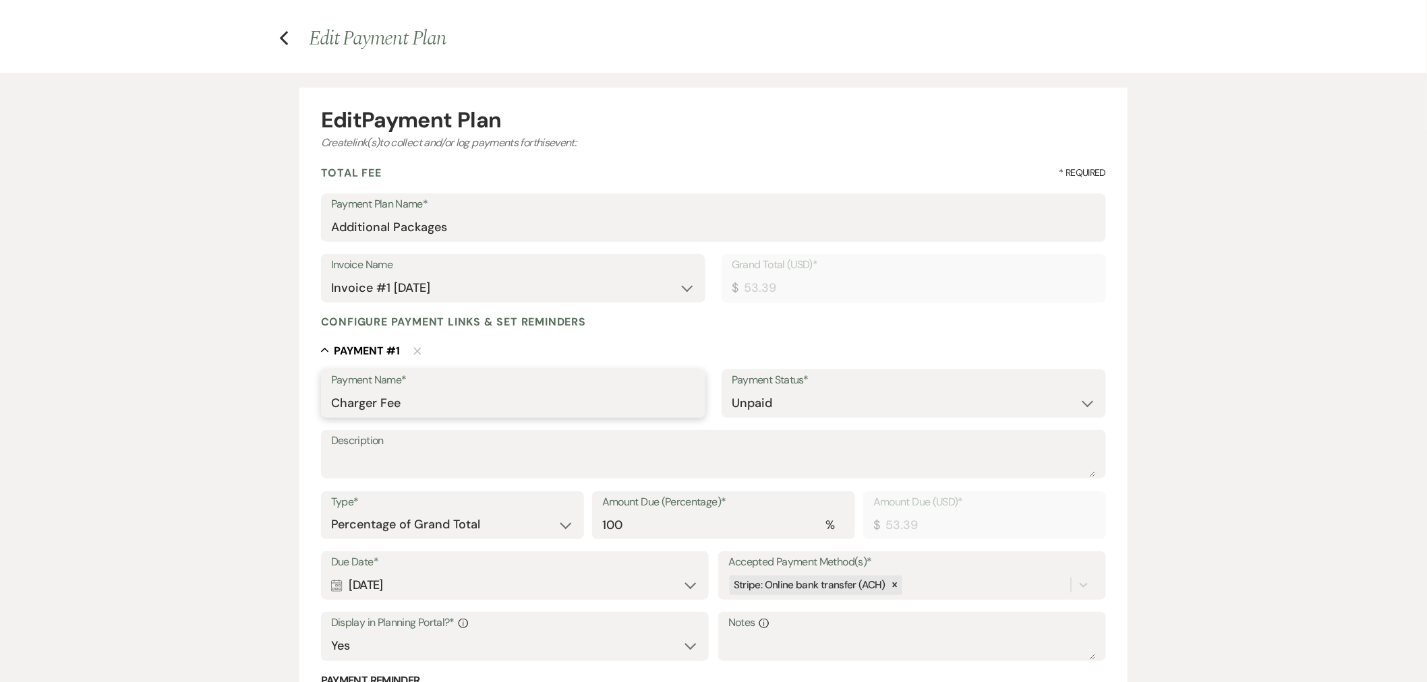
scroll to position [374, 0]
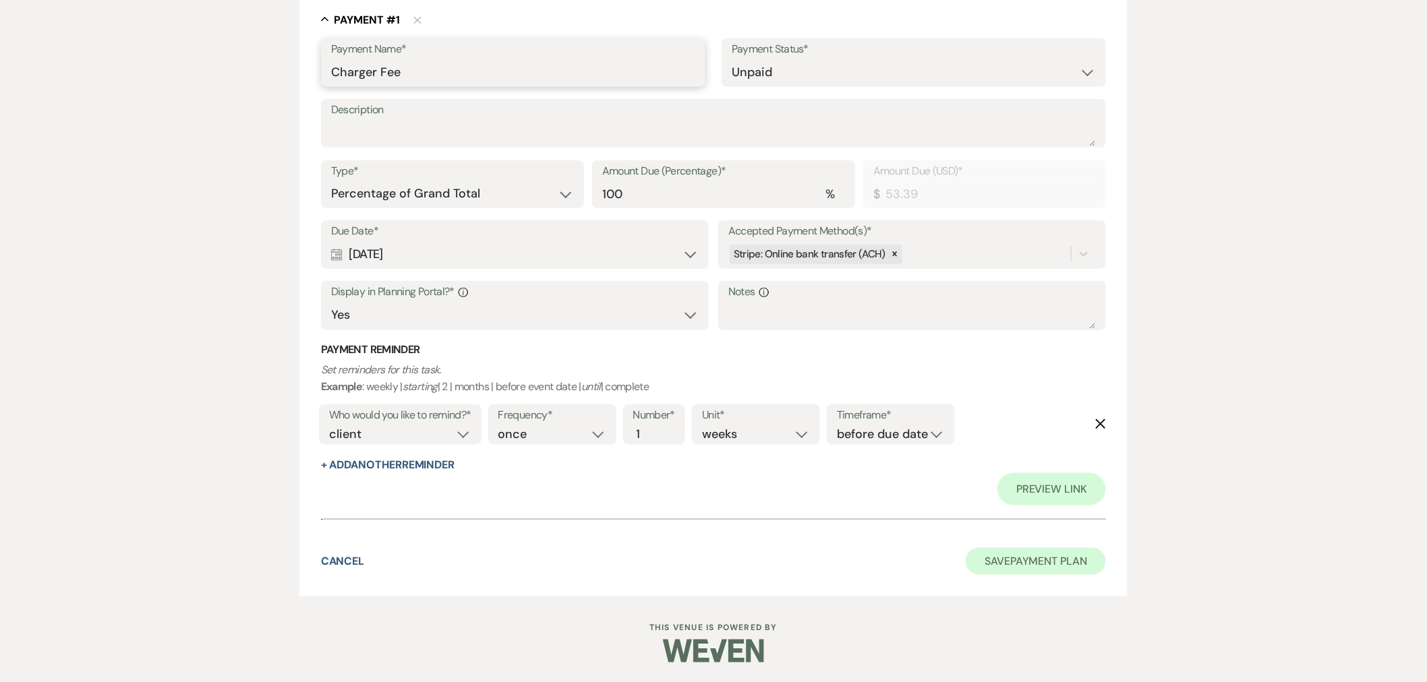
type input "Charger Fee"
click at [998, 568] on button "Save Payment Plan" at bounding box center [1035, 561] width 140 height 27
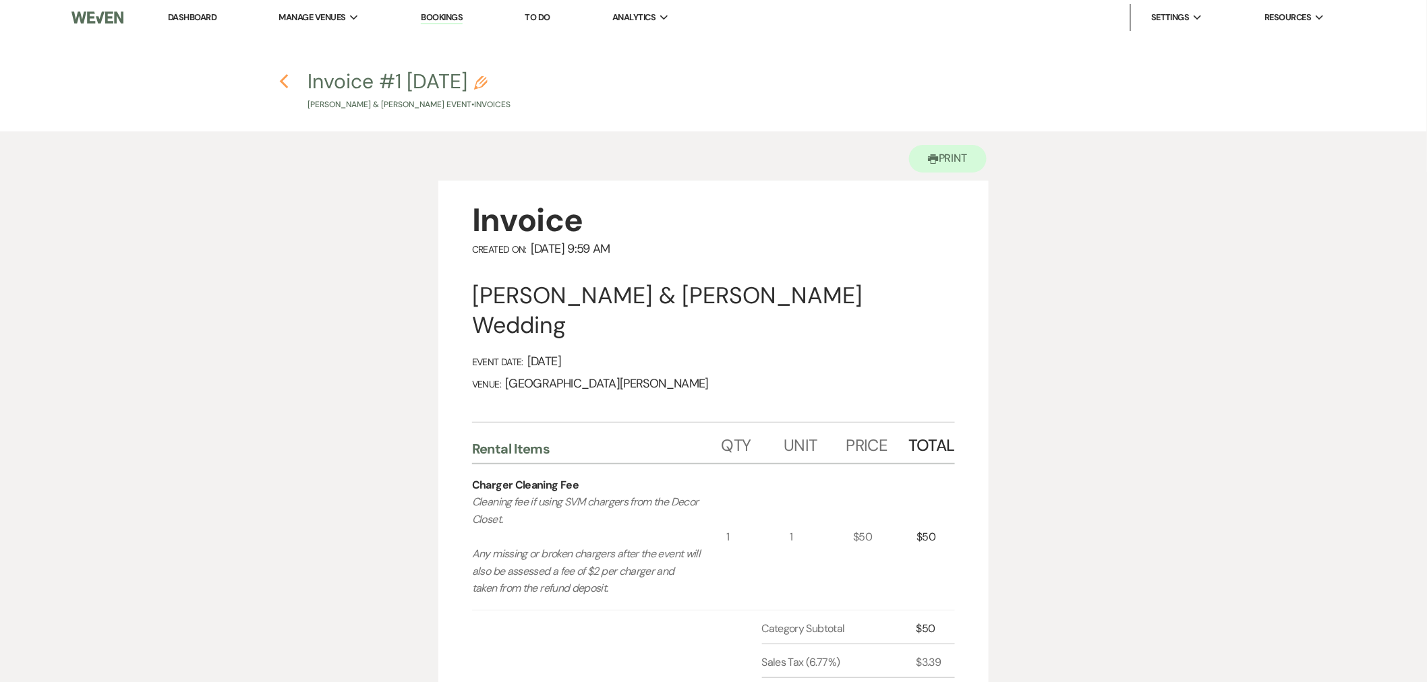
click at [285, 86] on use "button" at bounding box center [284, 81] width 9 height 15
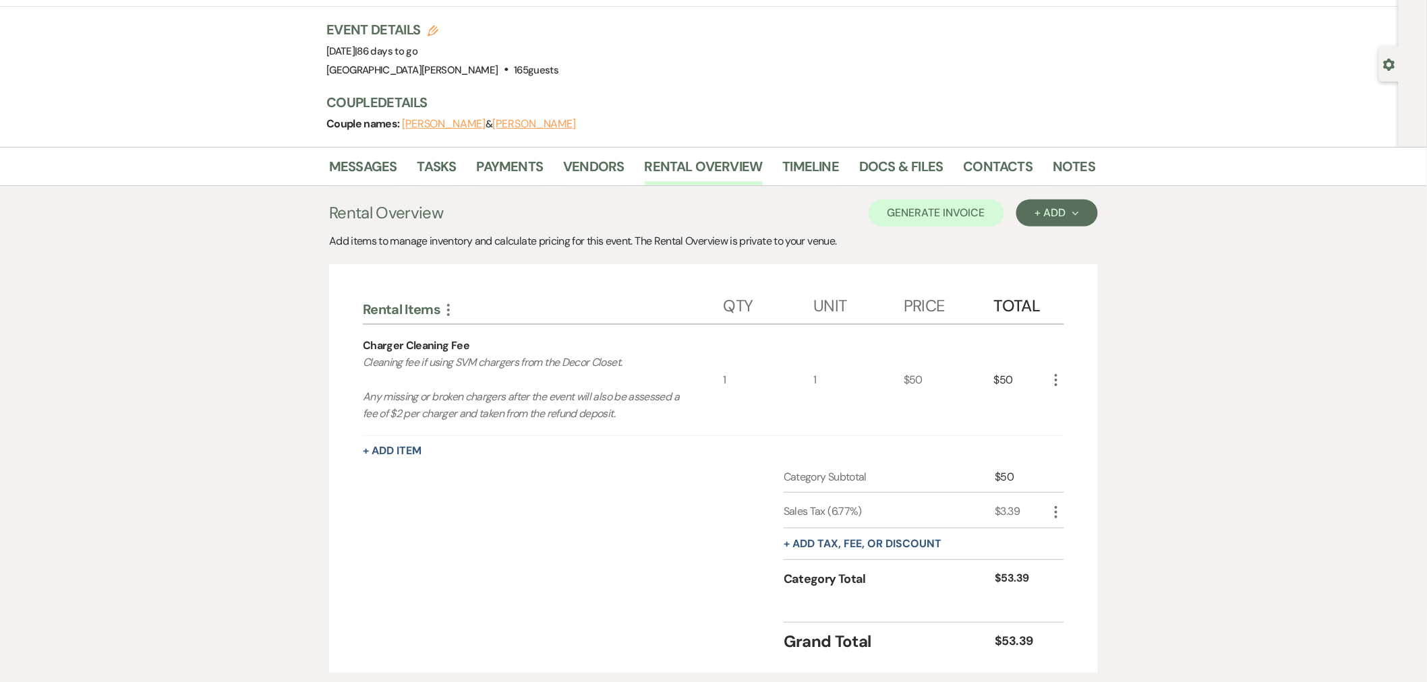
scroll to position [165, 0]
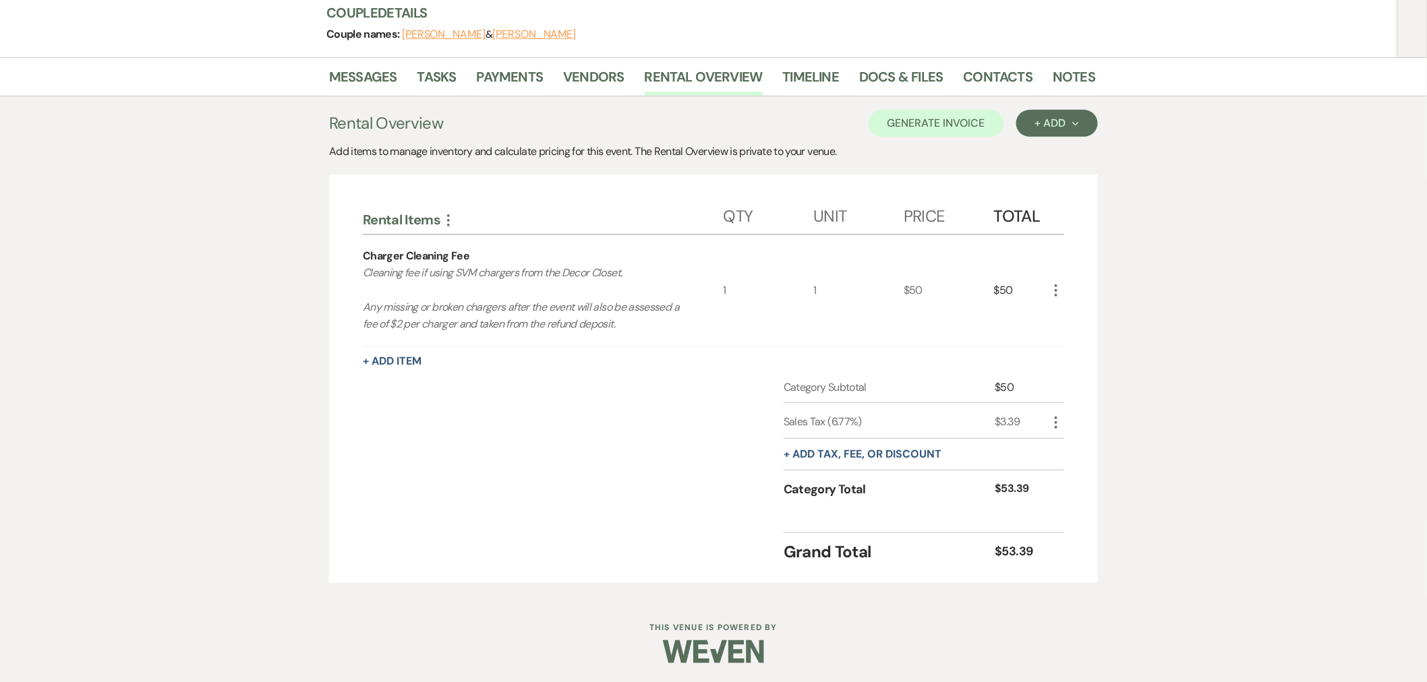
click at [1057, 423] on icon "More" at bounding box center [1056, 423] width 16 height 16
click at [1079, 448] on button "Pencil Edit" at bounding box center [1083, 449] width 70 height 22
select select "3"
select select "false"
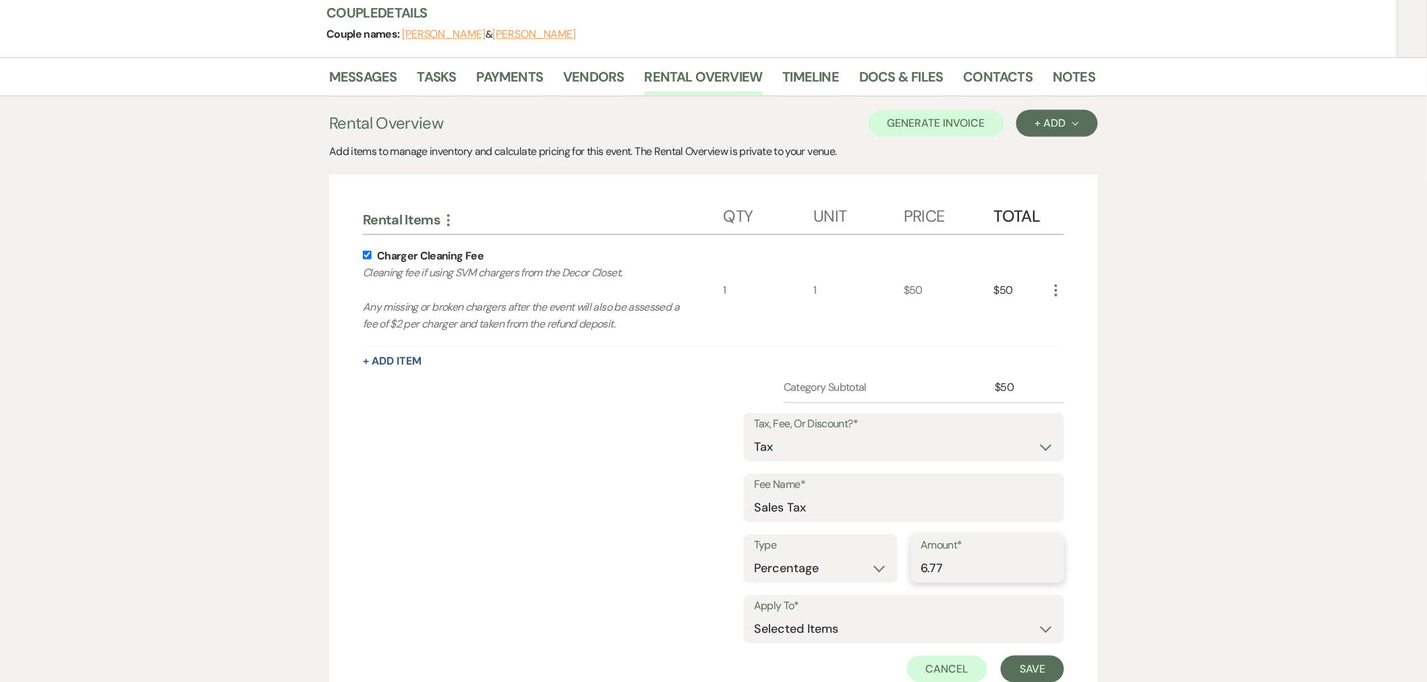
click at [972, 574] on input "6.77" at bounding box center [987, 569] width 133 height 26
type input "6.75"
click at [1037, 675] on button "Save" at bounding box center [1032, 669] width 63 height 27
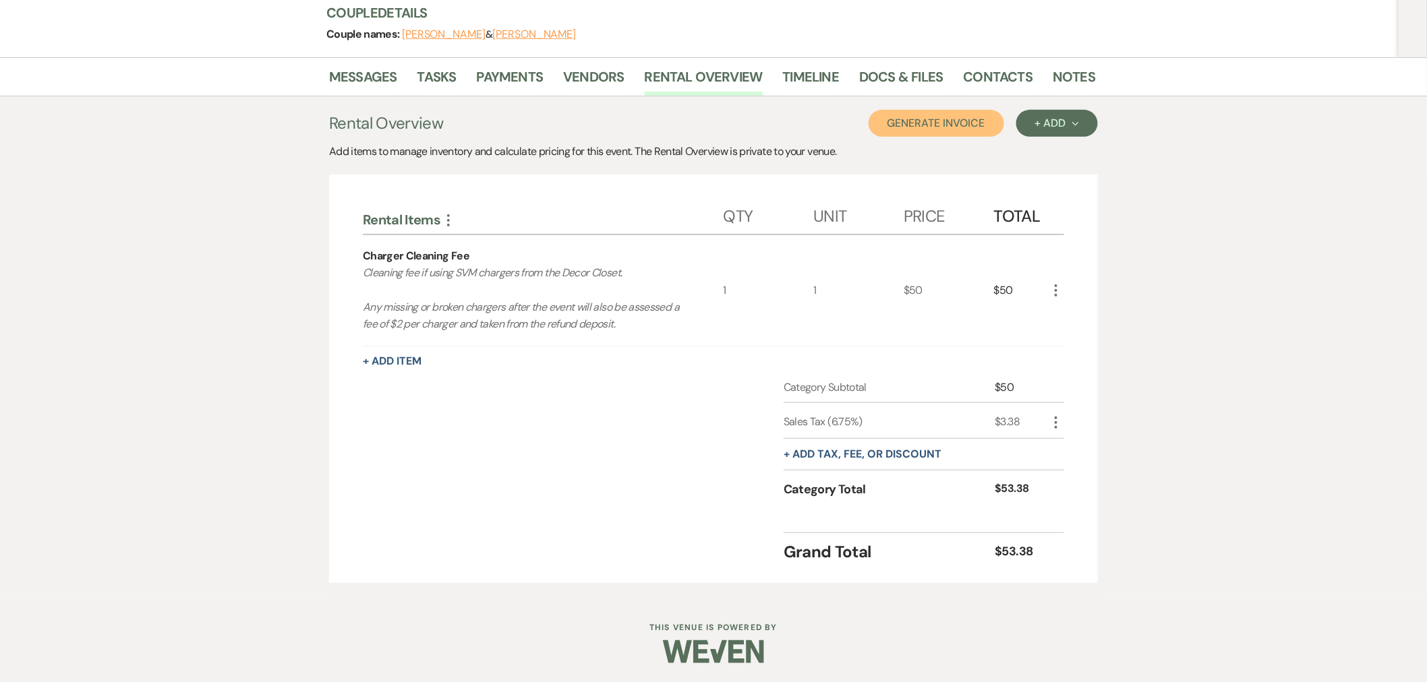
click at [932, 117] on button "Generate Invoice" at bounding box center [936, 123] width 136 height 27
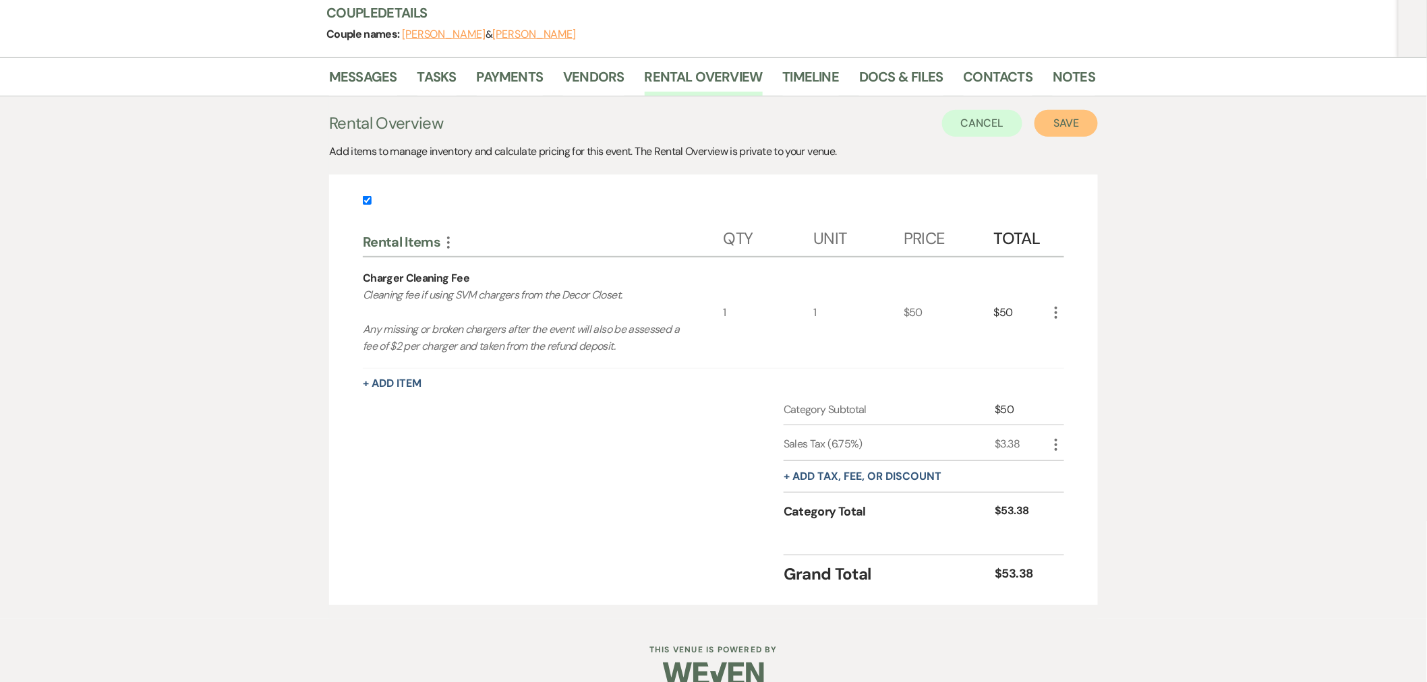
click at [1057, 128] on button "Save" at bounding box center [1065, 123] width 63 height 27
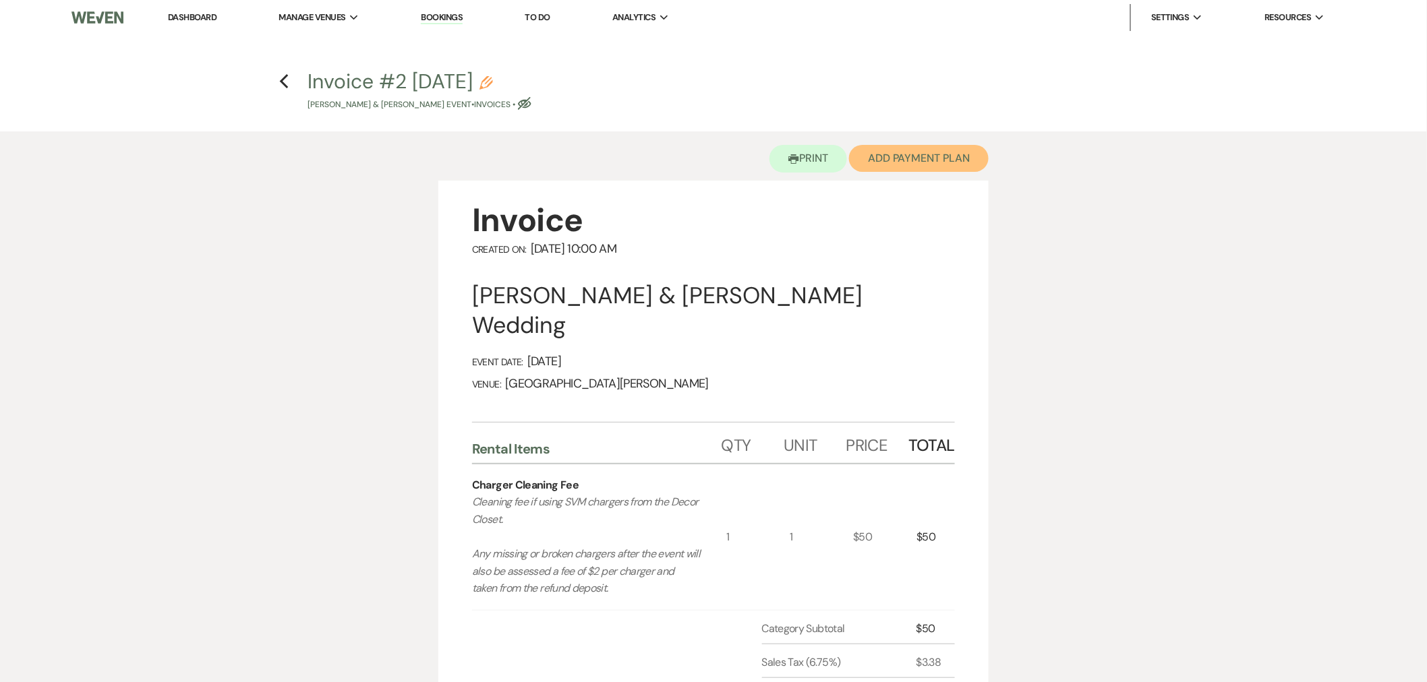
click at [904, 163] on button "Add Payment Plan" at bounding box center [919, 158] width 140 height 27
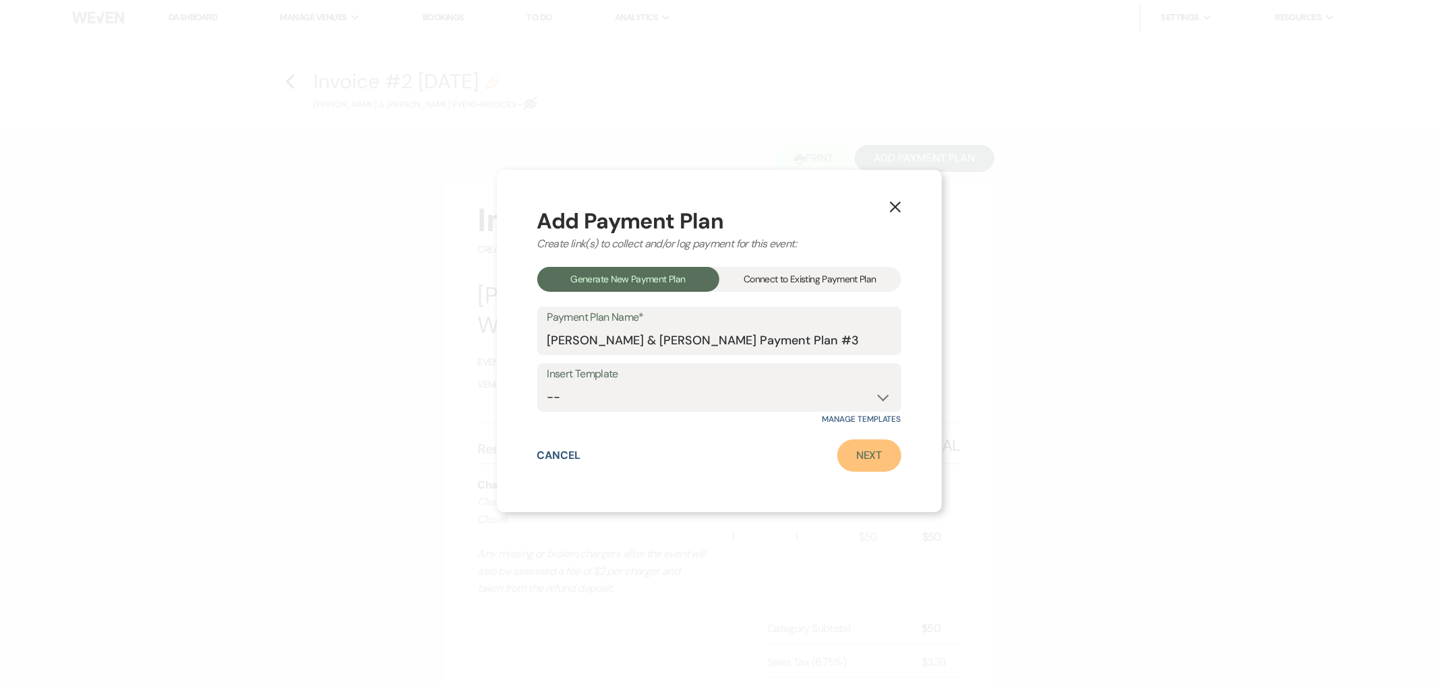
click at [857, 452] on link "Next" at bounding box center [869, 456] width 64 height 32
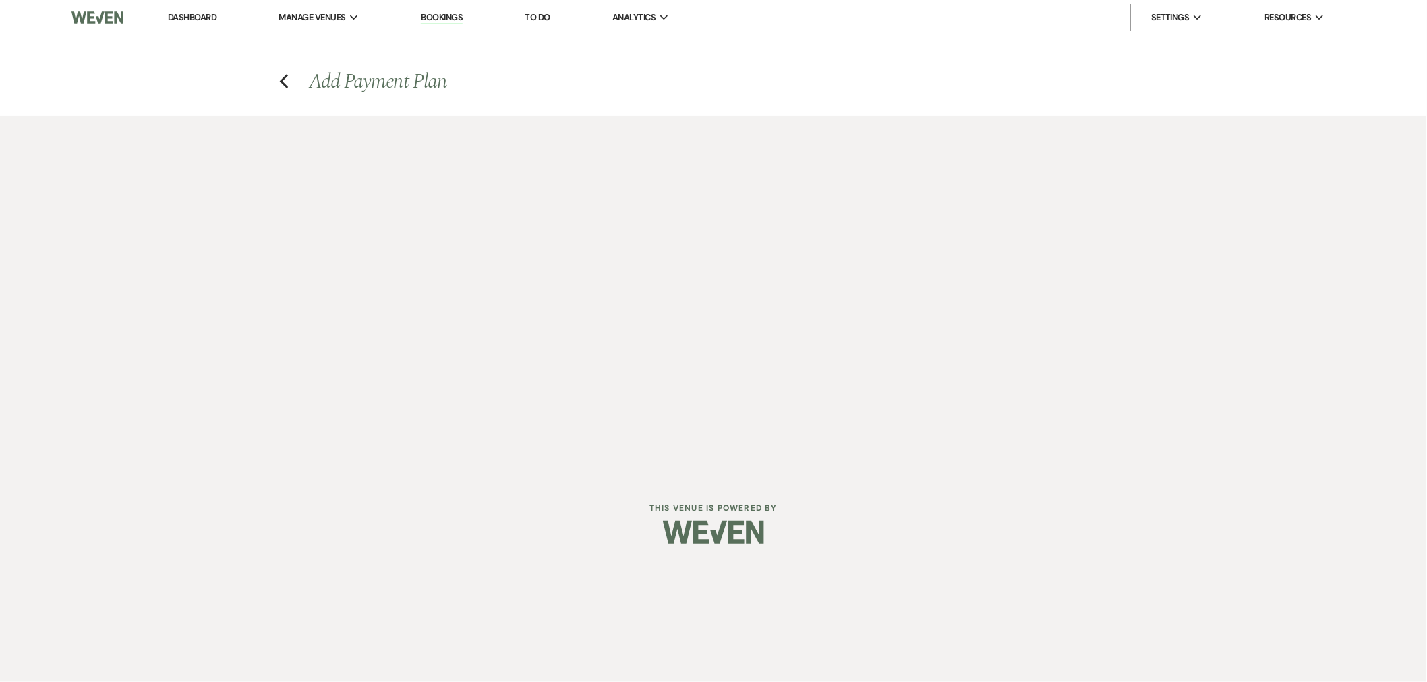
select select "29047"
select select "2"
select select "percentage"
select select "true"
select select "client"
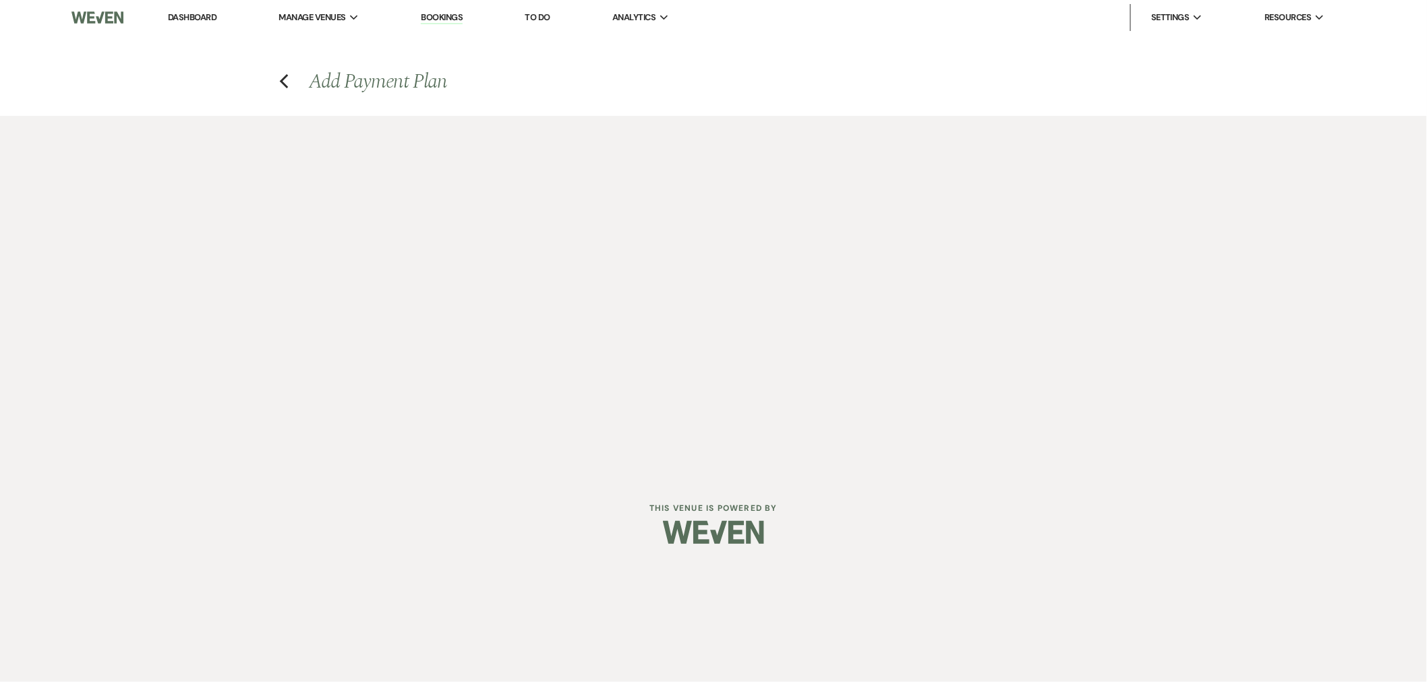
select select "weeks"
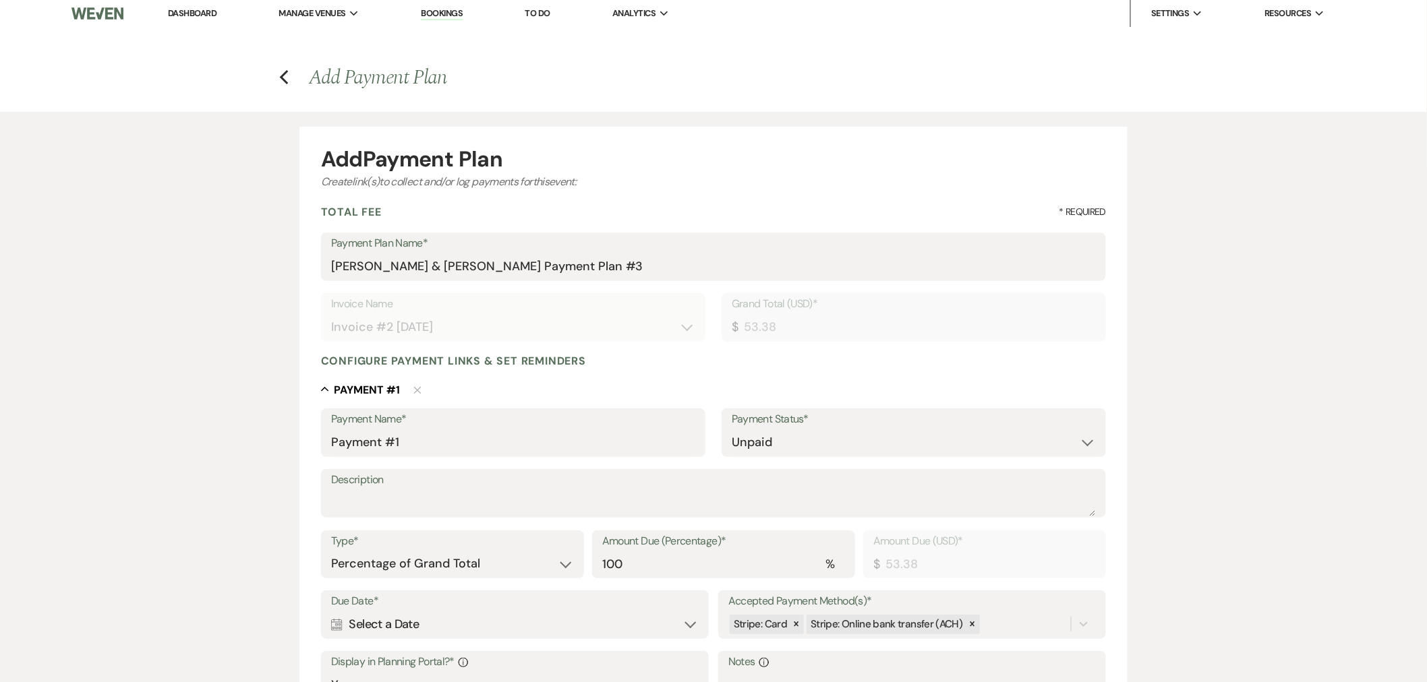
scroll to position [341, 0]
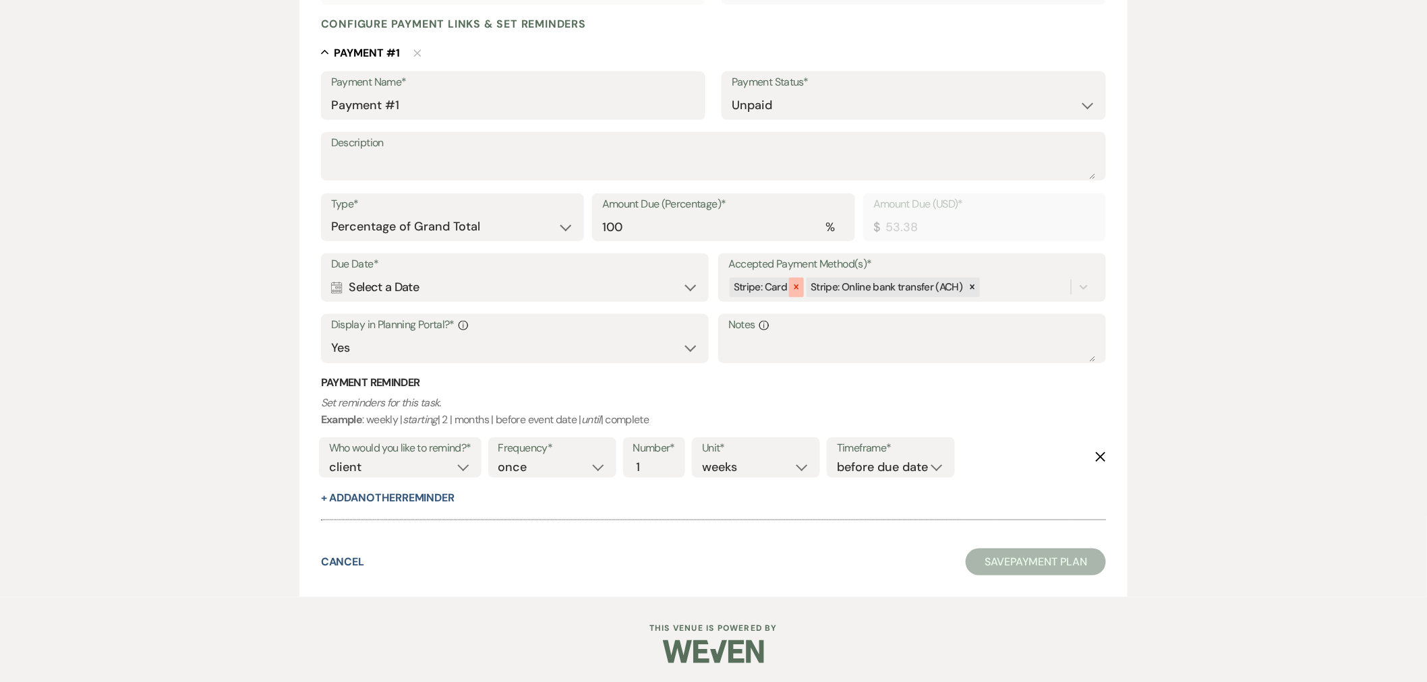
click at [799, 285] on icon at bounding box center [796, 286] width 9 height 9
click at [378, 278] on div "Calendar Select a Date Expand" at bounding box center [514, 287] width 367 height 26
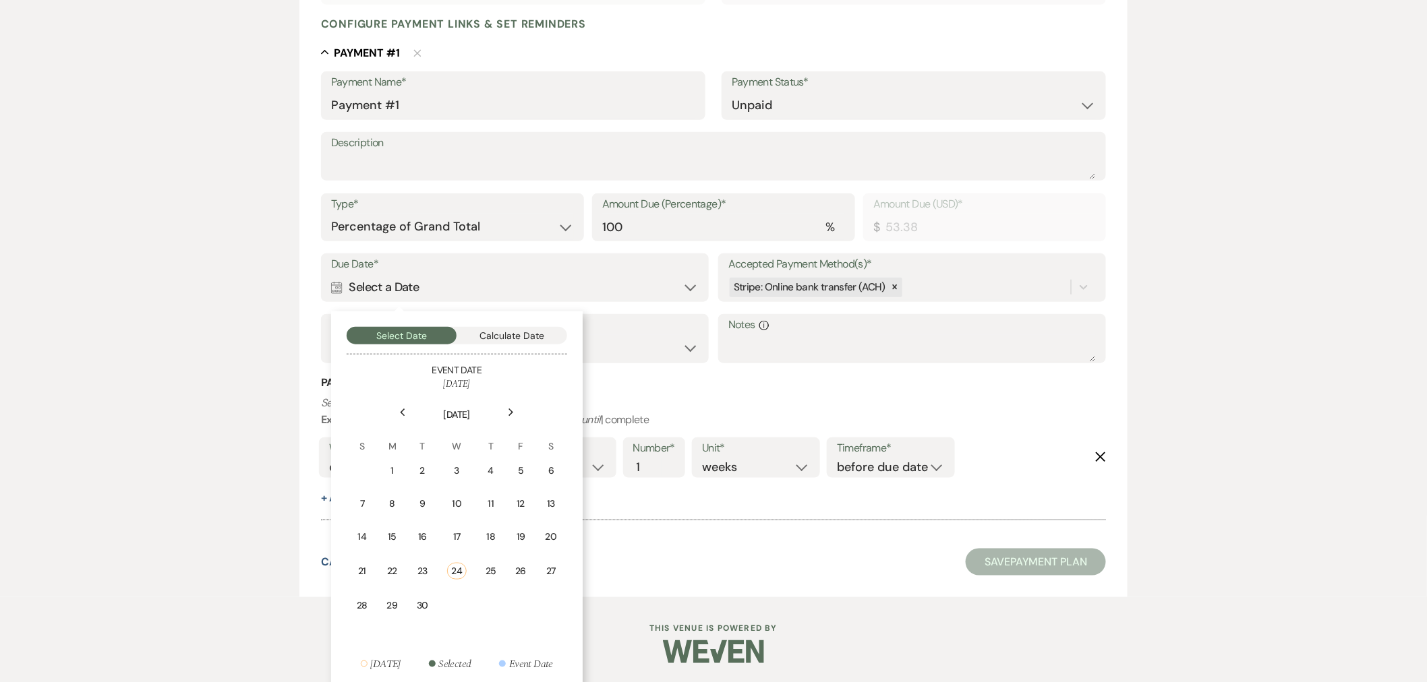
click at [515, 407] on div "Next" at bounding box center [511, 413] width 22 height 22
click at [515, 405] on div "Next" at bounding box center [511, 413] width 22 height 22
click at [423, 471] on div "2" at bounding box center [423, 471] width 12 height 14
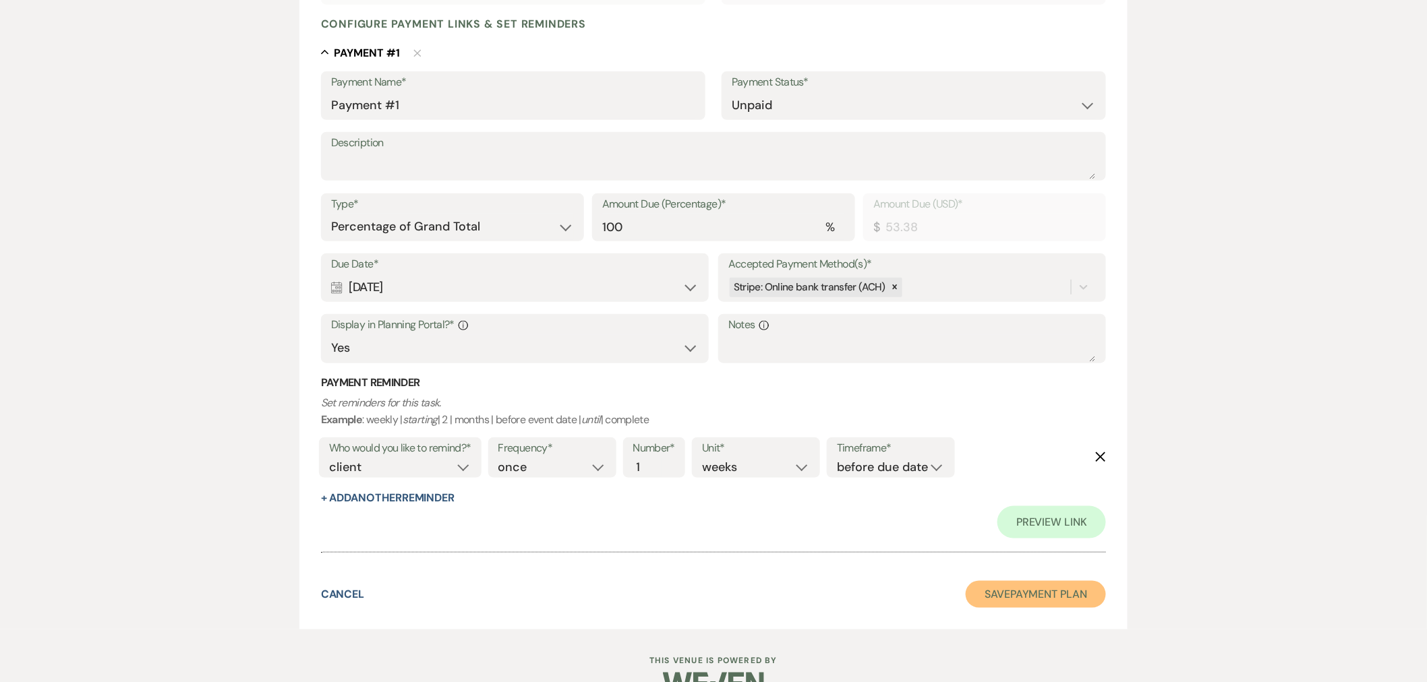
click at [1036, 594] on button "Save Payment Plan" at bounding box center [1035, 594] width 140 height 27
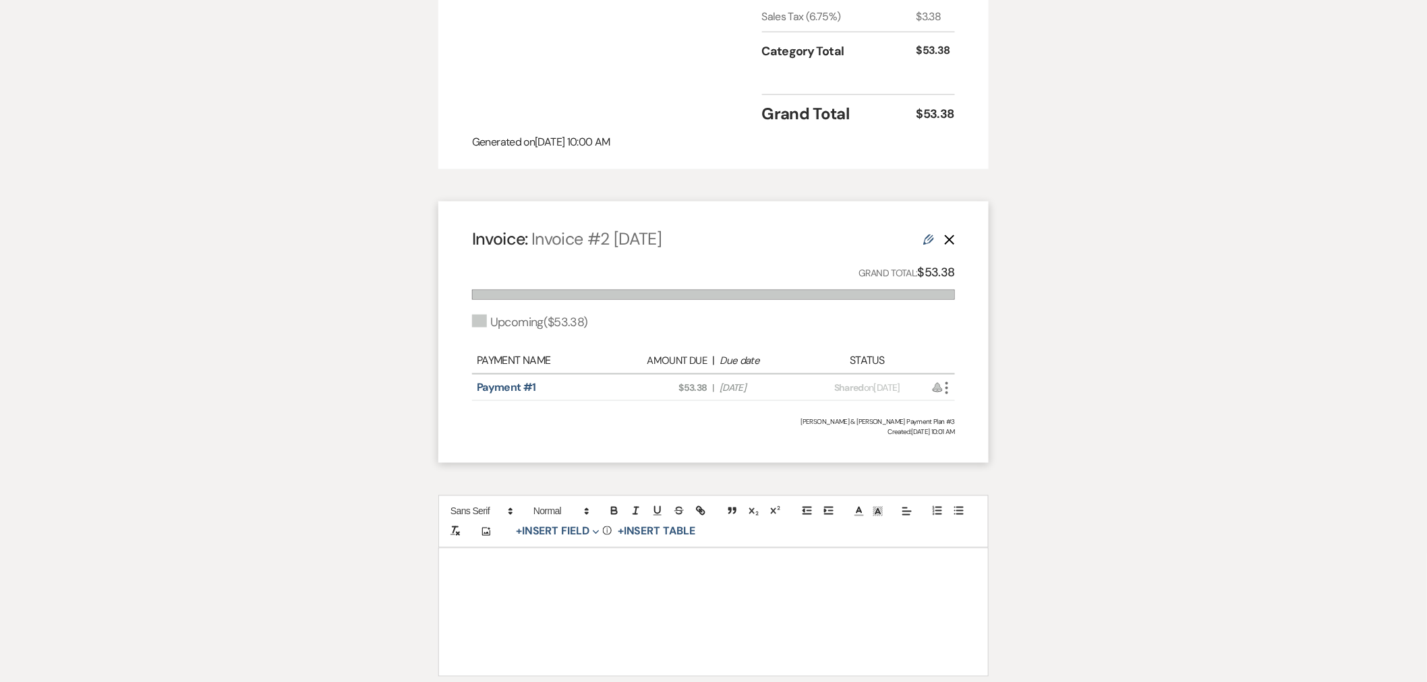
scroll to position [588, 0]
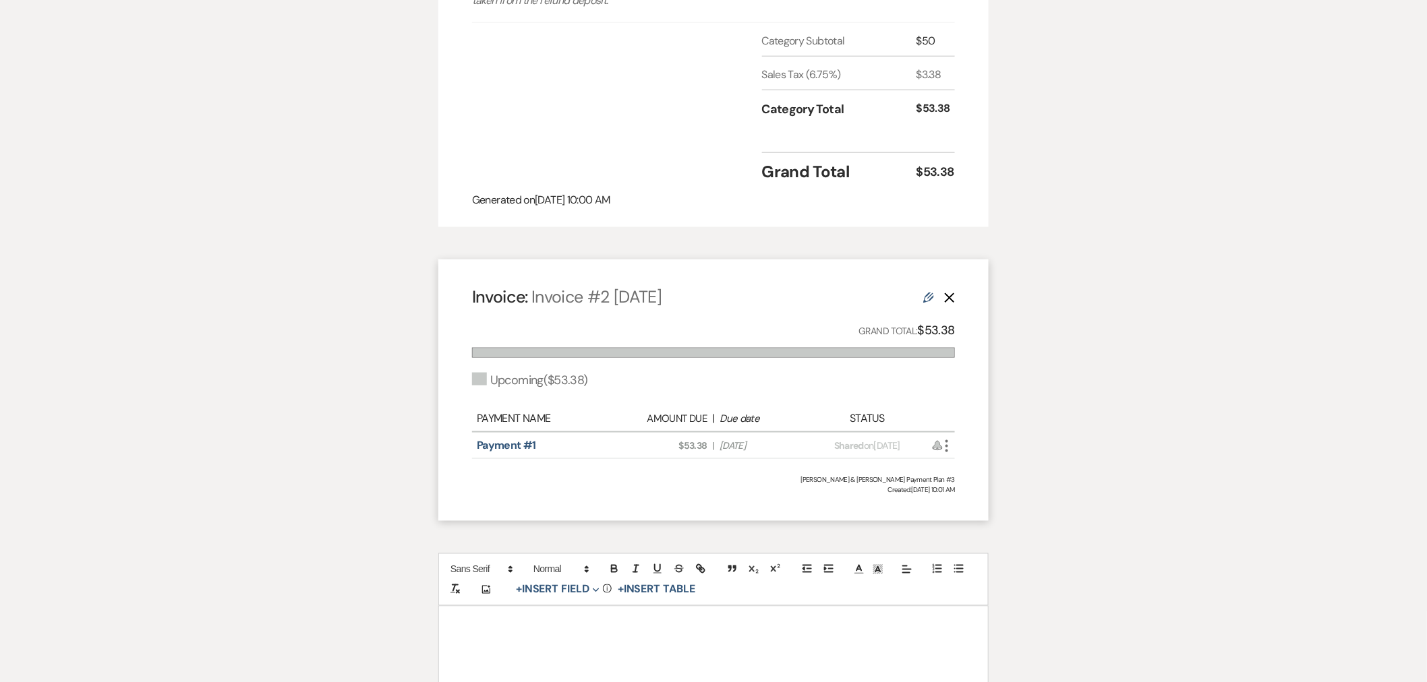
click at [928, 293] on icon "Edit" at bounding box center [928, 298] width 11 height 11
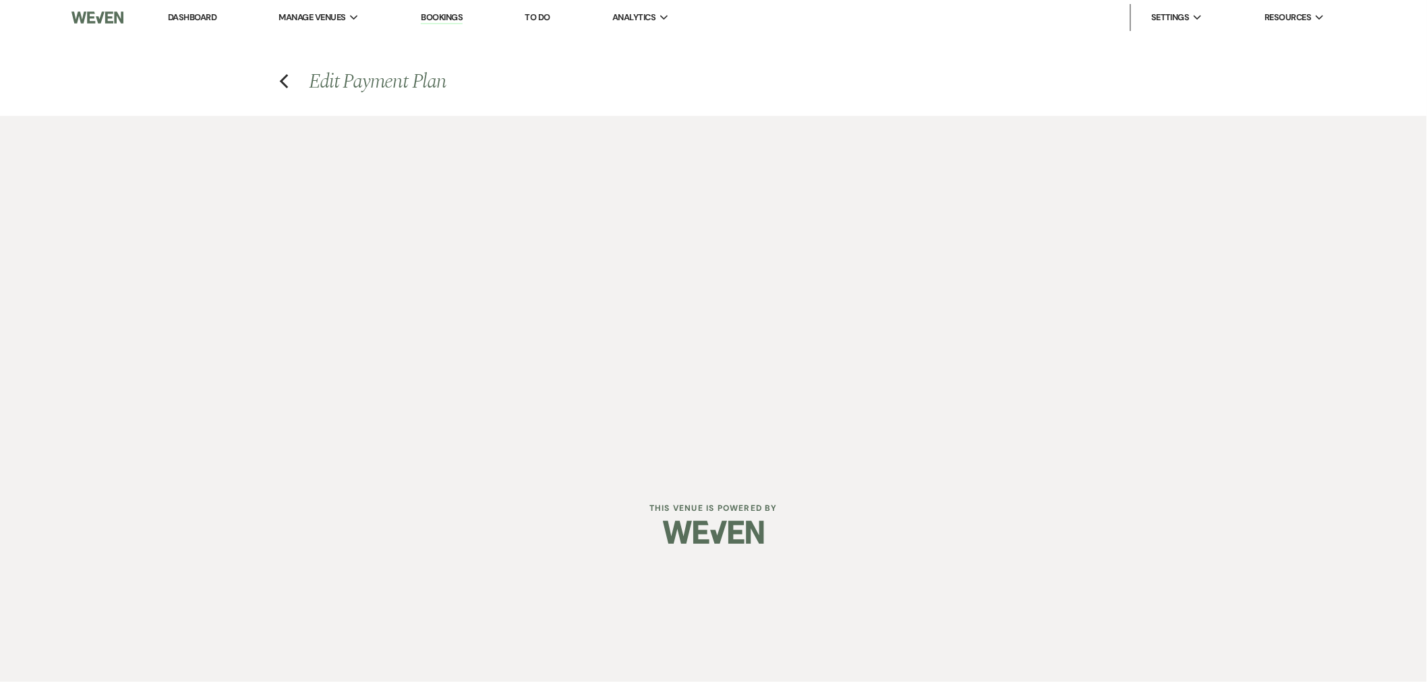
select select "29047"
select select "2"
select select "percentage"
select select "true"
select select "client"
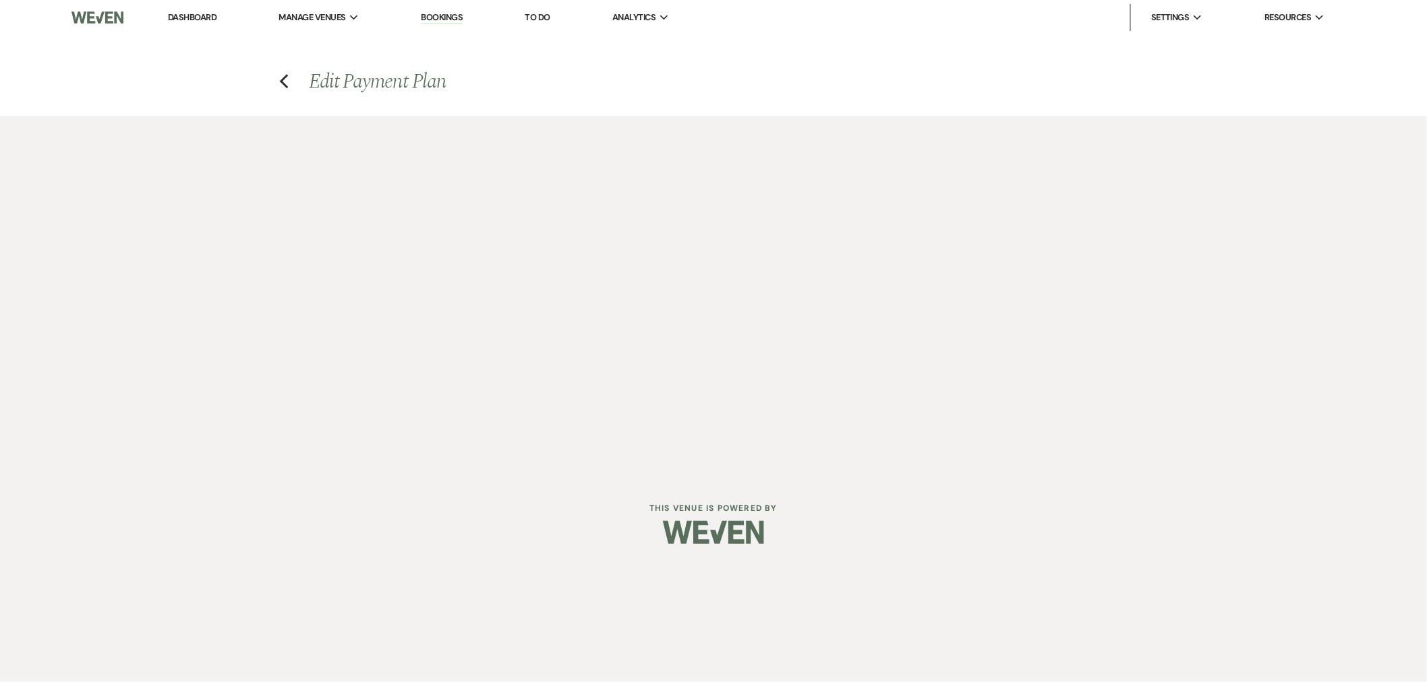
select select "weeks"
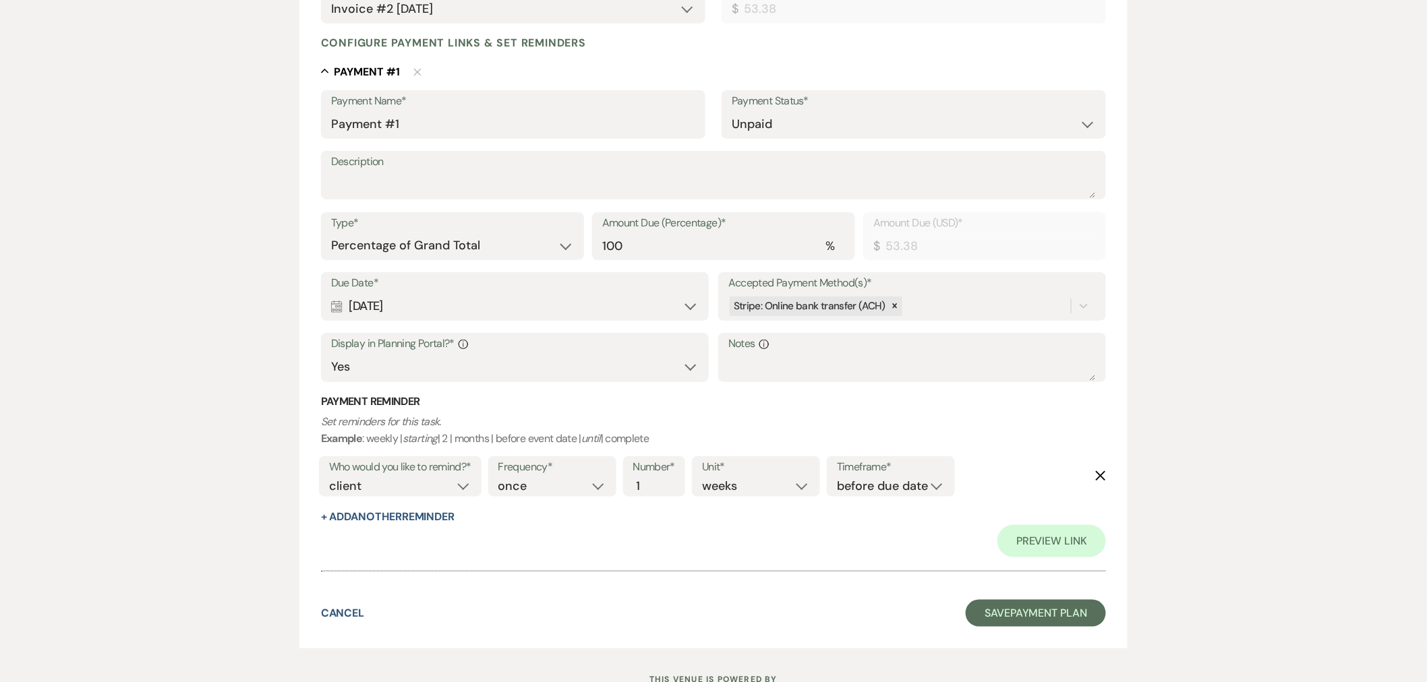
scroll to position [299, 0]
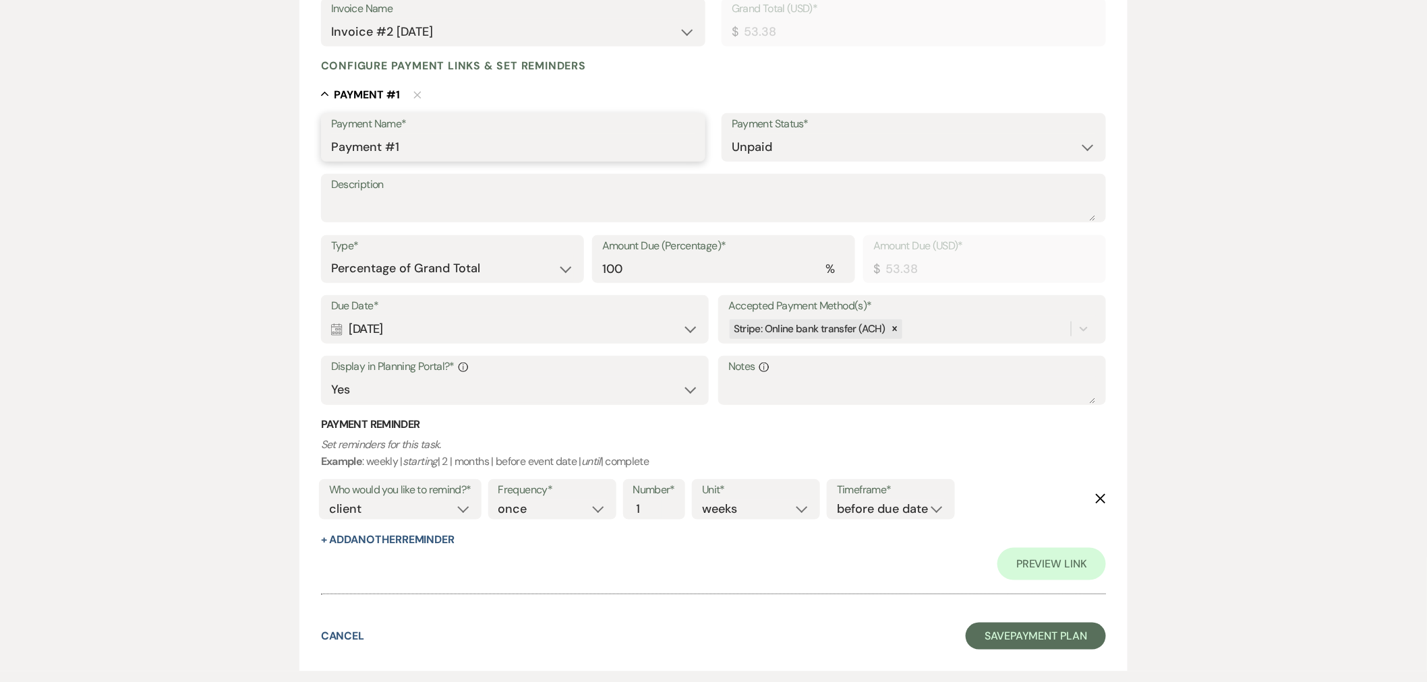
click at [379, 150] on input "Payment #1" at bounding box center [513, 147] width 364 height 26
type input "Charger Fee"
click at [1056, 634] on button "Save Payment Plan" at bounding box center [1035, 636] width 140 height 27
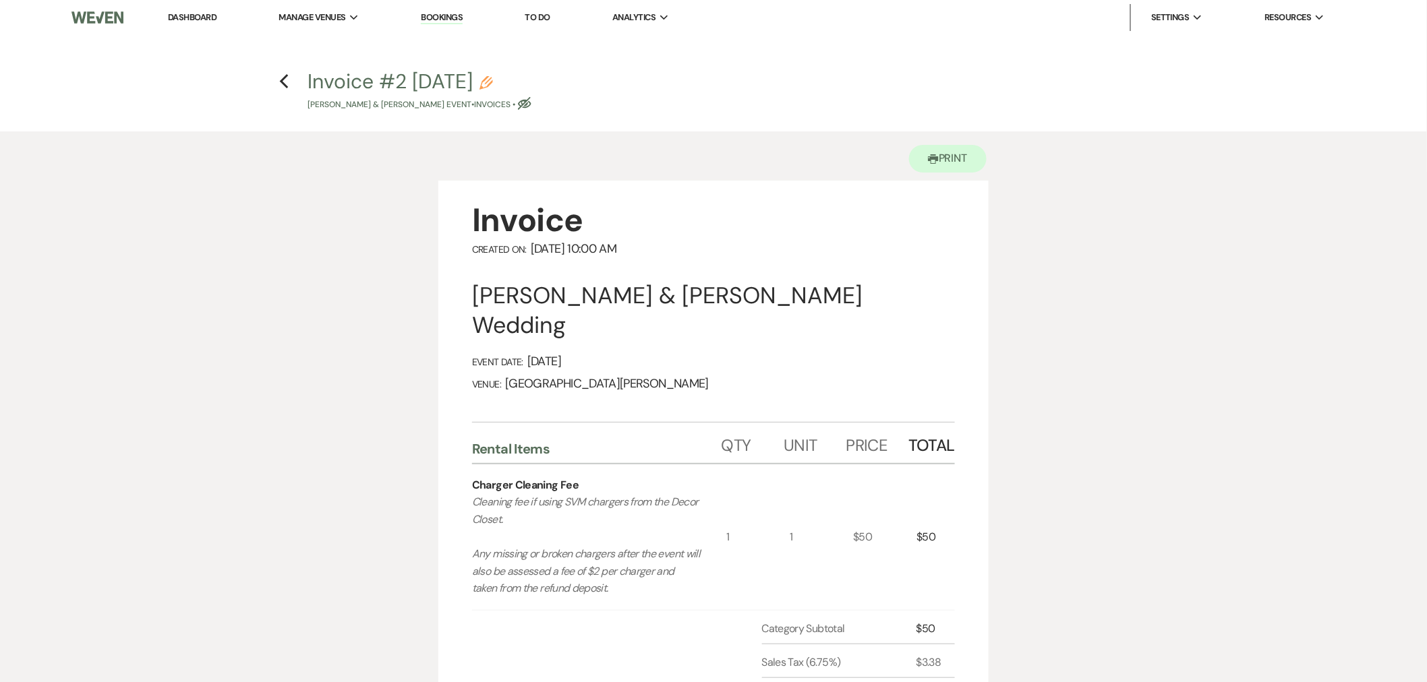
click at [519, 106] on icon "Eye Blocked" at bounding box center [524, 103] width 13 height 13
select select "22"
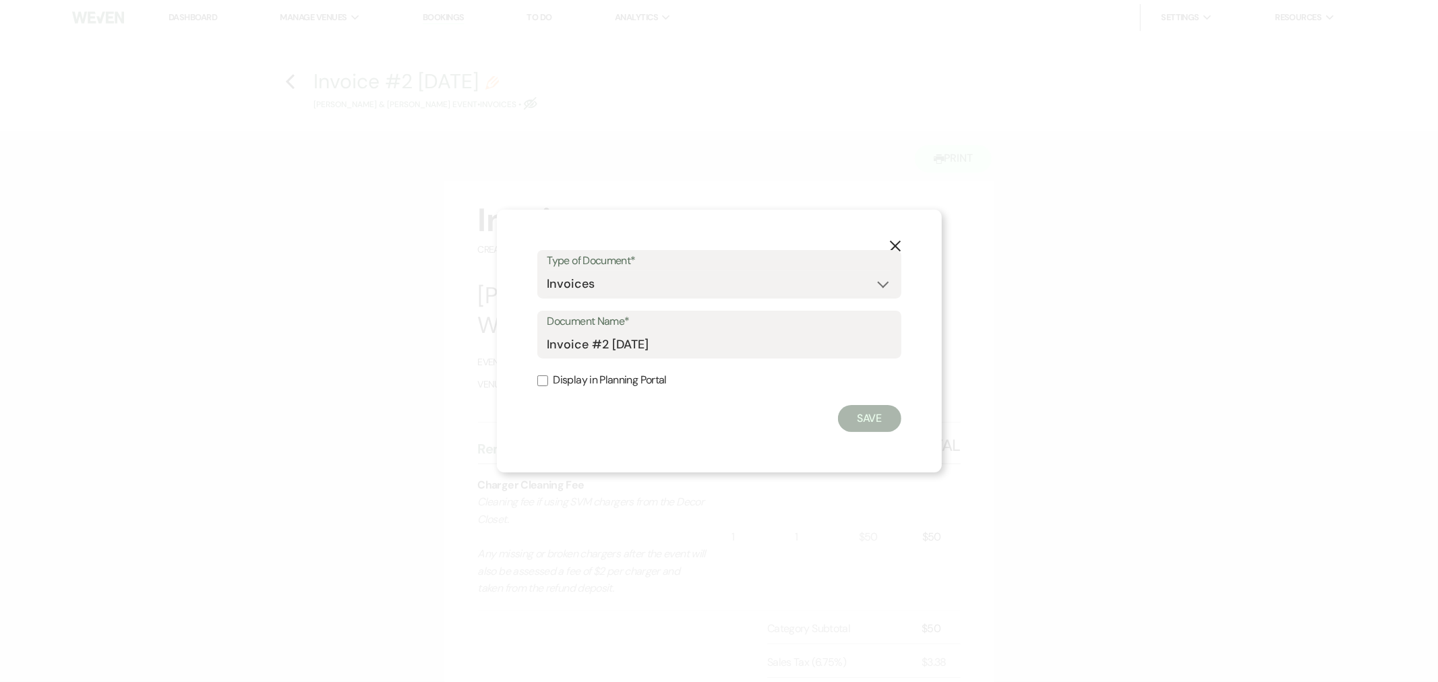
click at [543, 385] on input "Display in Planning Portal" at bounding box center [542, 381] width 11 height 11
checkbox input "true"
click at [866, 428] on button "Save" at bounding box center [869, 418] width 63 height 27
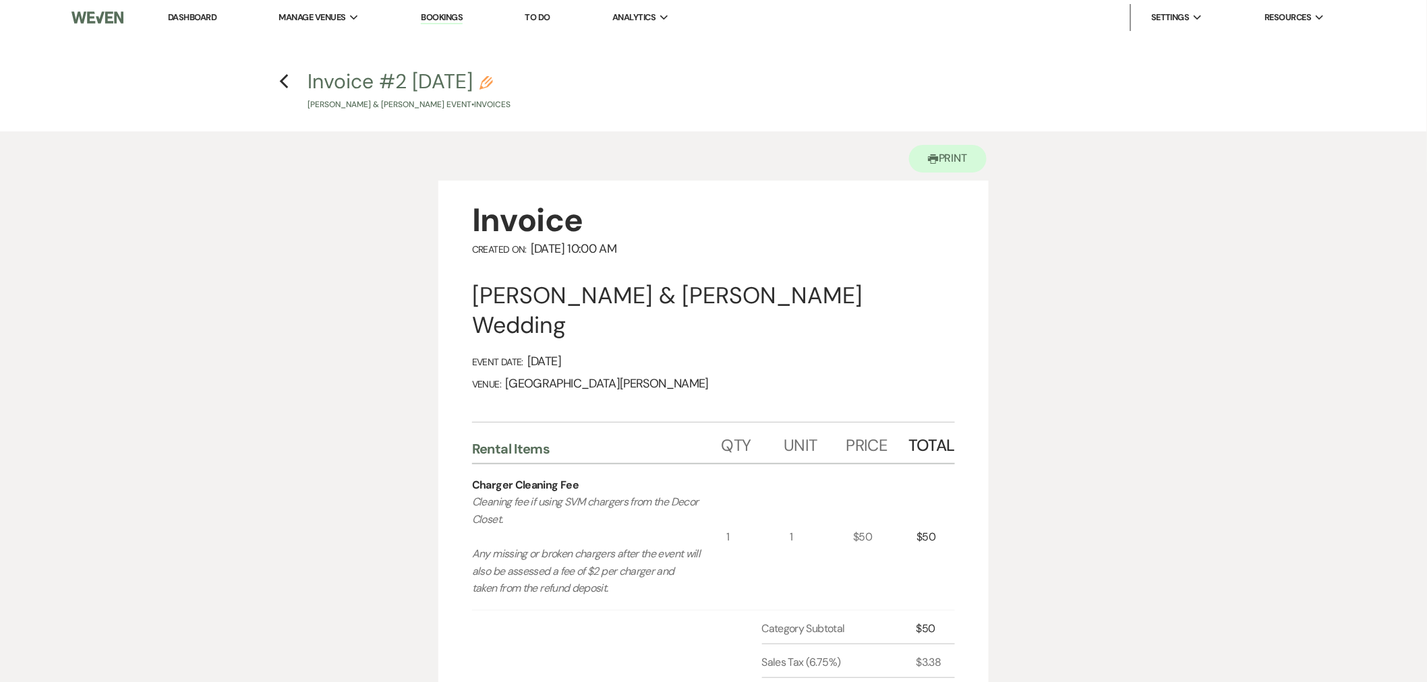
click at [290, 83] on h4 "Previous Invoice #2 [DATE] Pencil [PERSON_NAME] & [PERSON_NAME] Event • Invoices" at bounding box center [713, 89] width 971 height 44
click at [287, 84] on icon "Previous" at bounding box center [284, 81] width 10 height 16
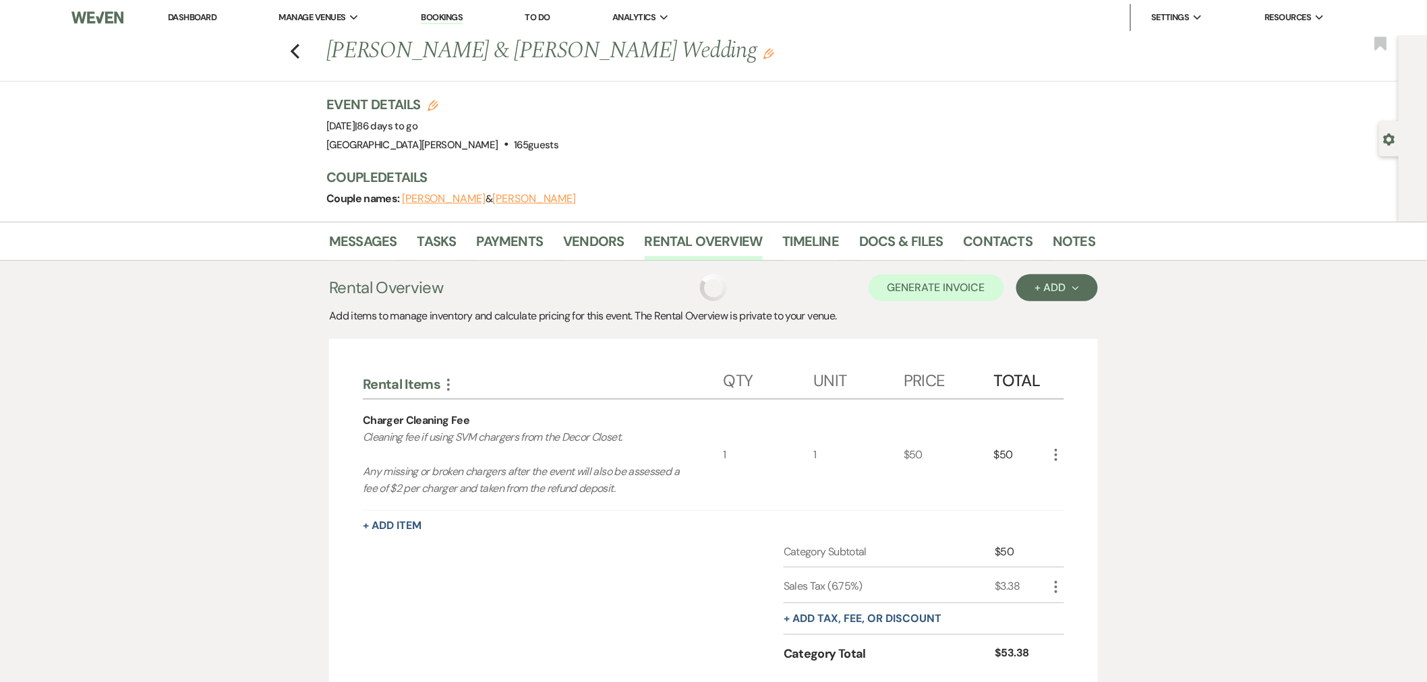
scroll to position [165, 0]
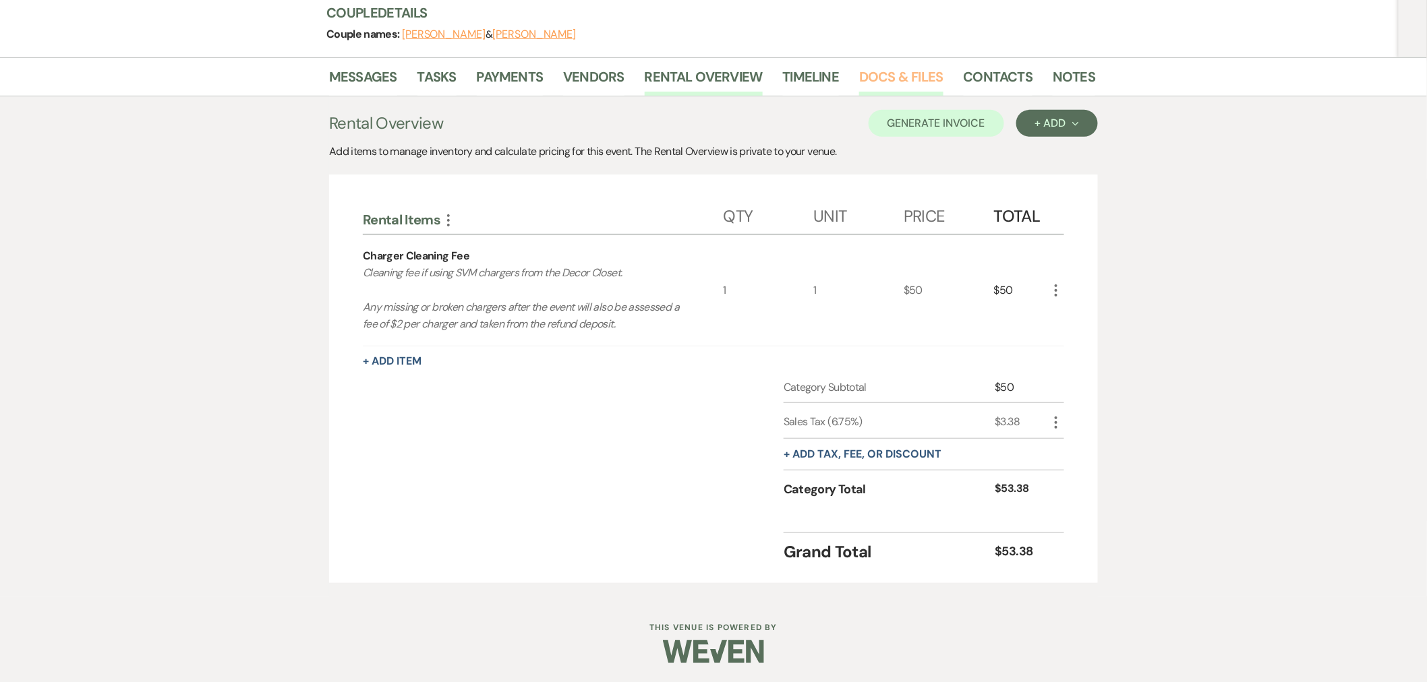
click at [921, 80] on link "Docs & Files" at bounding box center [901, 81] width 84 height 30
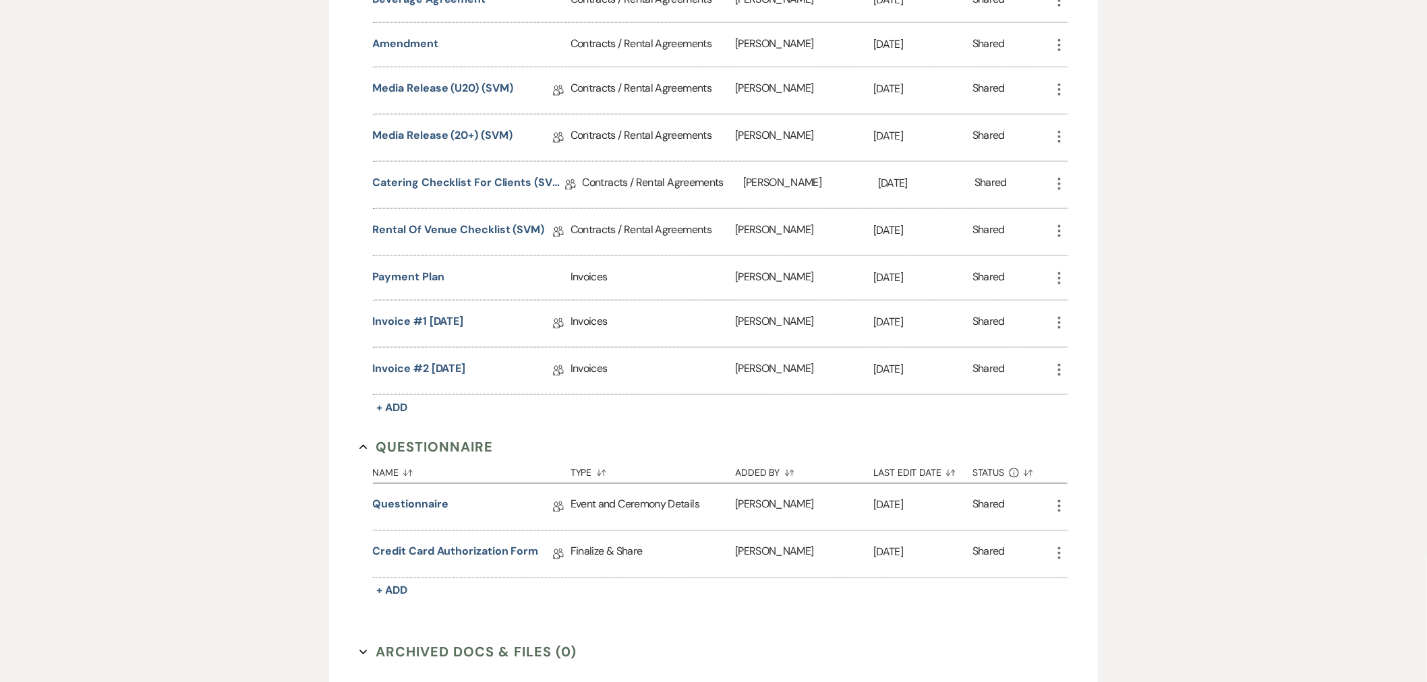
scroll to position [614, 0]
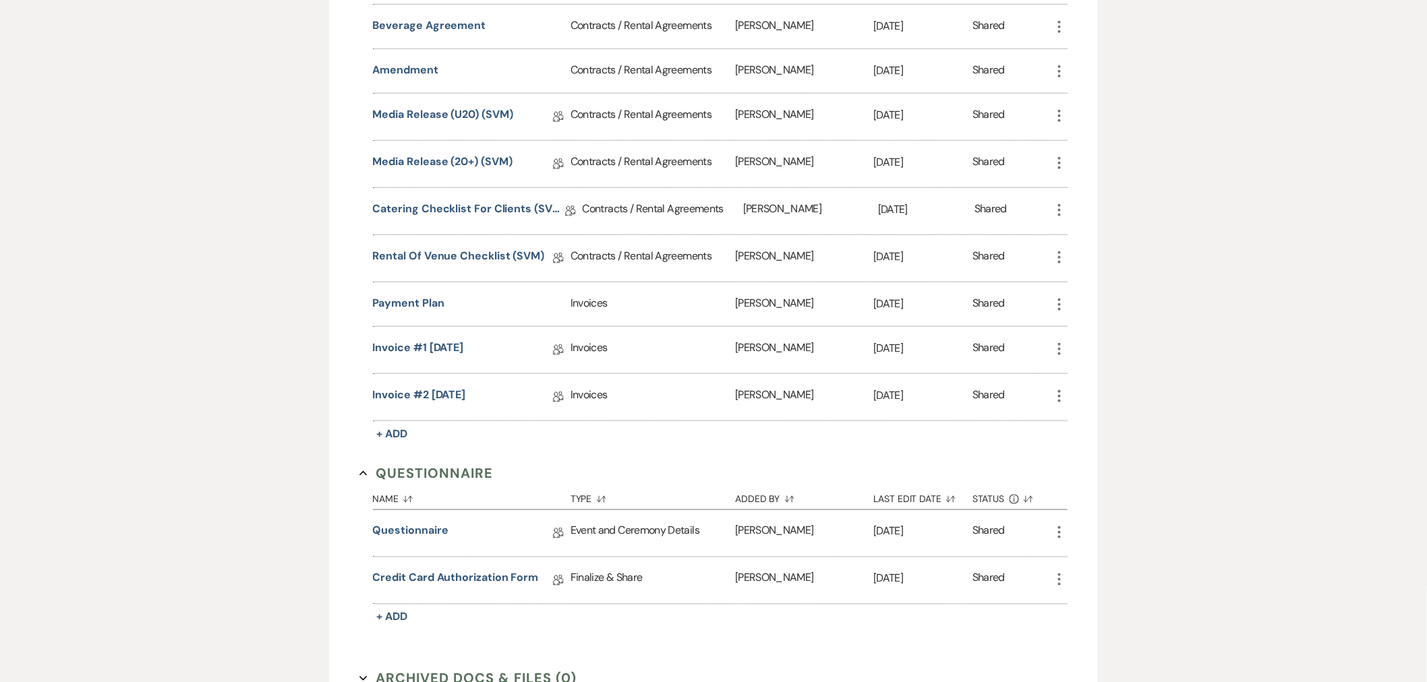
click at [1060, 348] on icon "More" at bounding box center [1059, 349] width 16 height 16
click at [1099, 444] on button "Archive Archive" at bounding box center [1119, 444] width 136 height 23
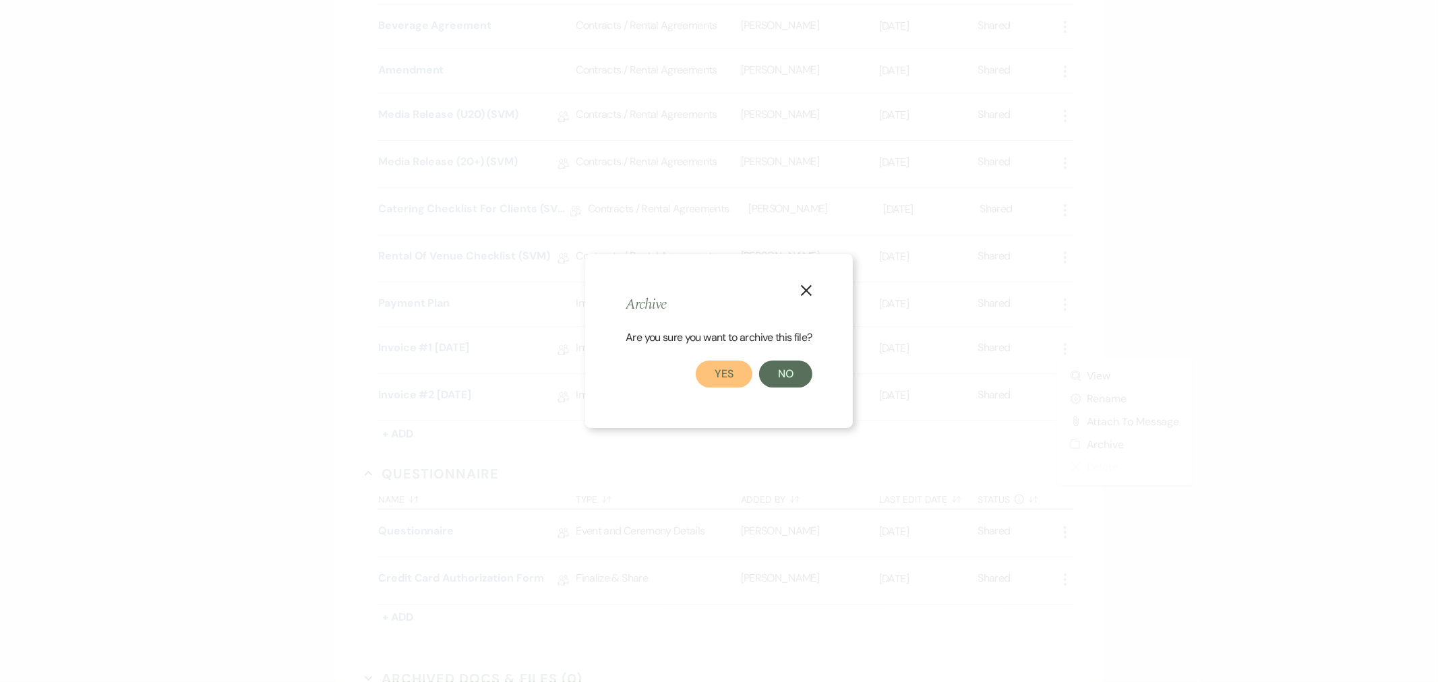
click at [728, 378] on button "Yes" at bounding box center [724, 374] width 57 height 27
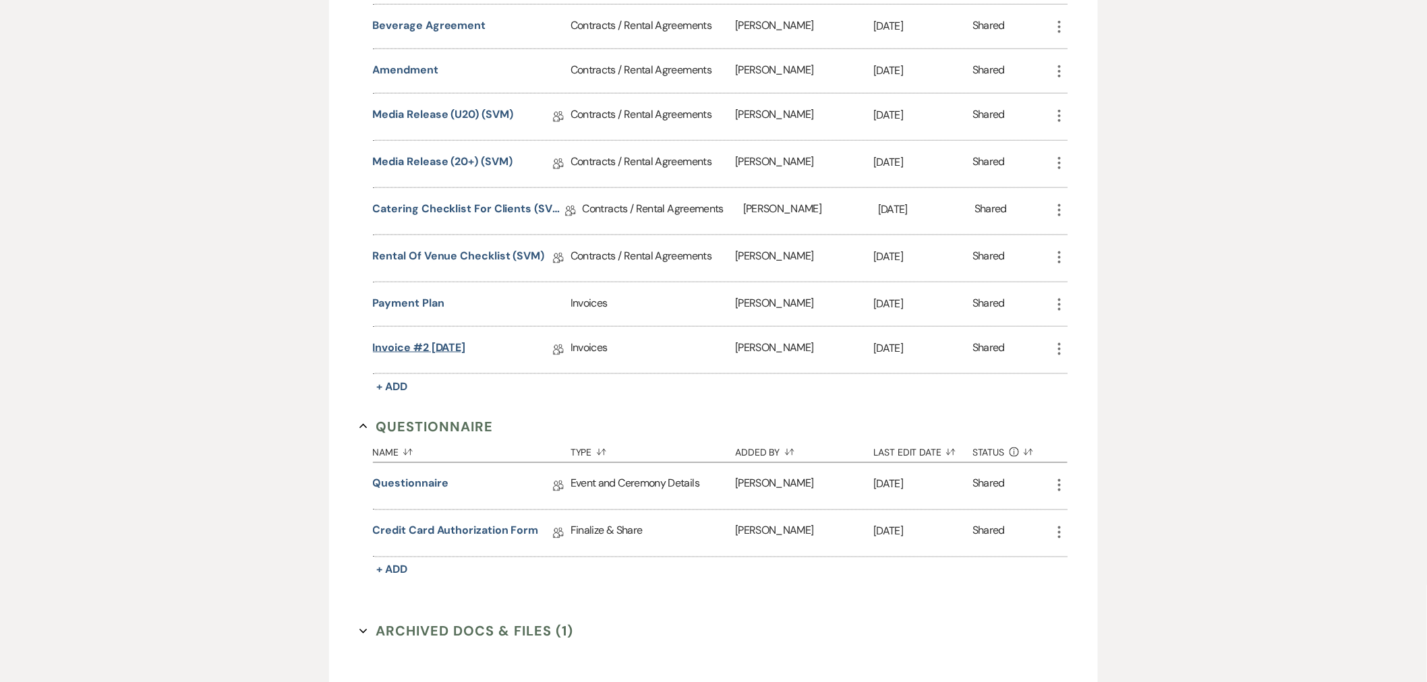
click at [456, 342] on link "Invoice #2 [DATE]" at bounding box center [419, 350] width 93 height 21
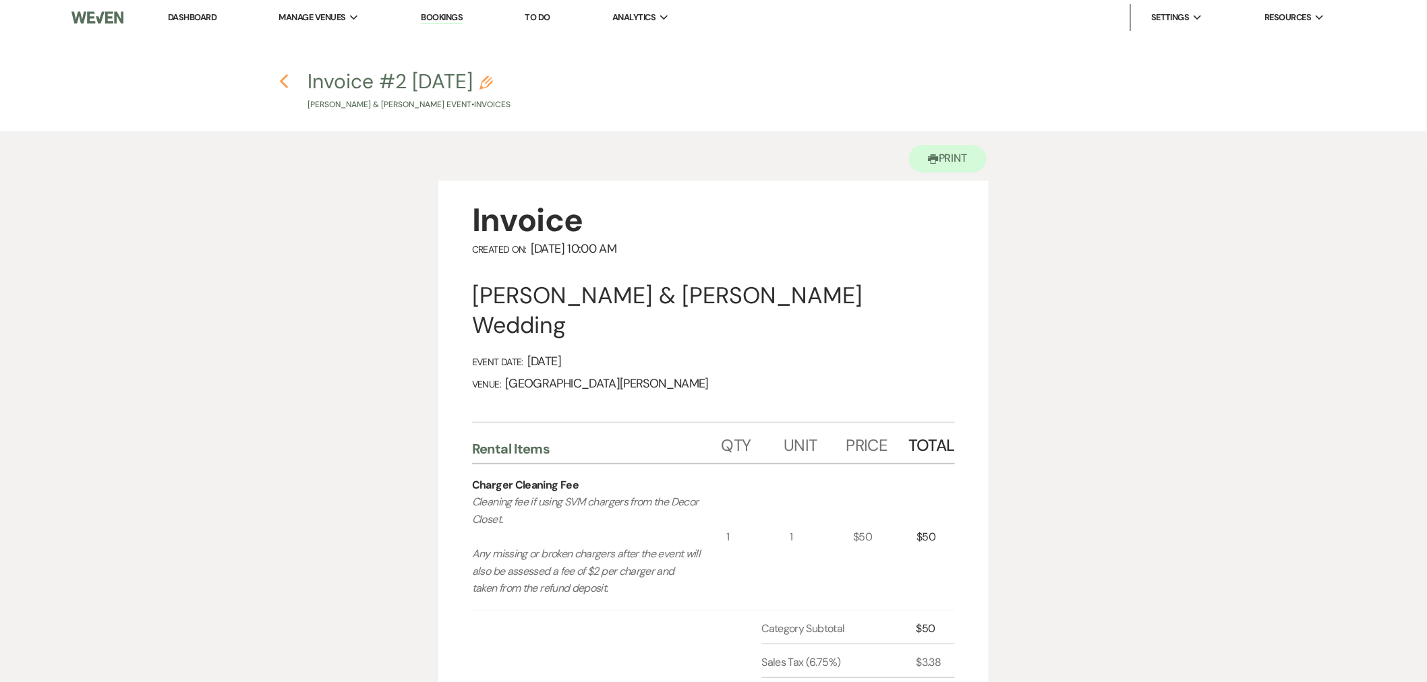
click at [285, 86] on use "button" at bounding box center [284, 81] width 9 height 15
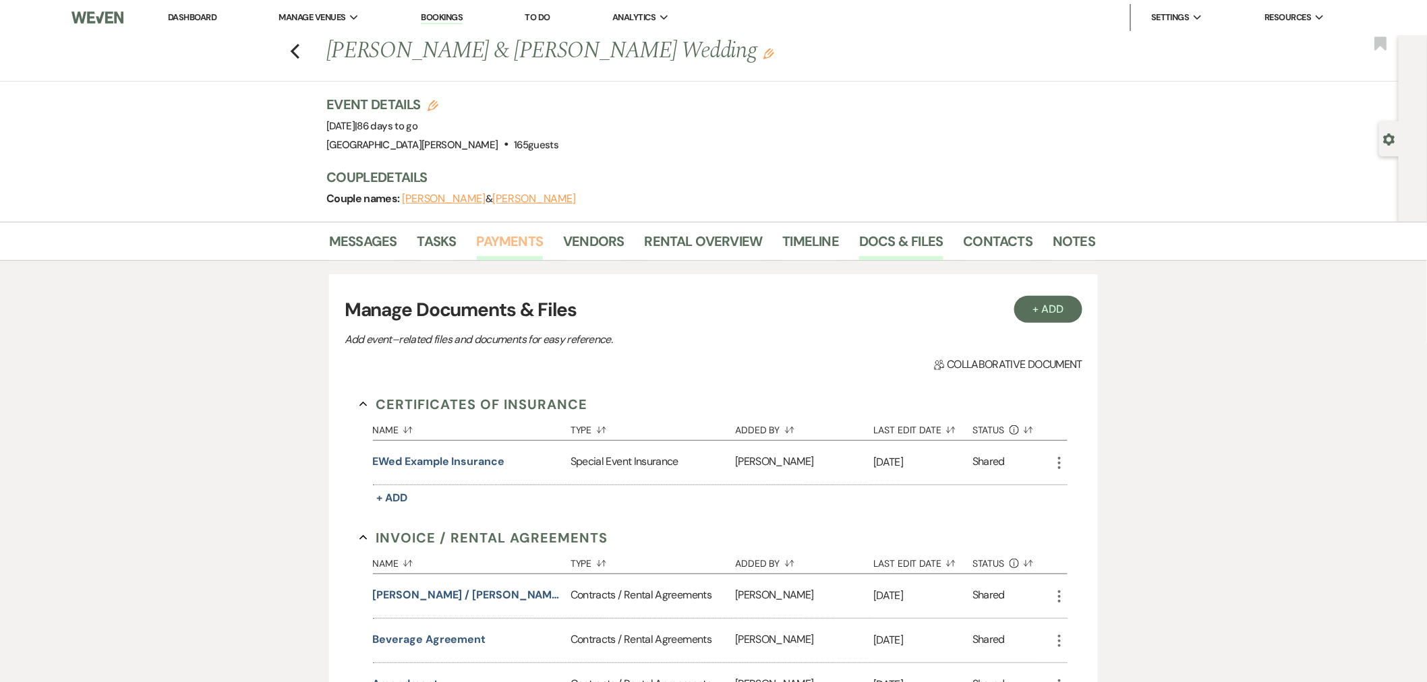
click at [503, 244] on link "Payments" at bounding box center [510, 246] width 67 height 30
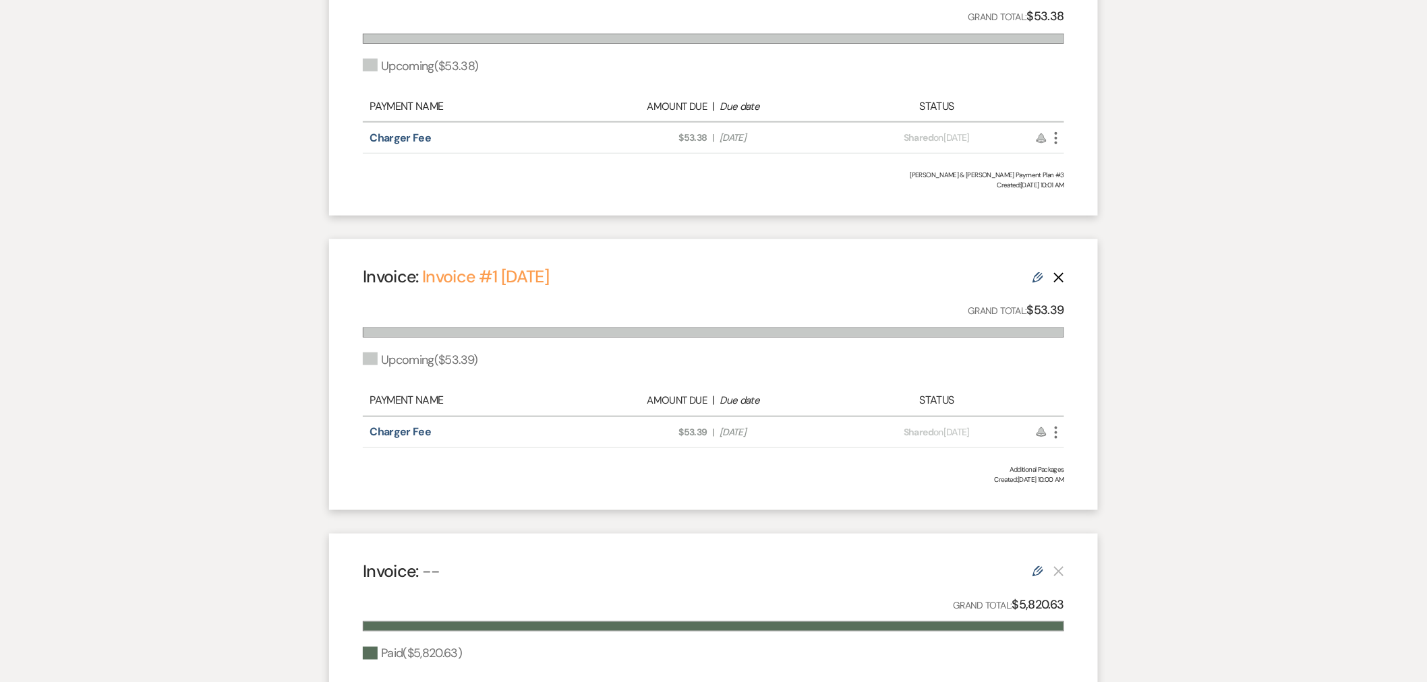
scroll to position [449, 0]
click at [1058, 278] on icon "Delete" at bounding box center [1058, 276] width 11 height 11
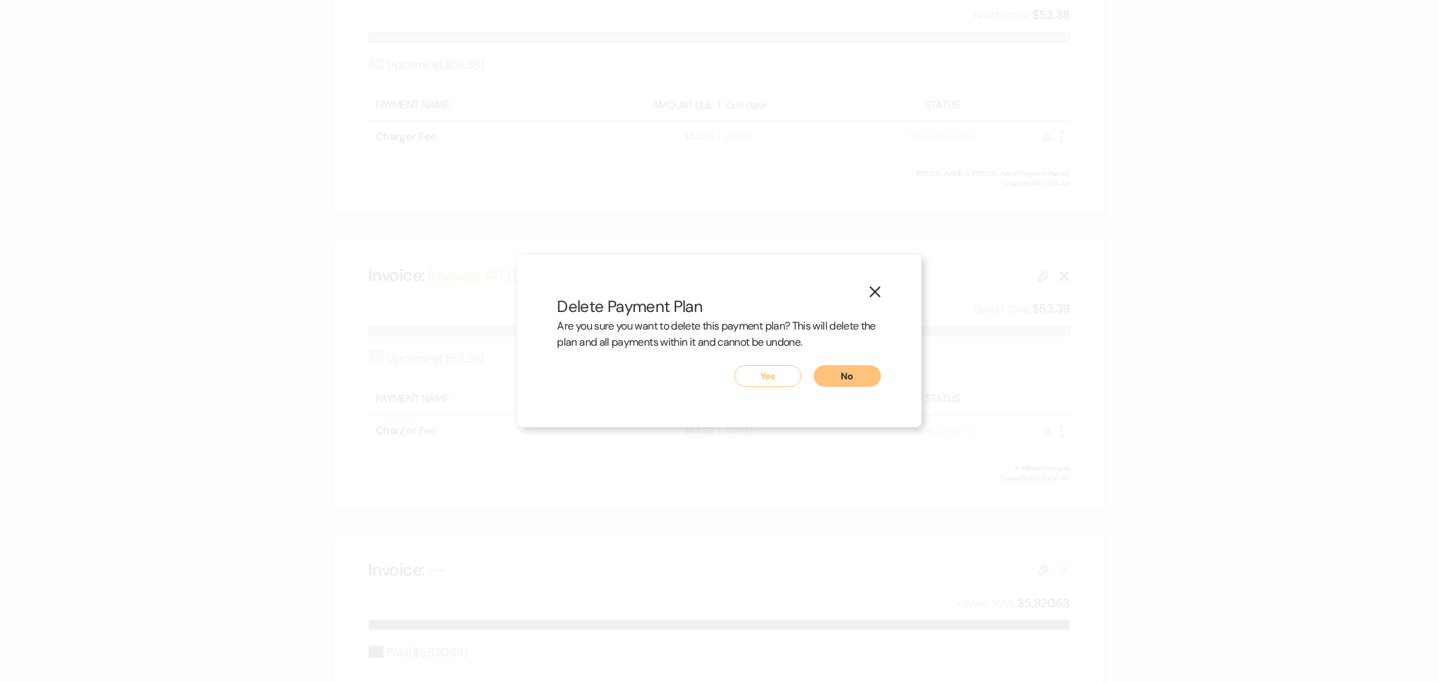
click at [871, 295] on use "button" at bounding box center [874, 292] width 11 height 11
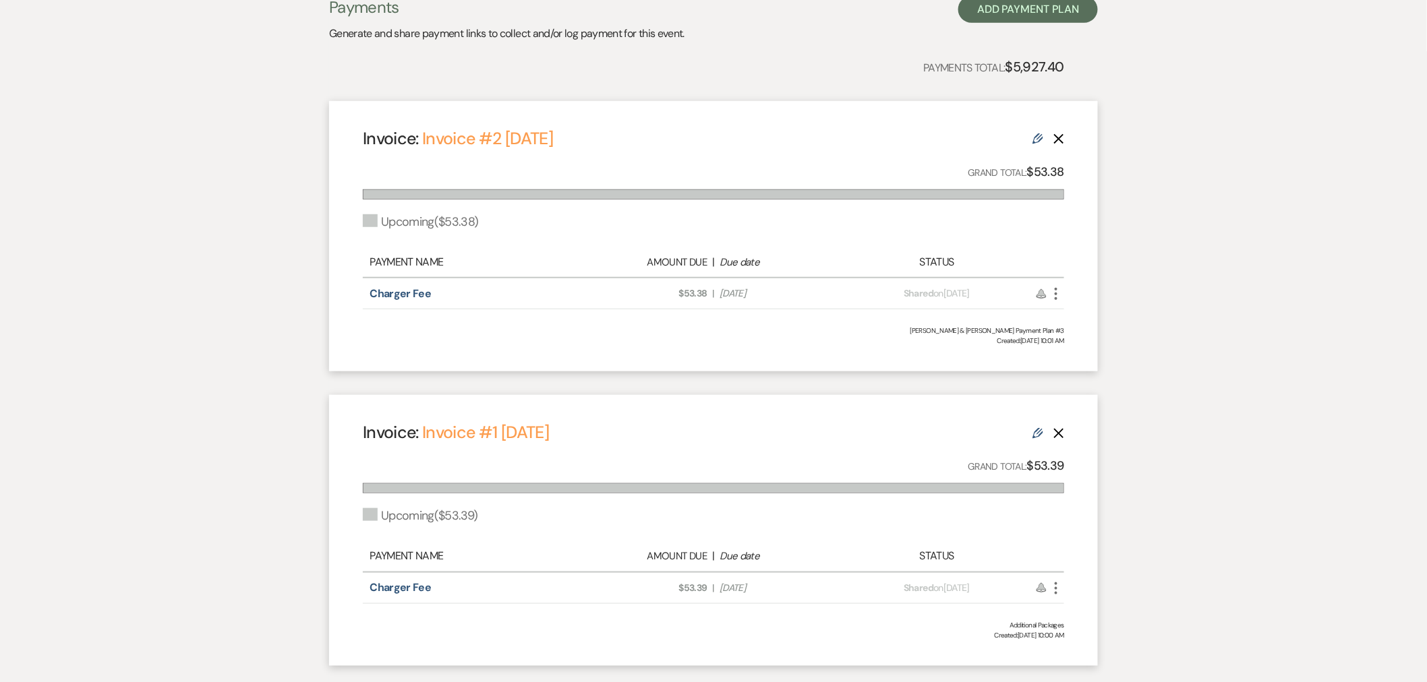
scroll to position [374, 0]
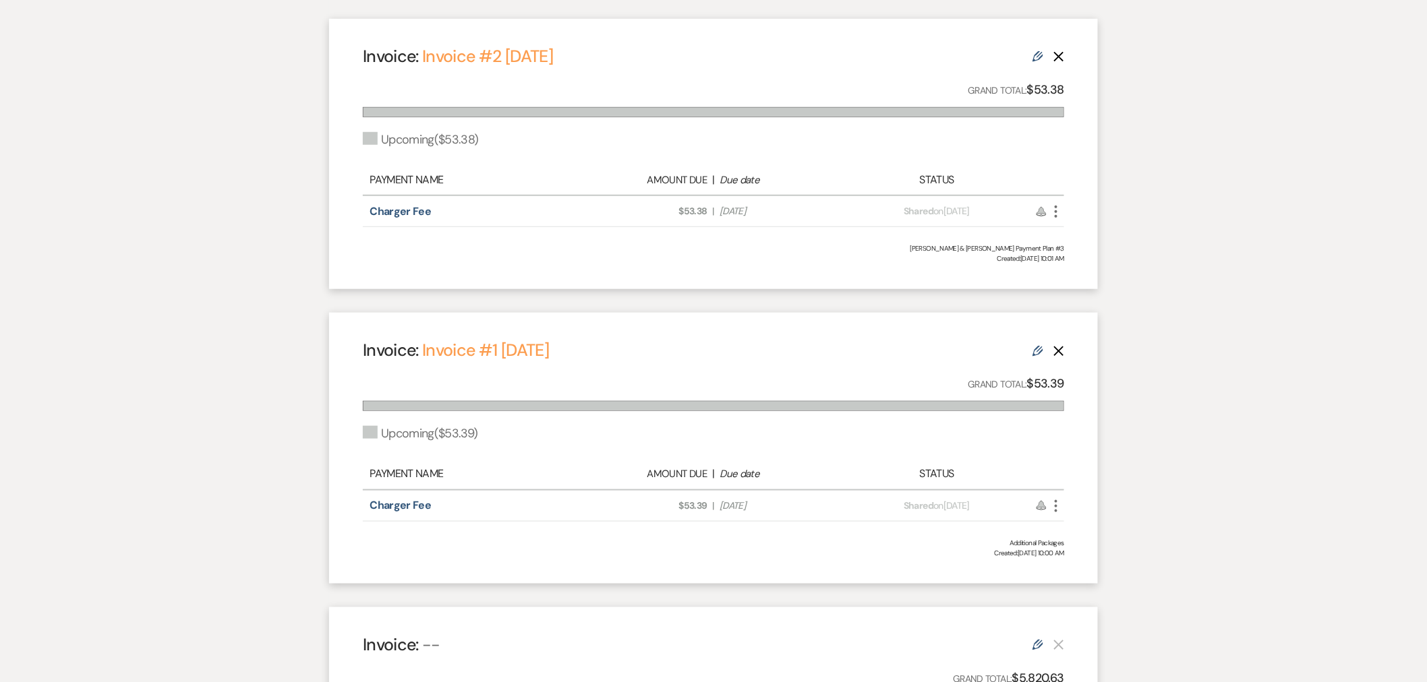
click at [1058, 352] on icon "Delete" at bounding box center [1058, 351] width 11 height 11
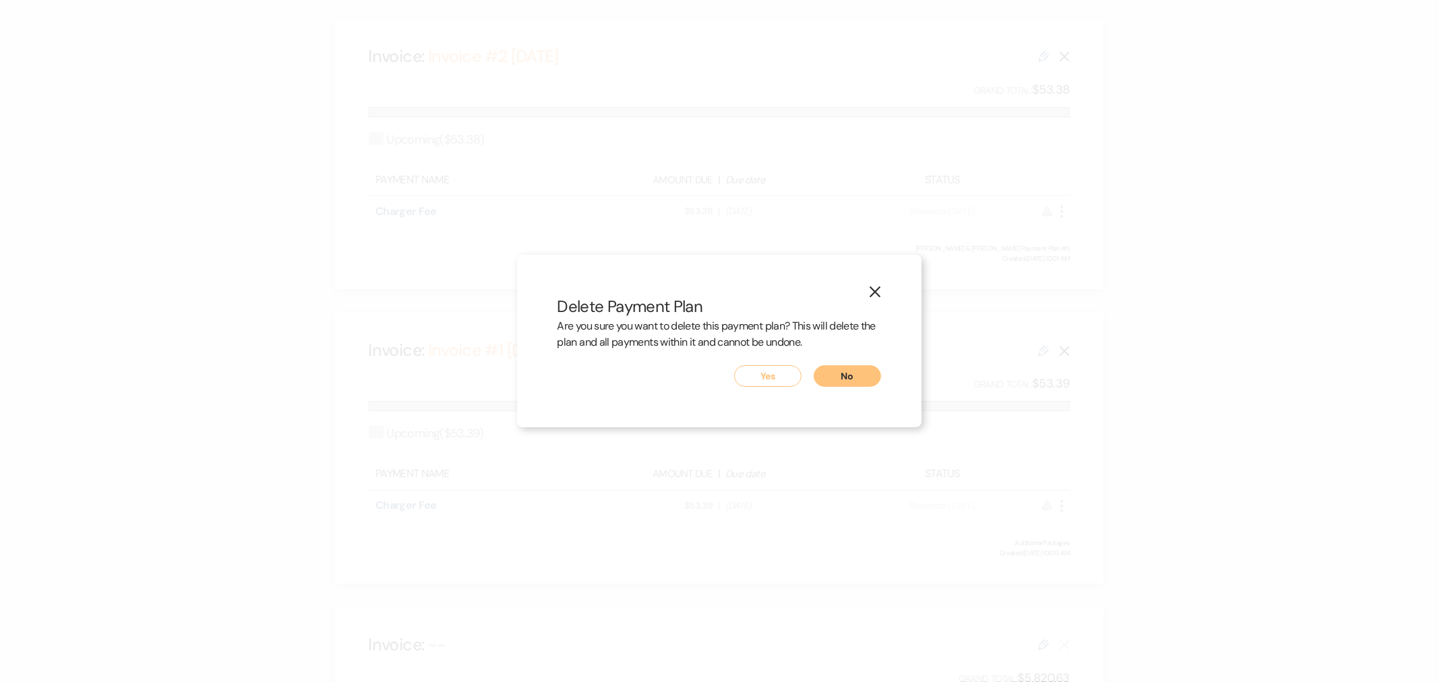
click at [762, 372] on button "Yes" at bounding box center [767, 376] width 67 height 22
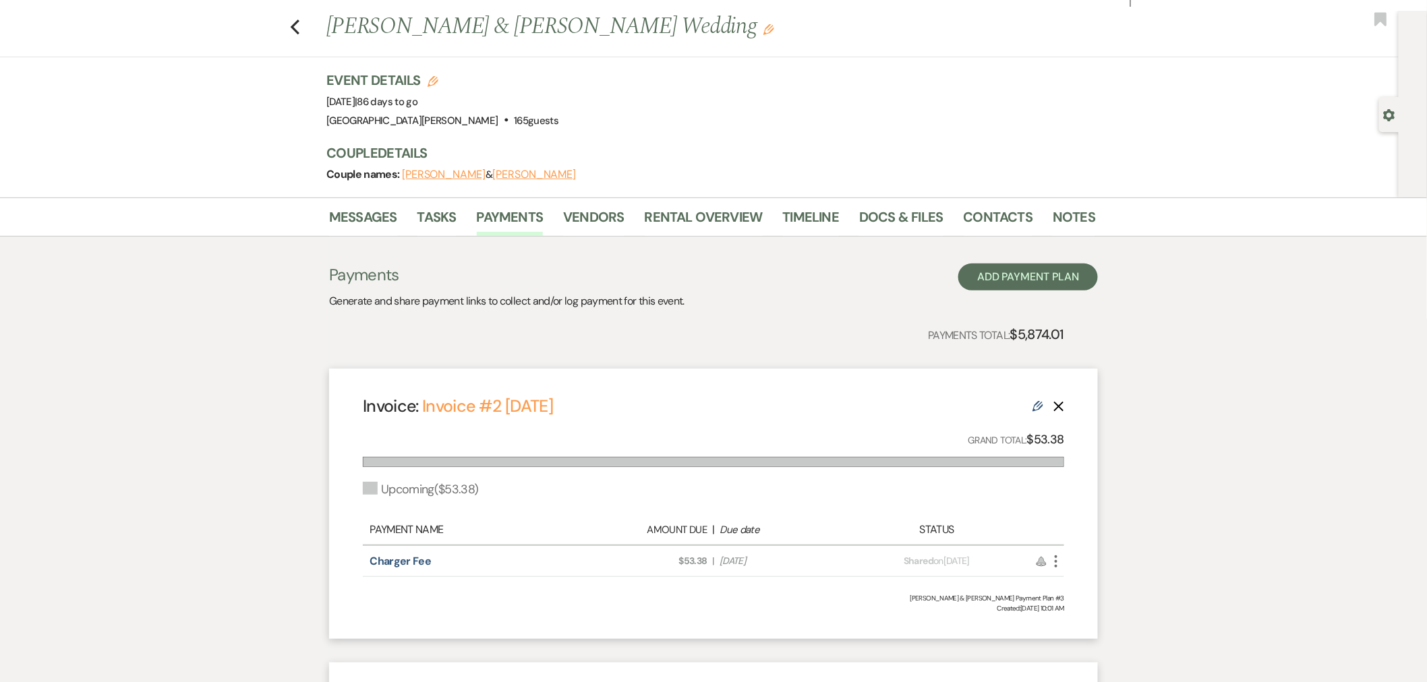
scroll to position [0, 0]
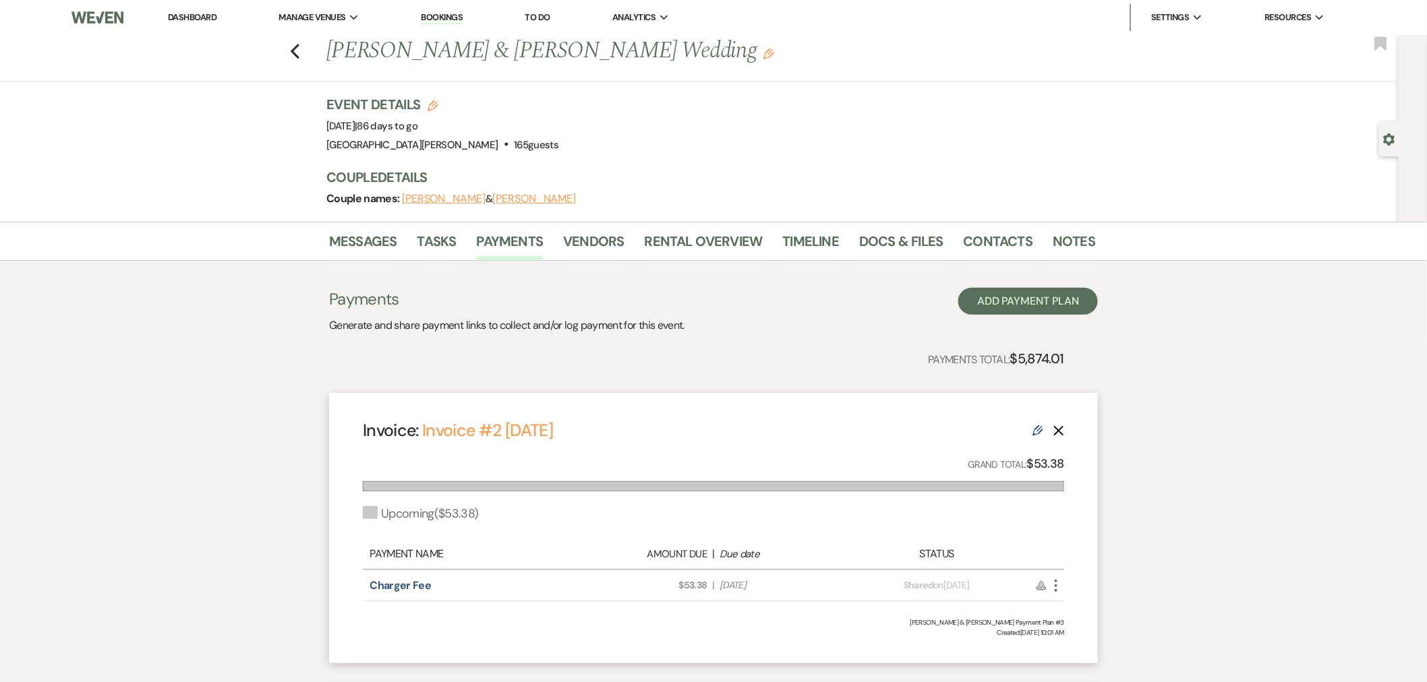
click at [191, 20] on link "Dashboard" at bounding box center [192, 16] width 49 height 11
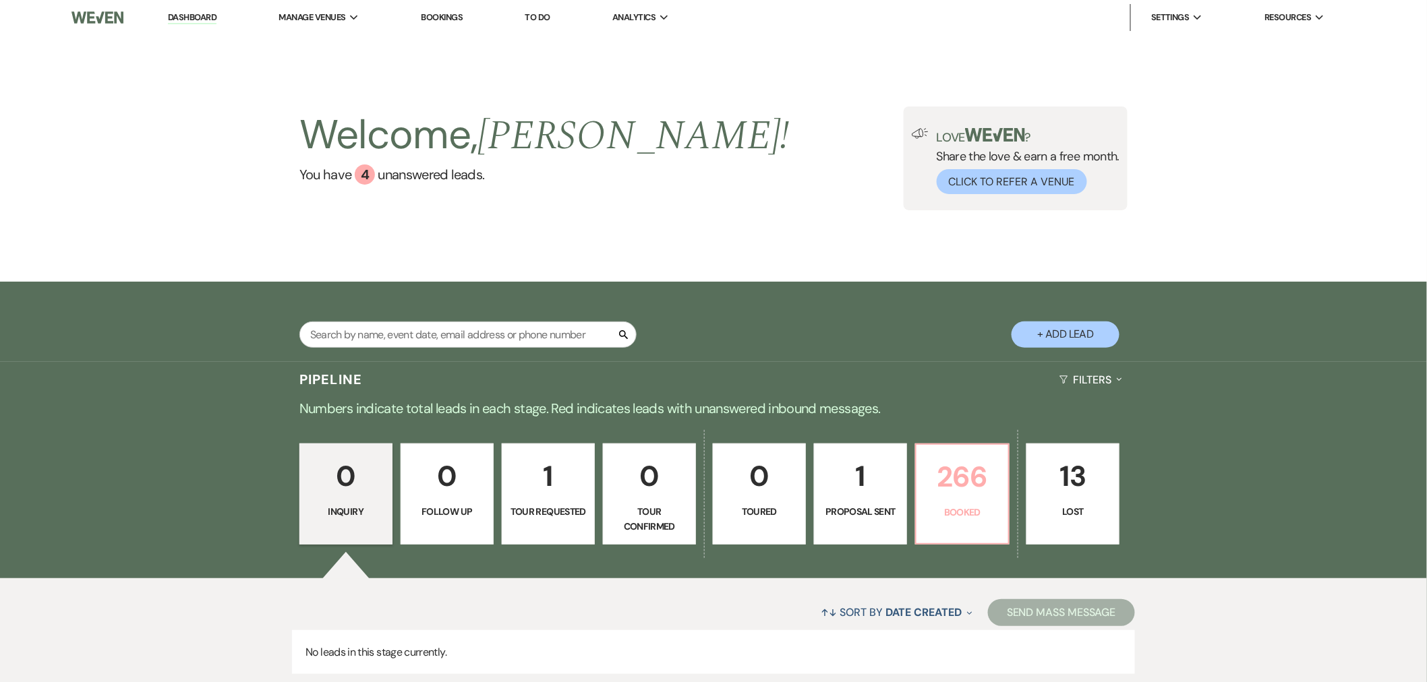
click at [976, 489] on p "266" at bounding box center [962, 476] width 76 height 45
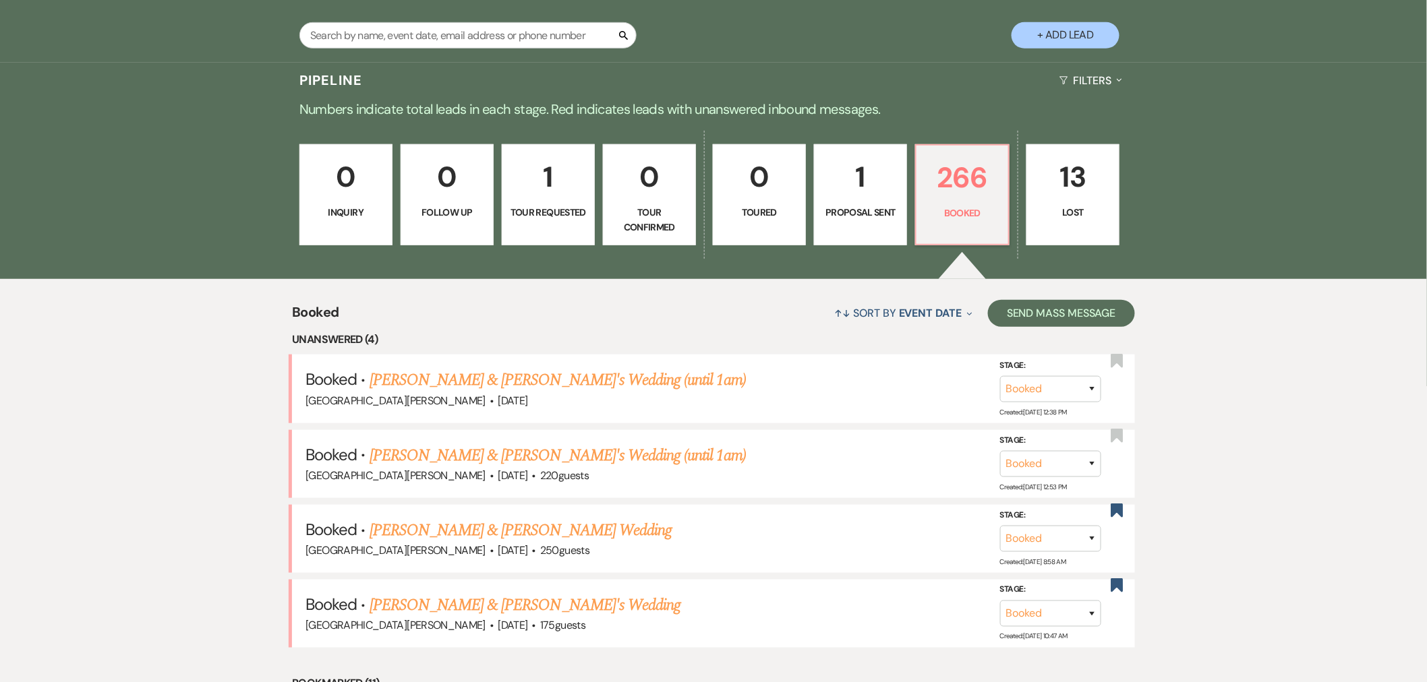
scroll to position [374, 0]
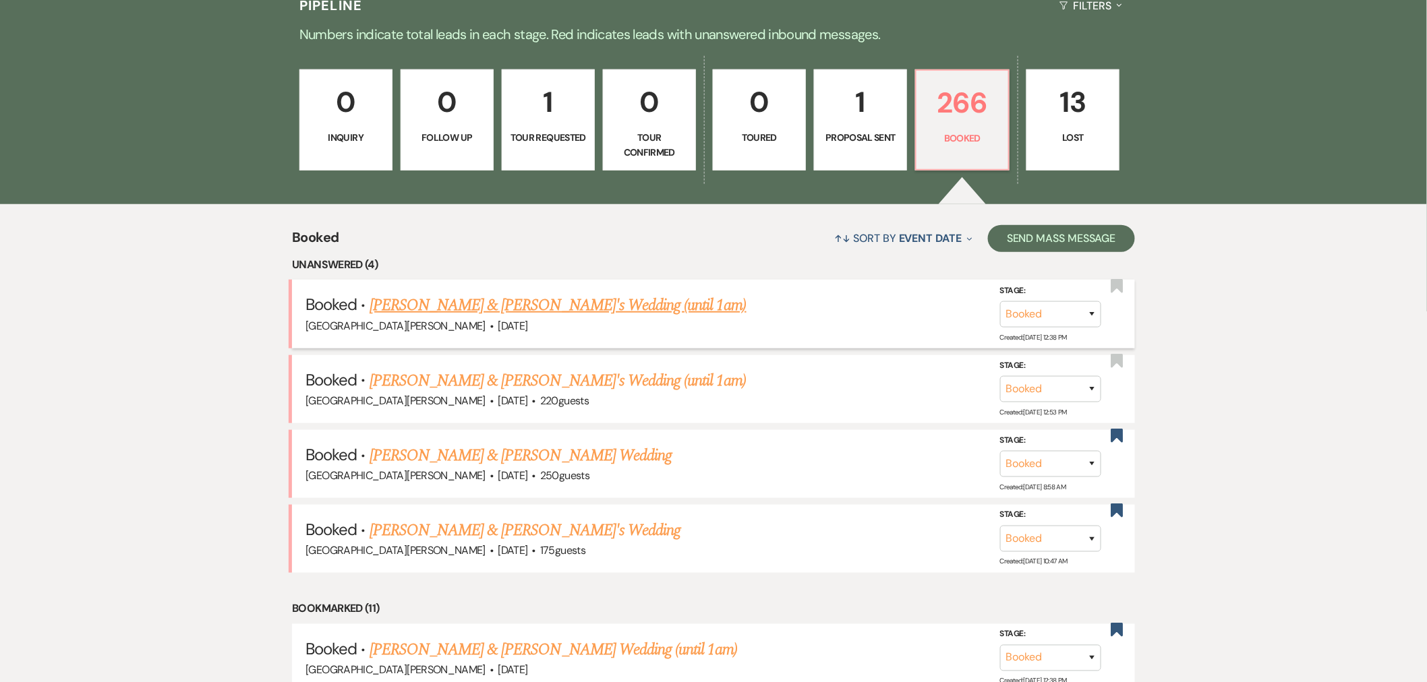
click at [514, 299] on link "[PERSON_NAME] & [PERSON_NAME]'s Wedding (until 1am)" at bounding box center [557, 305] width 377 height 24
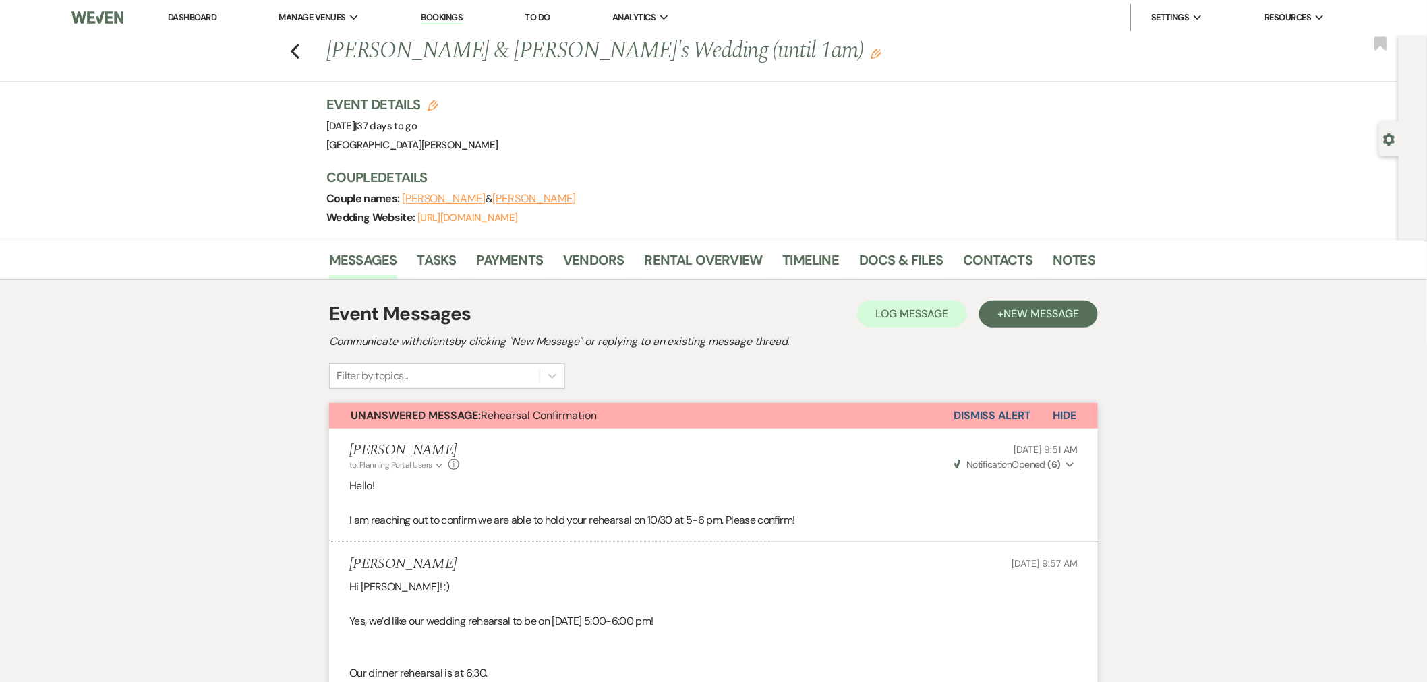
click at [175, 16] on link "Dashboard" at bounding box center [192, 16] width 49 height 11
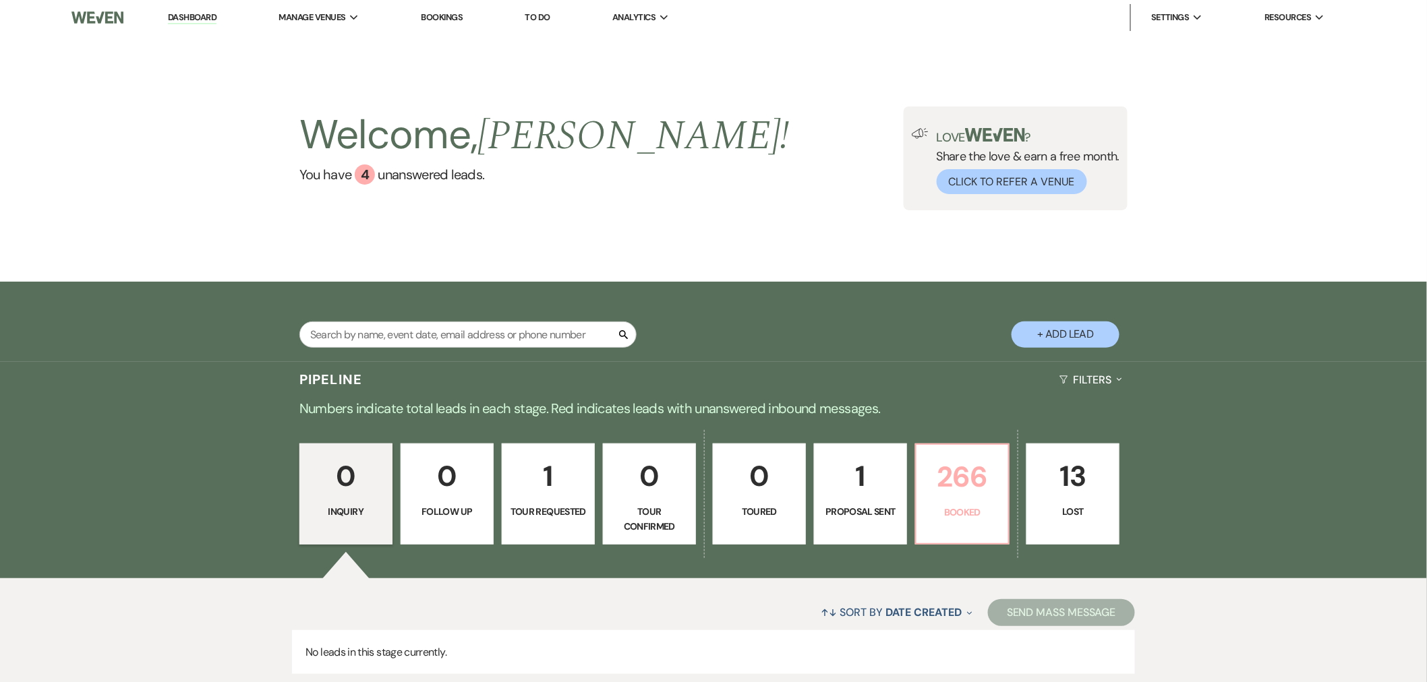
click at [965, 474] on p "266" at bounding box center [962, 476] width 76 height 45
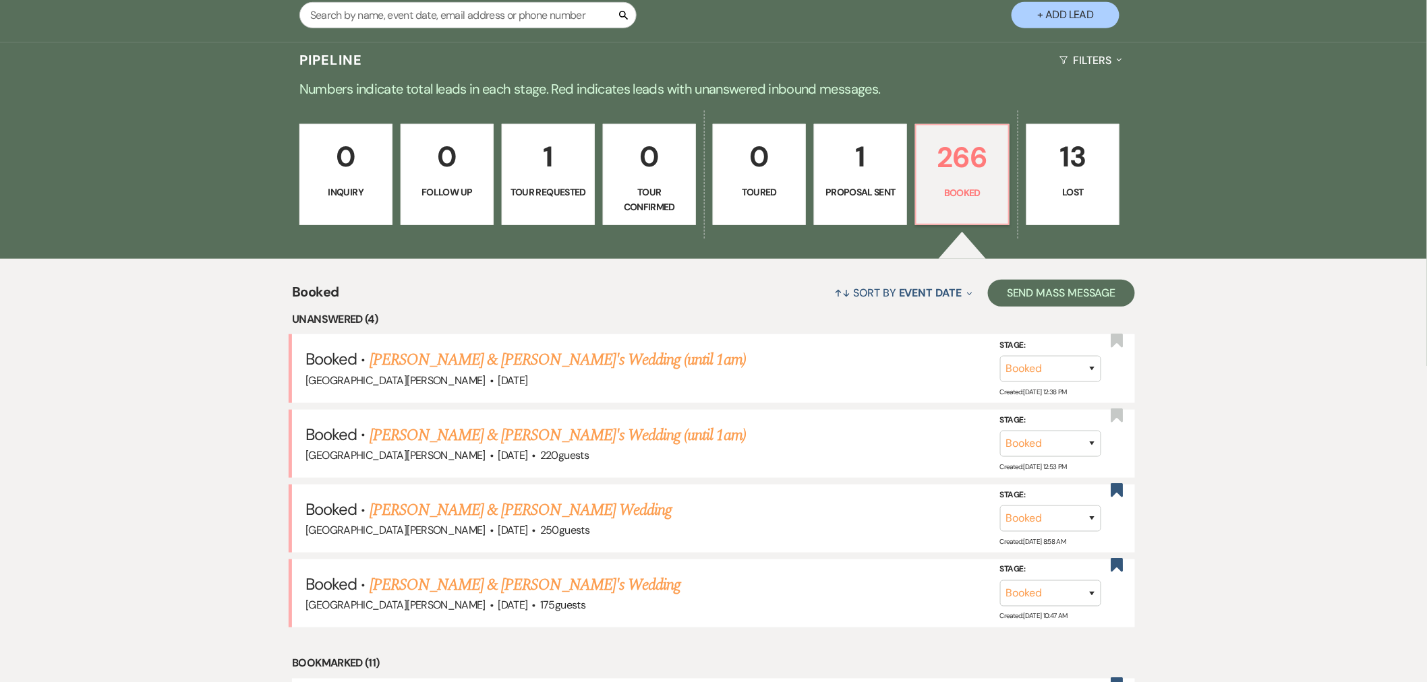
scroll to position [374, 0]
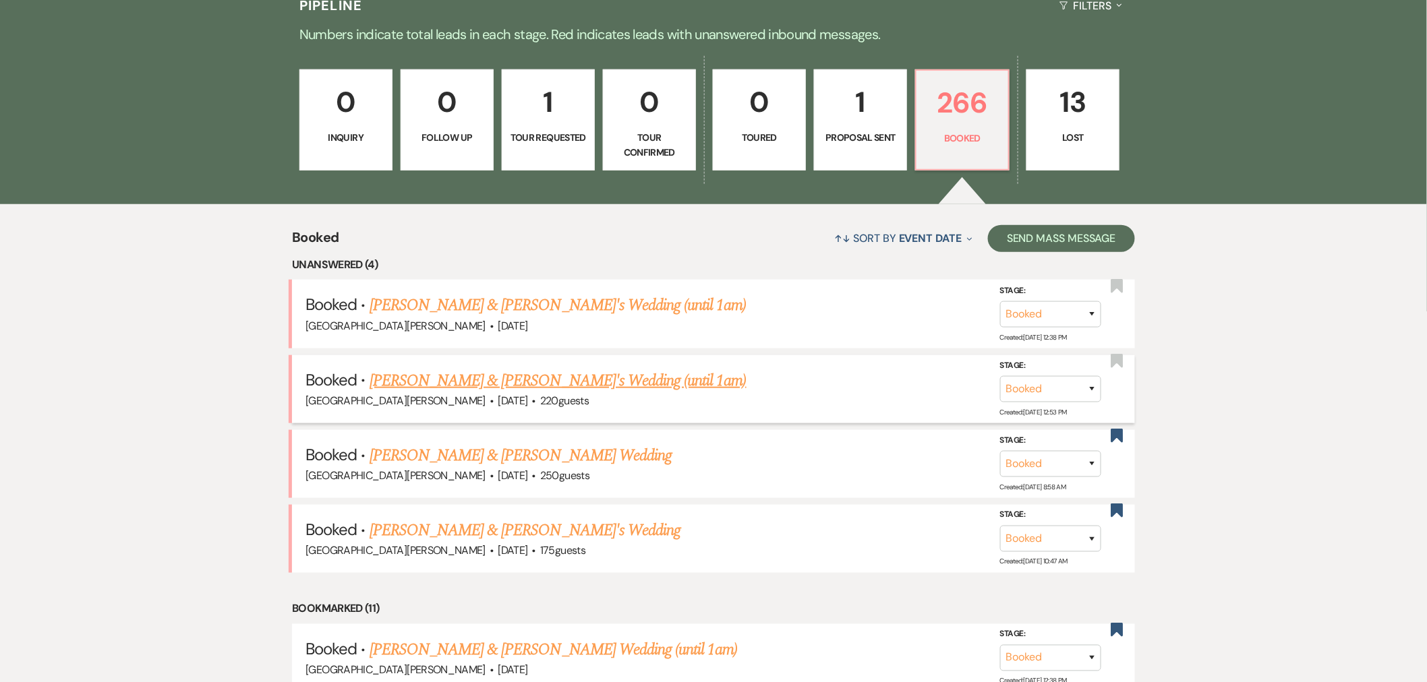
click at [534, 383] on link "[PERSON_NAME] & [PERSON_NAME]'s Wedding (until 1am)" at bounding box center [557, 381] width 377 height 24
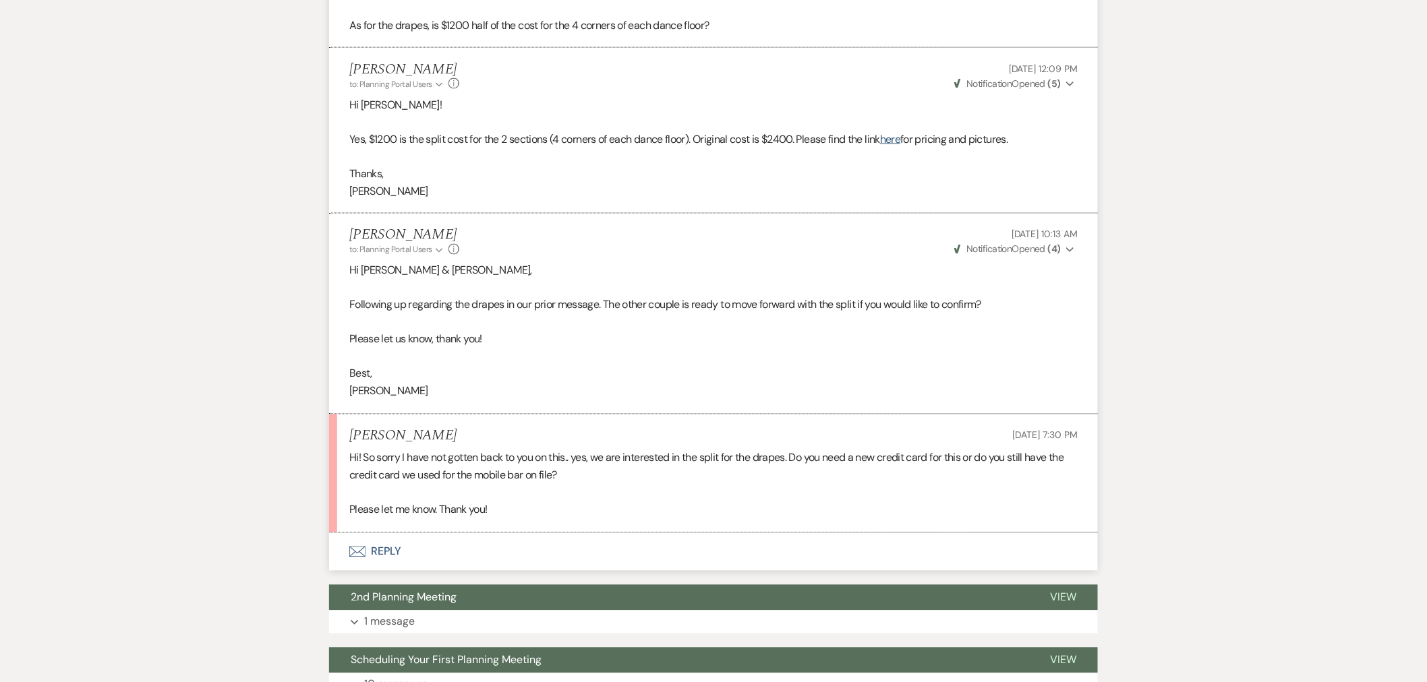
scroll to position [824, 0]
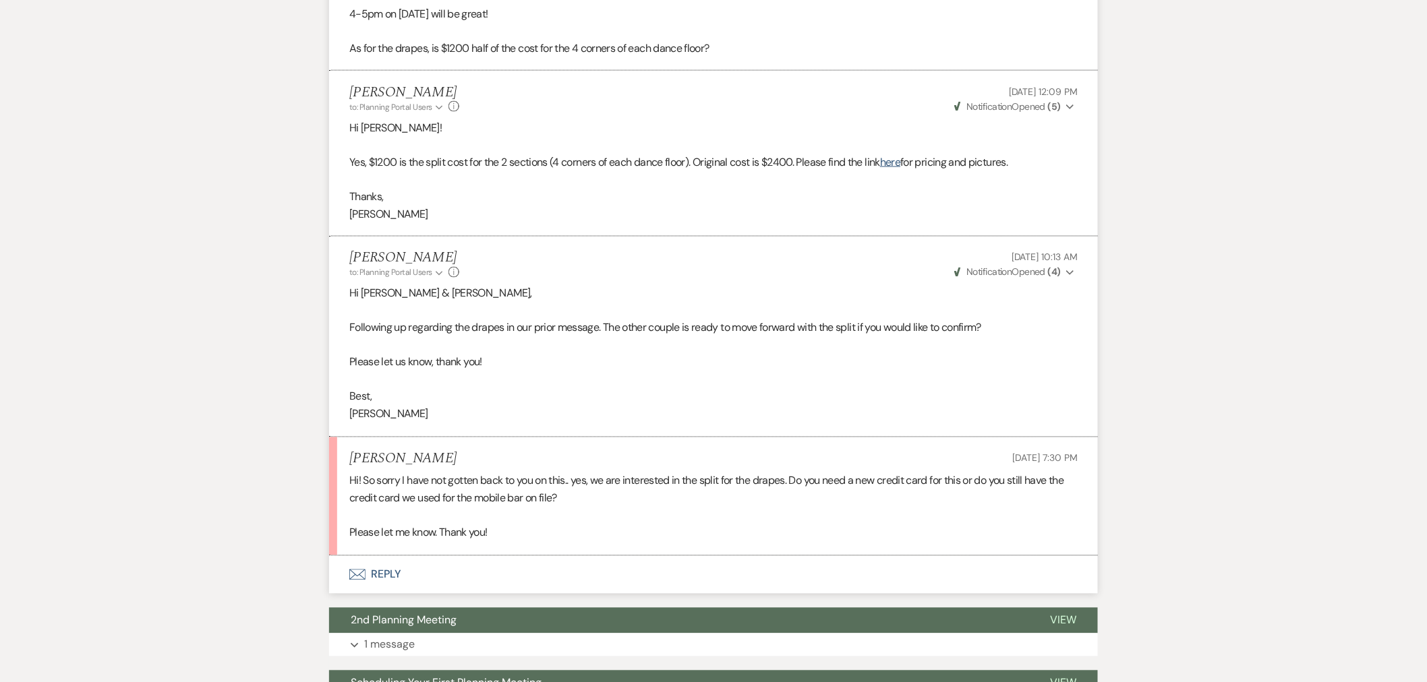
click at [443, 570] on button "Envelope Reply" at bounding box center [713, 575] width 769 height 38
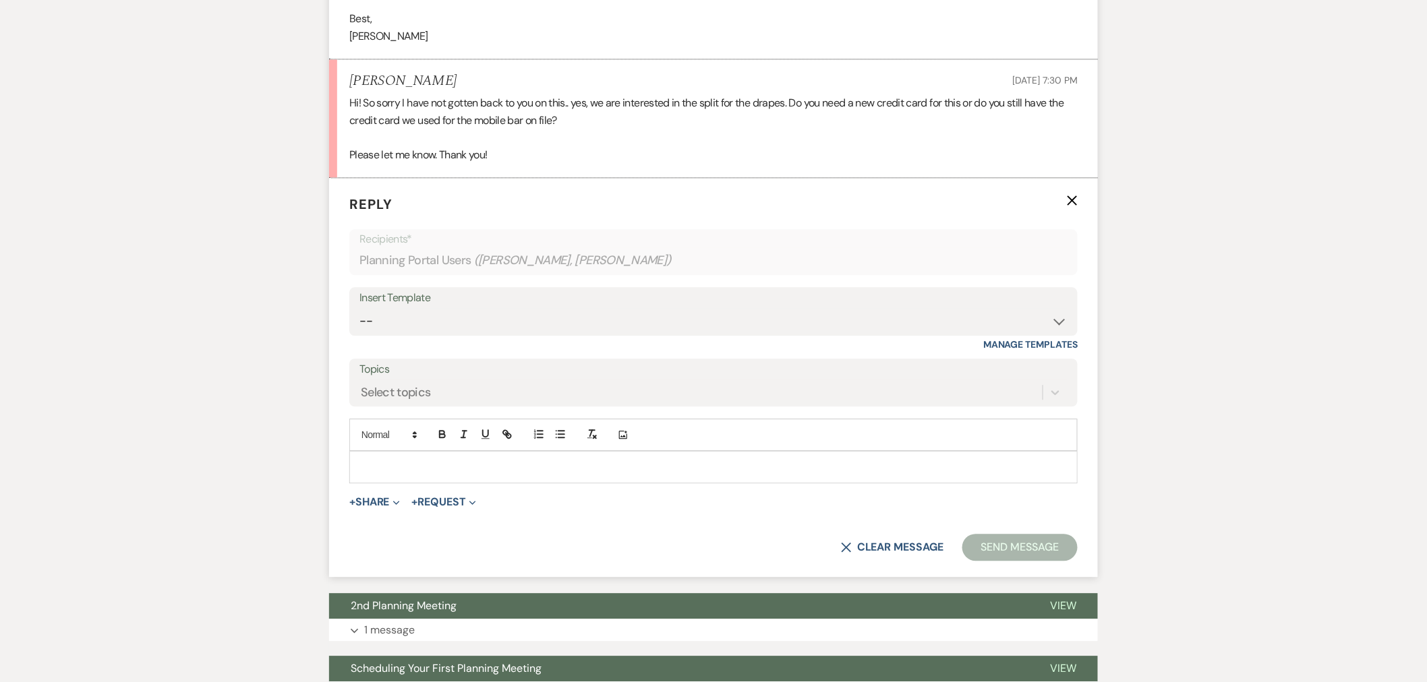
scroll to position [1203, 0]
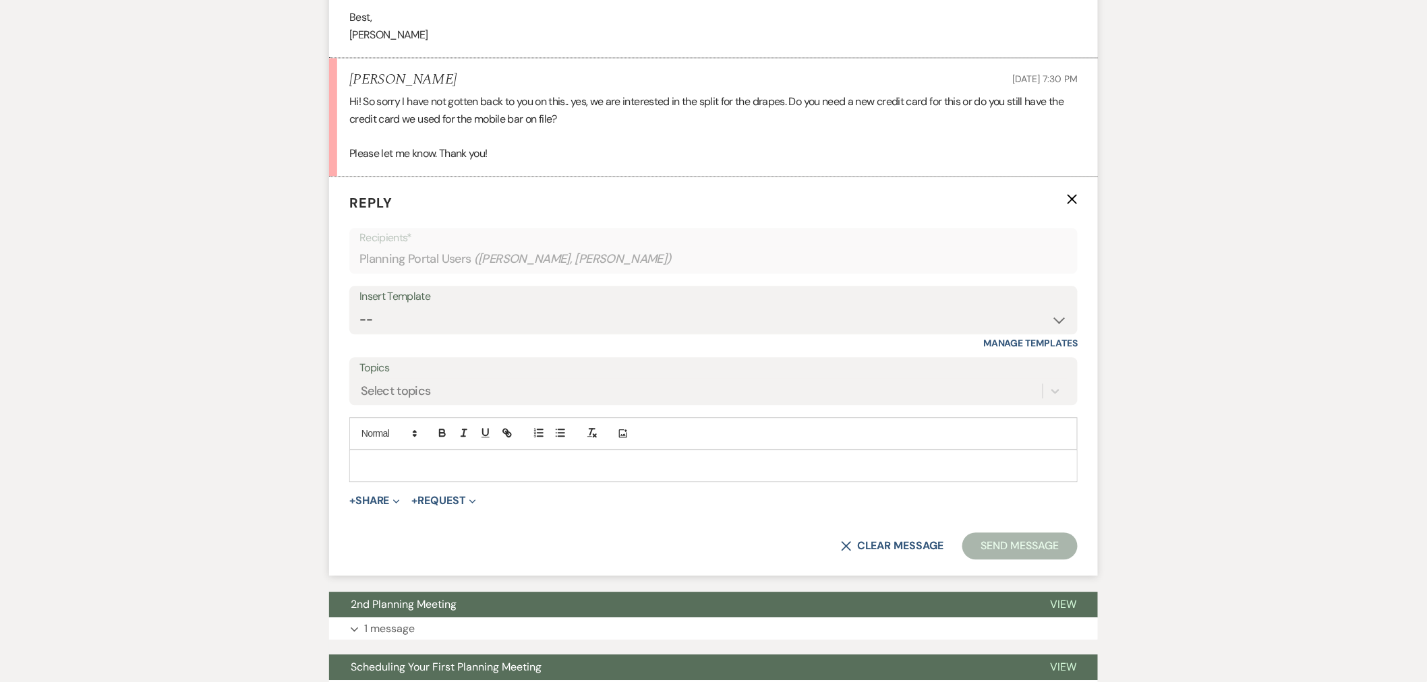
drag, startPoint x: 535, startPoint y: 476, endPoint x: 525, endPoint y: 475, distance: 10.1
click at [535, 475] on div at bounding box center [713, 465] width 727 height 31
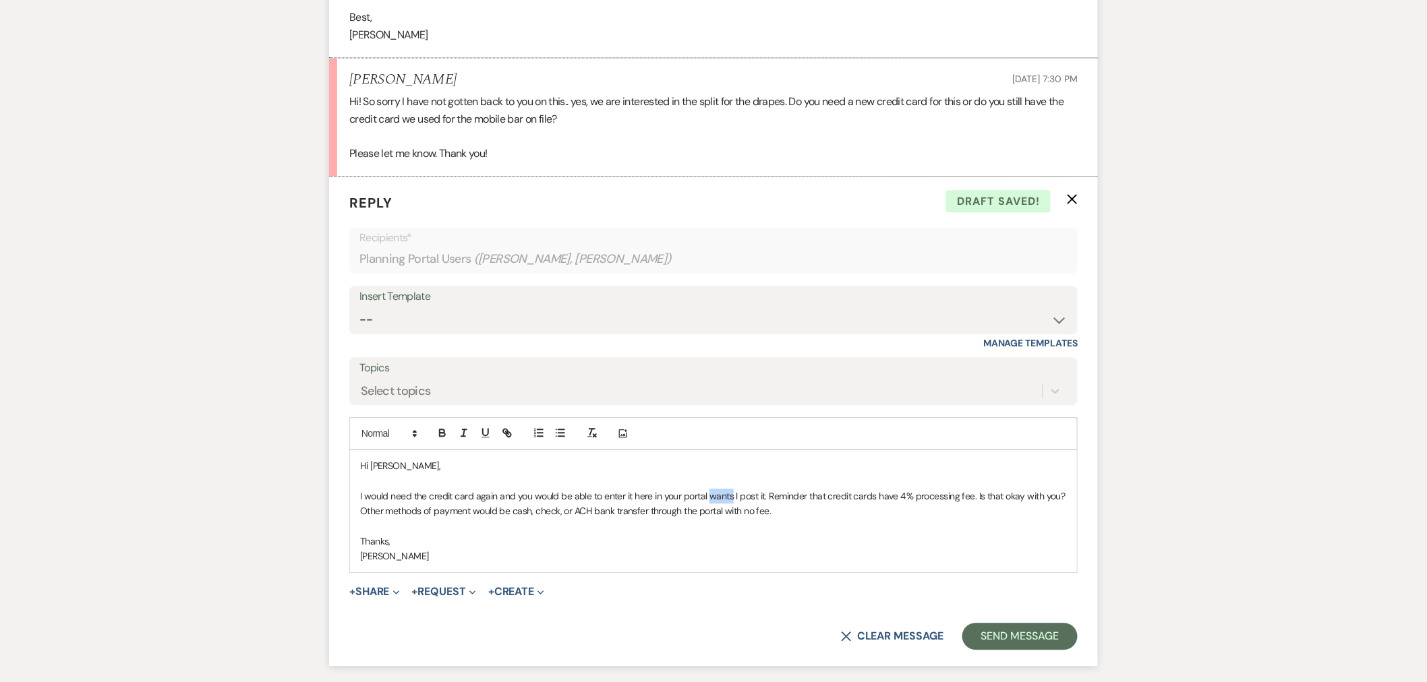
drag, startPoint x: 730, startPoint y: 498, endPoint x: 710, endPoint y: 500, distance: 20.3
click at [710, 500] on p "I would need the credit card again and you would be able to enter it here in yo…" at bounding box center [713, 504] width 707 height 30
click at [1021, 628] on button "Send Message" at bounding box center [1019, 636] width 115 height 27
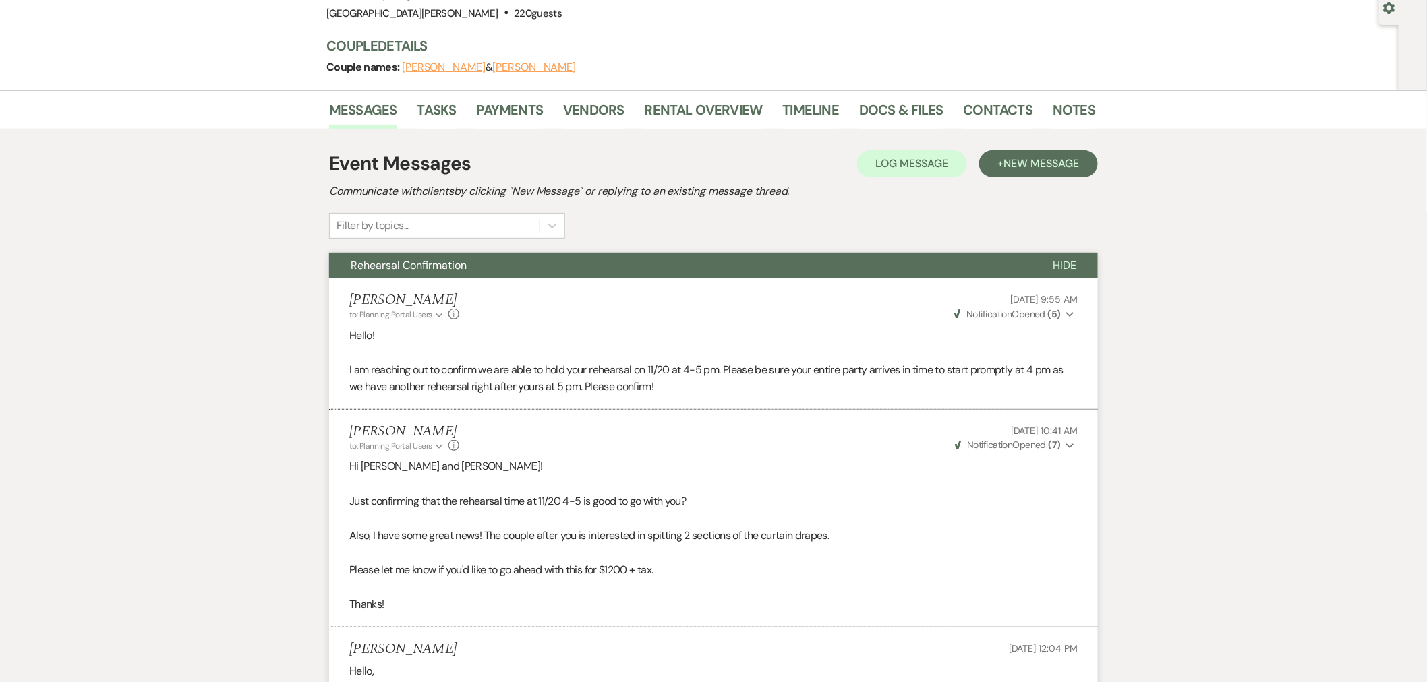
scroll to position [0, 0]
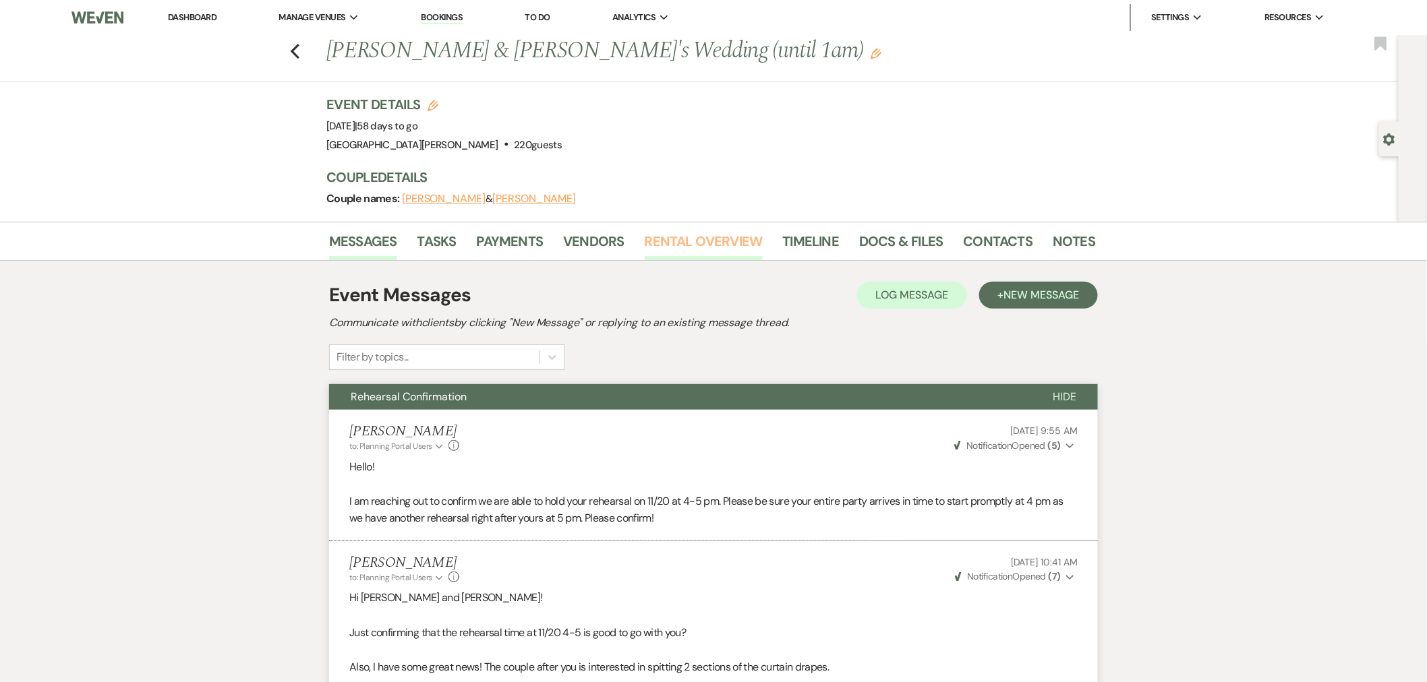
click at [656, 245] on link "Rental Overview" at bounding box center [704, 246] width 118 height 30
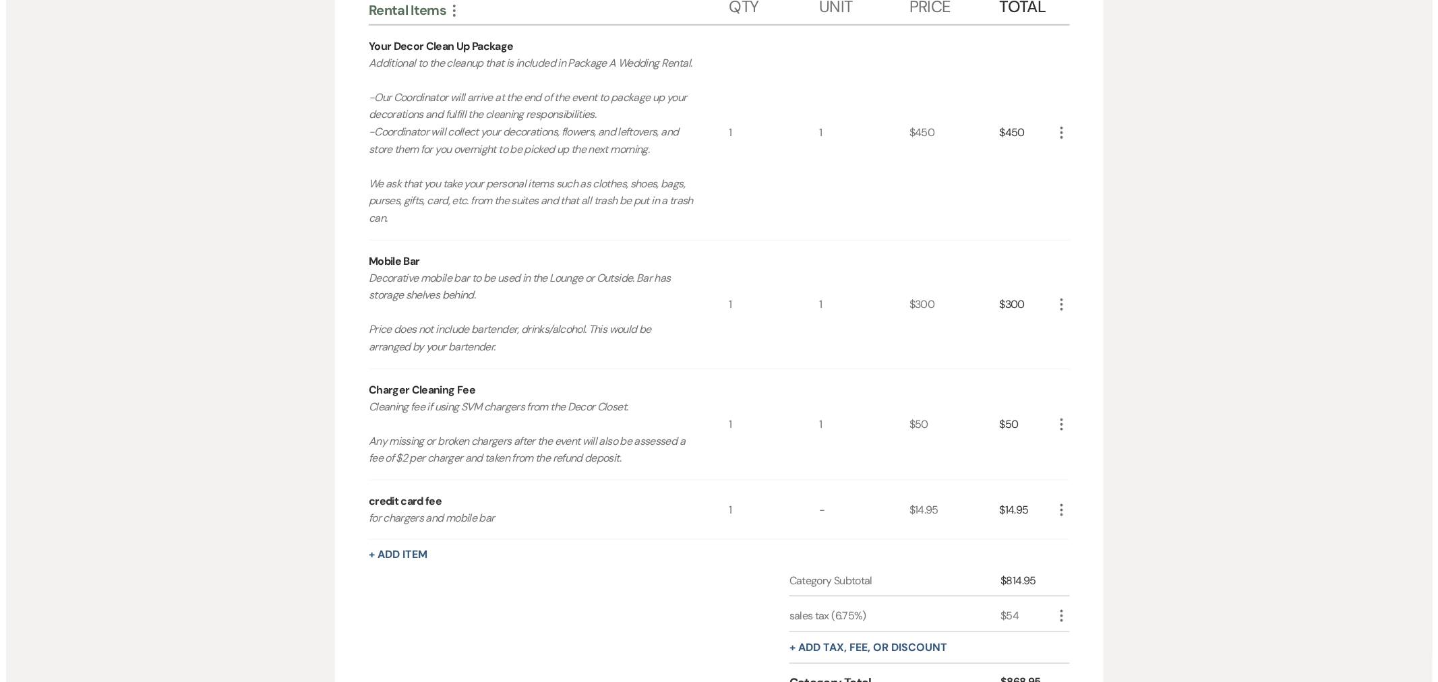
scroll to position [299, 0]
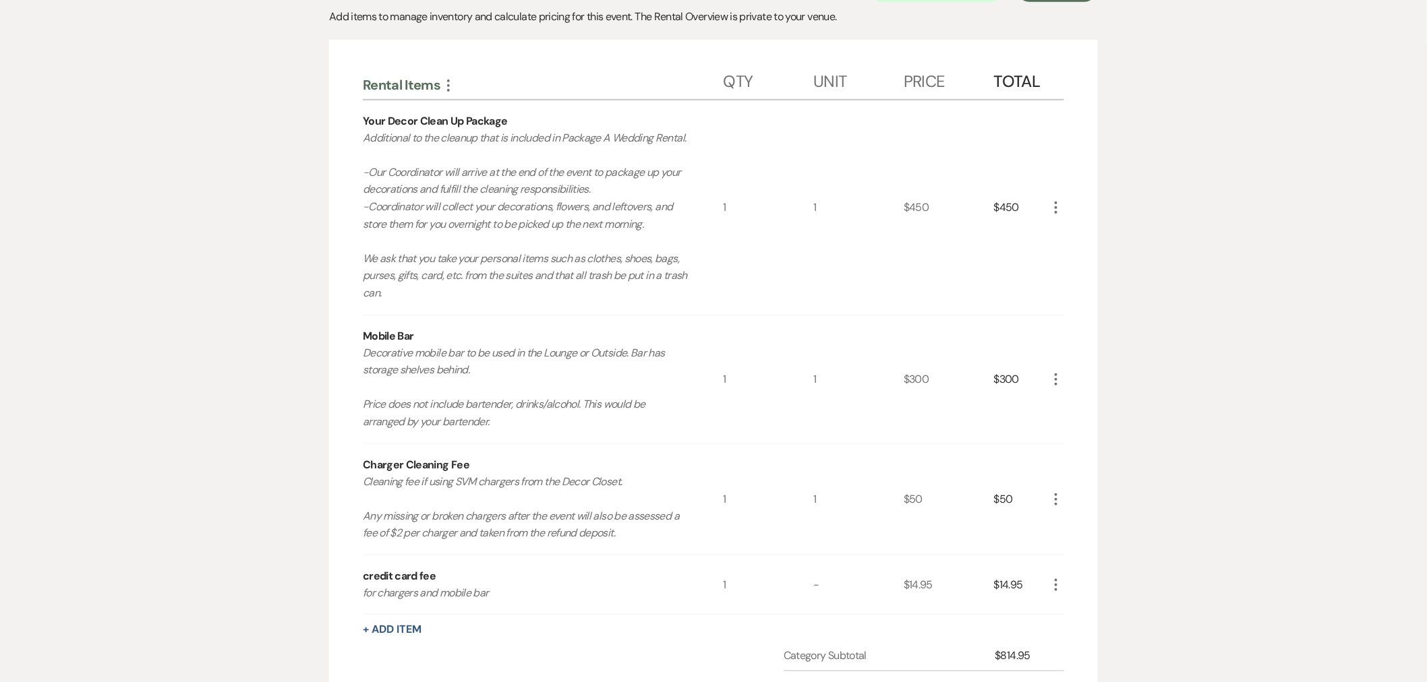
click at [1055, 210] on use "button" at bounding box center [1055, 208] width 3 height 12
click at [1071, 229] on button "Pencil Edit" at bounding box center [1083, 234] width 70 height 22
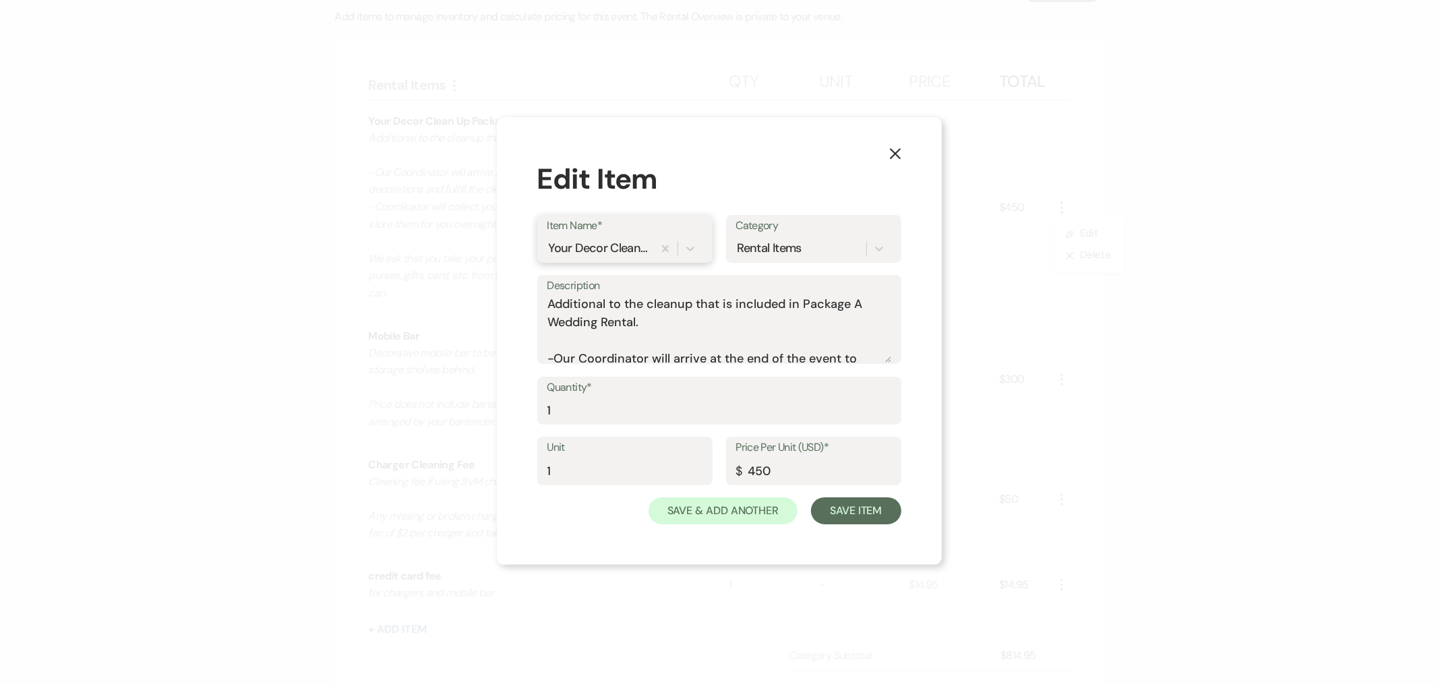
click at [609, 251] on div "Your Decor Clean Up Package" at bounding box center [599, 248] width 100 height 18
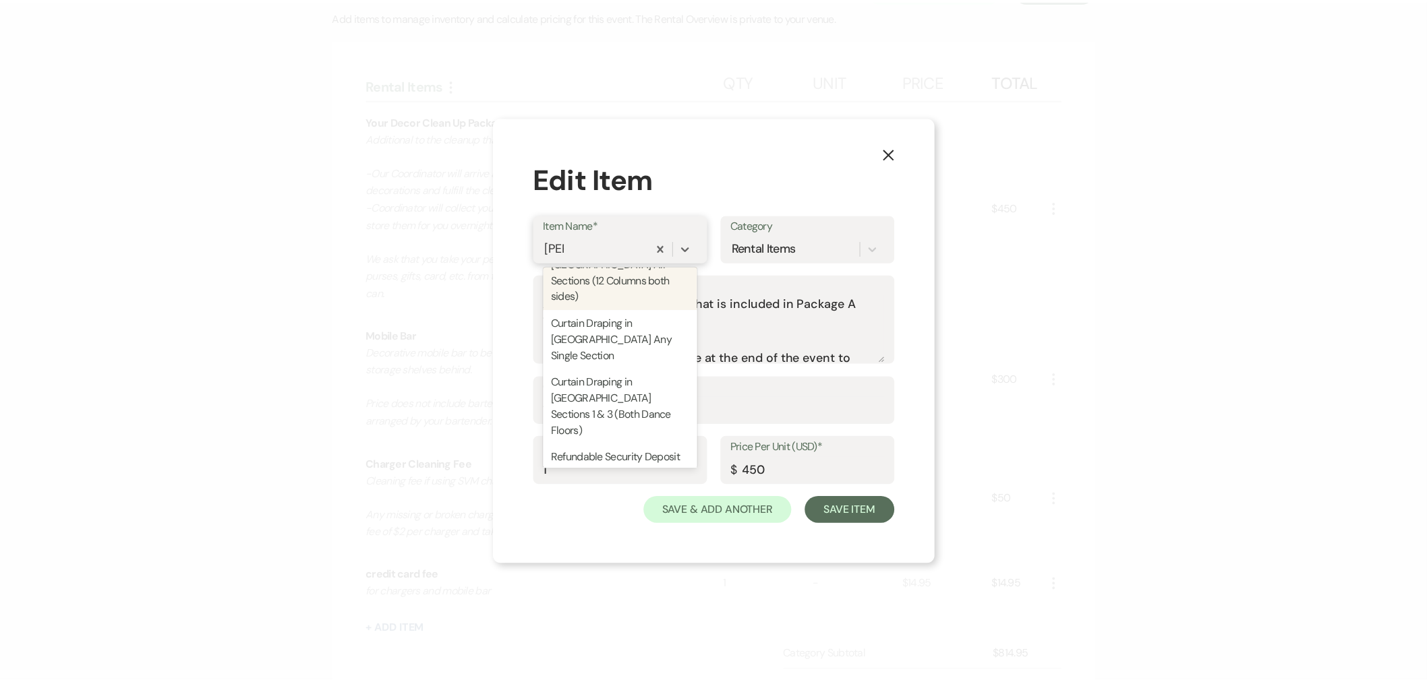
scroll to position [0, 0]
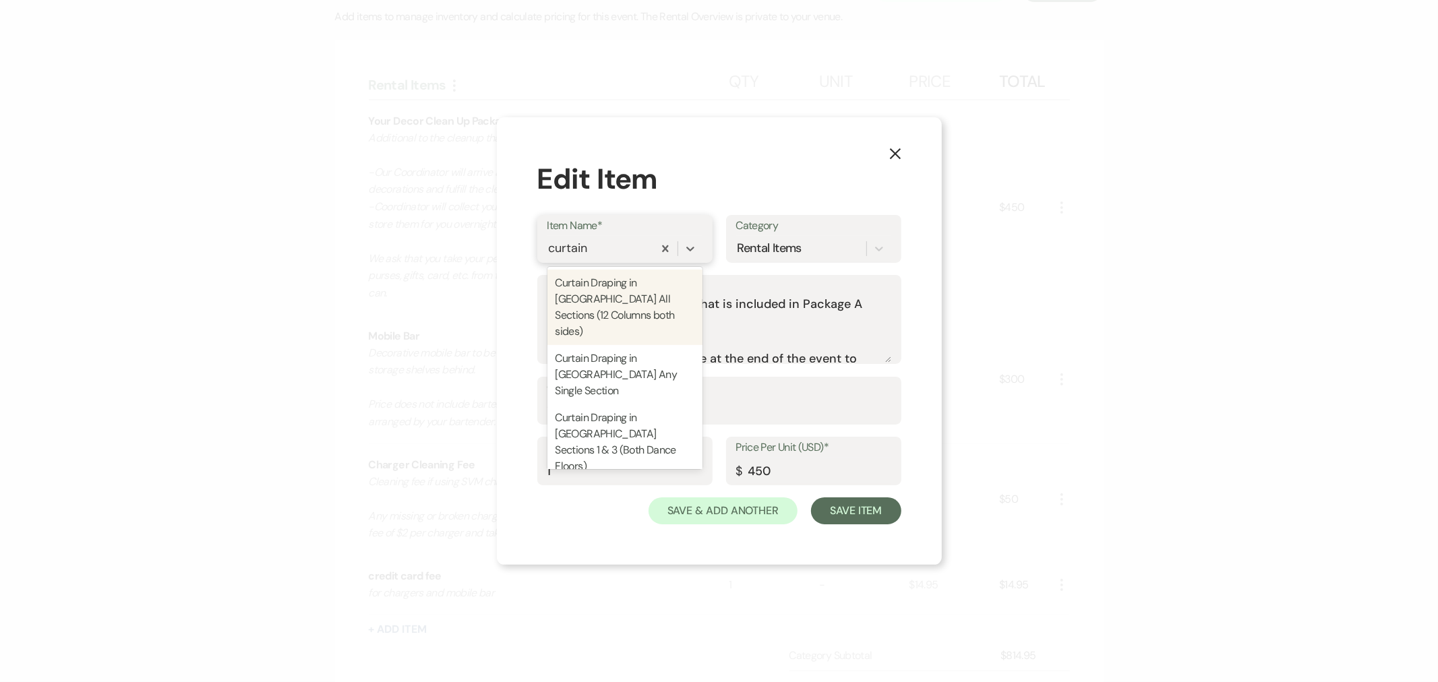
type input "curtain"
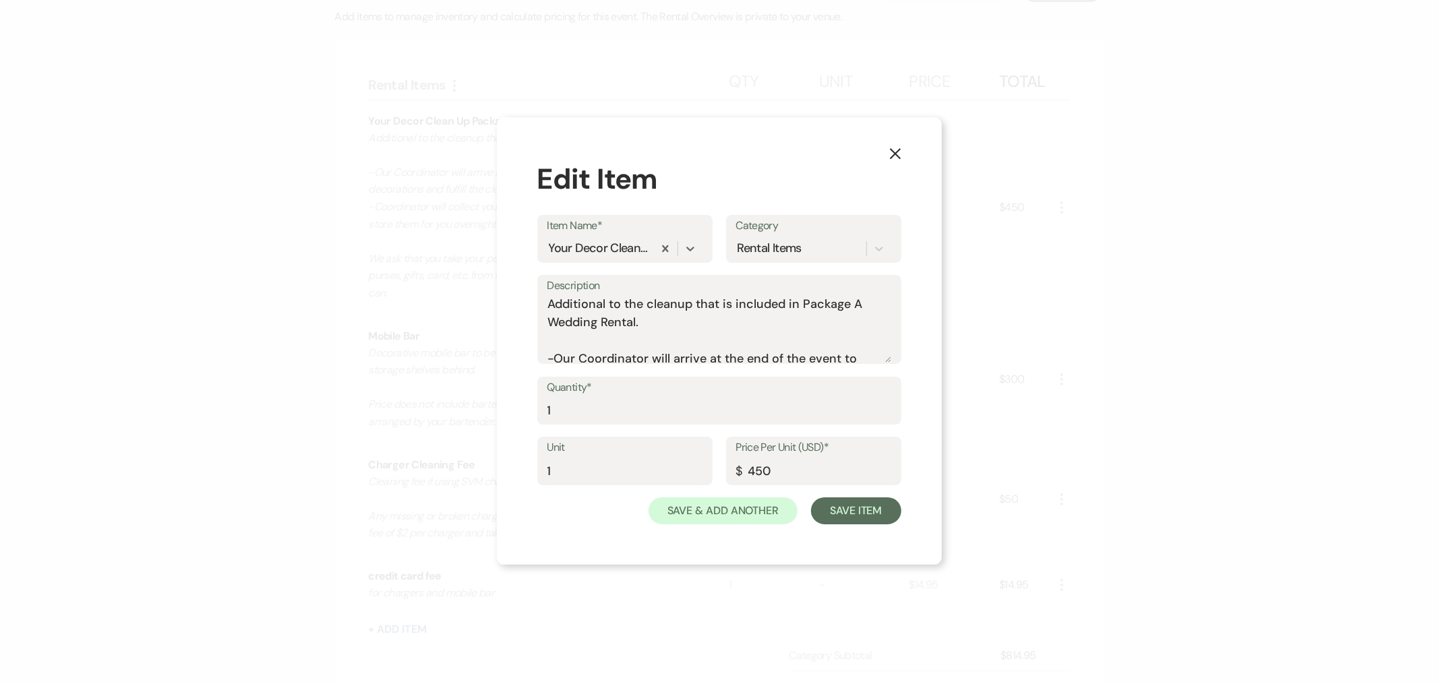
click at [889, 159] on icon "X" at bounding box center [895, 154] width 12 height 12
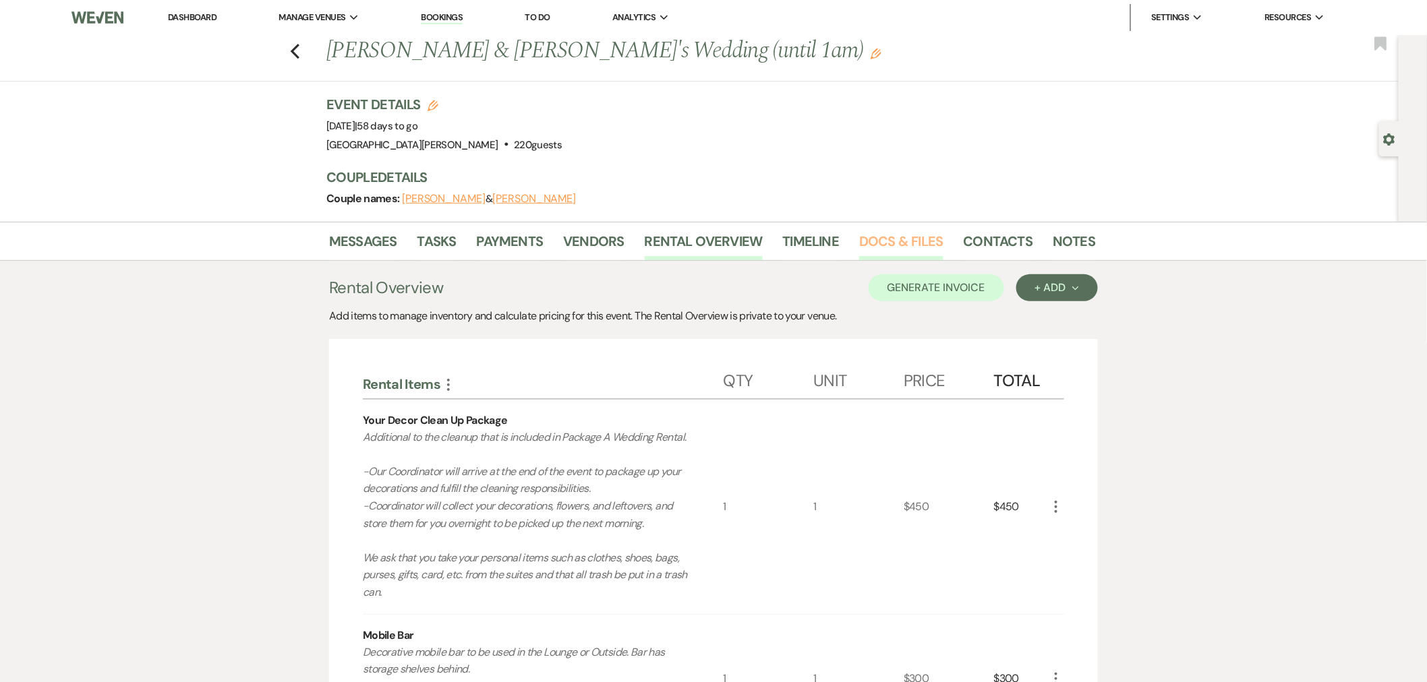
click at [887, 246] on link "Docs & Files" at bounding box center [901, 246] width 84 height 30
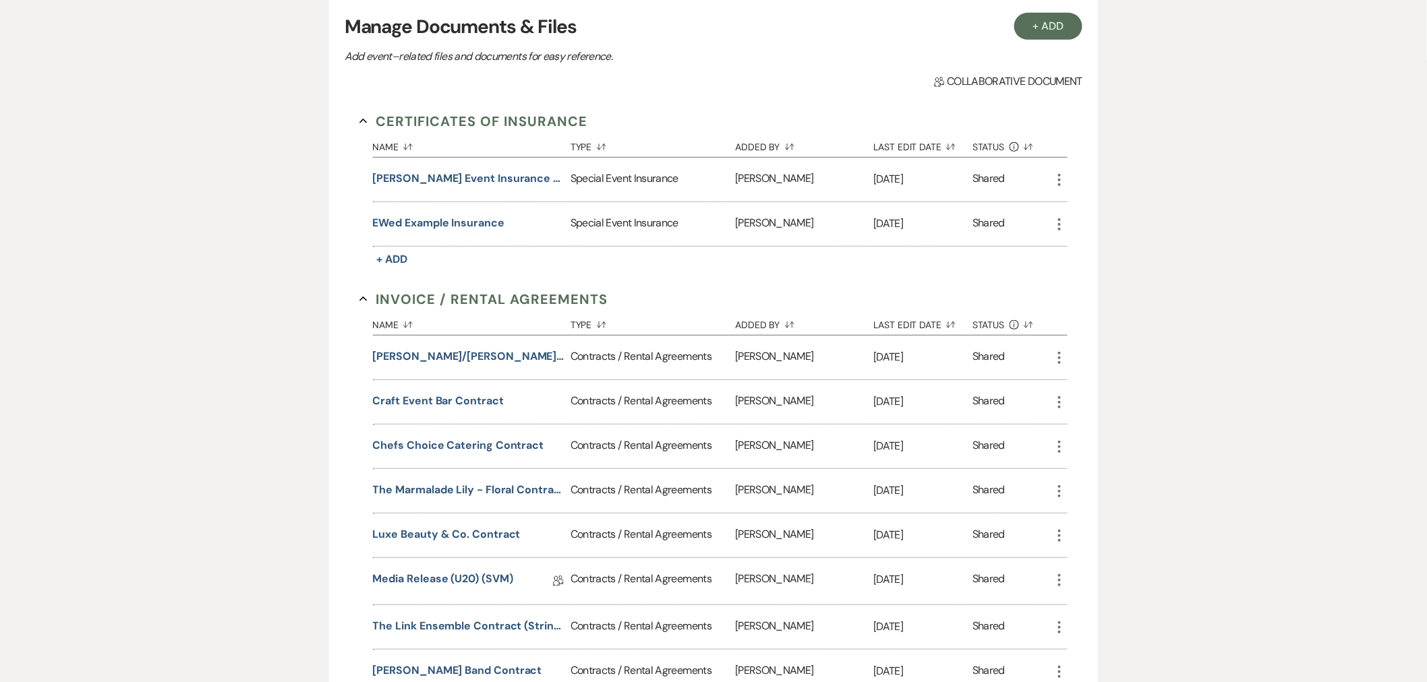
scroll to position [374, 0]
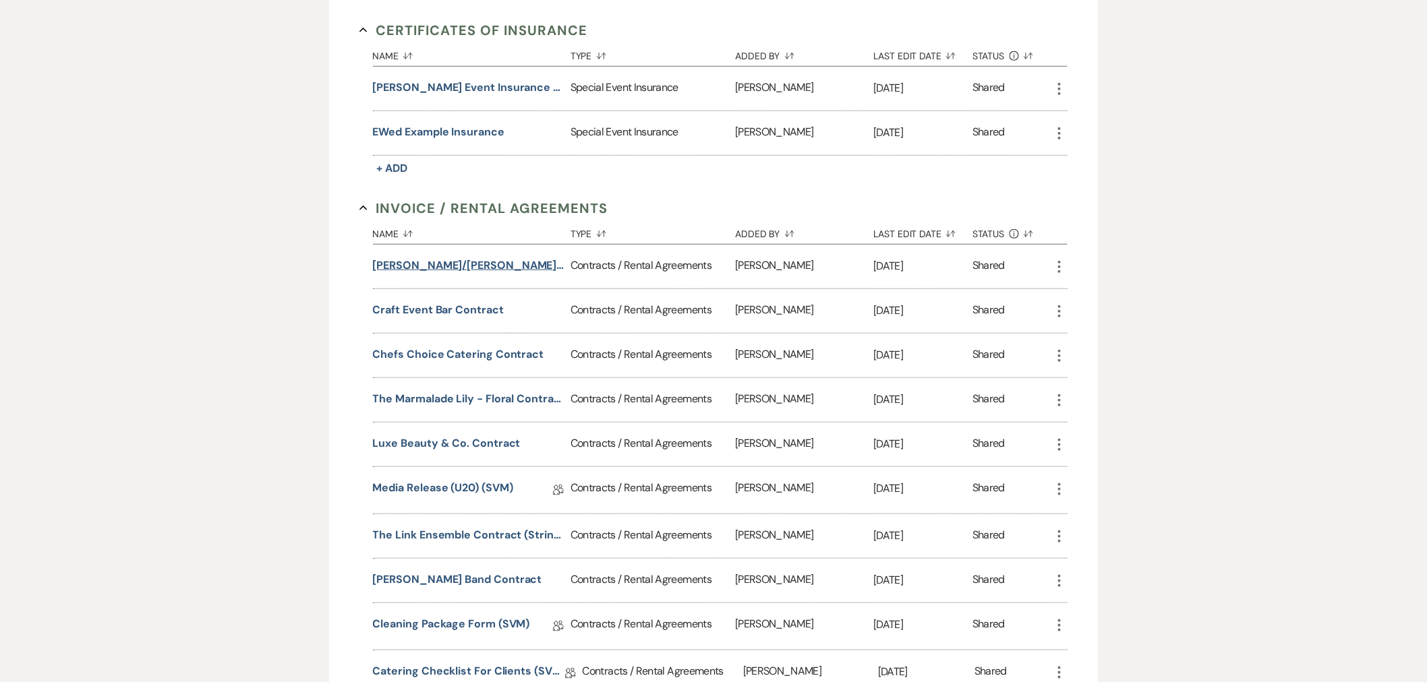
click at [504, 261] on button "[PERSON_NAME]/[PERSON_NAME] Wedding (1am end)" at bounding box center [469, 266] width 192 height 16
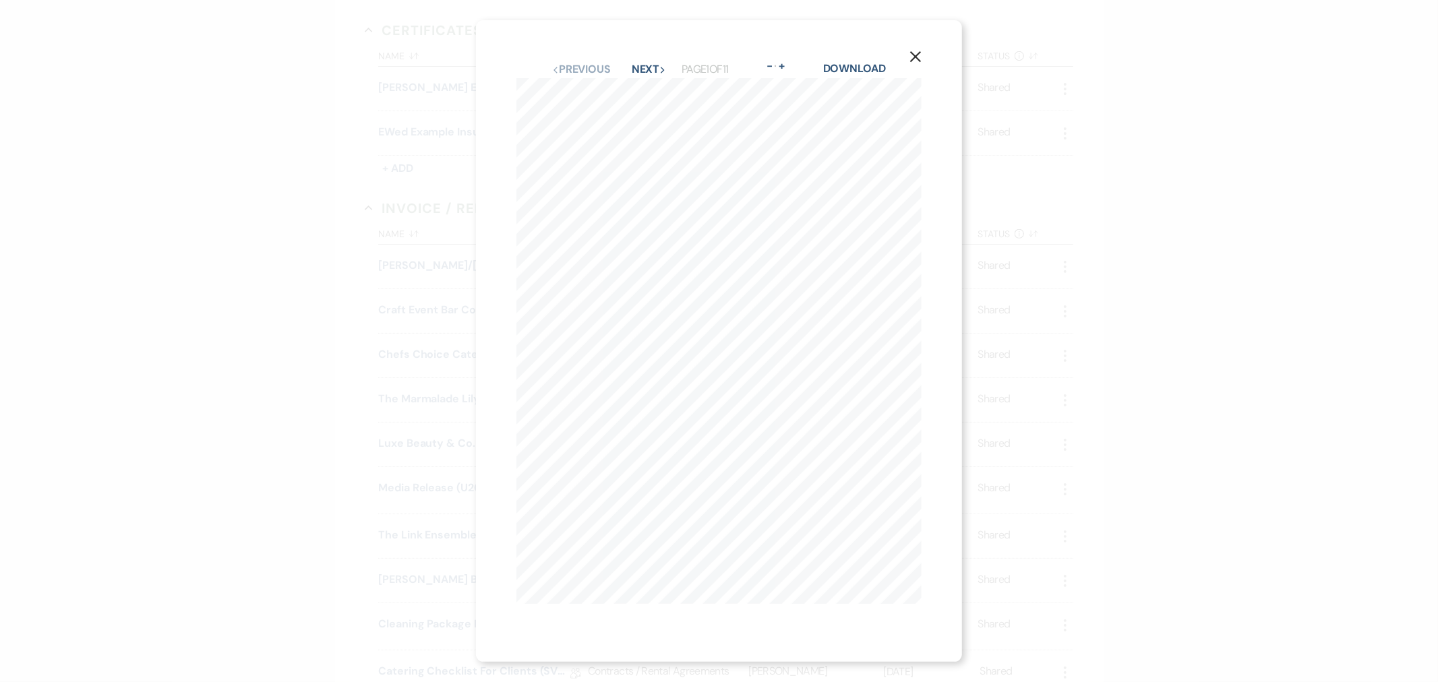
click at [920, 51] on icon "X" at bounding box center [915, 57] width 12 height 12
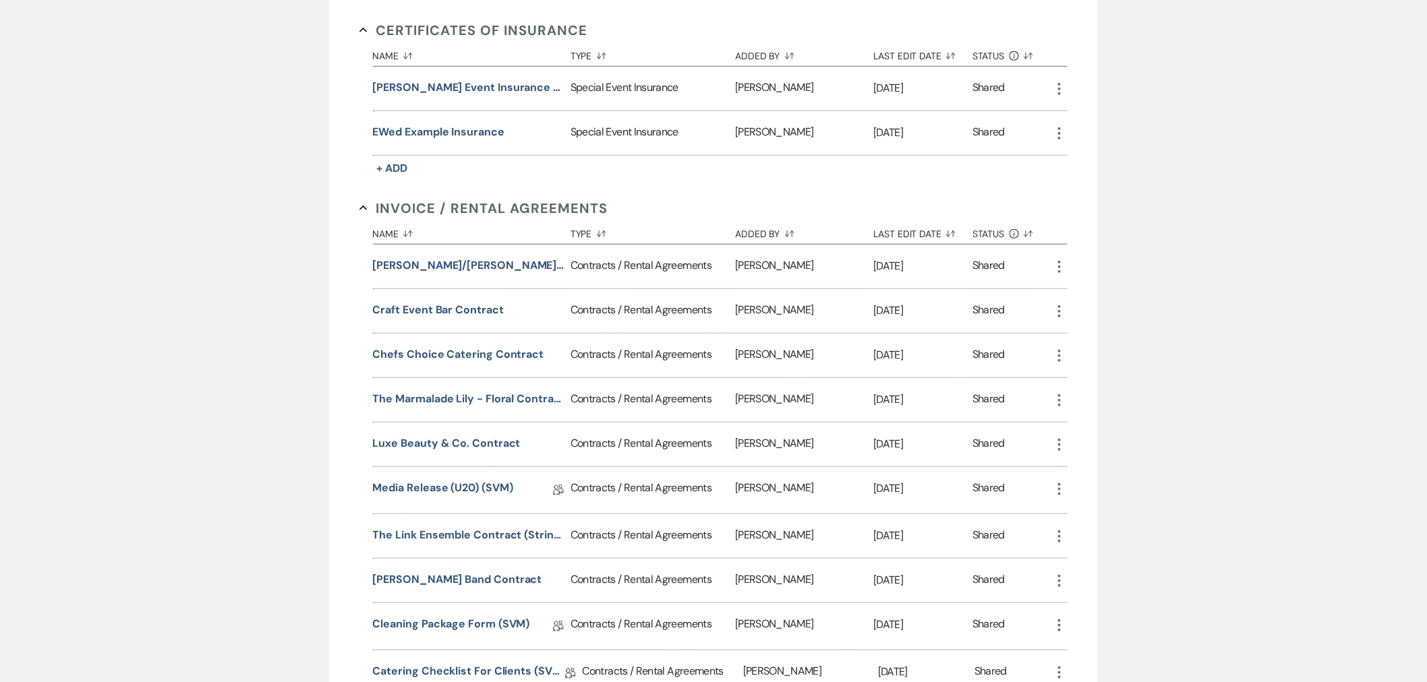
scroll to position [75, 0]
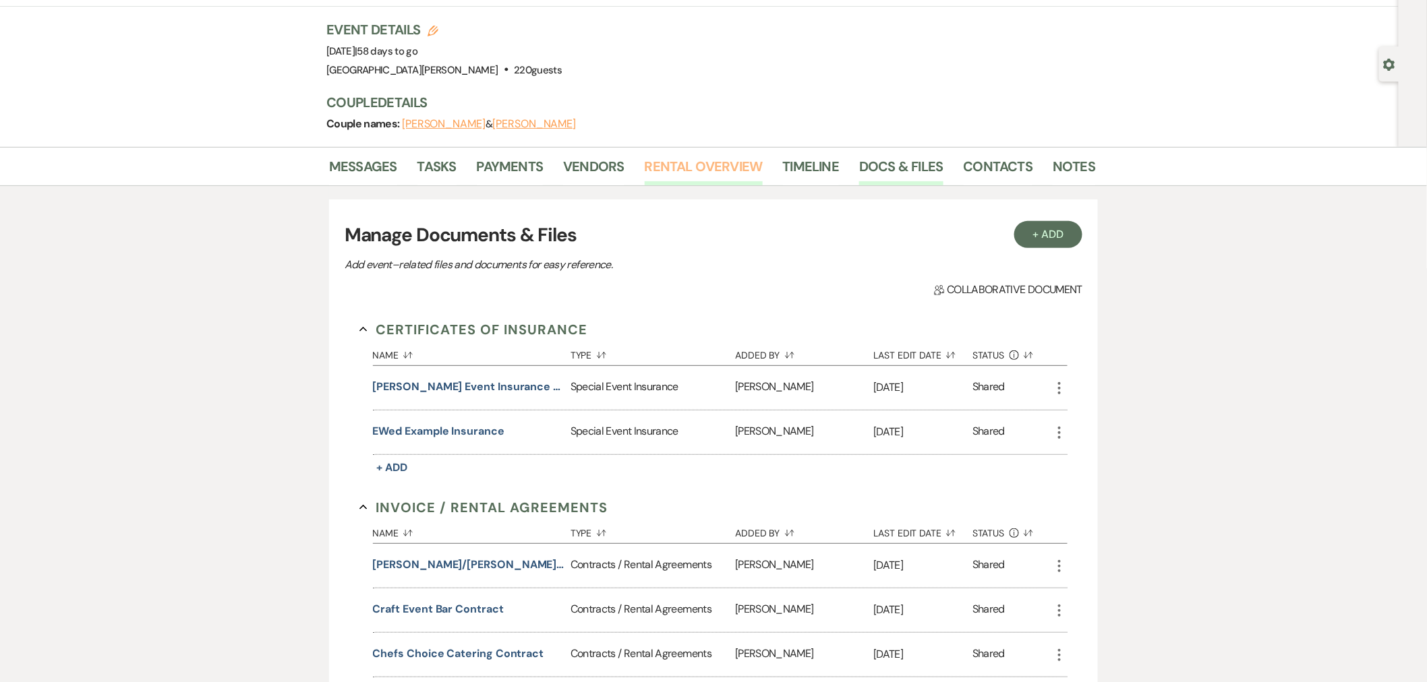
click at [672, 170] on link "Rental Overview" at bounding box center [704, 171] width 118 height 30
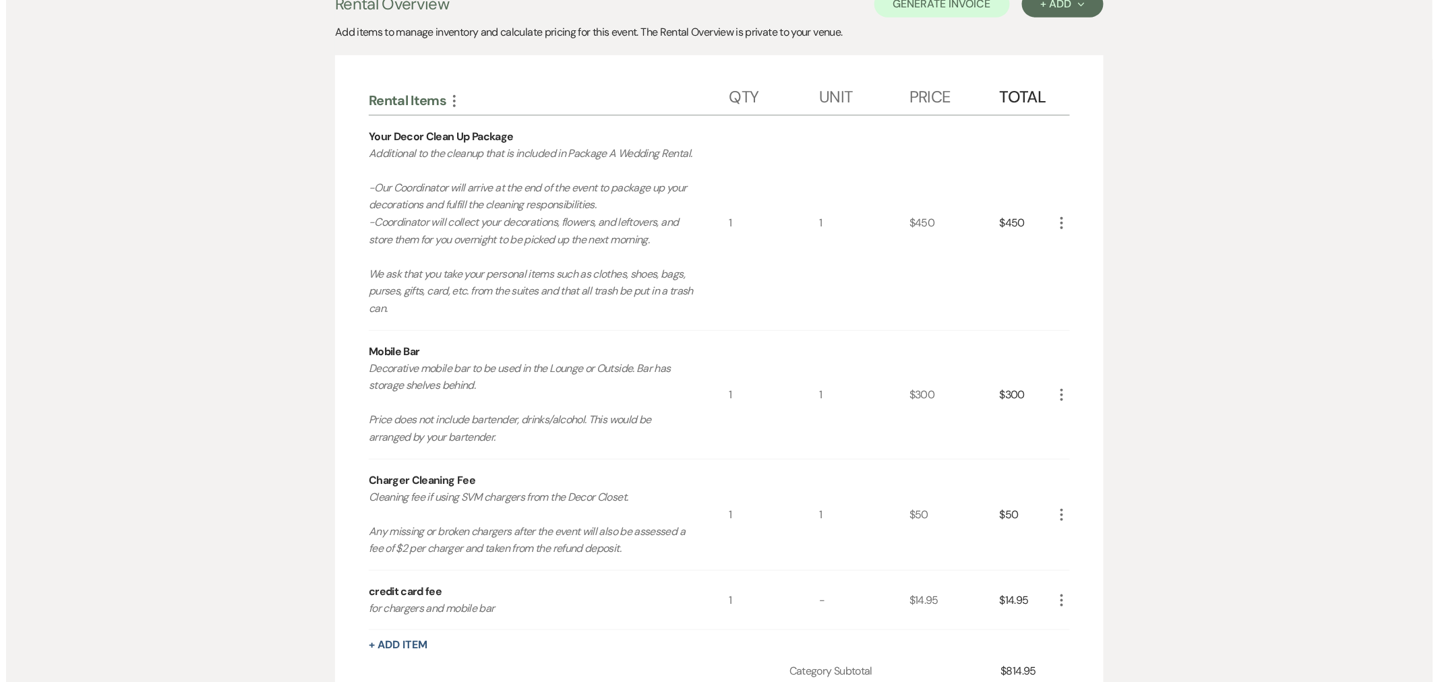
scroll to position [150, 0]
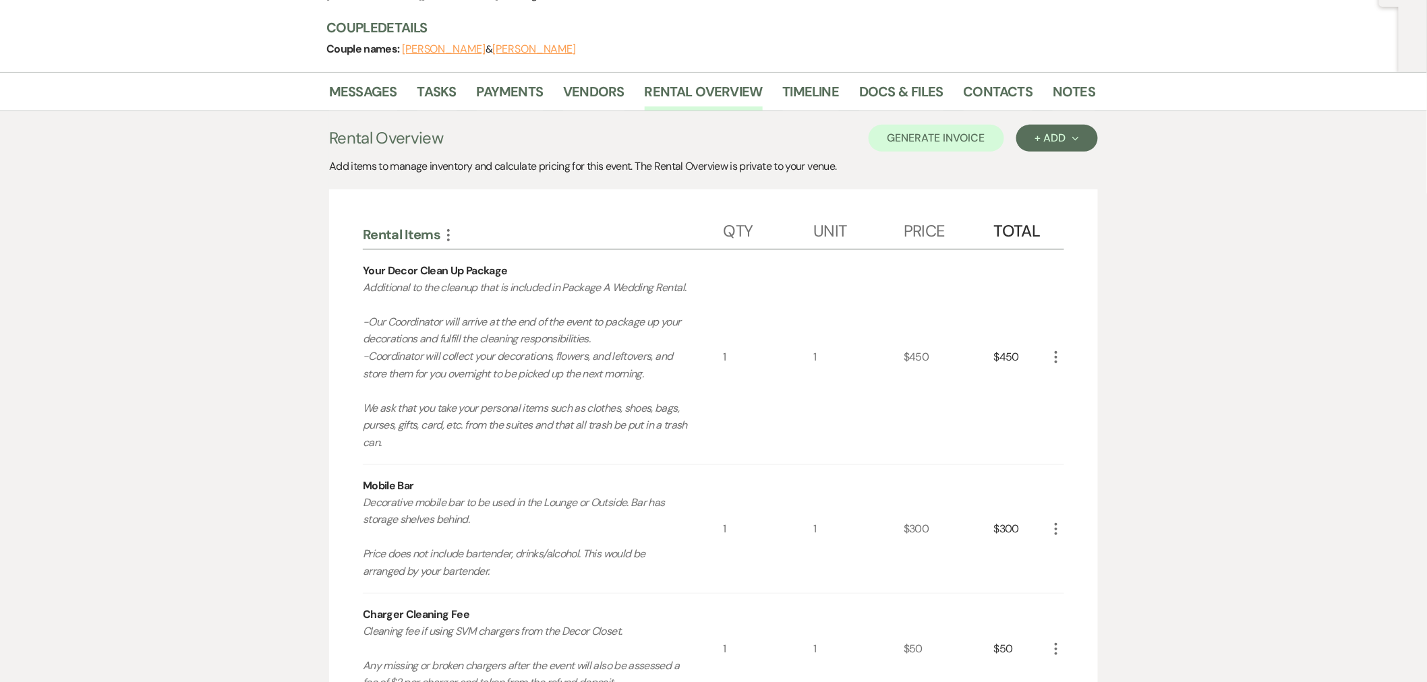
click at [1056, 356] on use "button" at bounding box center [1055, 357] width 3 height 12
click at [1060, 376] on button "Pencil Edit" at bounding box center [1083, 384] width 70 height 22
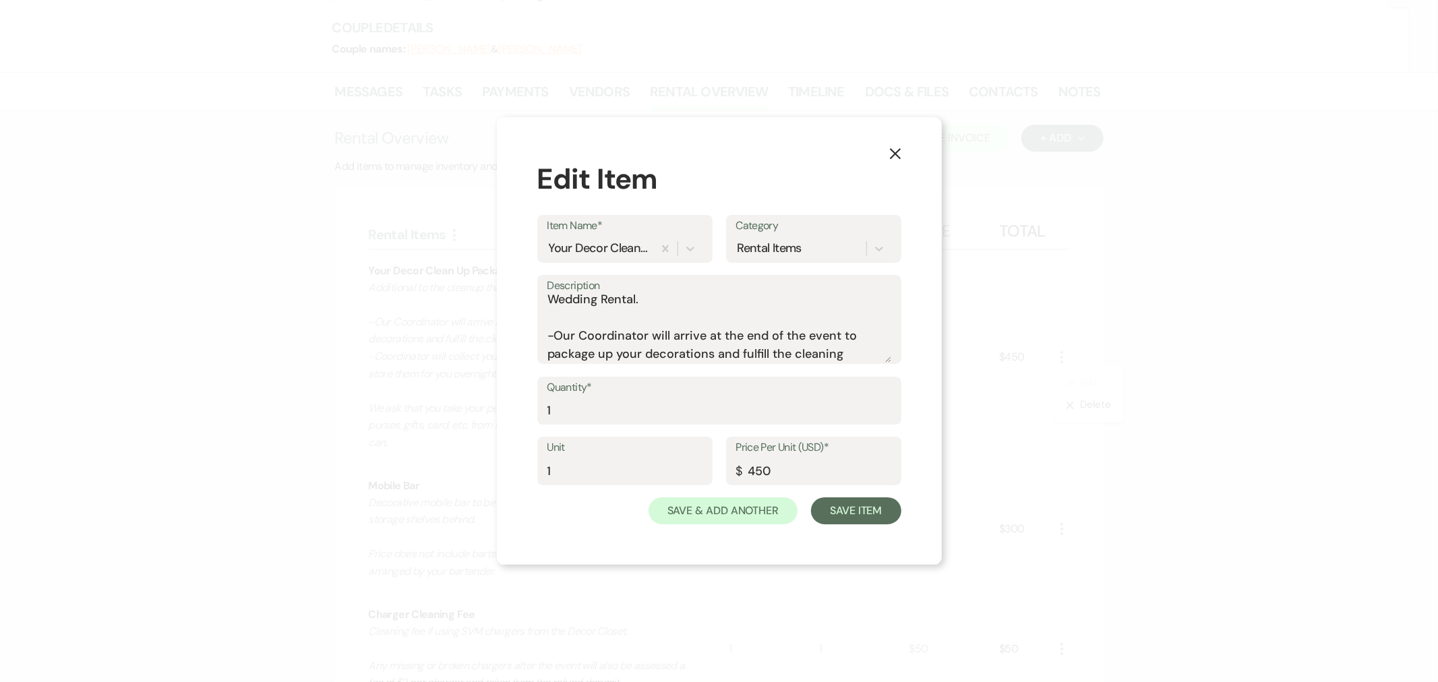
scroll to position [0, 0]
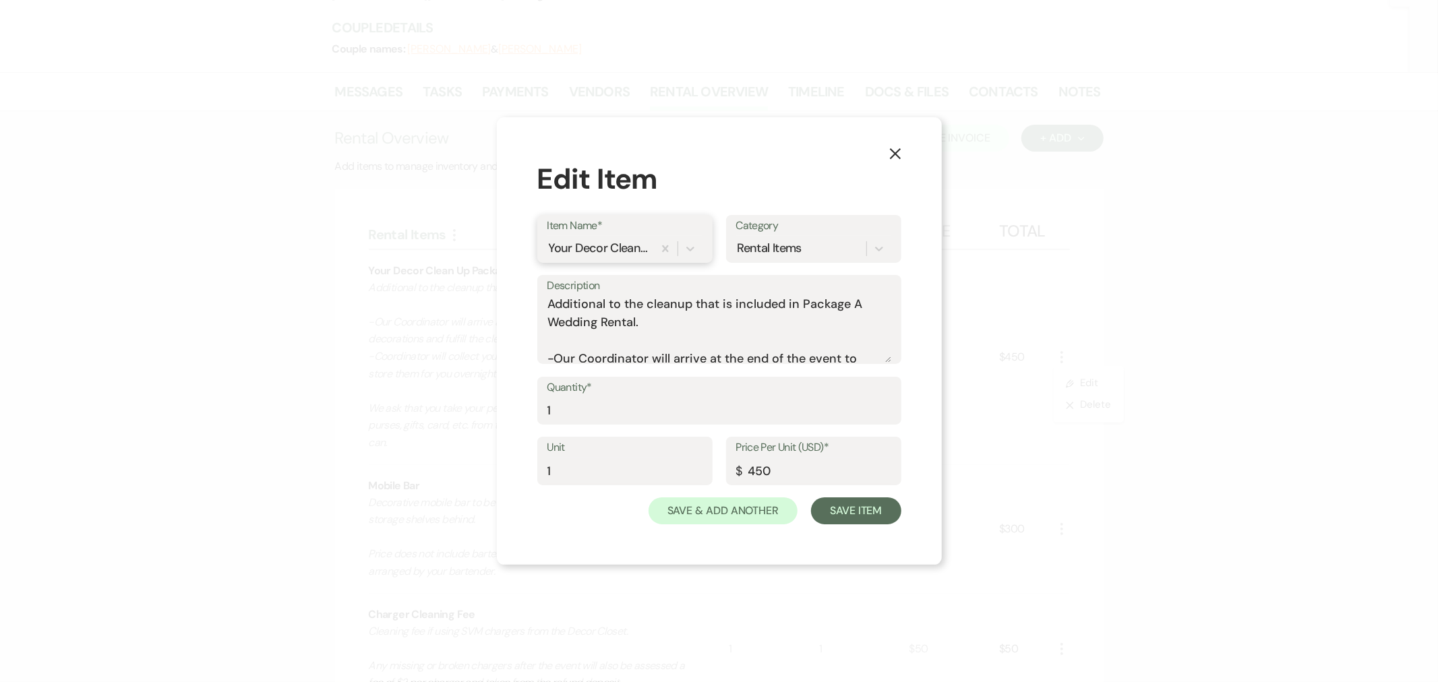
click at [578, 245] on div "Your Decor Clean Up Package" at bounding box center [599, 248] width 100 height 18
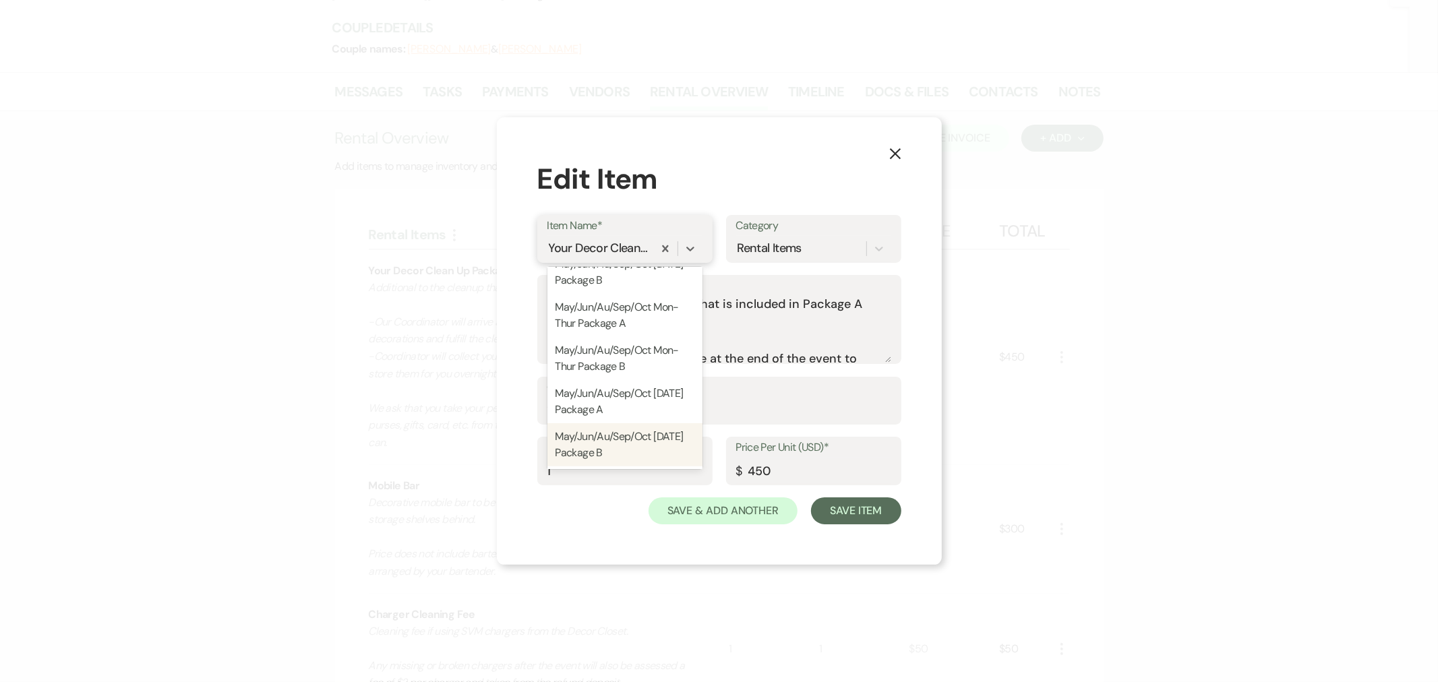
scroll to position [1520, 0]
click at [560, 240] on div "Your Decor Clean Up Package" at bounding box center [599, 248] width 100 height 18
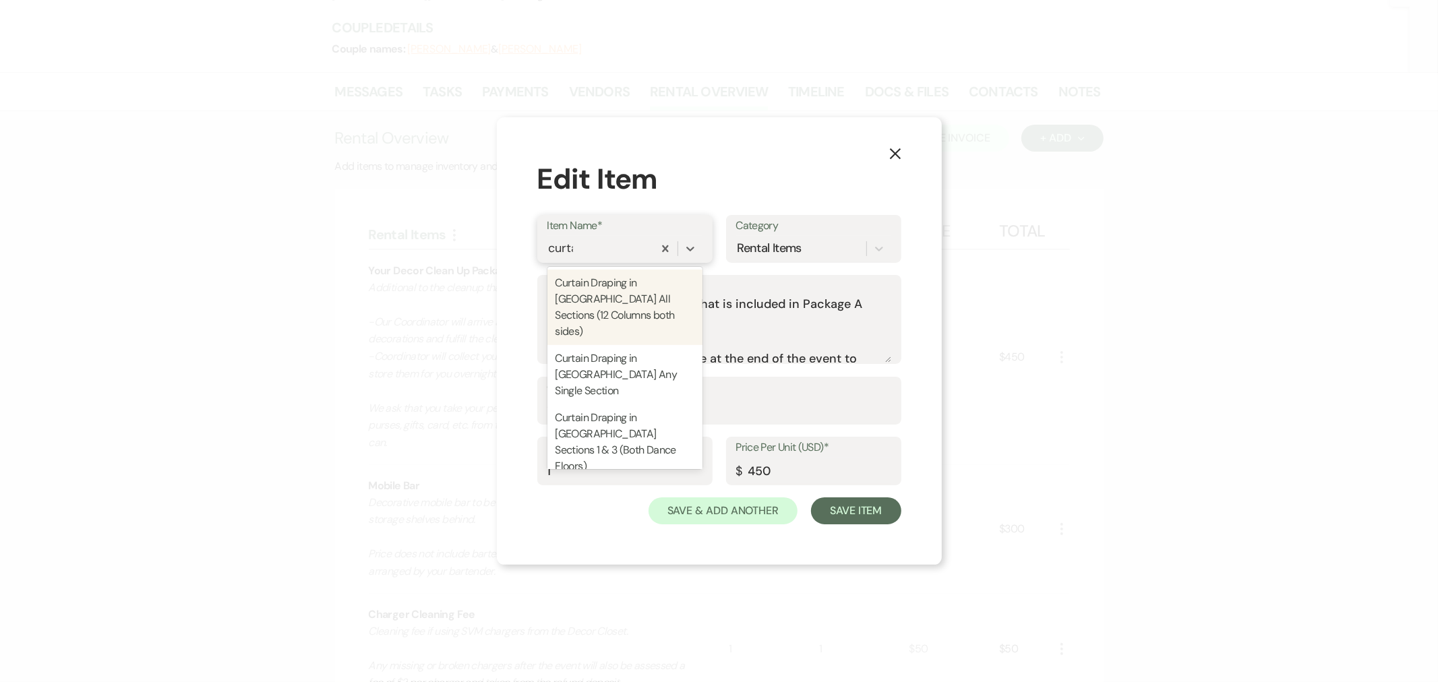
type input "curtain"
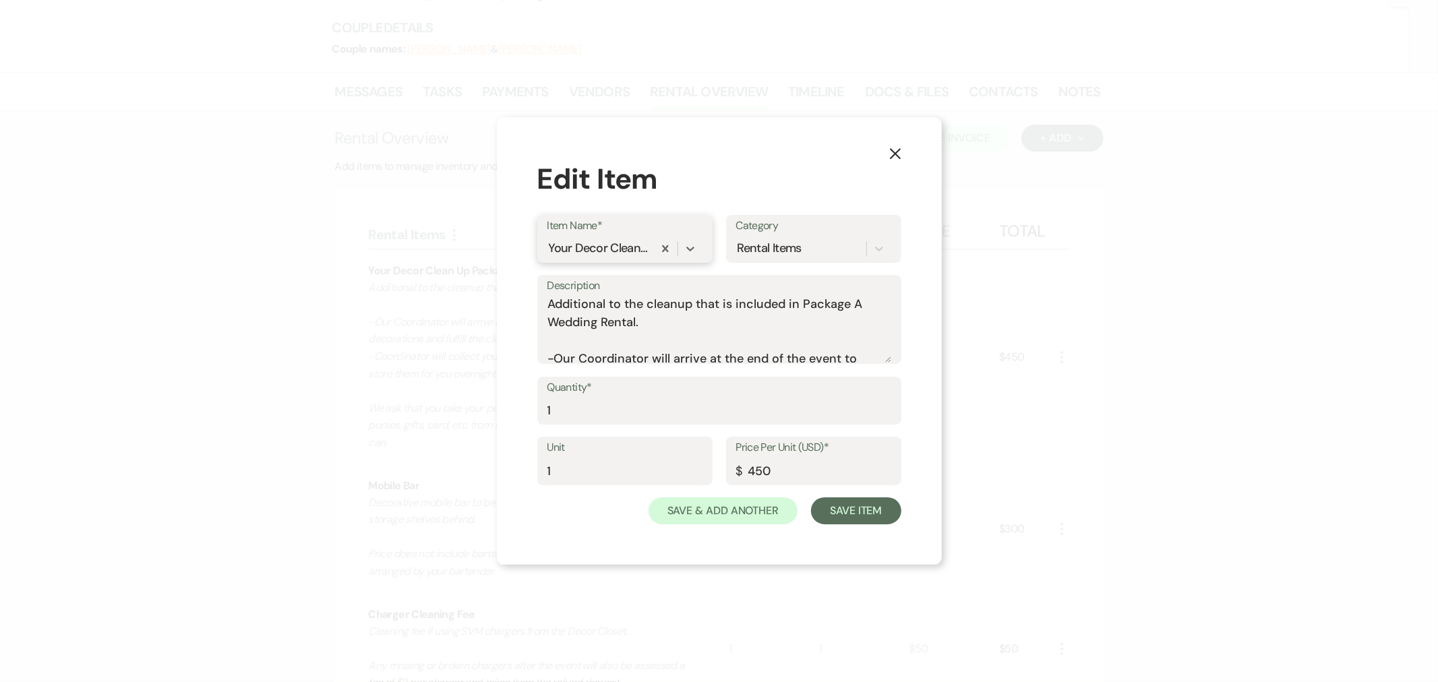
drag, startPoint x: 609, startPoint y: 256, endPoint x: 529, endPoint y: 257, distance: 79.6
click at [529, 257] on div "X Edit Item Item Name* 0 results available. Select is focused ,type to refine l…" at bounding box center [719, 341] width 445 height 448
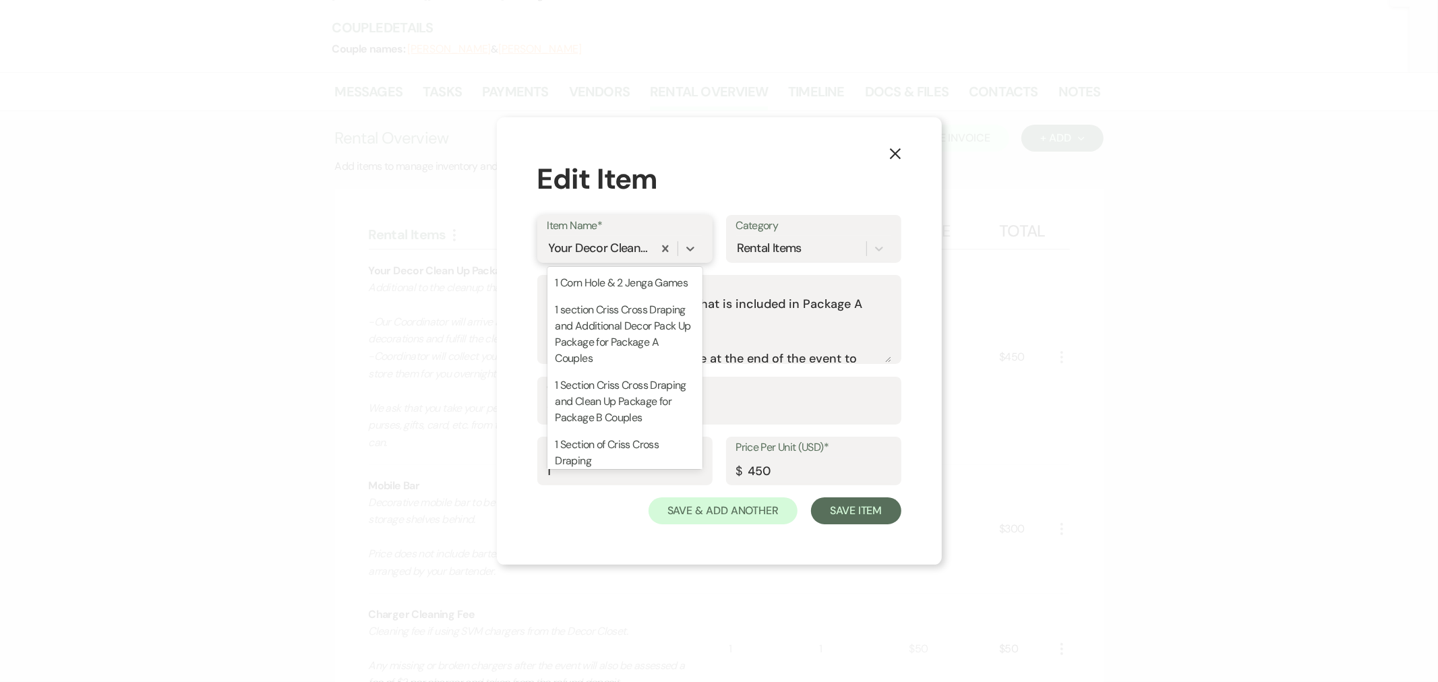
click at [550, 248] on div "Your Decor Clean Up Package" at bounding box center [599, 248] width 100 height 18
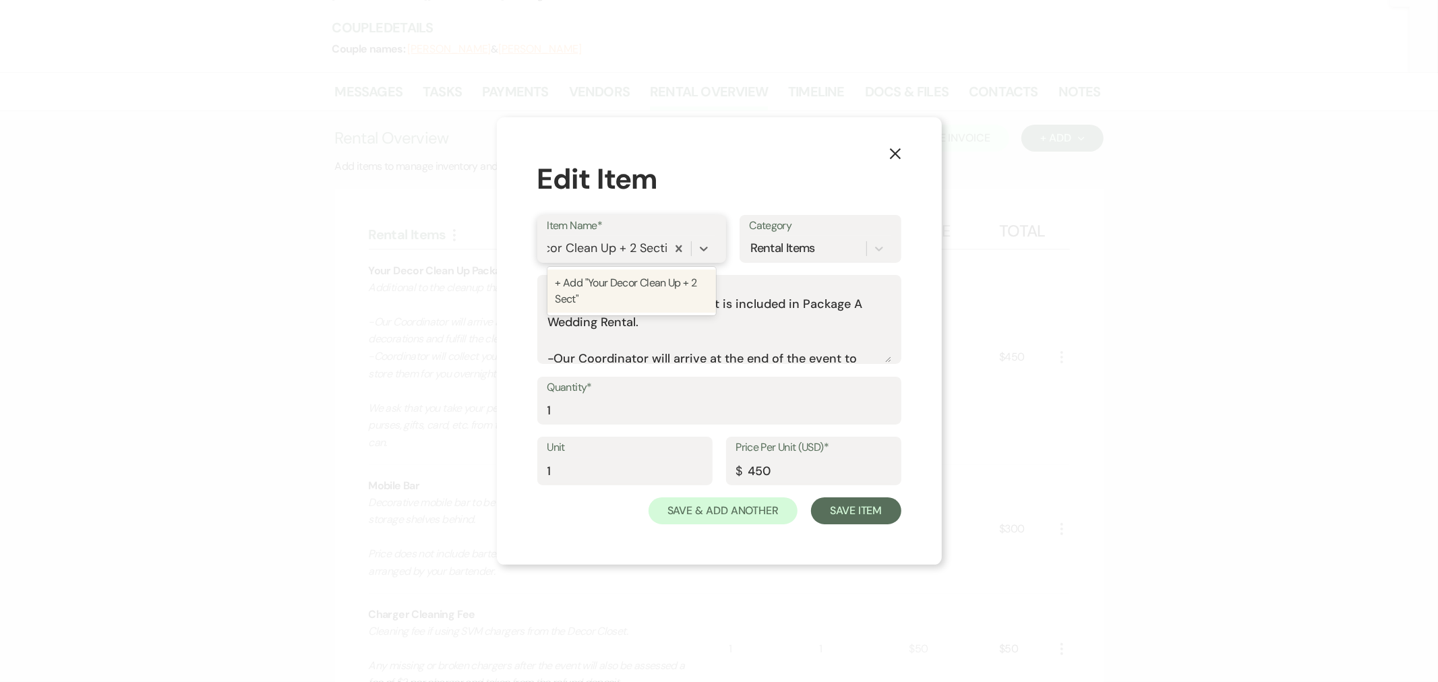
scroll to position [0, 48]
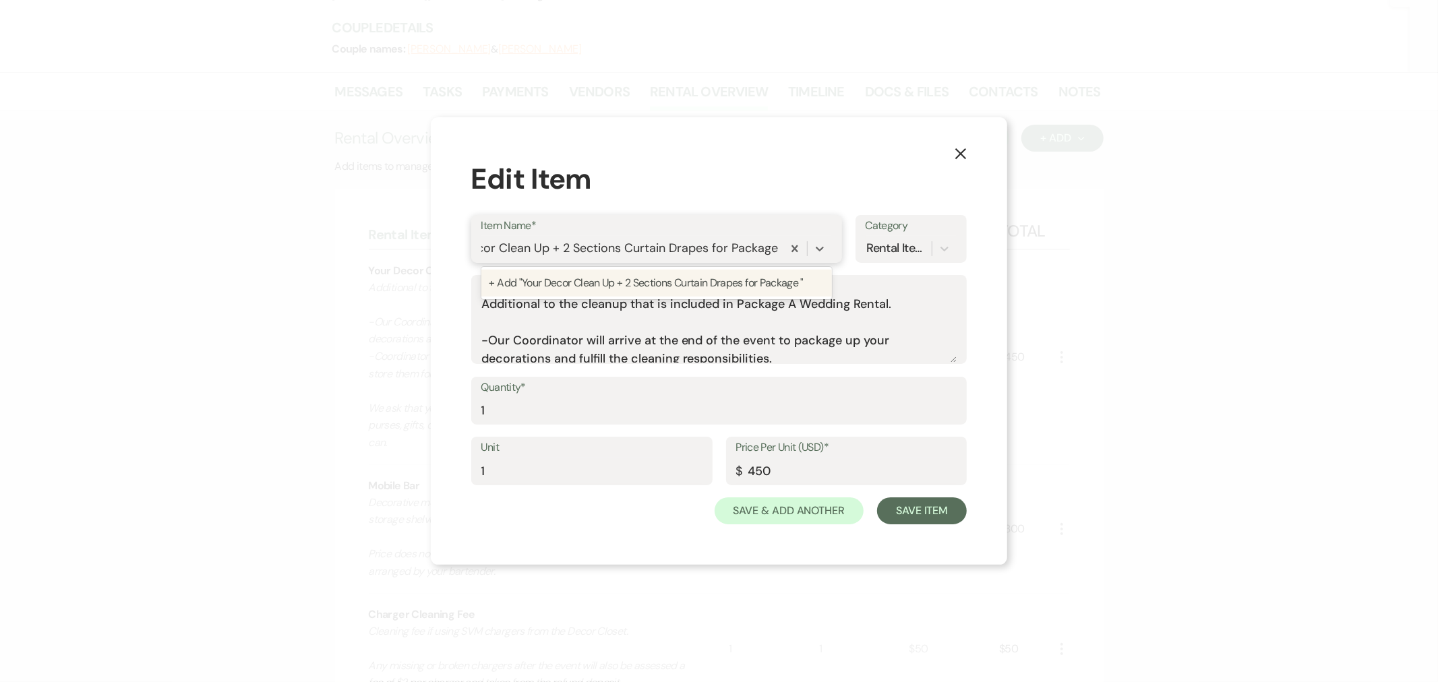
type input "Your Decor Clean Up + 2 Sections Curtain Drapes for Package A"
click at [652, 287] on div "+ Add "Your Decor Clean Up + 2 Sections Curtain Drapes for Package A"" at bounding box center [656, 283] width 359 height 27
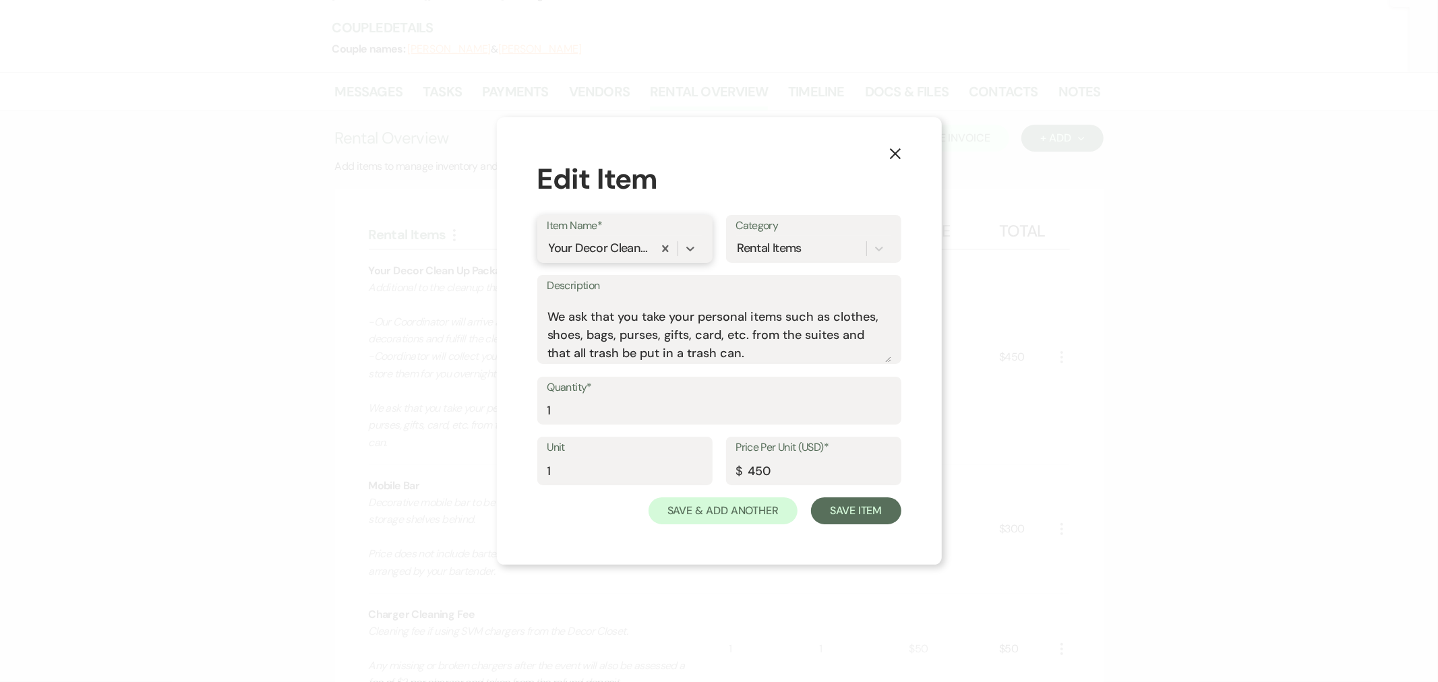
scroll to position [187, 0]
click at [774, 345] on textarea "Additional to the cleanup that is included in Package A Wedding Rental. -Our Co…" at bounding box center [719, 328] width 344 height 67
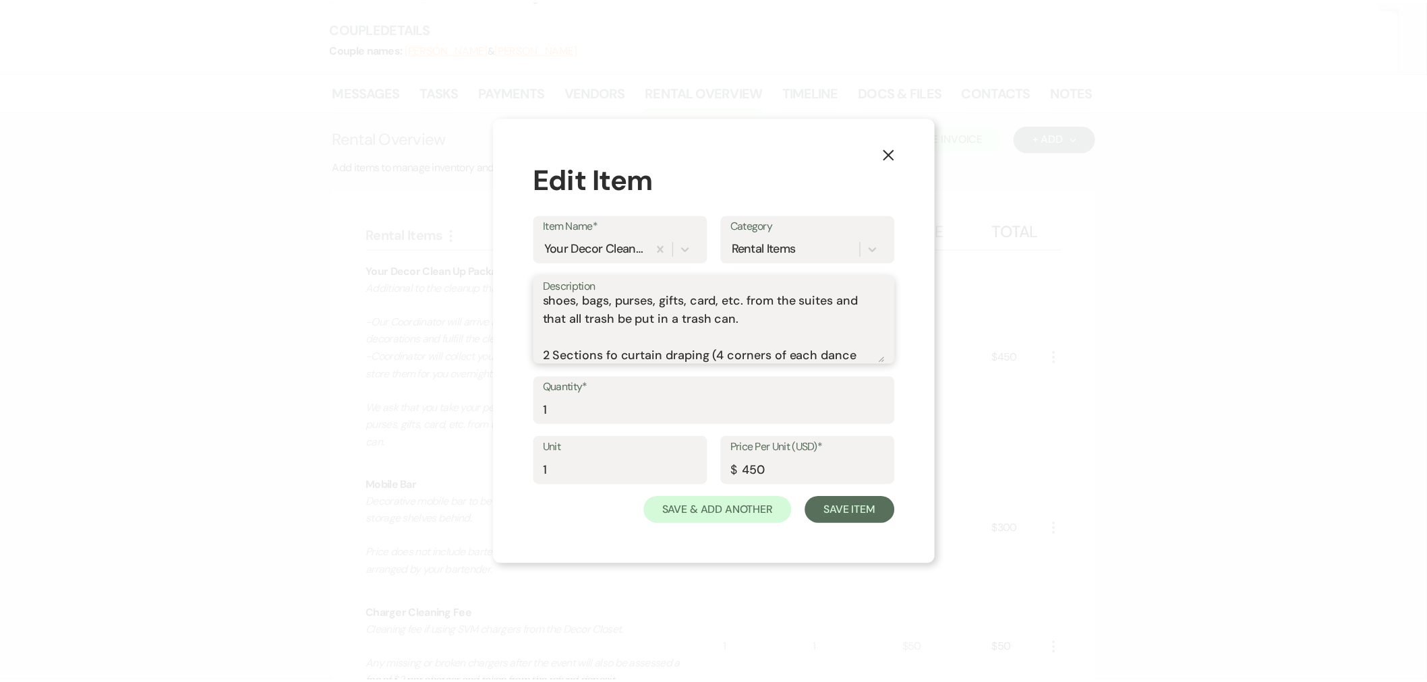
scroll to position [222, 0]
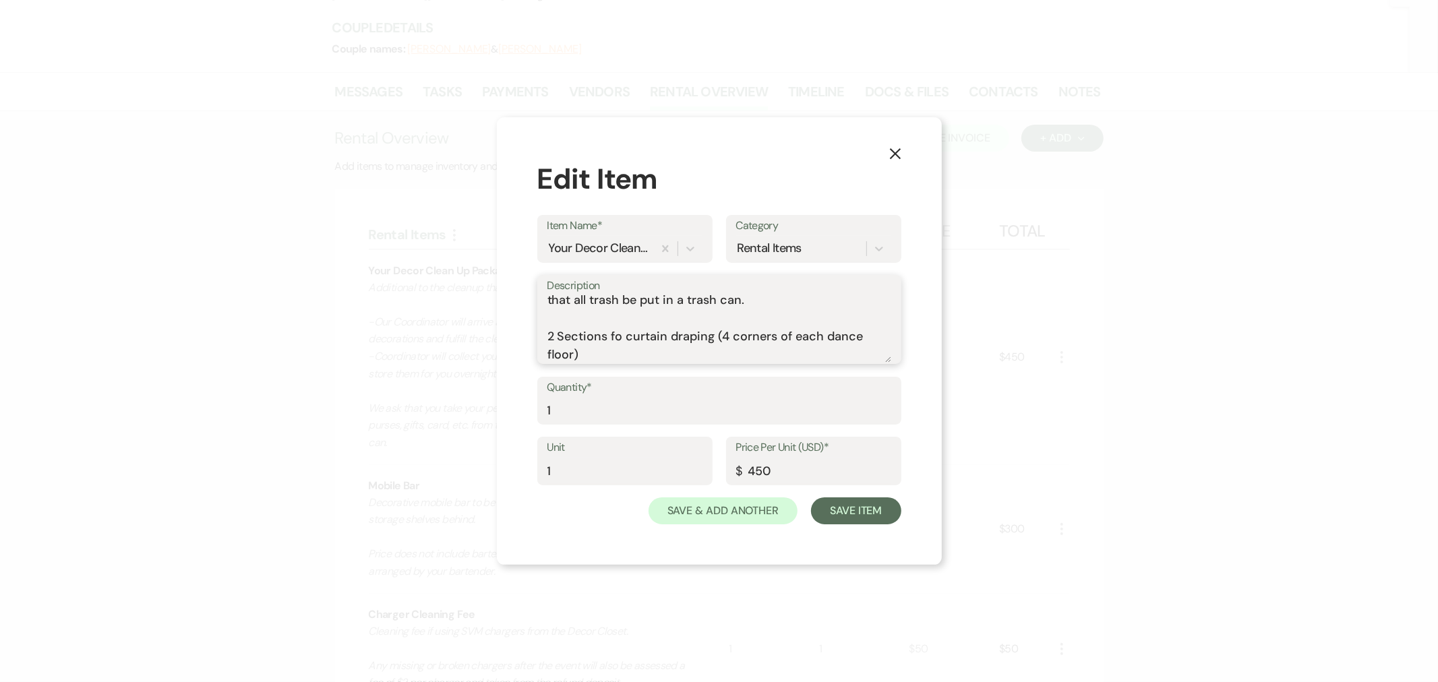
click at [615, 335] on textarea "Additional to the cleanup that is included in Package A Wedding Rental. -Our Co…" at bounding box center [719, 328] width 344 height 67
click at [562, 336] on textarea "Additional to the cleanup that is included in Package A Wedding Rental. -Our Co…" at bounding box center [719, 328] width 344 height 67
click at [665, 354] on textarea "Additional to the cleanup that is included in Package A Wedding Rental. -Our Co…" at bounding box center [719, 328] width 344 height 67
type textarea "Additional to the cleanup that is included in Package A Wedding Rental. -Our Co…"
drag, startPoint x: 776, startPoint y: 466, endPoint x: 745, endPoint y: 467, distance: 31.0
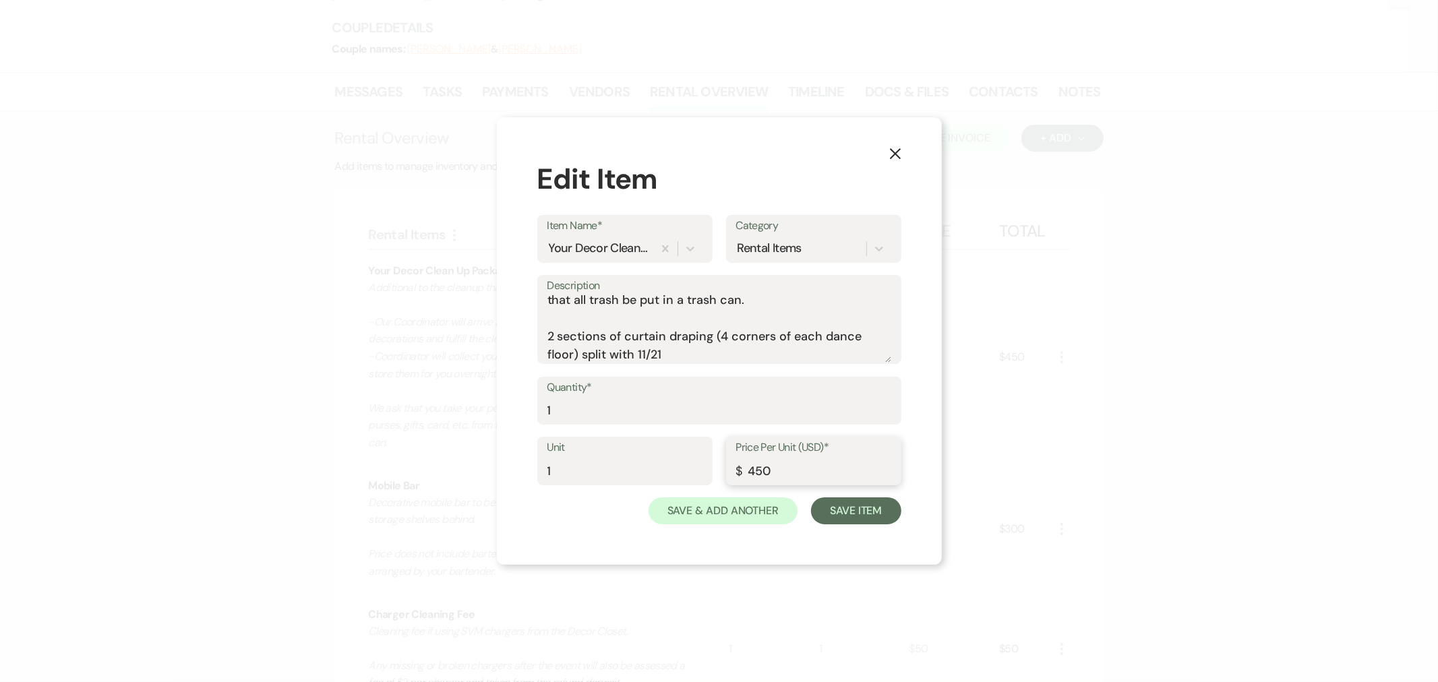
click at [745, 467] on input "450" at bounding box center [813, 471] width 155 height 26
type input "2600"
click at [874, 504] on button "Save Item" at bounding box center [856, 511] width 90 height 27
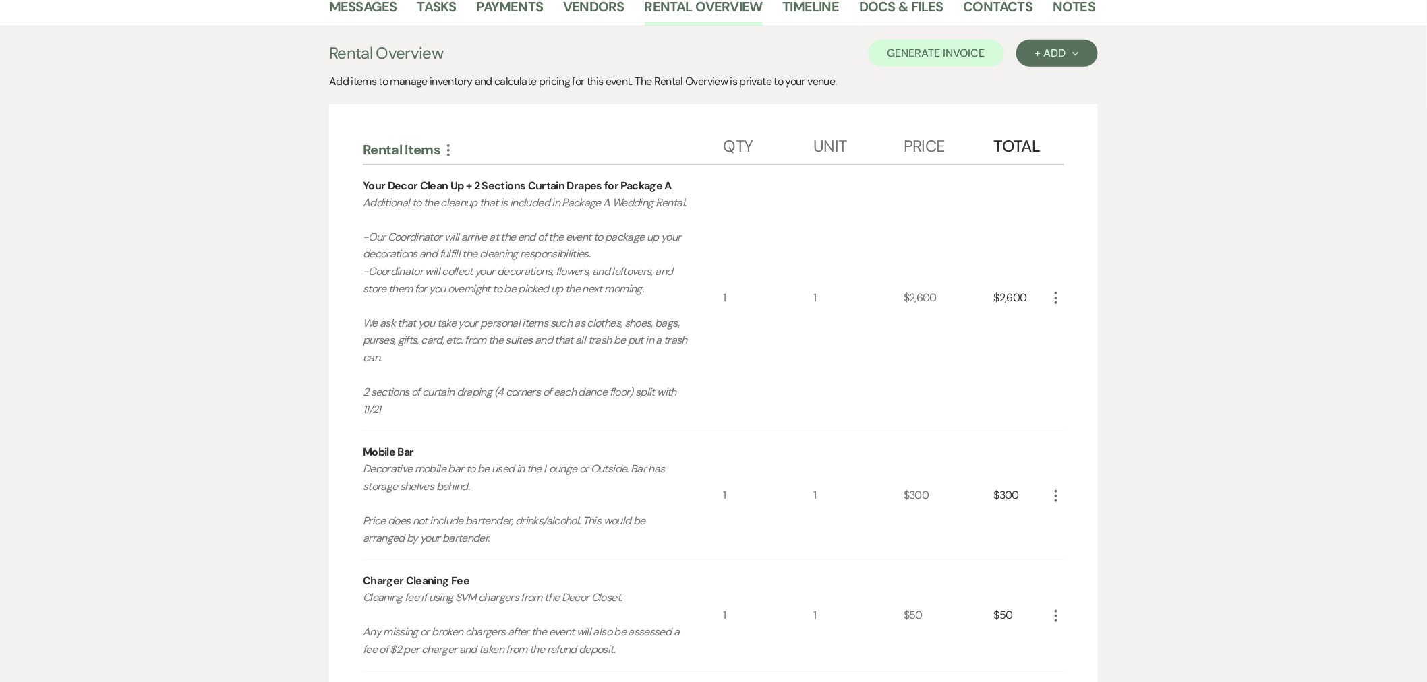
scroll to position [225, 0]
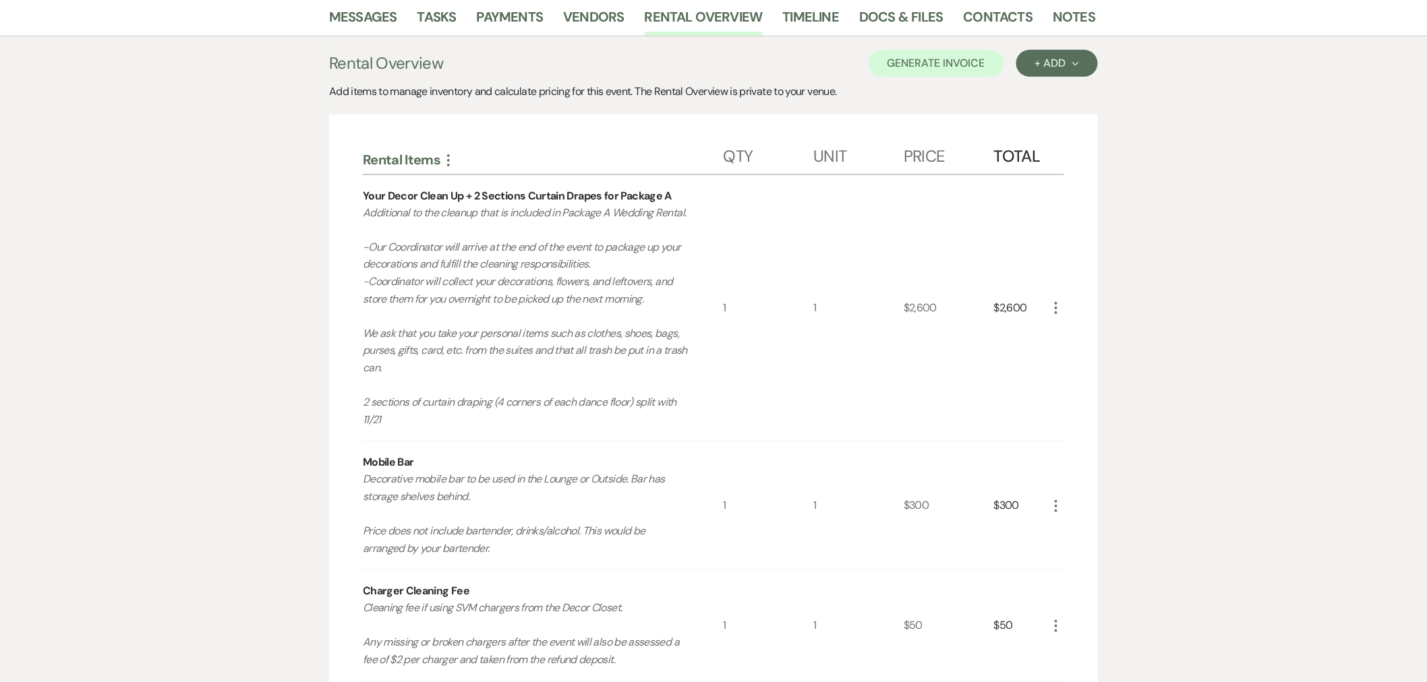
click at [1052, 309] on icon "More" at bounding box center [1056, 308] width 16 height 16
click at [1069, 332] on icon "Pencil" at bounding box center [1067, 335] width 8 height 10
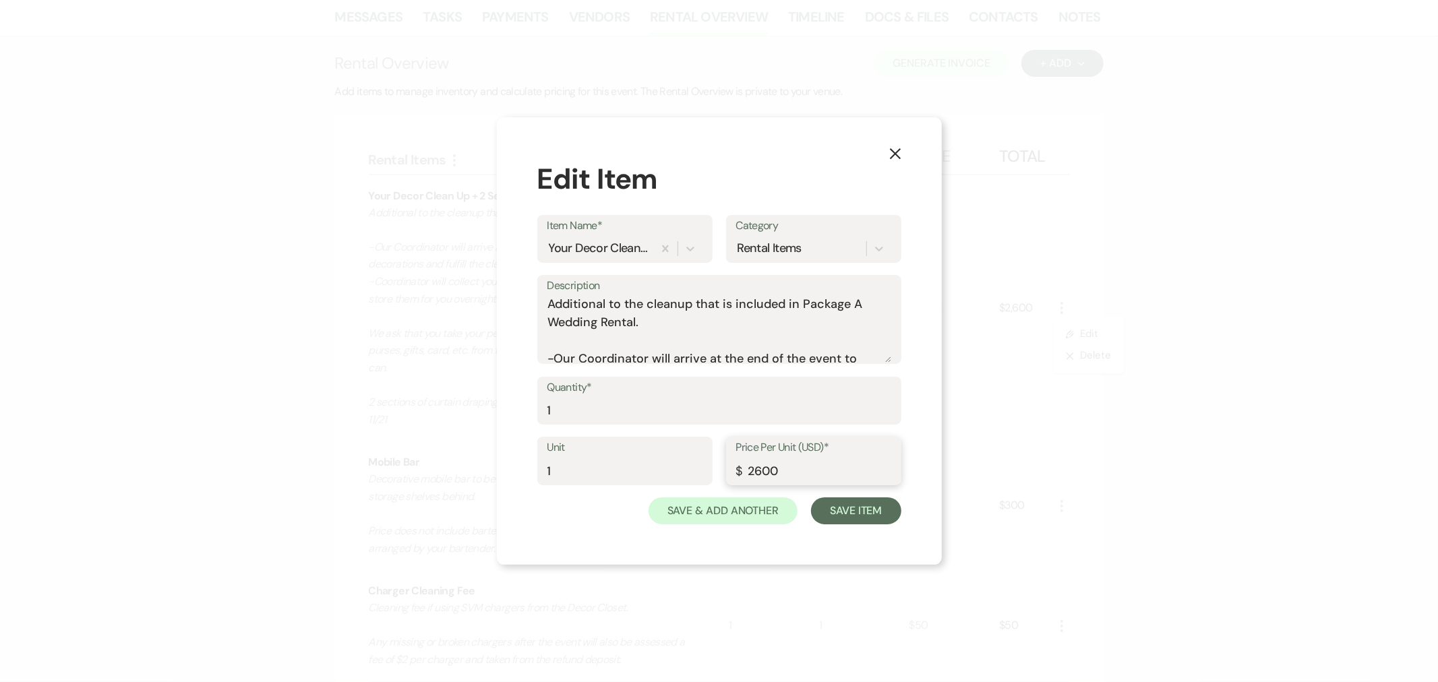
drag, startPoint x: 804, startPoint y: 475, endPoint x: 717, endPoint y: 476, distance: 87.0
click at [717, 476] on div "Unit 1 Price Per Unit (USD)* $ 2600" at bounding box center [719, 467] width 364 height 61
type input "1400"
click at [861, 517] on button "Save Item" at bounding box center [856, 511] width 90 height 27
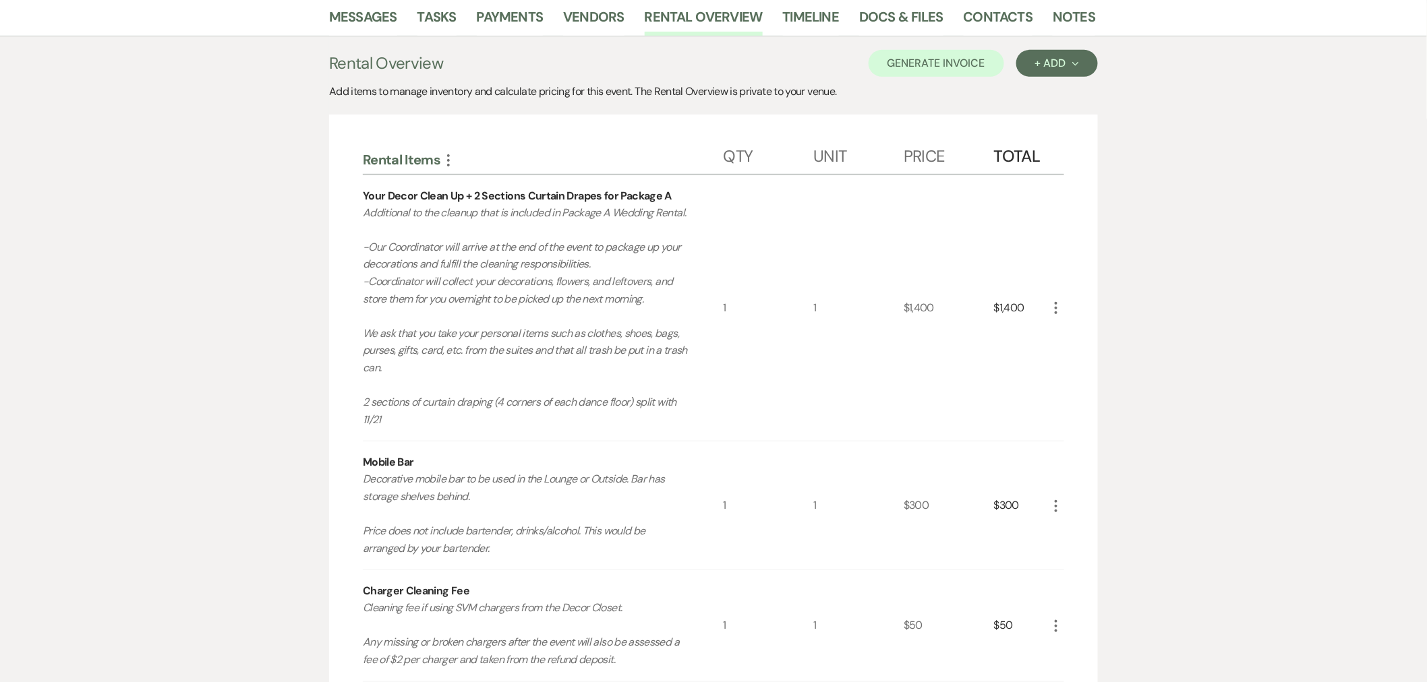
scroll to position [620, 0]
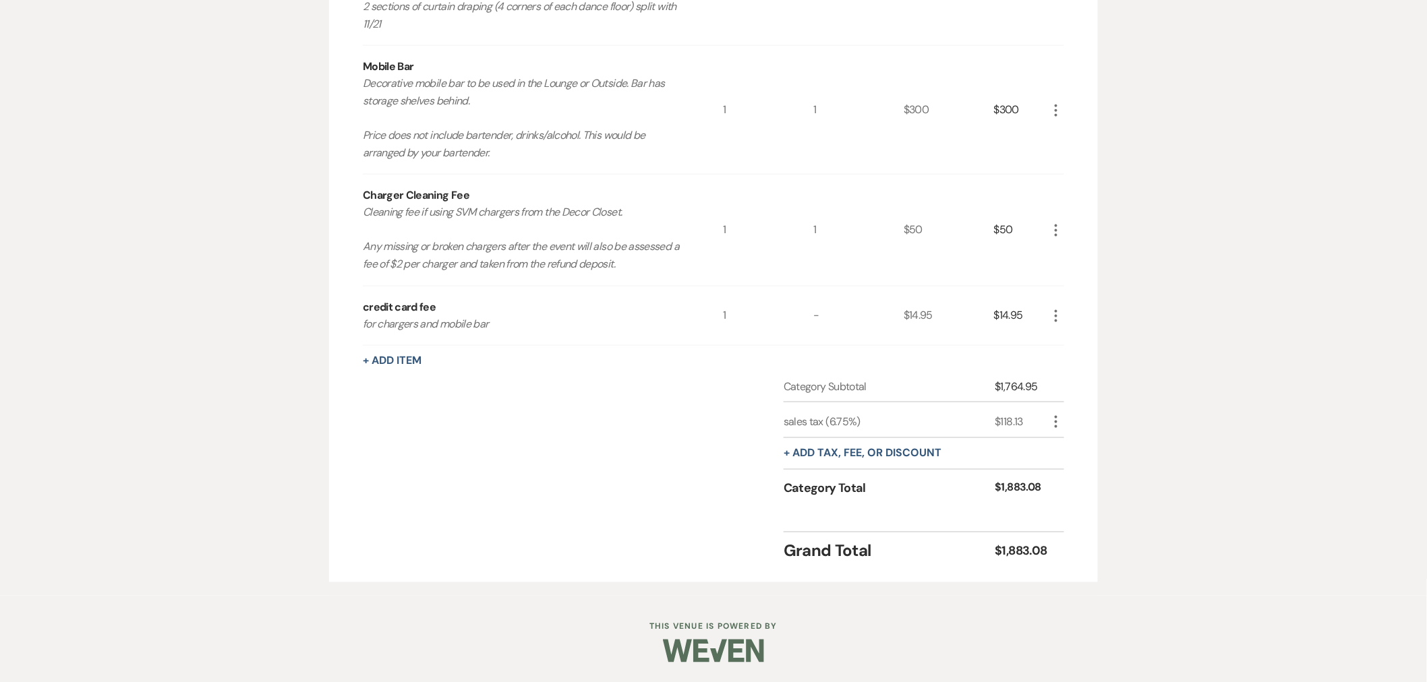
click at [1058, 421] on icon "More" at bounding box center [1056, 422] width 16 height 16
click at [1065, 438] on button "Pencil Edit" at bounding box center [1083, 449] width 70 height 22
select select "3"
select select "false"
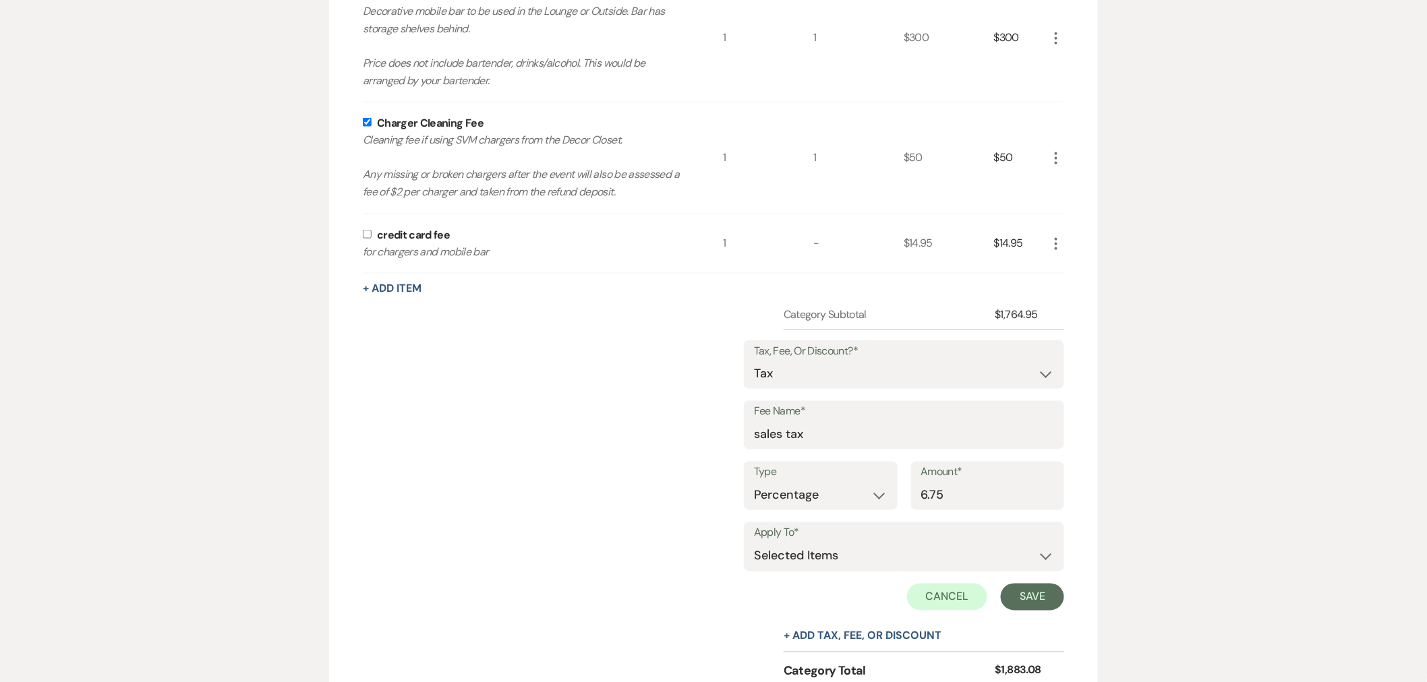
scroll to position [874, 0]
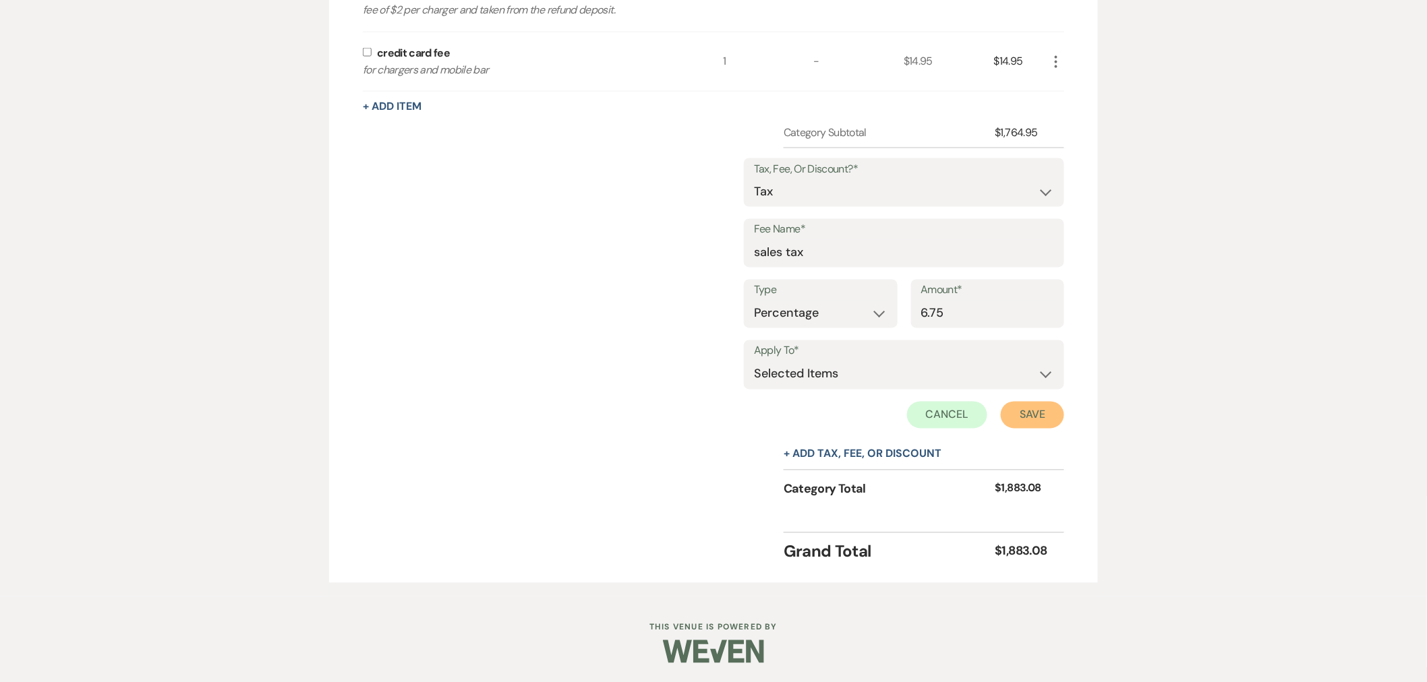
click at [1048, 425] on button "Save" at bounding box center [1032, 415] width 63 height 27
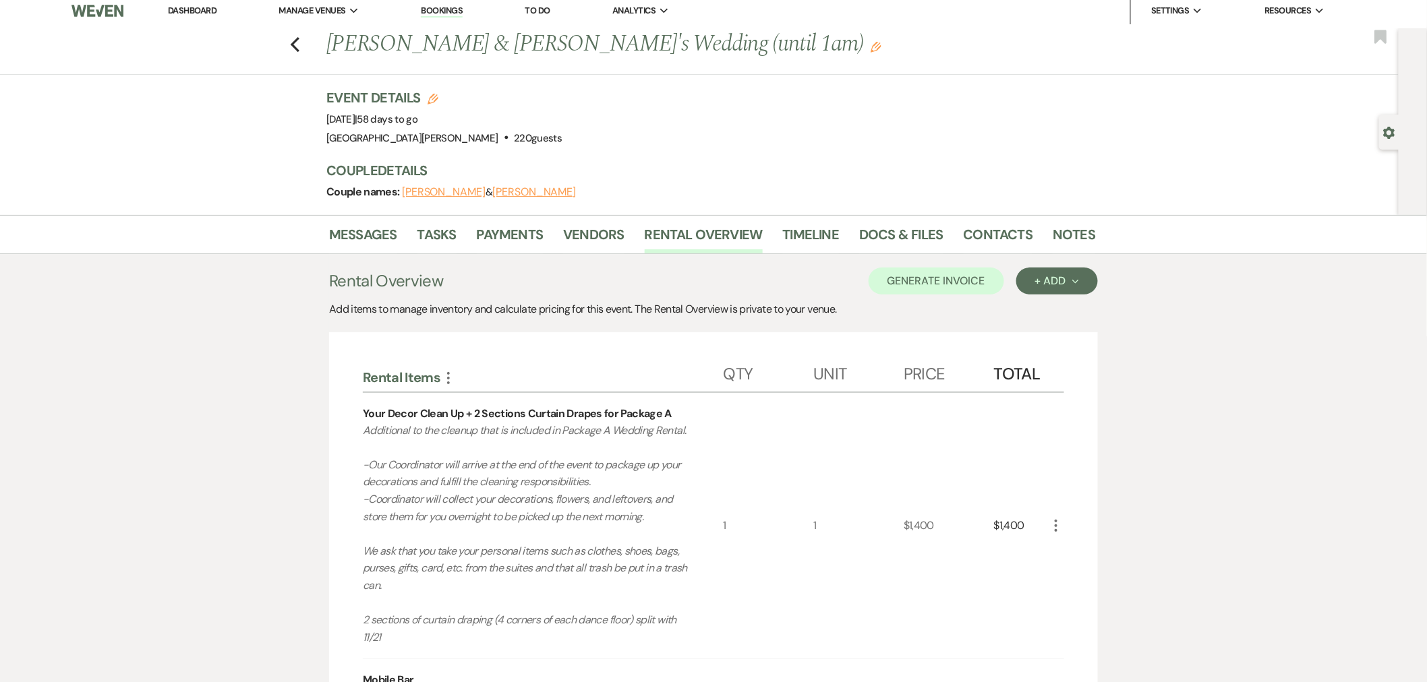
scroll to position [0, 0]
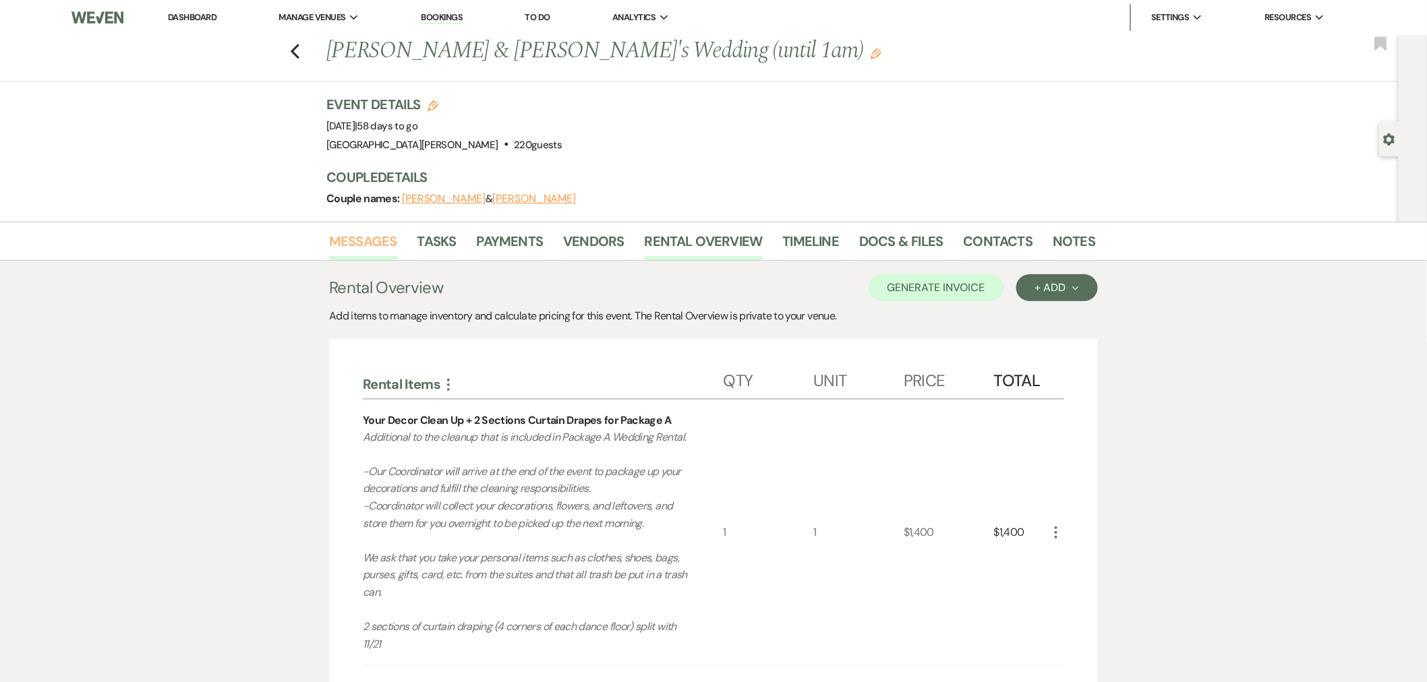
drag, startPoint x: 369, startPoint y: 233, endPoint x: 378, endPoint y: 251, distance: 19.9
click at [369, 233] on link "Messages" at bounding box center [363, 246] width 68 height 30
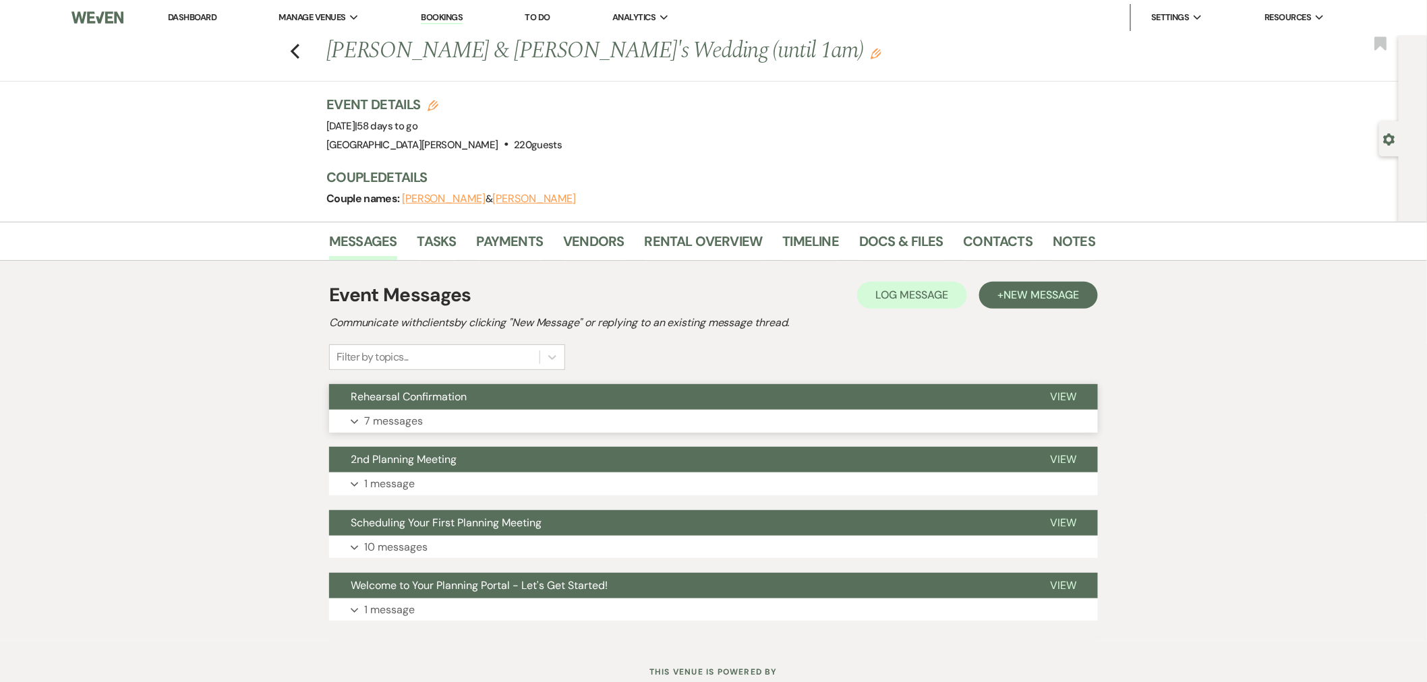
click at [544, 409] on button "Rehearsal Confirmation" at bounding box center [678, 397] width 699 height 26
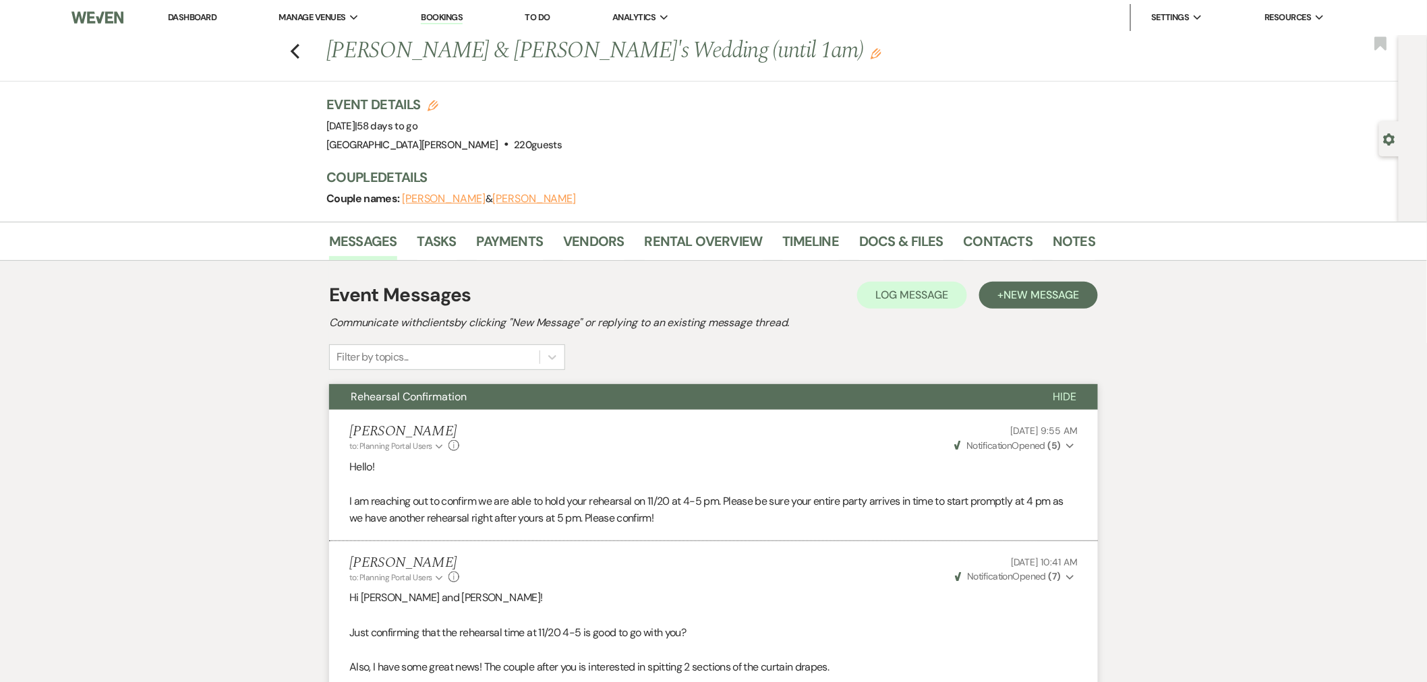
click at [183, 16] on link "Dashboard" at bounding box center [192, 16] width 49 height 11
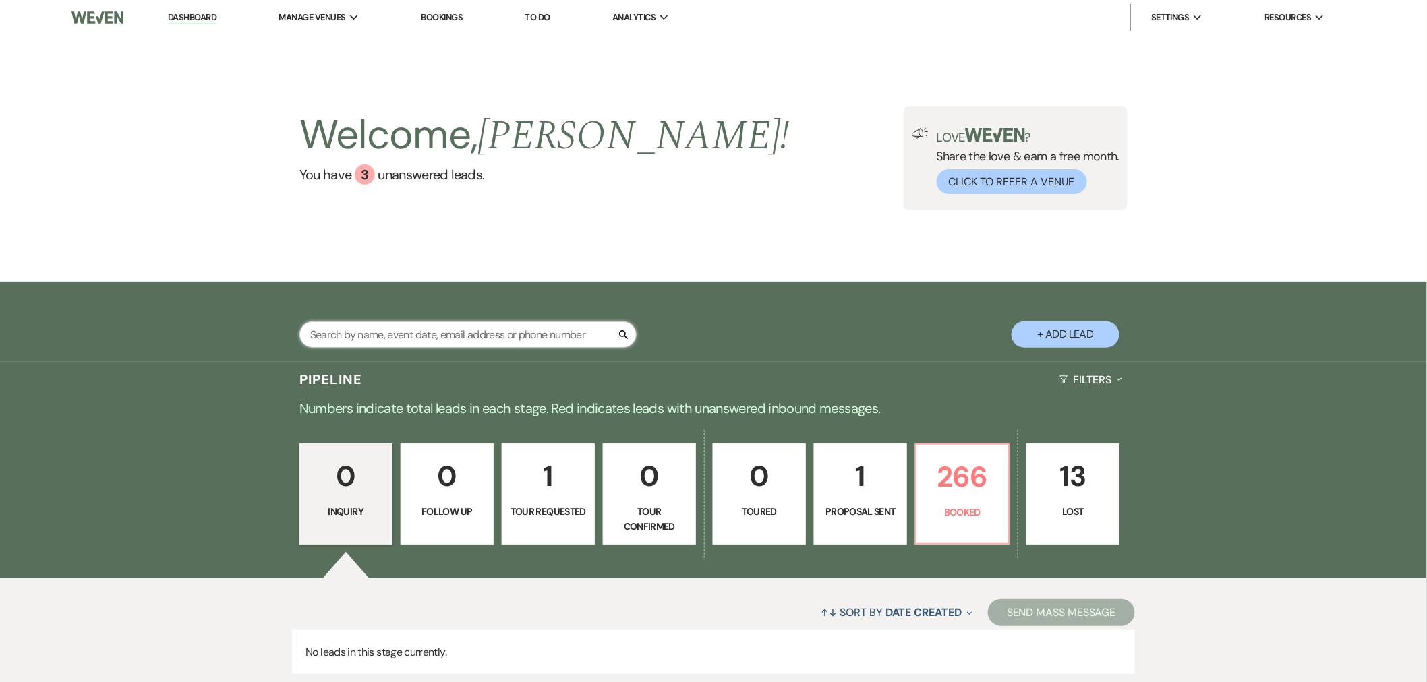
click at [405, 331] on input "text" at bounding box center [467, 335] width 337 height 26
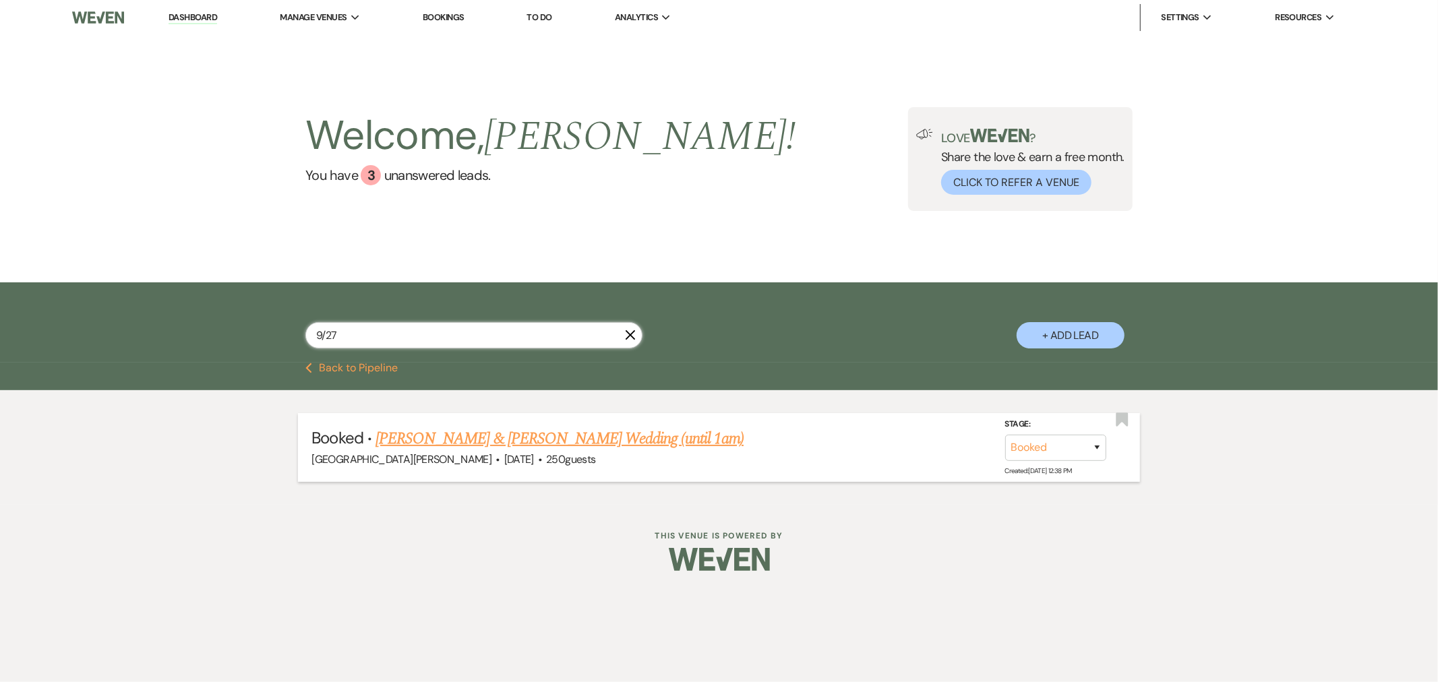
type input "9/27"
click at [470, 431] on link "[PERSON_NAME] & [PERSON_NAME] Wedding (until 1am)" at bounding box center [560, 439] width 368 height 24
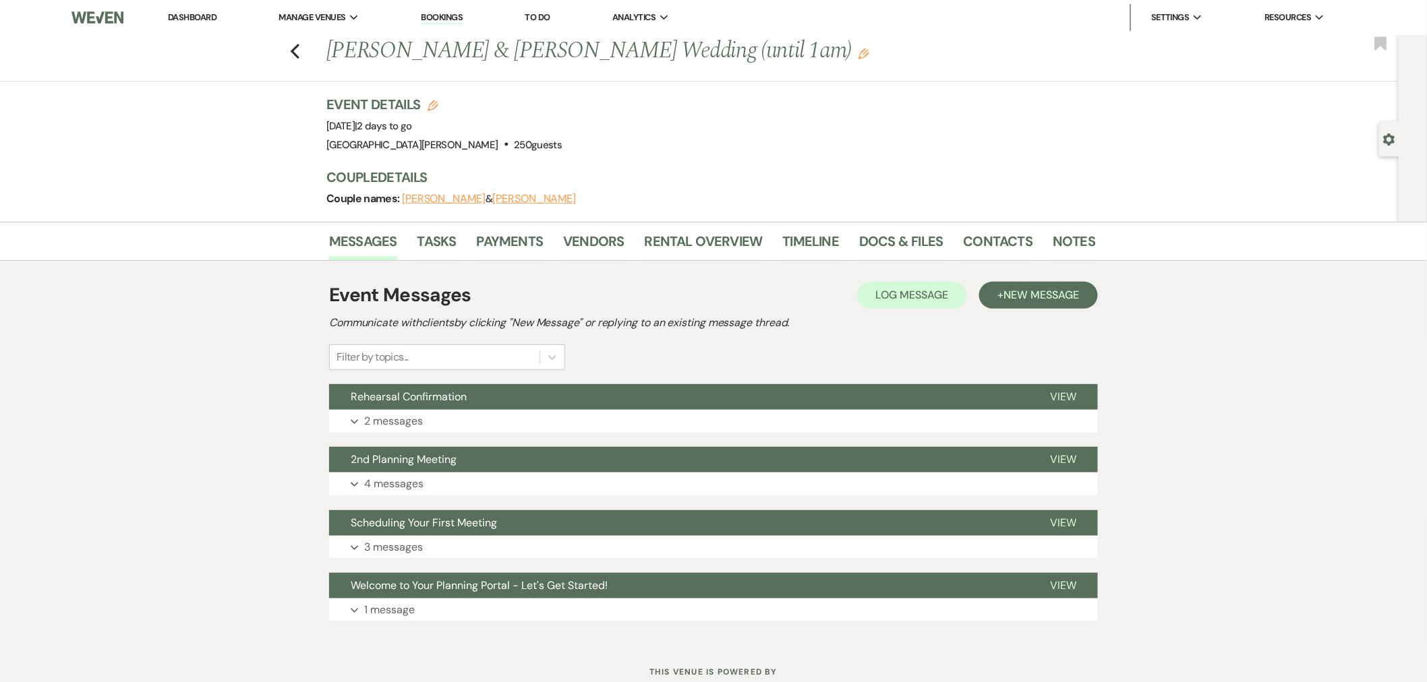
click at [558, 239] on li "Payments" at bounding box center [520, 244] width 87 height 32
click at [572, 241] on link "Vendors" at bounding box center [593, 246] width 61 height 30
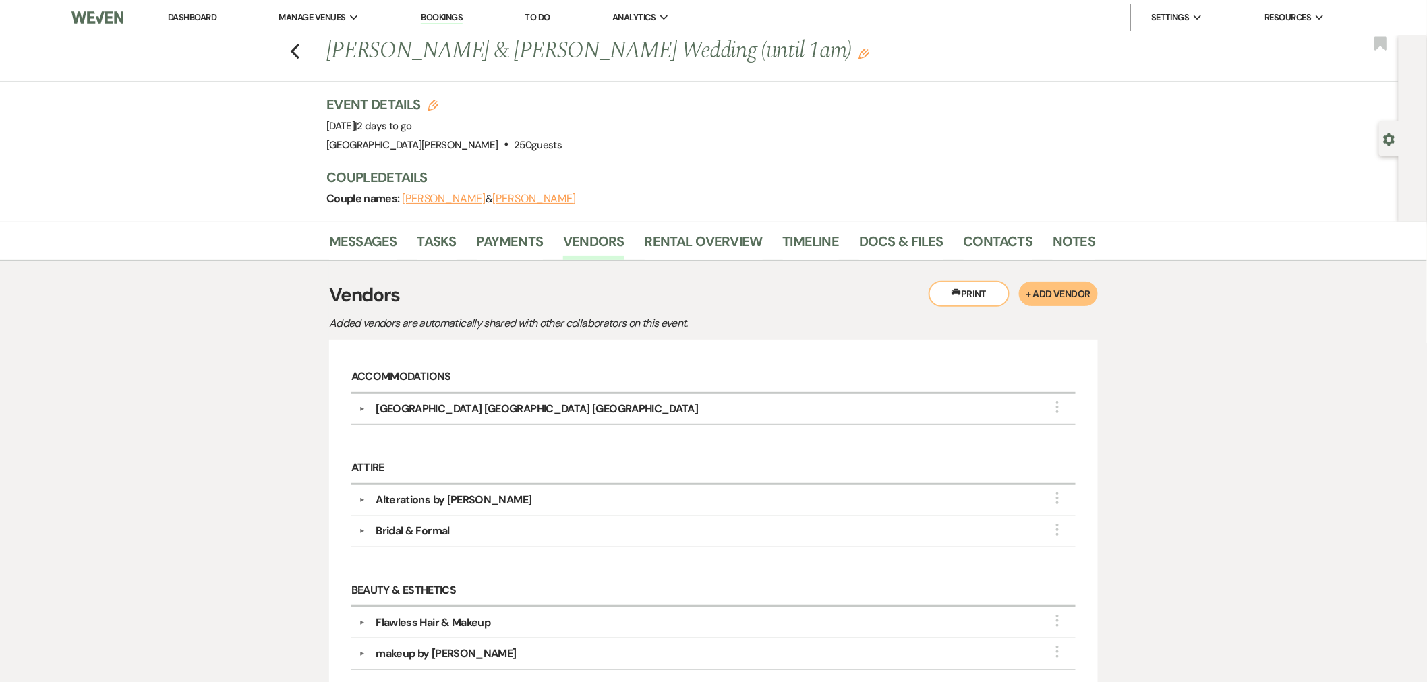
click at [185, 16] on link "Dashboard" at bounding box center [192, 16] width 49 height 11
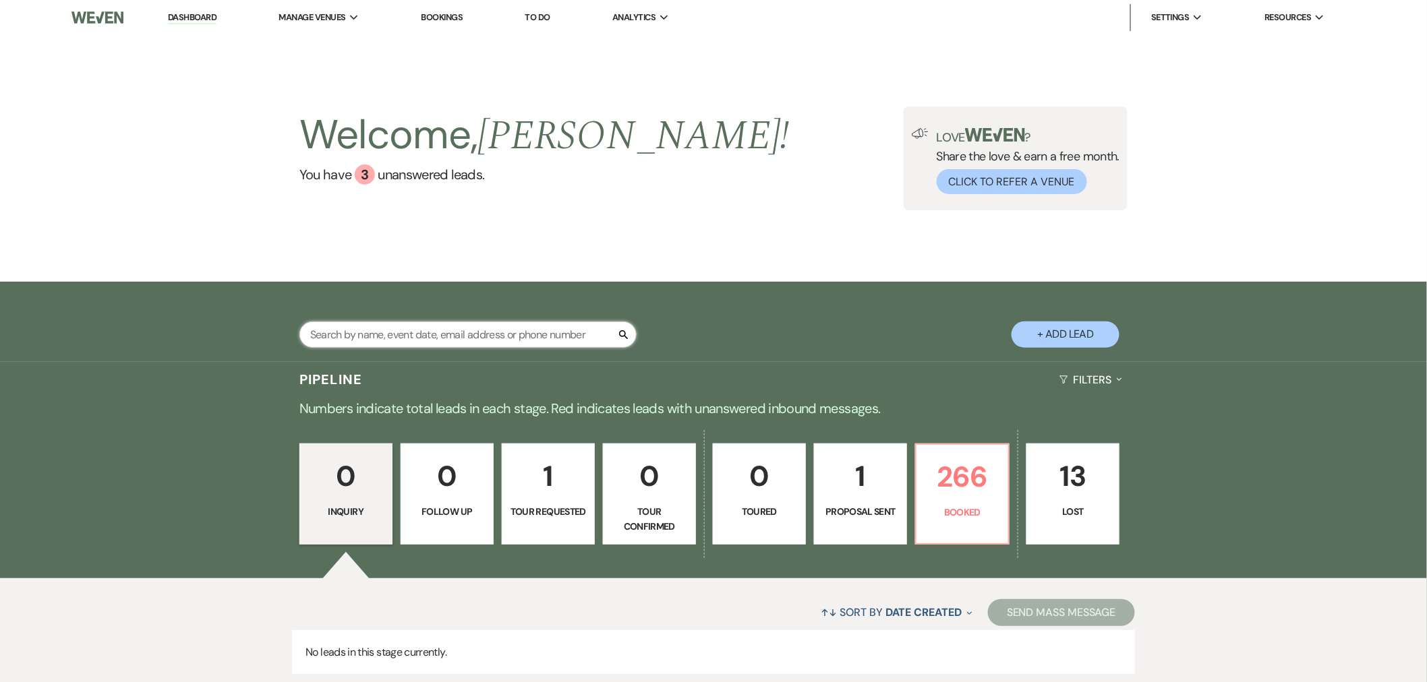
click at [475, 334] on input "text" at bounding box center [467, 335] width 337 height 26
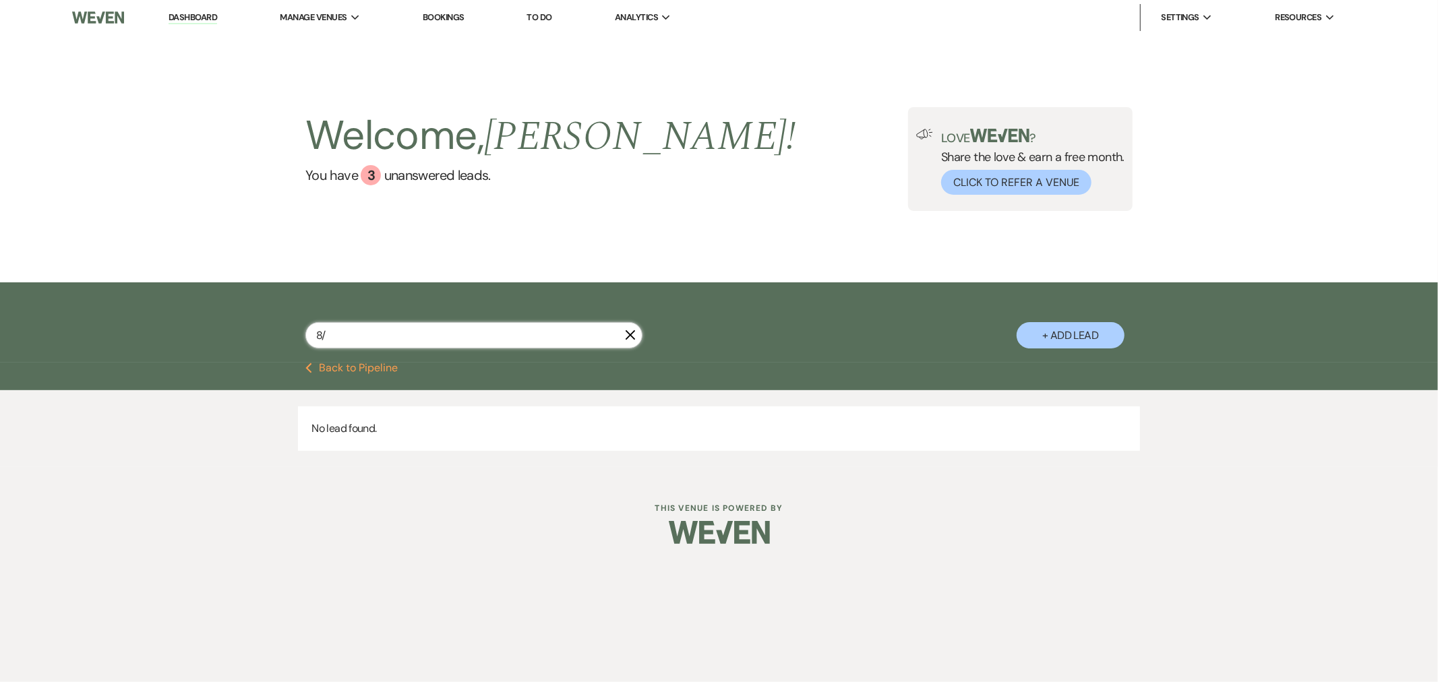
type input "8"
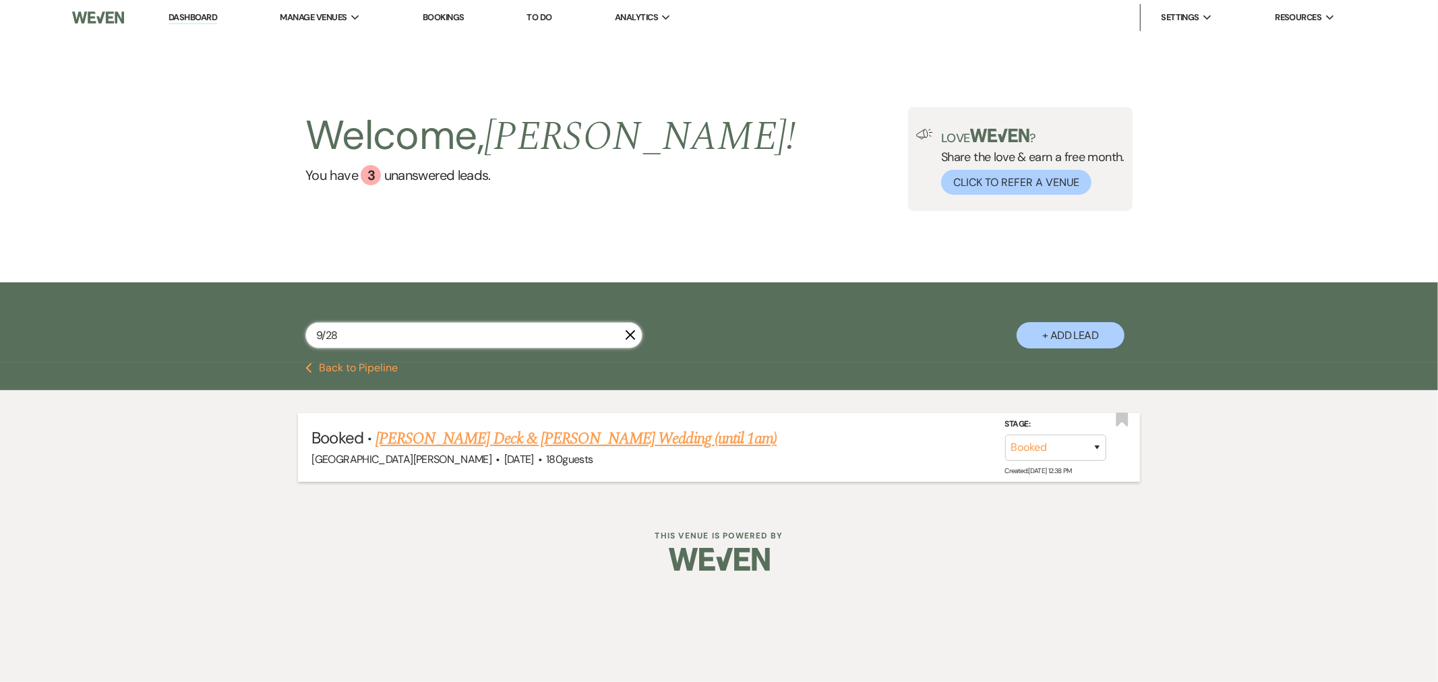
type input "9/28"
click at [494, 439] on link "[PERSON_NAME] Deck & [PERSON_NAME] Wedding (until 1am)" at bounding box center [576, 439] width 401 height 24
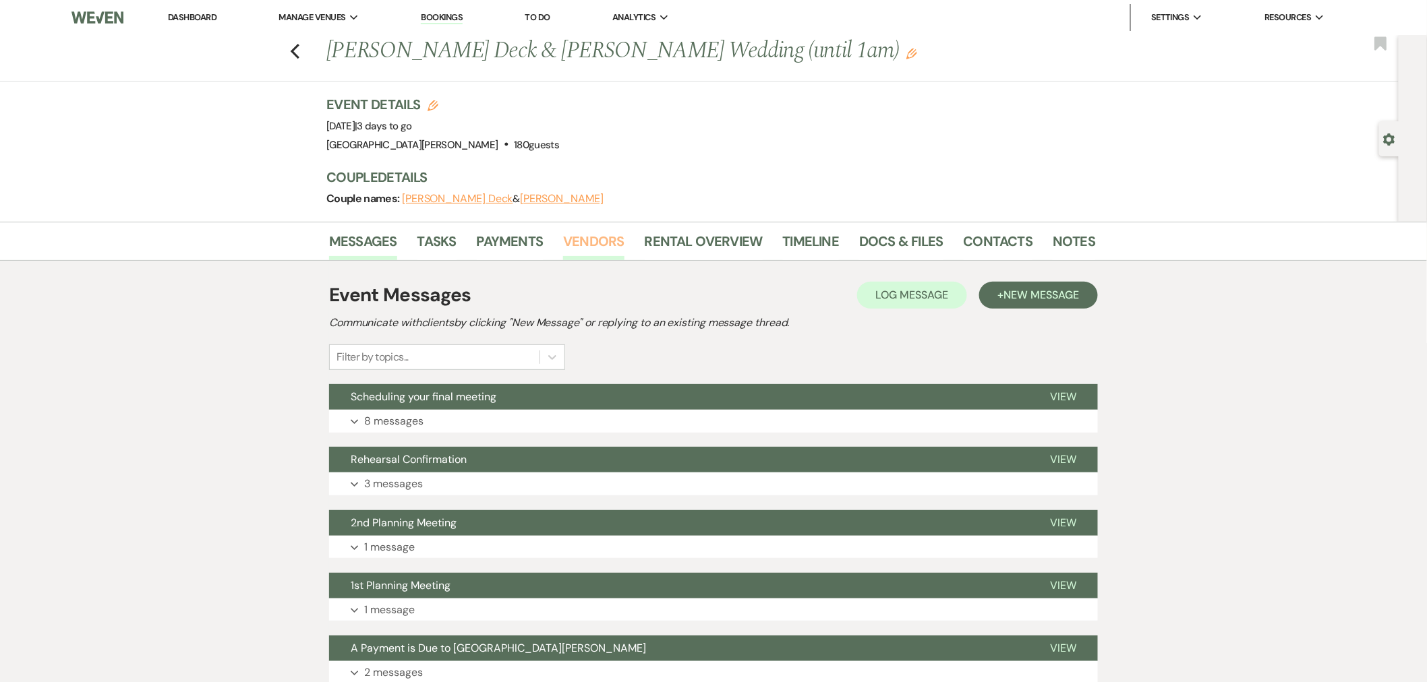
click at [575, 233] on link "Vendors" at bounding box center [593, 246] width 61 height 30
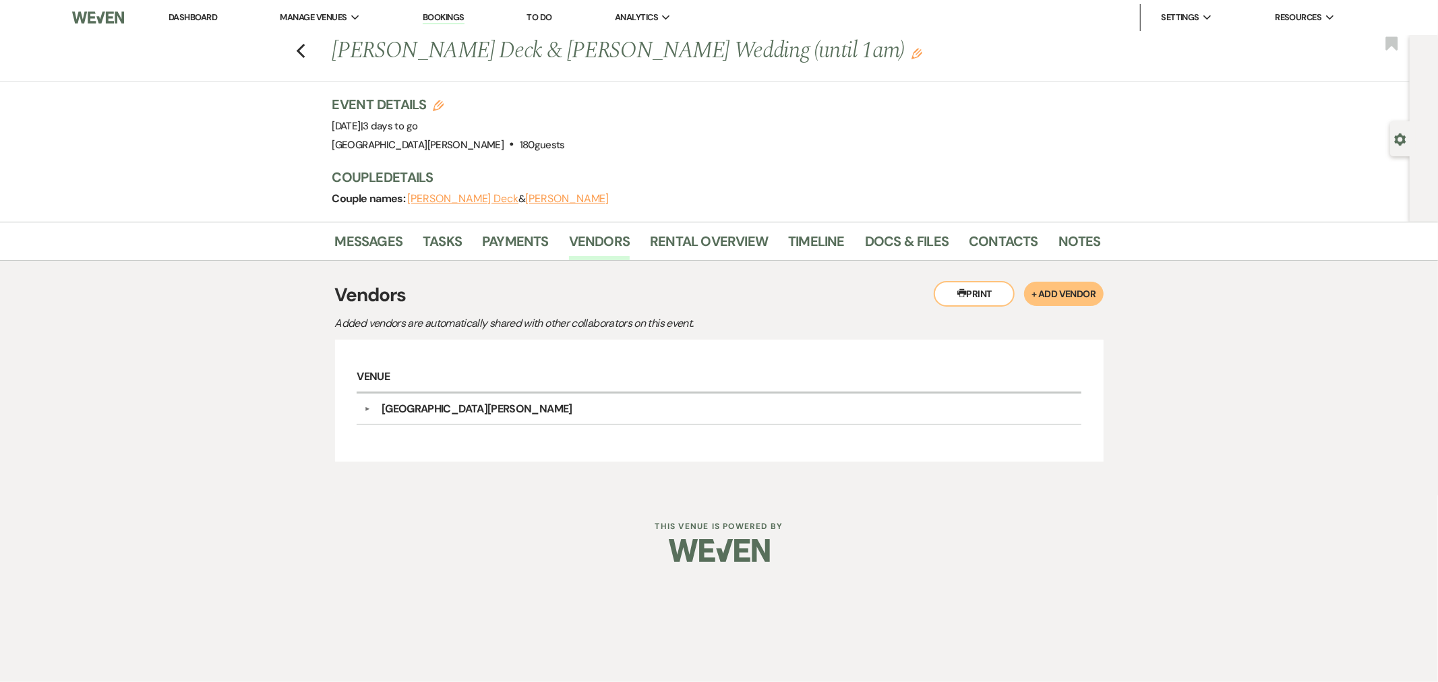
click at [189, 18] on link "Dashboard" at bounding box center [193, 16] width 49 height 11
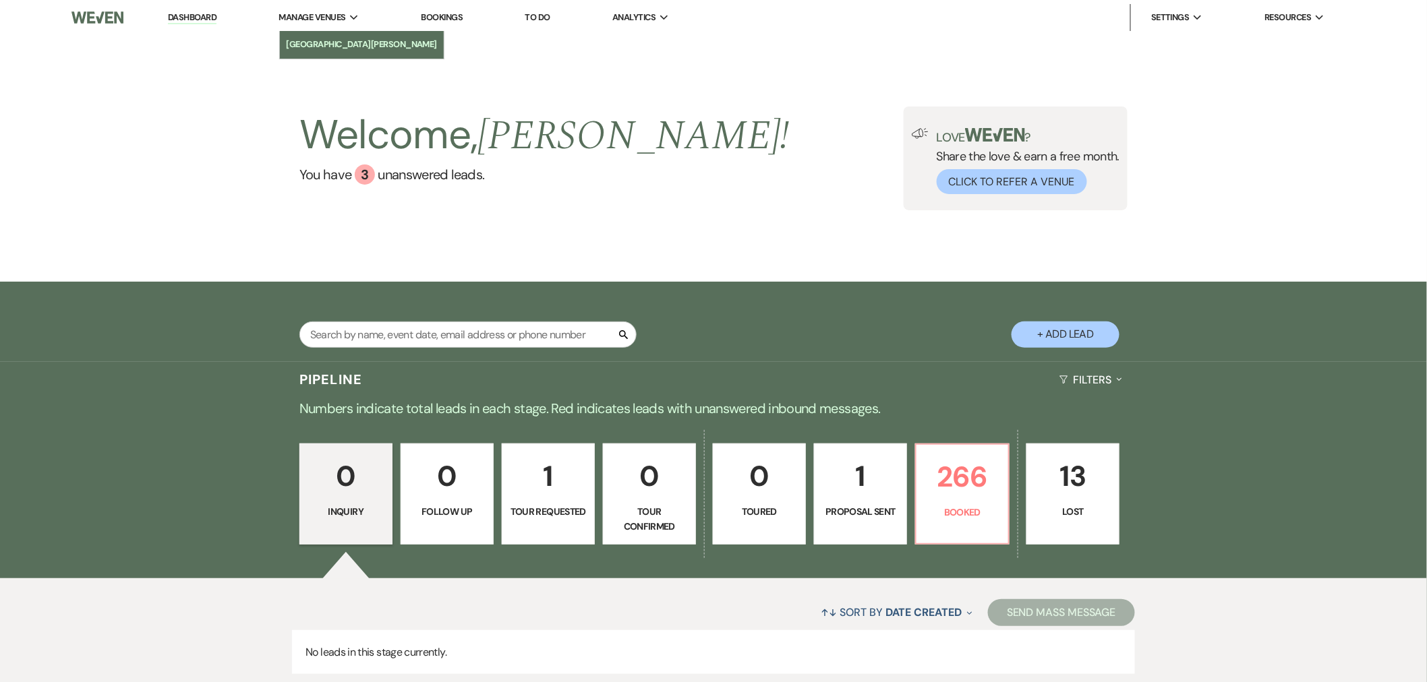
click at [305, 41] on li "[GEOGRAPHIC_DATA][PERSON_NAME]" at bounding box center [362, 44] width 151 height 13
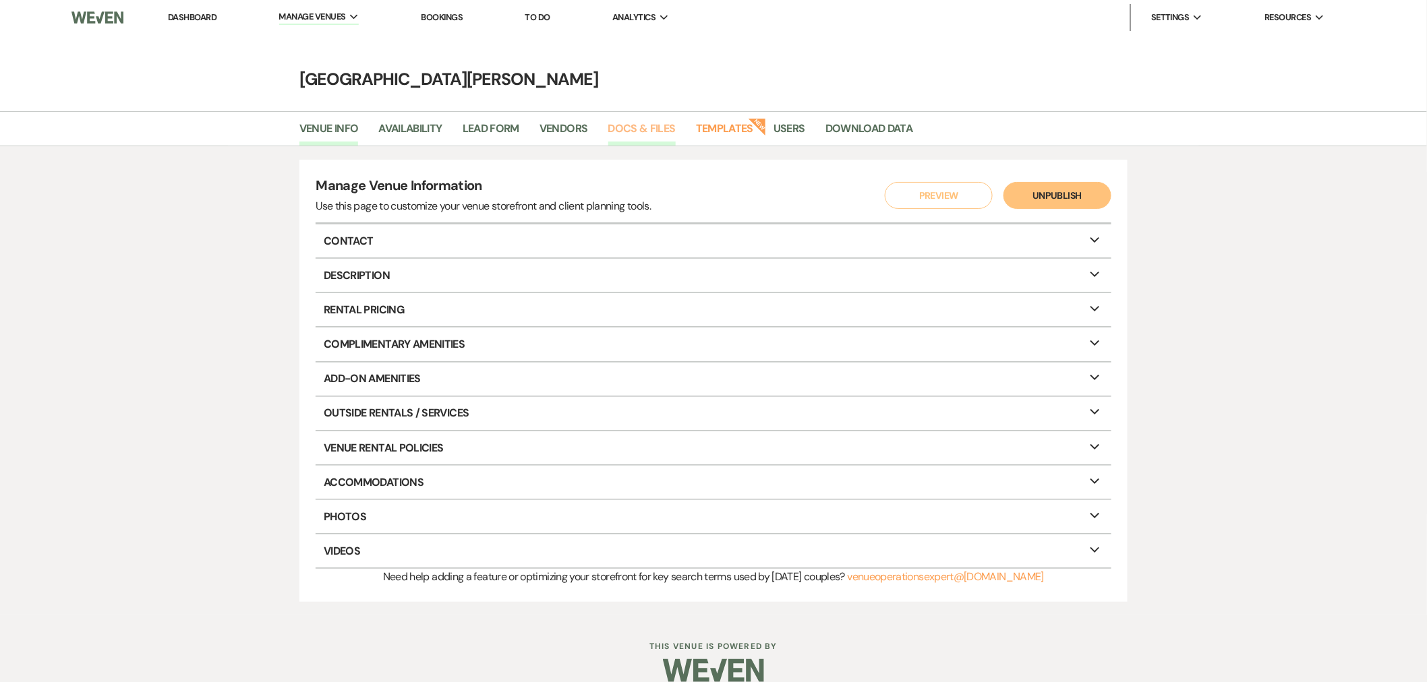
click at [623, 127] on link "Docs & Files" at bounding box center [641, 133] width 67 height 26
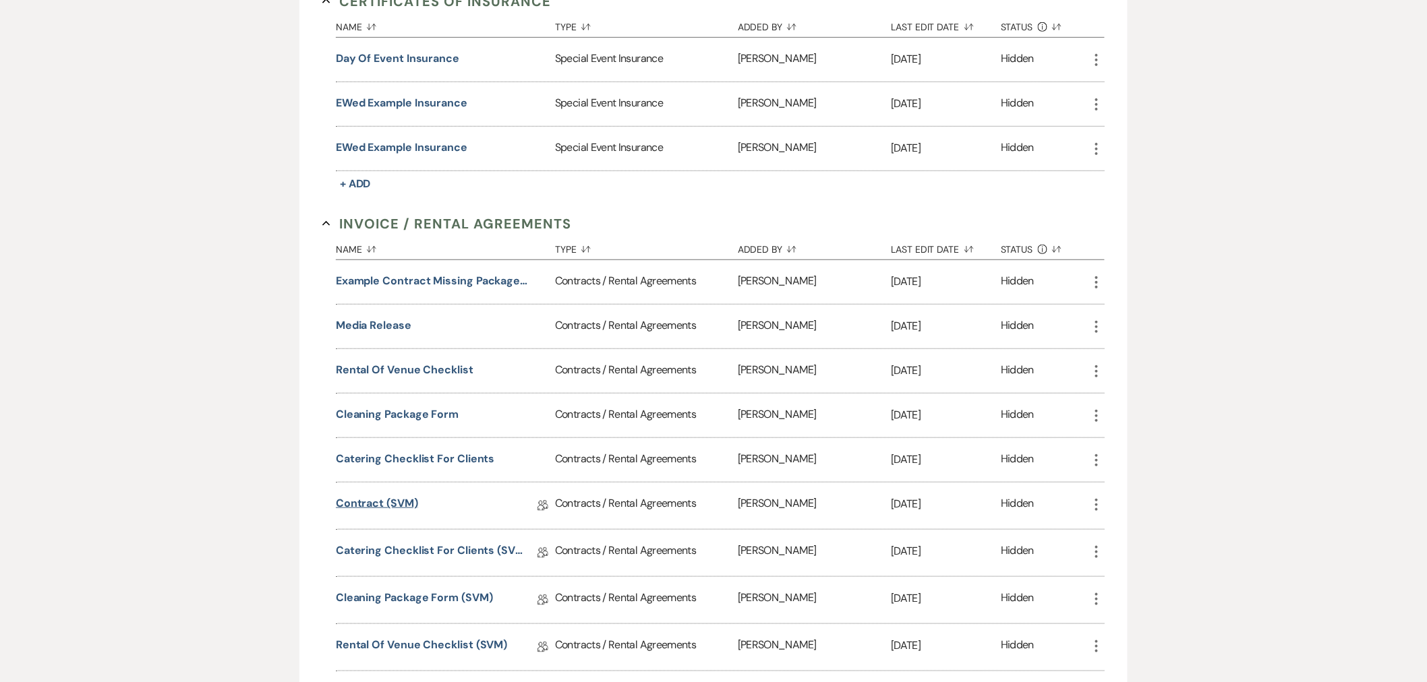
scroll to position [299, 0]
click at [362, 500] on link "Contract (SVM)" at bounding box center [377, 505] width 82 height 21
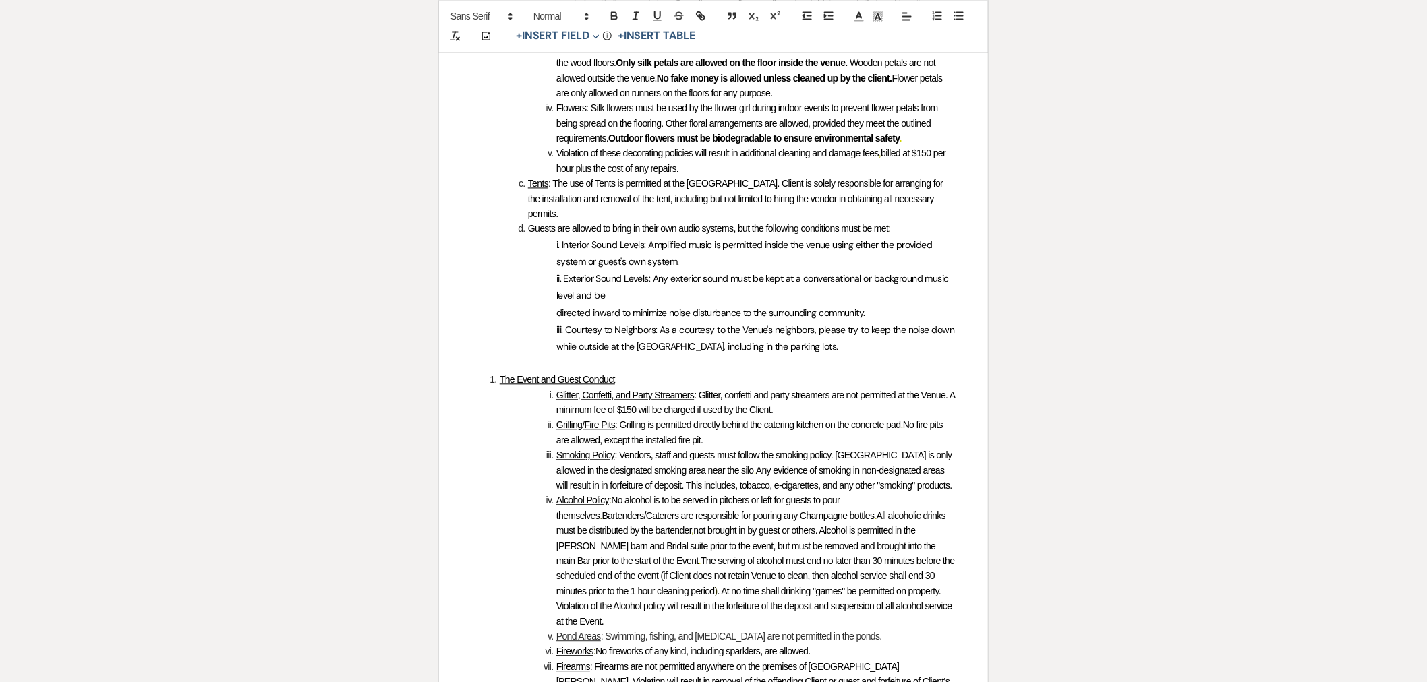
scroll to position [3175, 0]
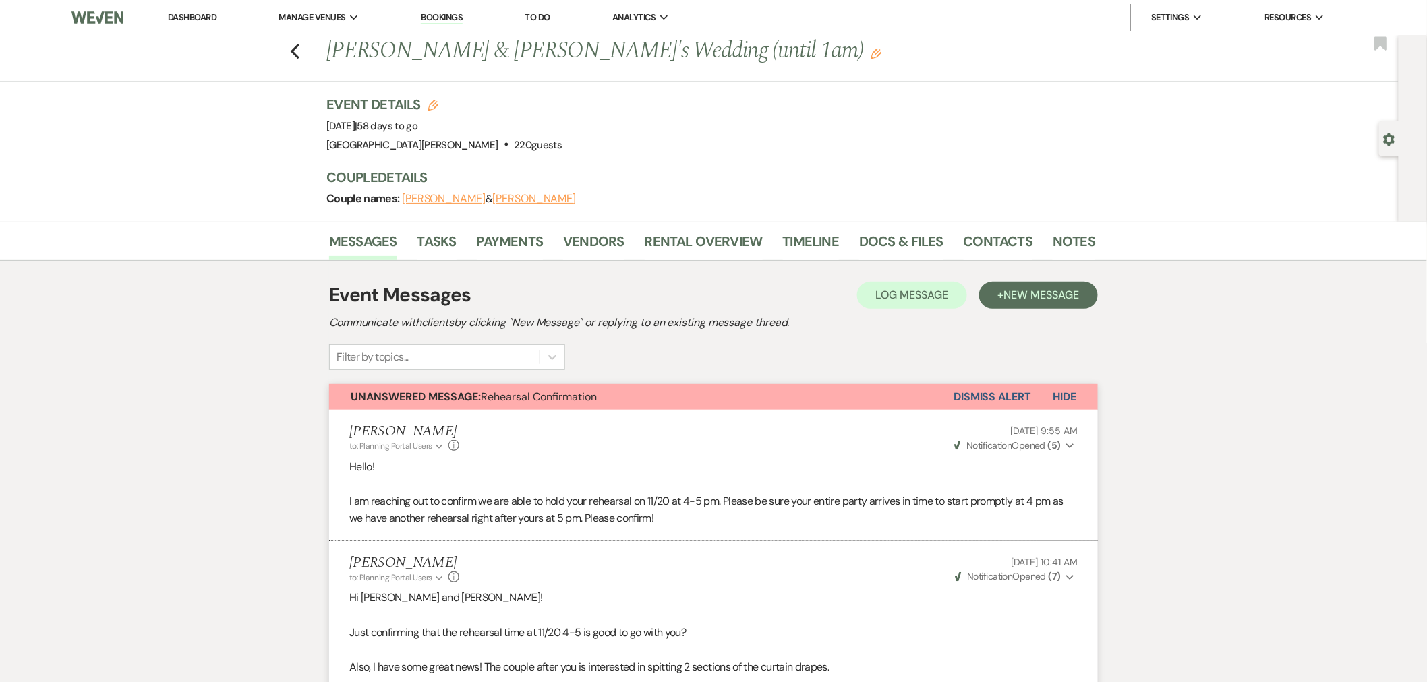
click at [209, 13] on link "Dashboard" at bounding box center [192, 16] width 49 height 11
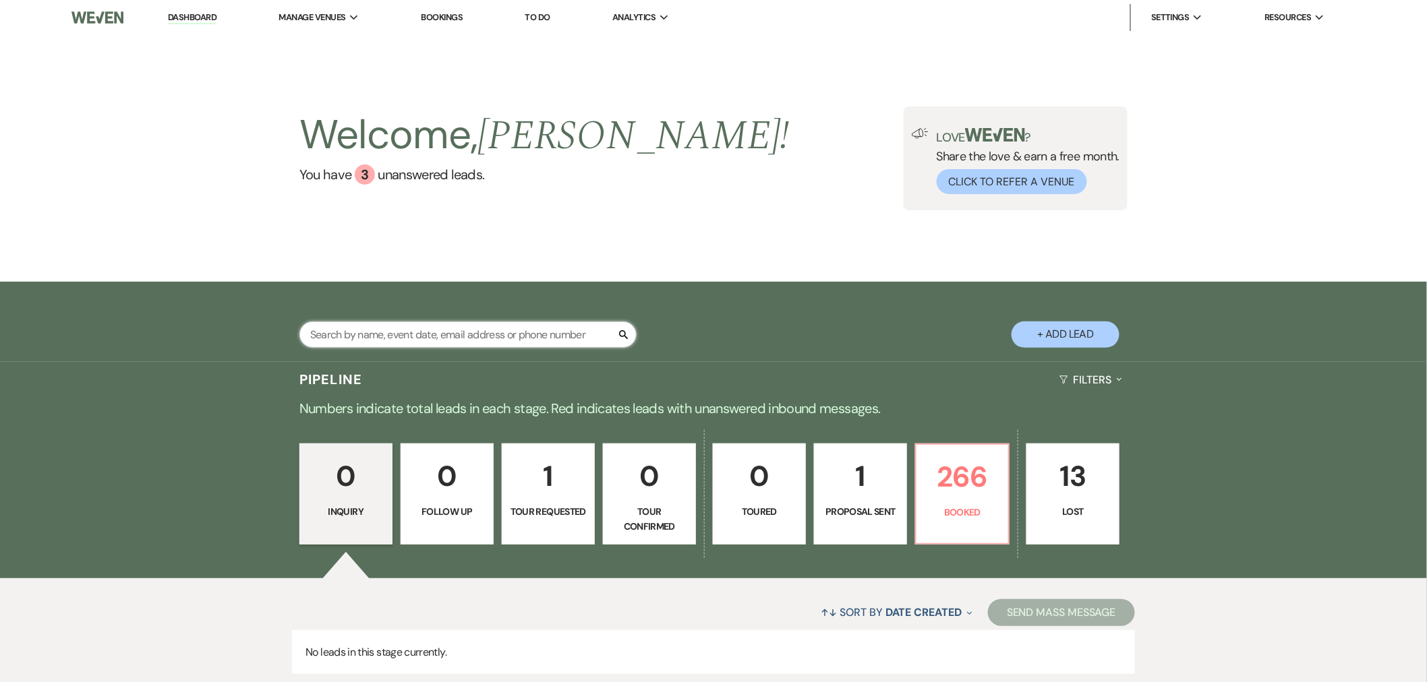
click at [454, 337] on input "text" at bounding box center [467, 335] width 337 height 26
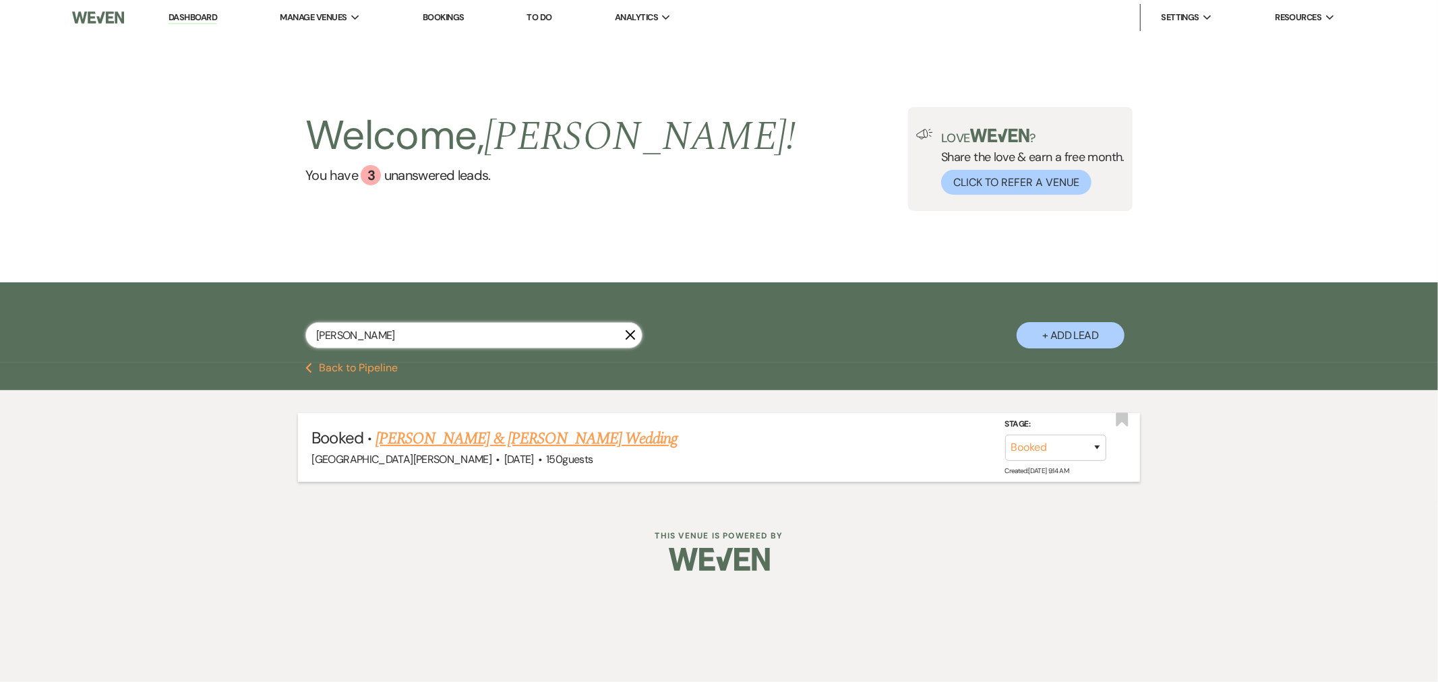
type input "[PERSON_NAME]"
click at [490, 443] on link "[PERSON_NAME] & [PERSON_NAME] Wedding" at bounding box center [527, 439] width 302 height 24
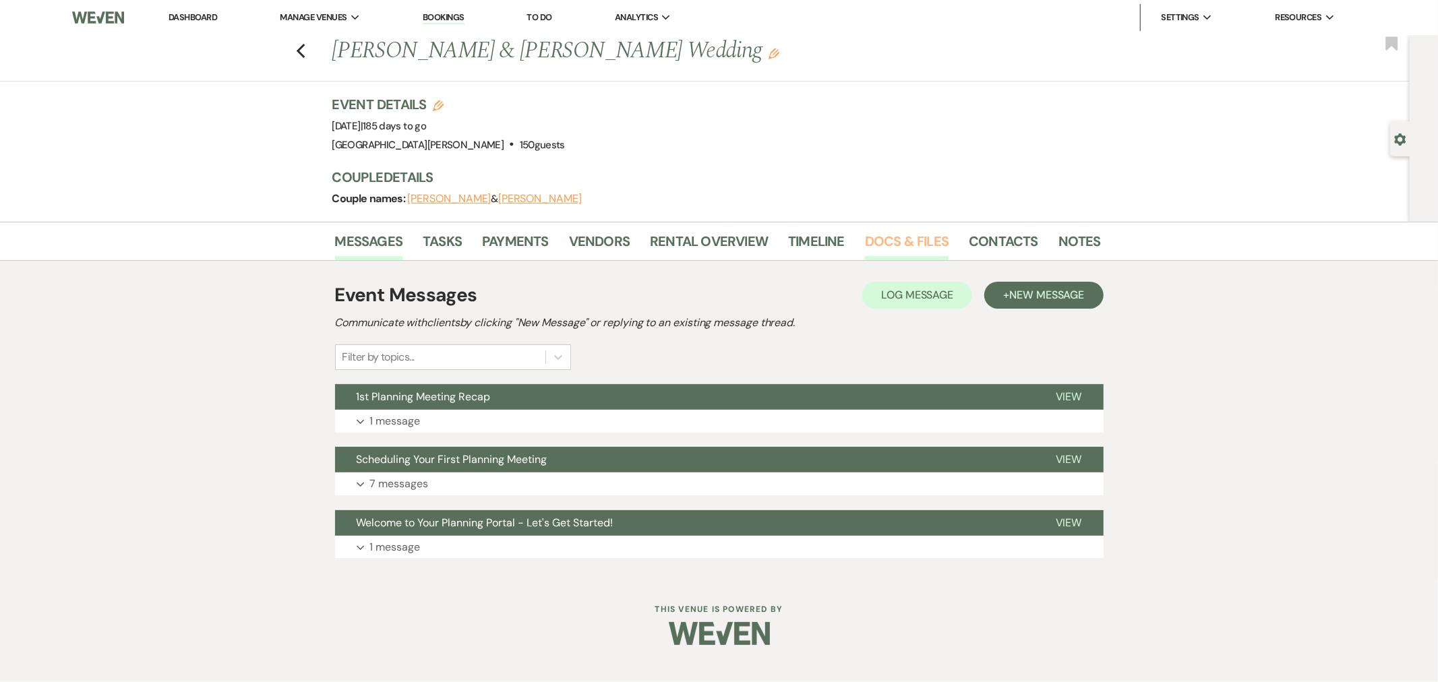
click at [926, 240] on link "Docs & Files" at bounding box center [907, 246] width 84 height 30
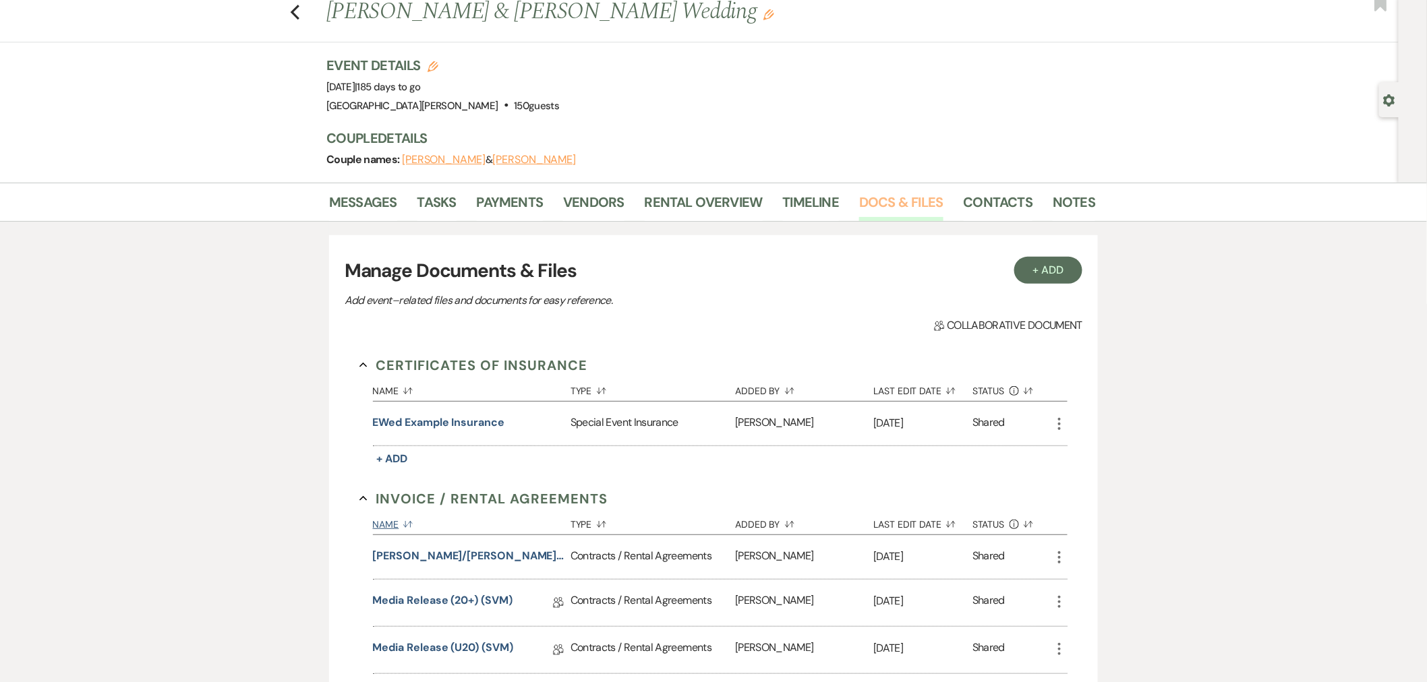
scroll to position [75, 0]
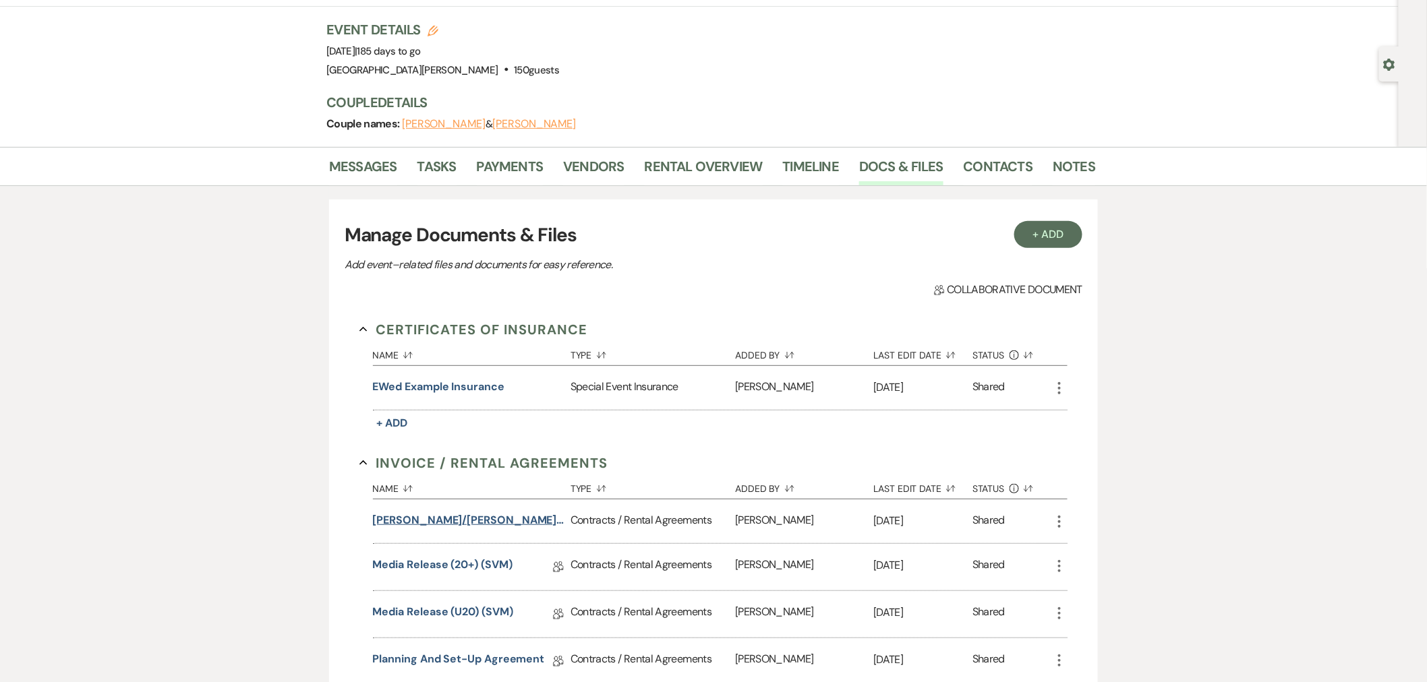
click at [496, 520] on button "[PERSON_NAME]/[PERSON_NAME] Wedding (1am end)" at bounding box center [469, 520] width 192 height 16
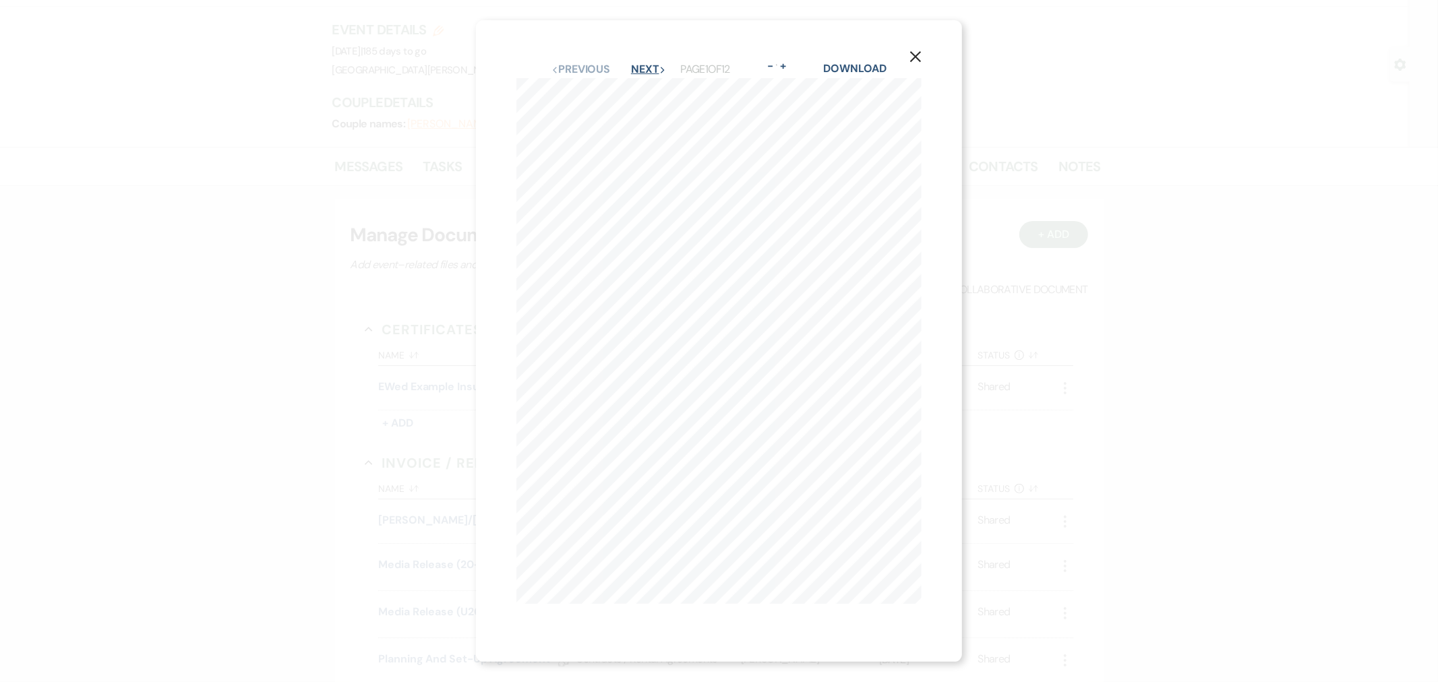
click at [648, 66] on button "Next Next" at bounding box center [648, 69] width 35 height 11
click at [648, 73] on button "Next Next" at bounding box center [647, 78] width 35 height 11
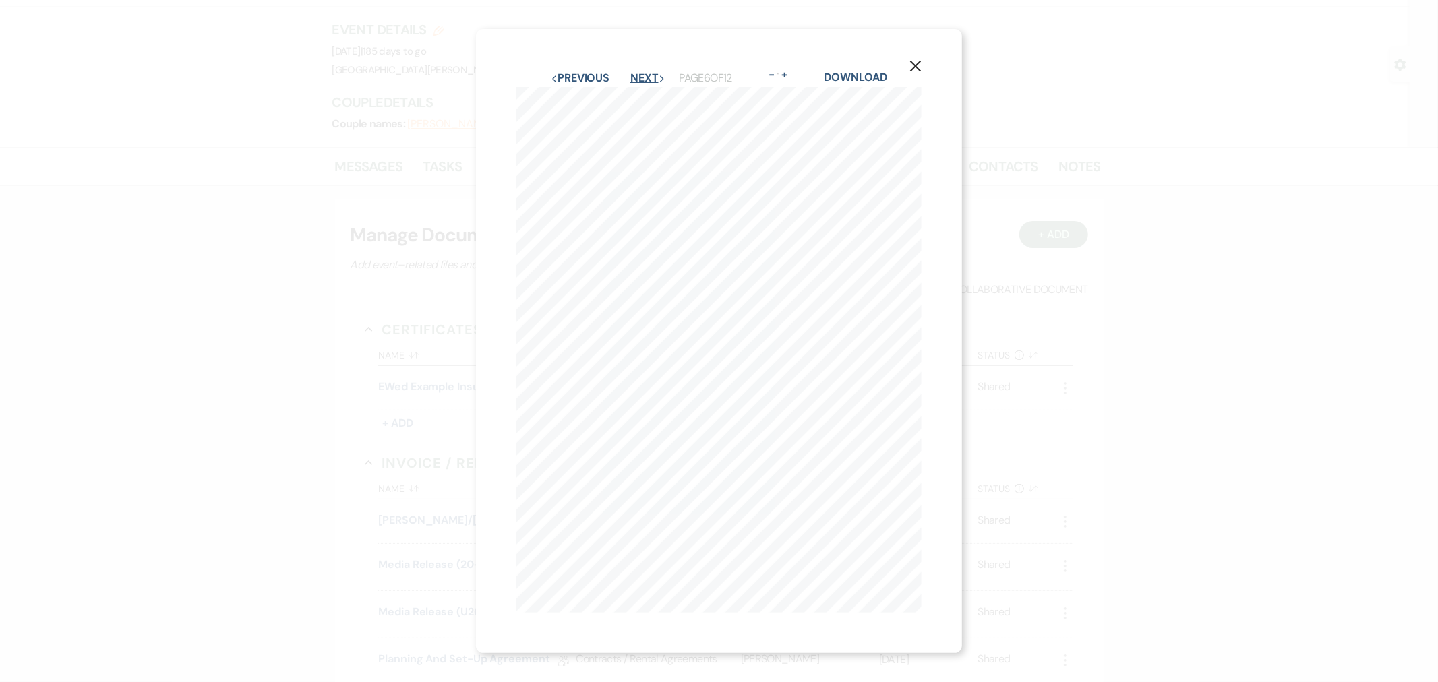
click at [648, 73] on button "Next Next" at bounding box center [647, 78] width 35 height 11
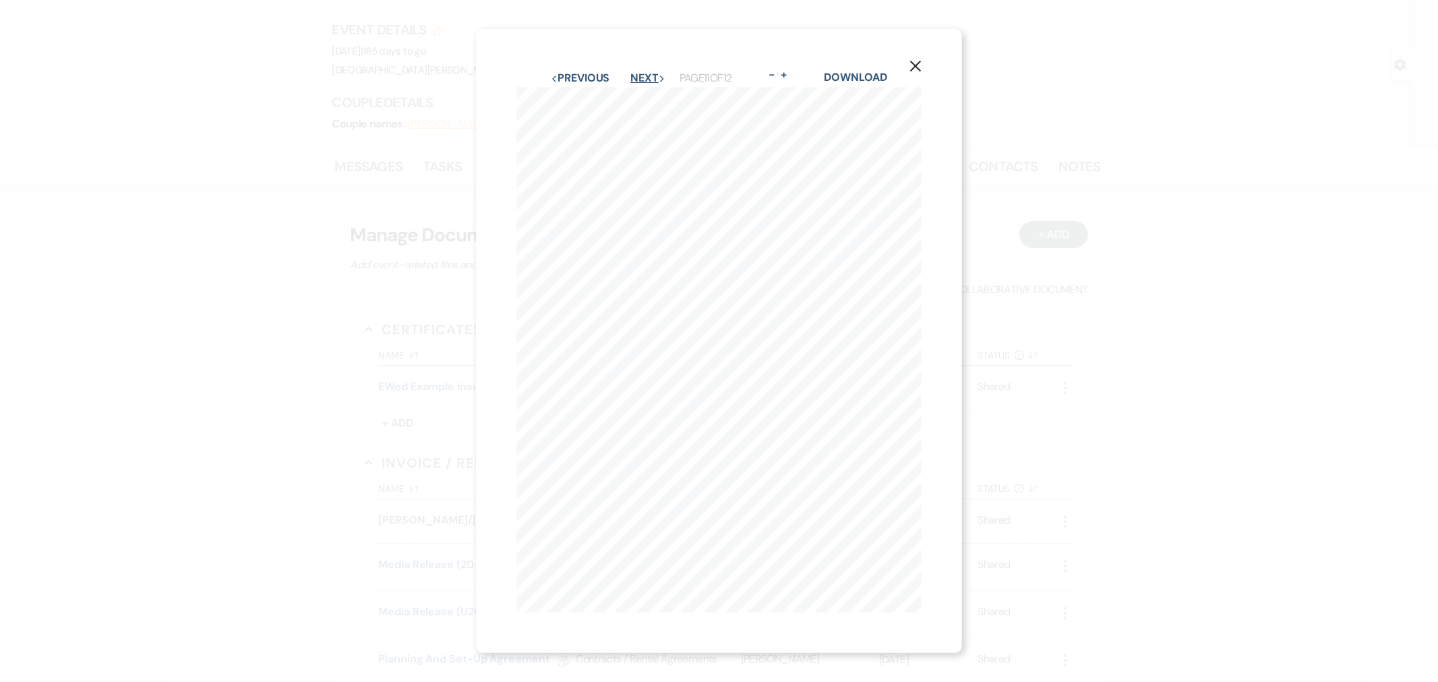
click at [648, 73] on button "Next Next" at bounding box center [647, 78] width 35 height 11
click at [587, 64] on button "Previous Previous" at bounding box center [579, 69] width 59 height 11
click at [920, 61] on icon "X" at bounding box center [915, 66] width 12 height 12
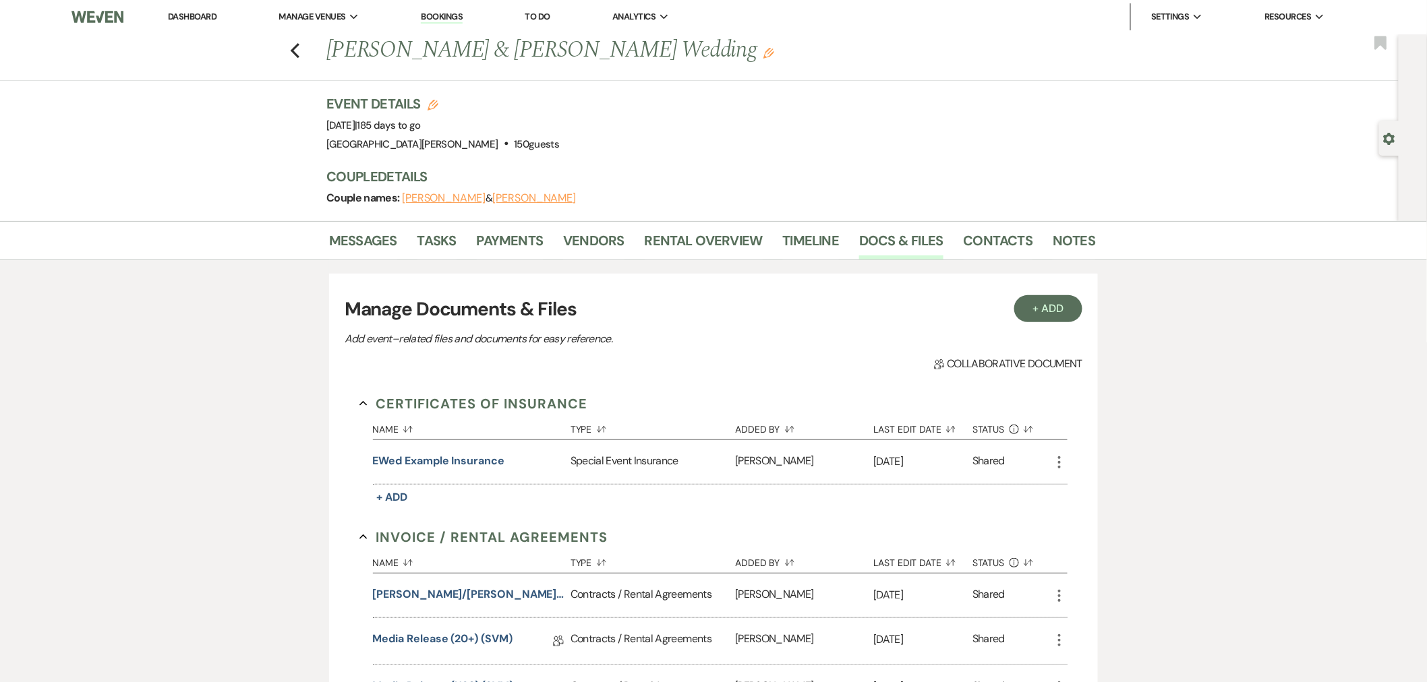
scroll to position [0, 0]
click at [301, 43] on li "[GEOGRAPHIC_DATA][PERSON_NAME]" at bounding box center [362, 44] width 151 height 13
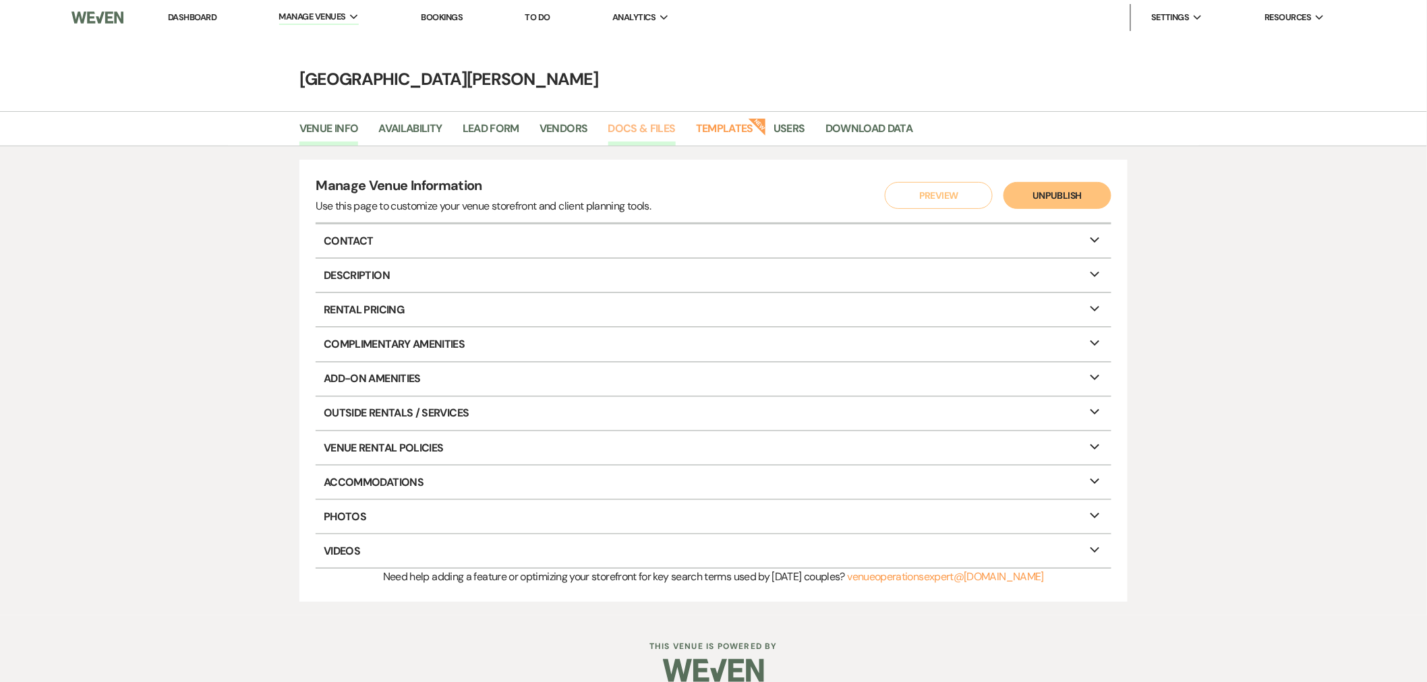
click at [622, 129] on link "Docs & Files" at bounding box center [641, 133] width 67 height 26
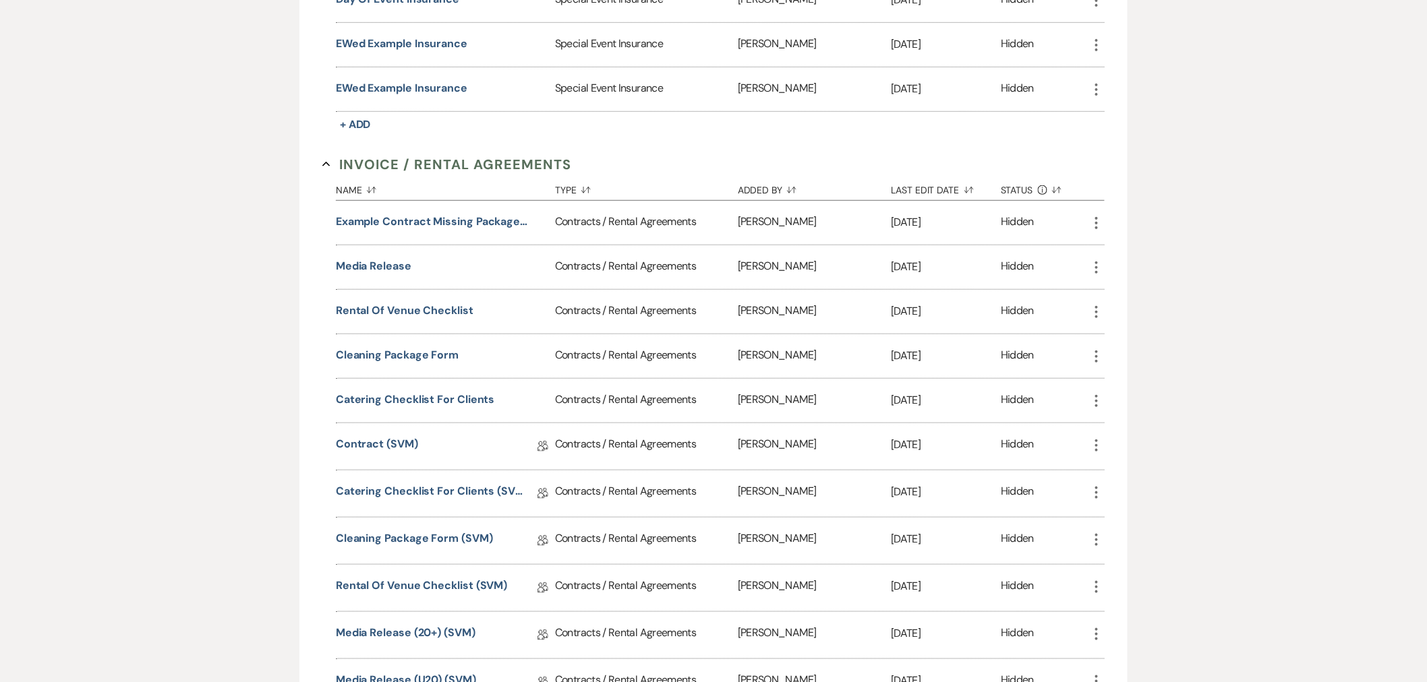
scroll to position [374, 0]
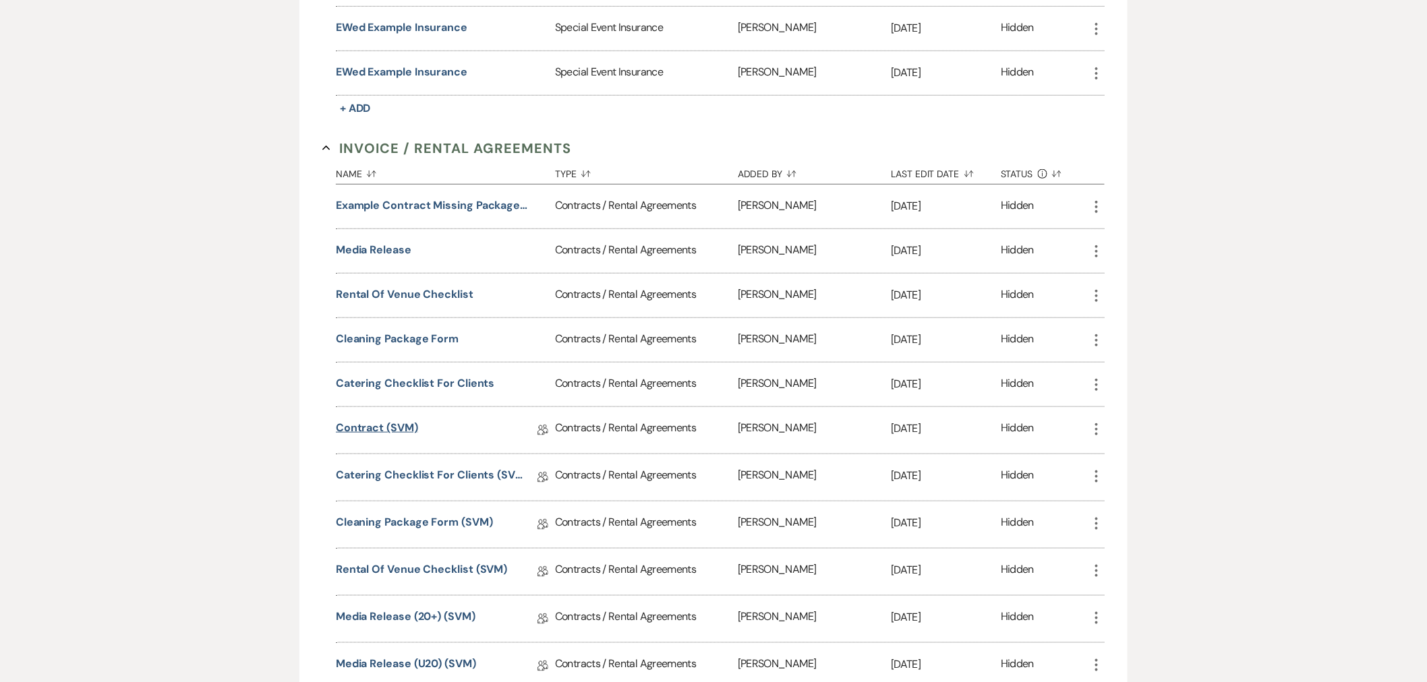
click at [385, 420] on link "Contract (SVM)" at bounding box center [377, 430] width 82 height 21
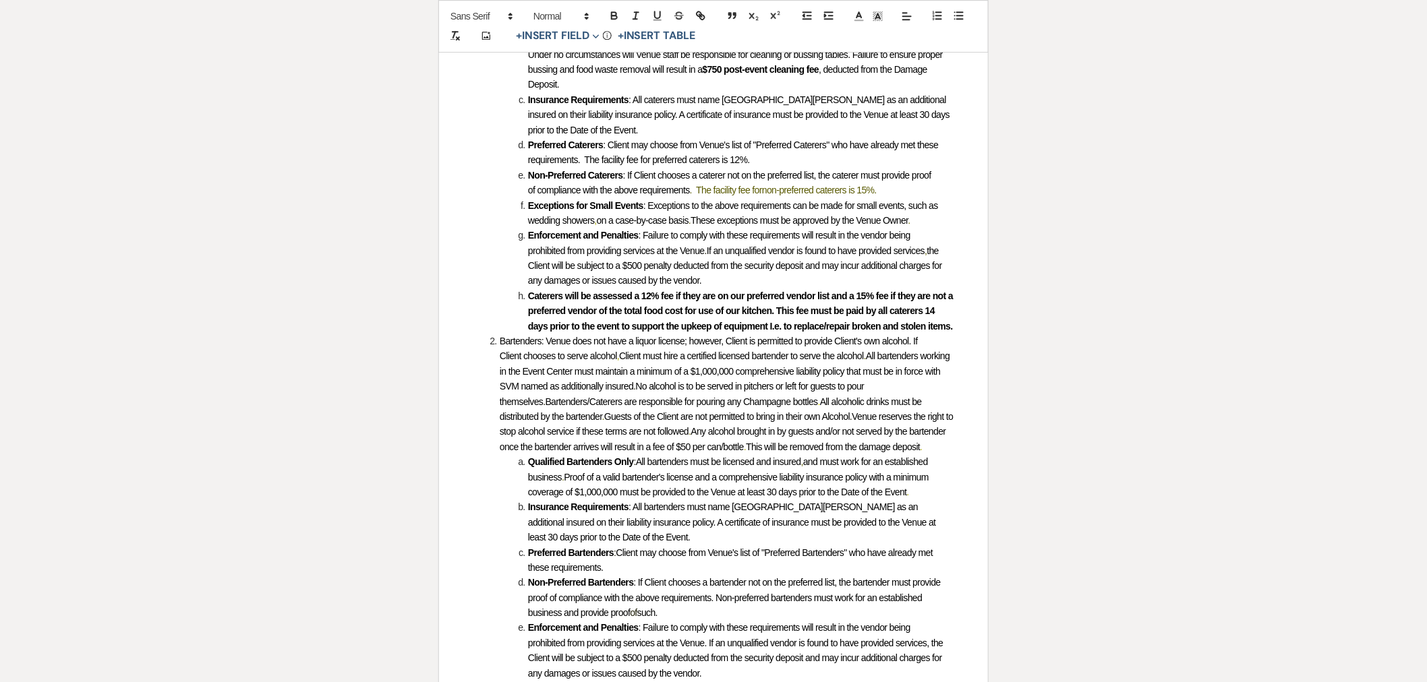
scroll to position [1909, 0]
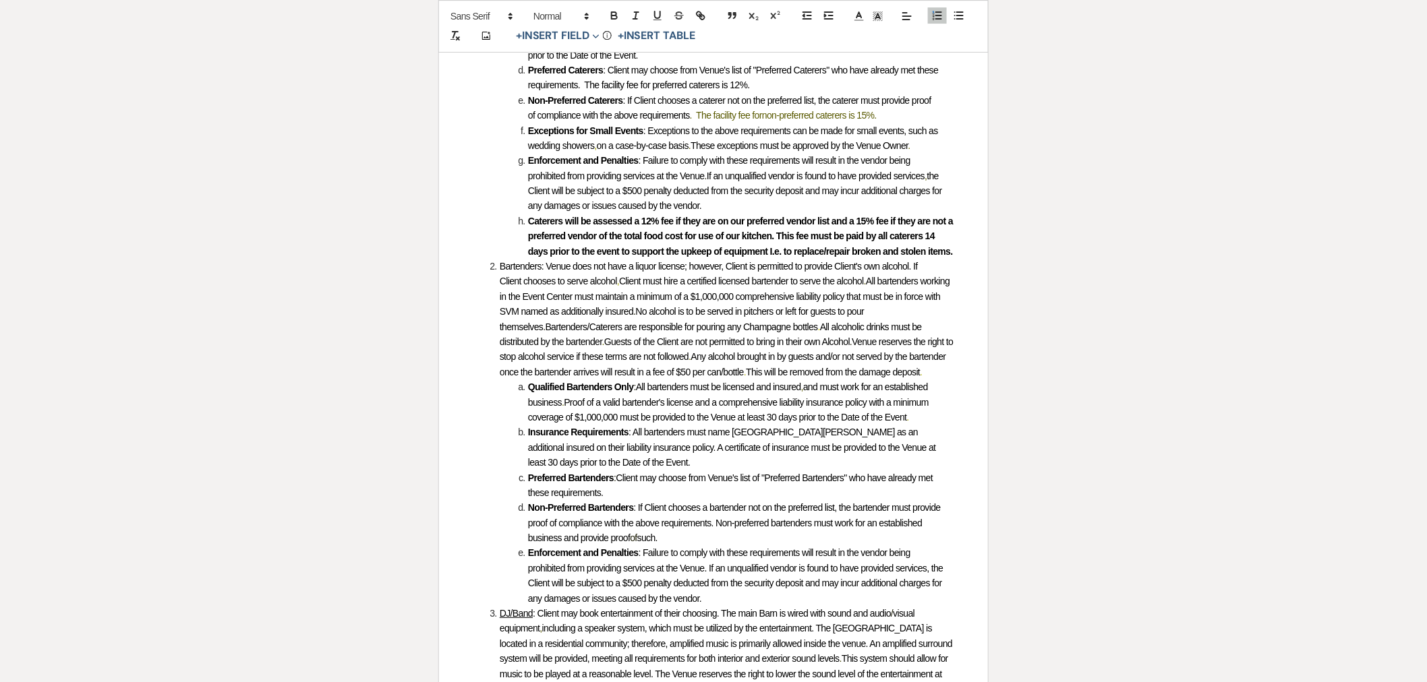
click at [575, 302] on li "Bartenders: Venue does not have a liquor license; however, Client is permitted …" at bounding box center [720, 319] width 470 height 121
drag, startPoint x: 635, startPoint y: 508, endPoint x: 681, endPoint y: 531, distance: 51.3
click at [681, 531] on li "Non-Preferred Bartenders : If Client chooses a bartender not on the preferred l…" at bounding box center [720, 522] width 470 height 45
copy li "If Client chooses a bartender not on the preferred list, the bartender must pro…"
drag, startPoint x: 621, startPoint y: 282, endPoint x: 640, endPoint y: 313, distance: 36.7
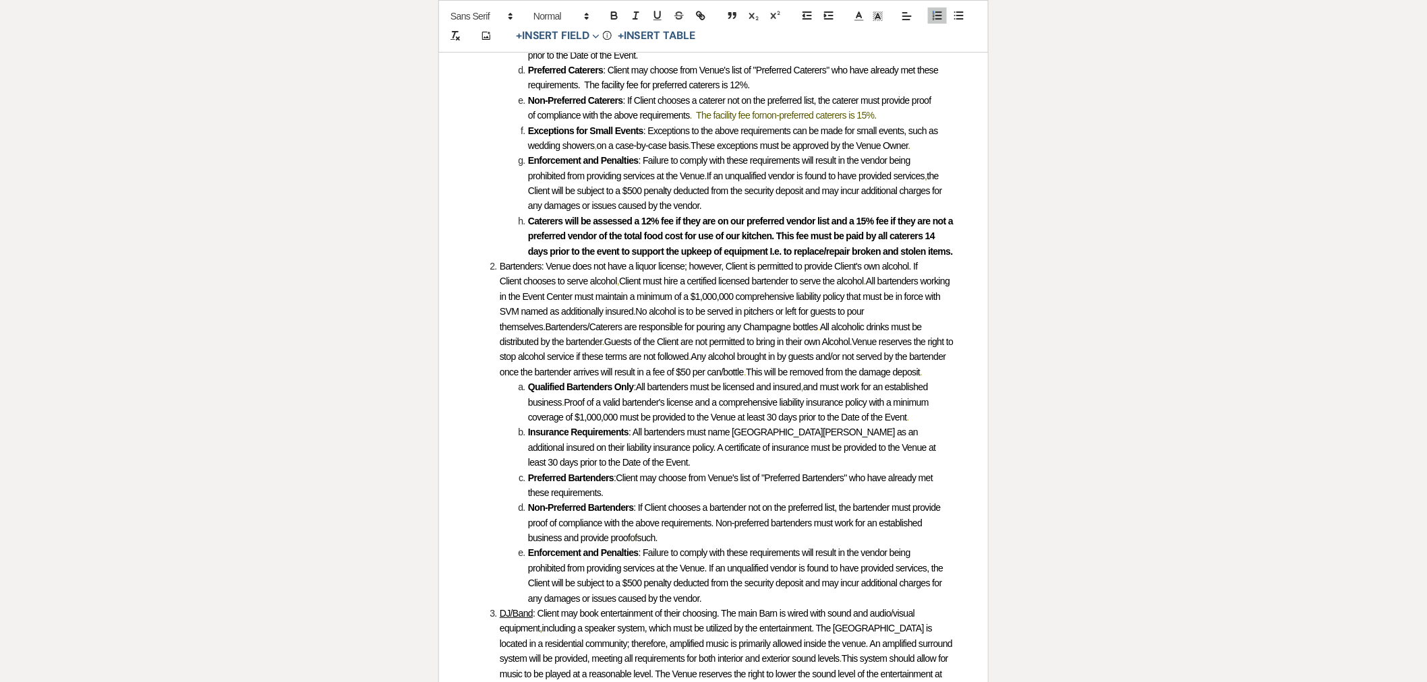
click at [640, 313] on li "Bartenders: Venue does not have a liquor license; however, Client is permitted …" at bounding box center [720, 319] width 470 height 121
copy li "Client must hire a certified licensed bartender to serve the alcohol . All bart…"
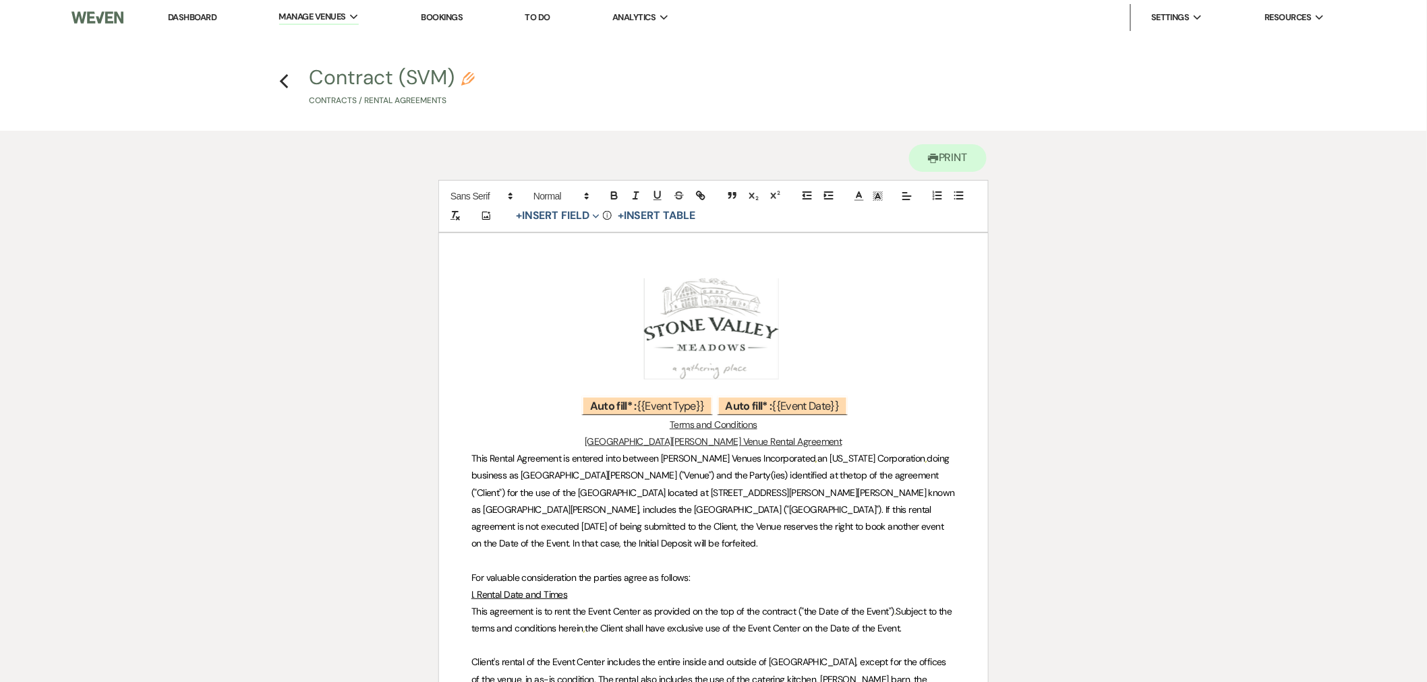
scroll to position [1849, 0]
